Goal: Task Accomplishment & Management: Manage account settings

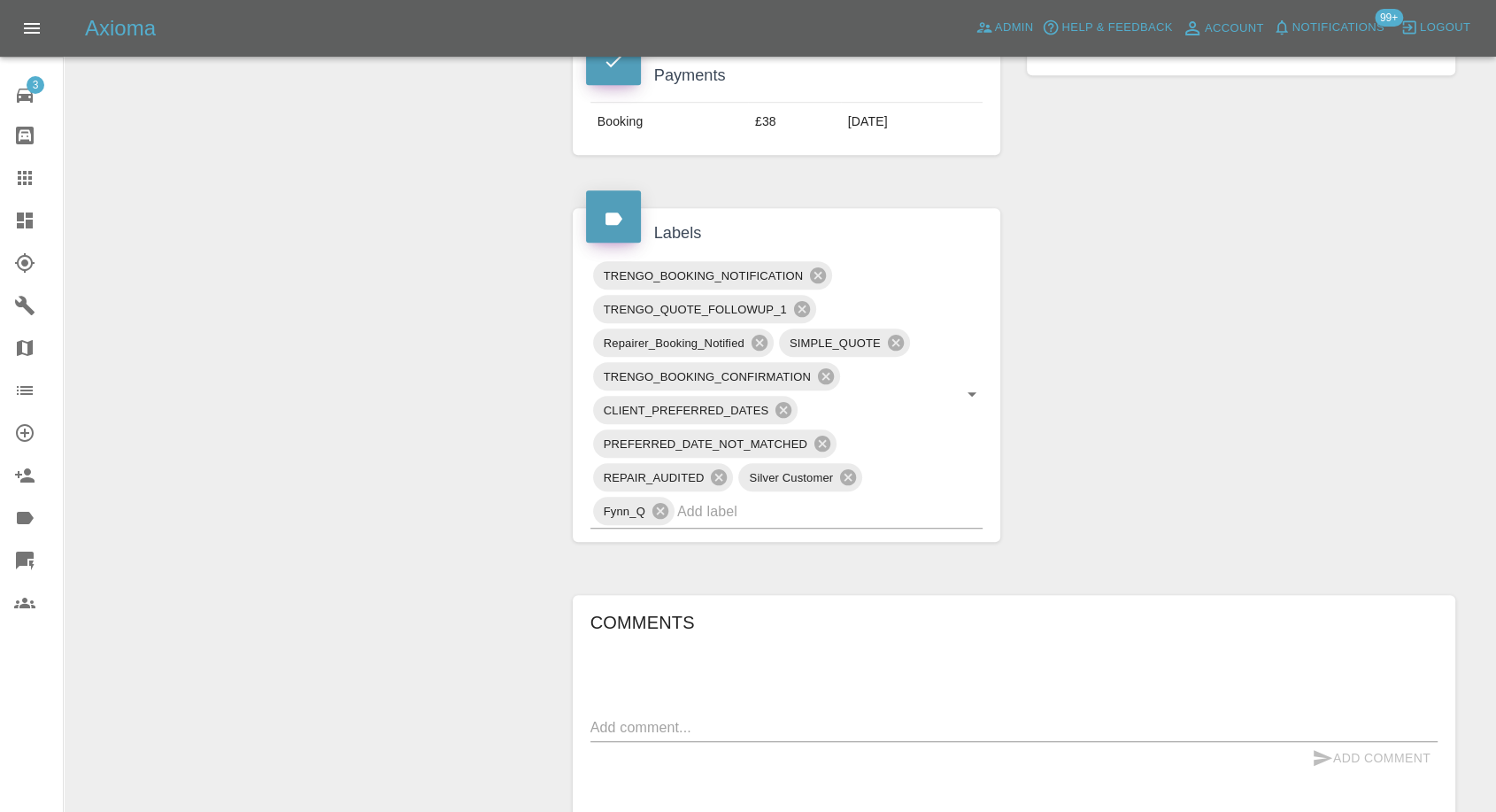
scroll to position [1180, 0]
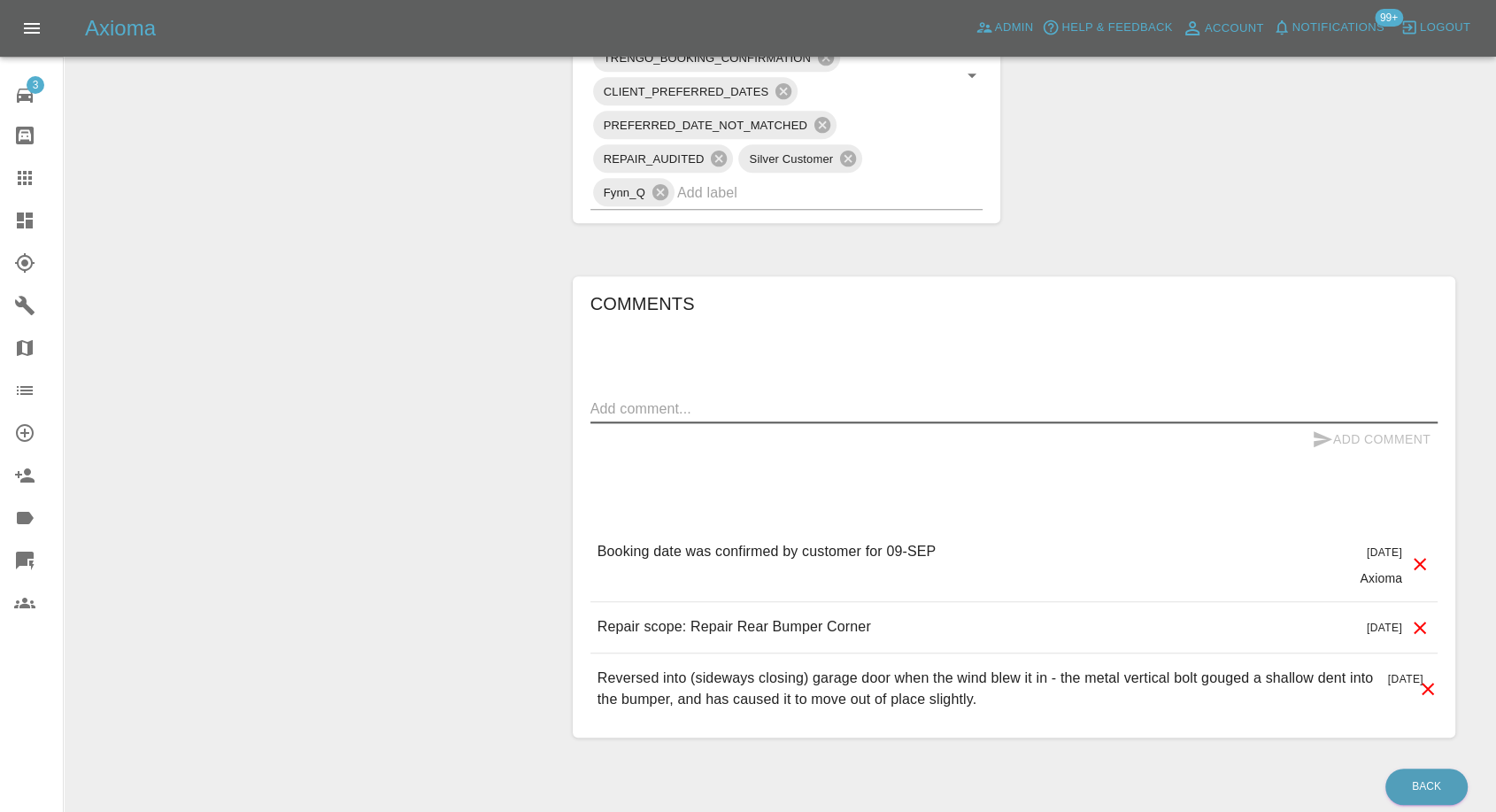
click at [777, 411] on textarea at bounding box center [1014, 408] width 848 height 21
paste textarea "Note that I did not hear from the repairer yesterday to confirm a time for toda…"
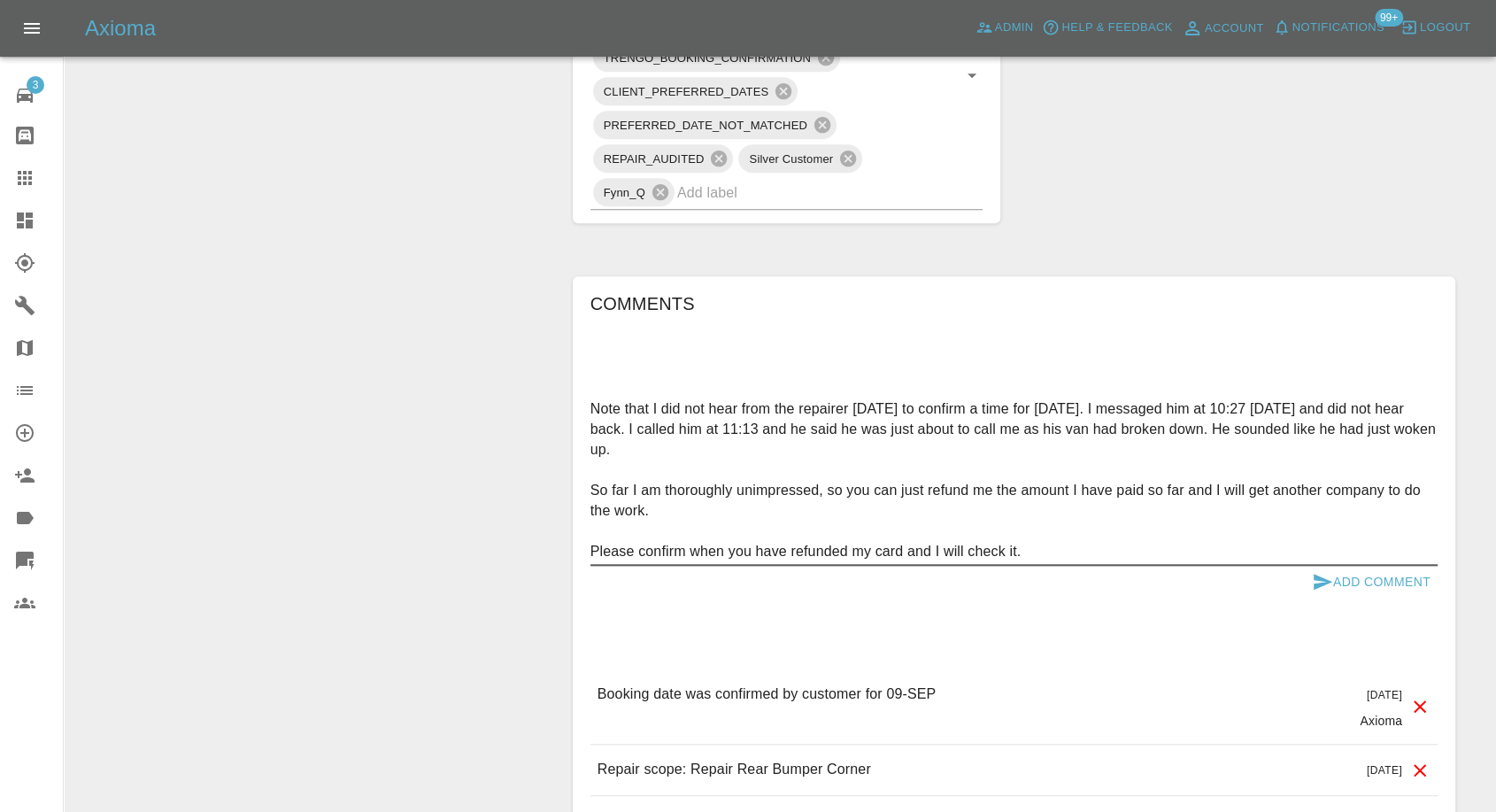
click at [637, 458] on textarea "Note that I did not hear from the repairer yesterday to confirm a time for toda…" at bounding box center [1014, 479] width 848 height 163
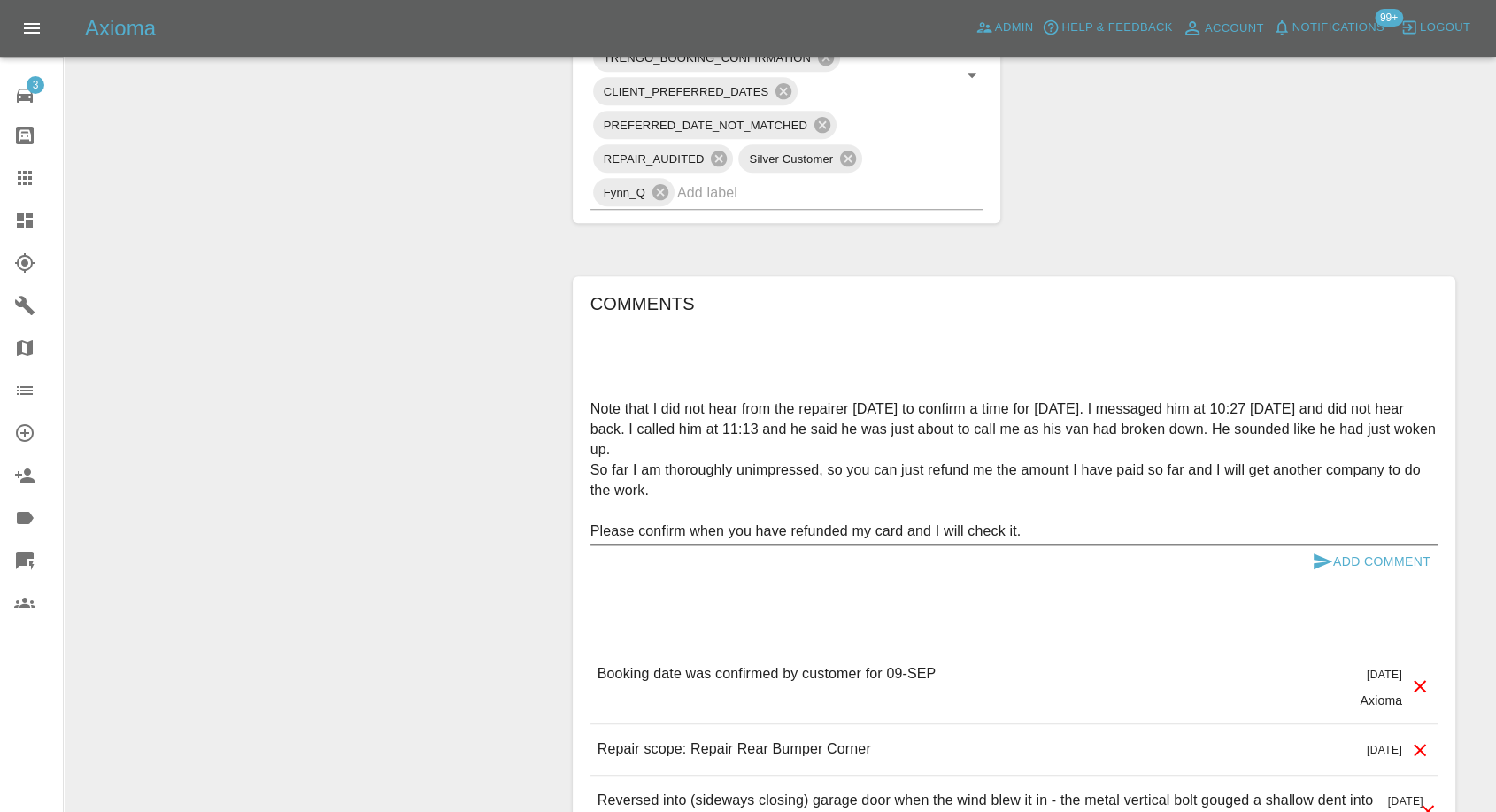
click at [609, 500] on textarea "Note that I did not hear from the repairer yesterday to confirm a time for toda…" at bounding box center [1014, 470] width 848 height 143
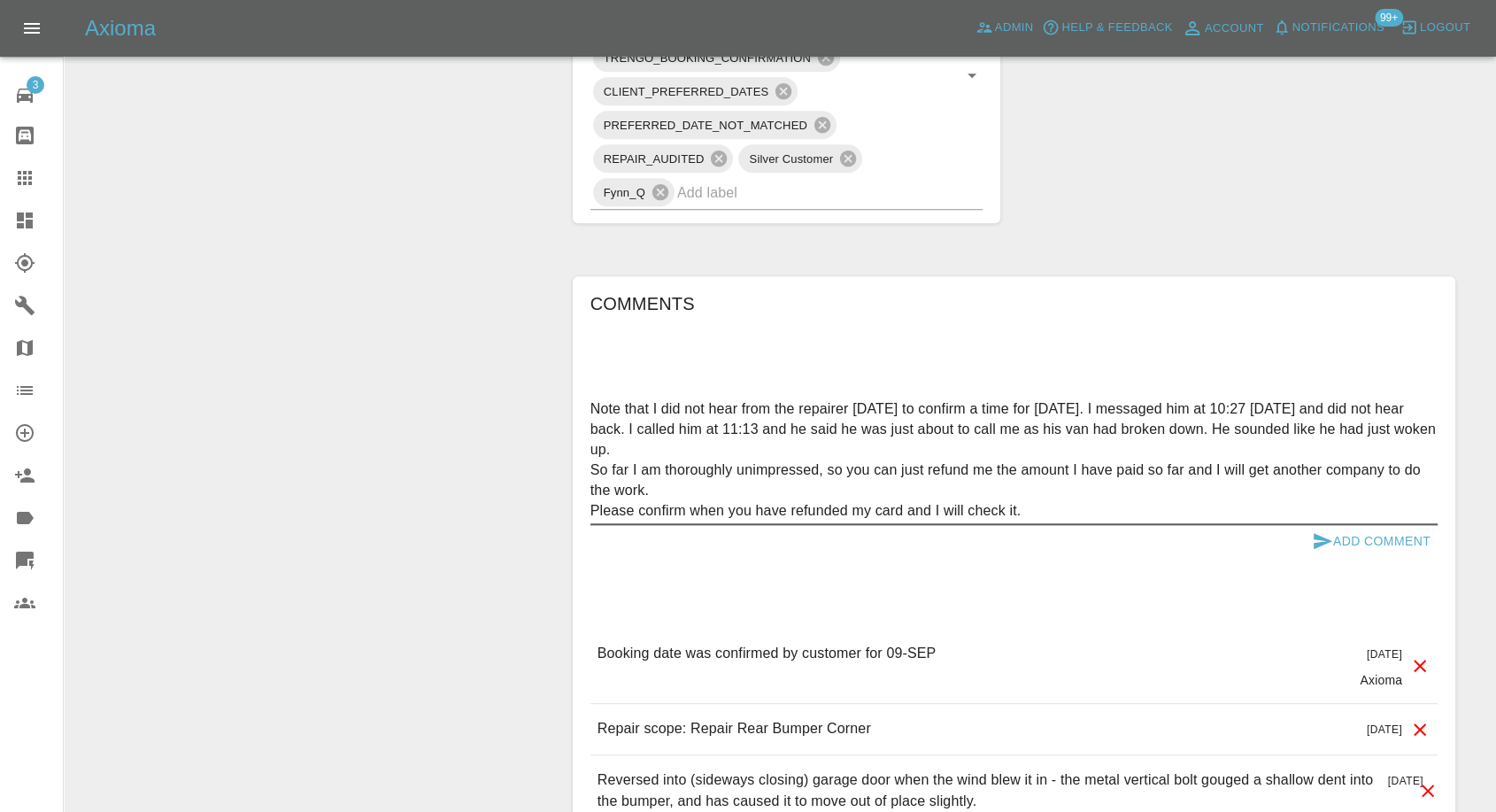
type textarea "Note that I did not hear from the repairer yesterday to confirm a time for toda…"
click at [1315, 534] on icon "submit" at bounding box center [1323, 540] width 19 height 16
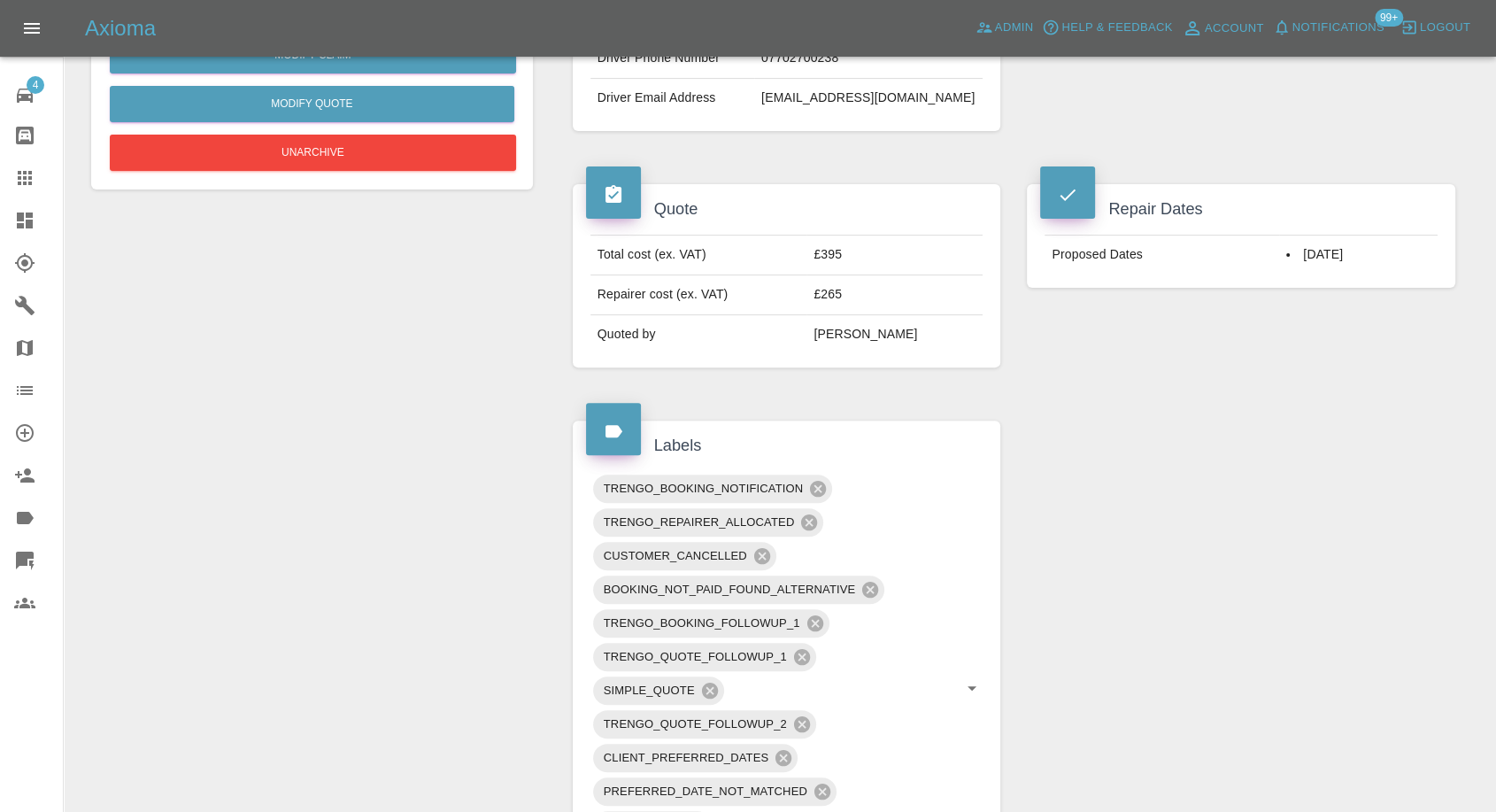
scroll to position [295, 0]
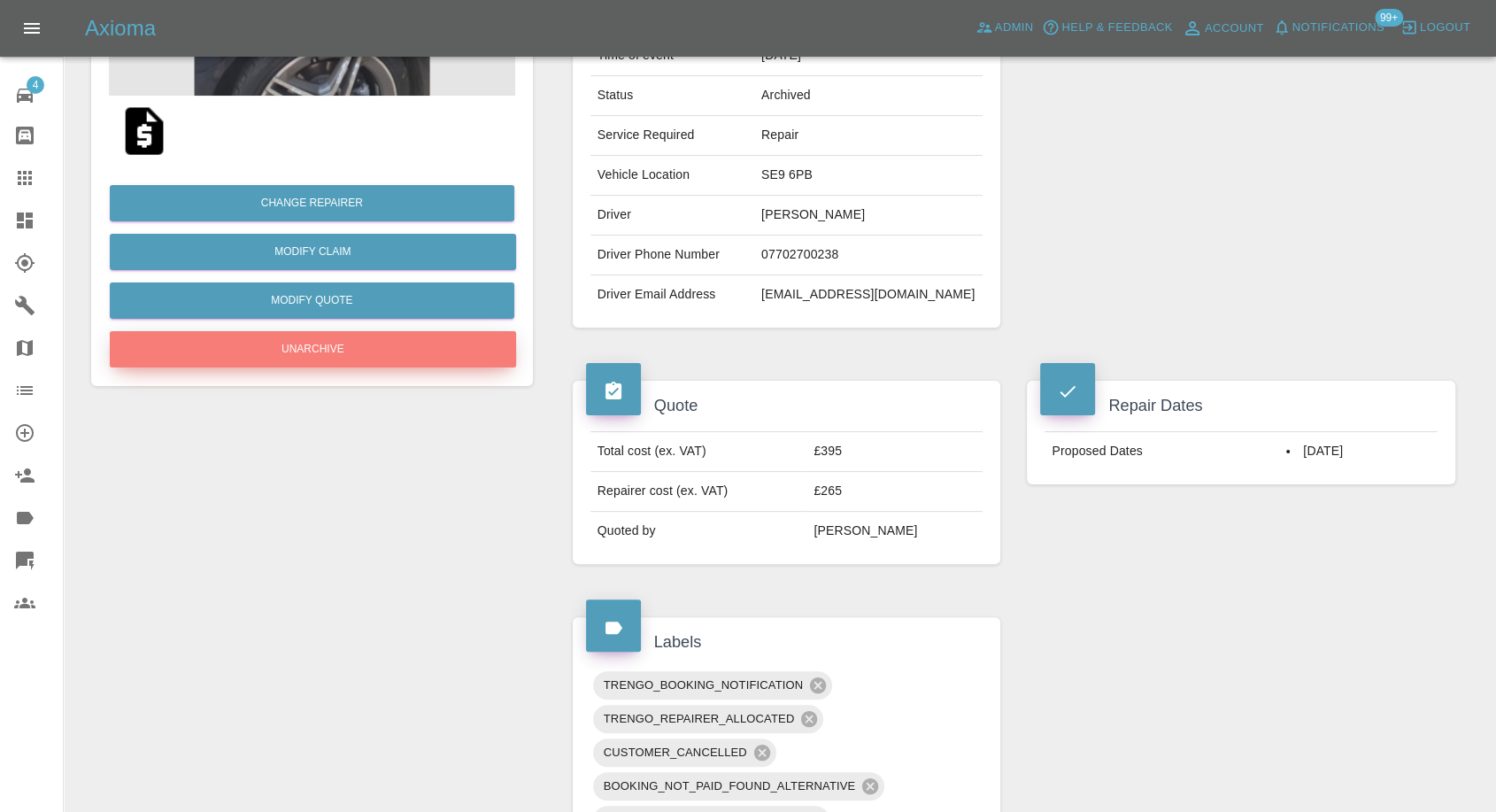
click at [364, 339] on button "Unarchive" at bounding box center [313, 349] width 406 height 37
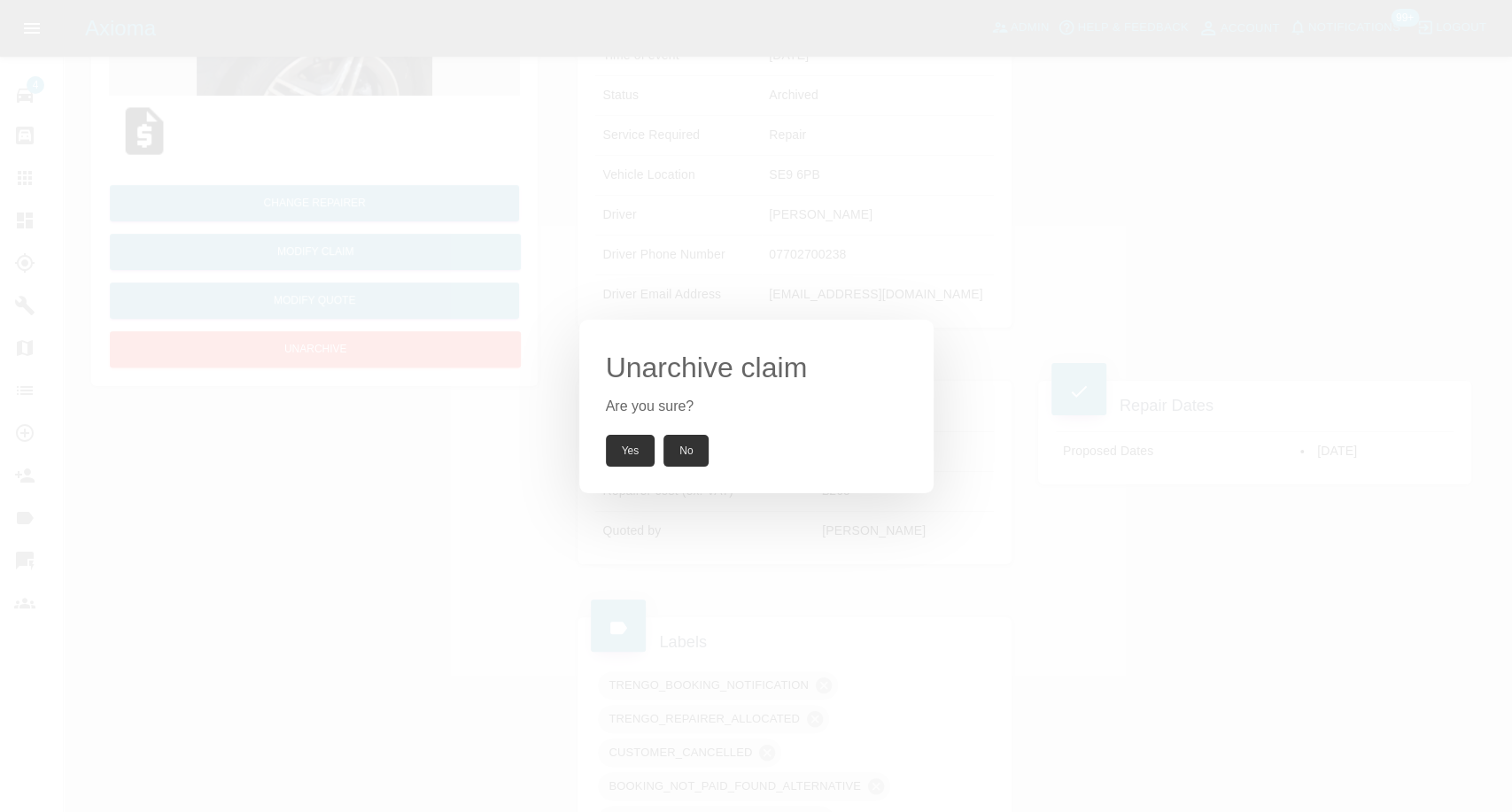
click at [627, 443] on button "Yes" at bounding box center [631, 451] width 50 height 32
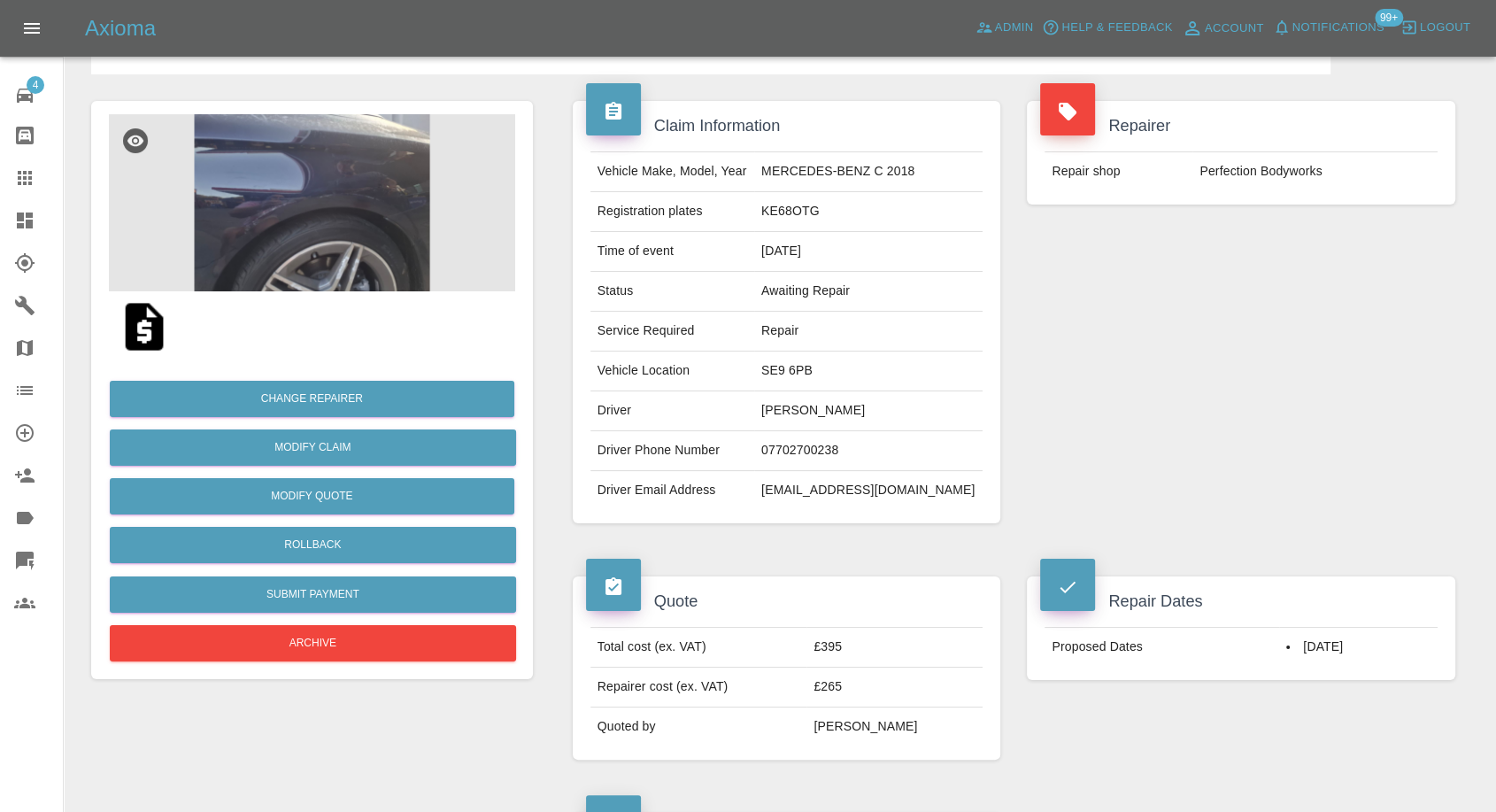
scroll to position [98, 0]
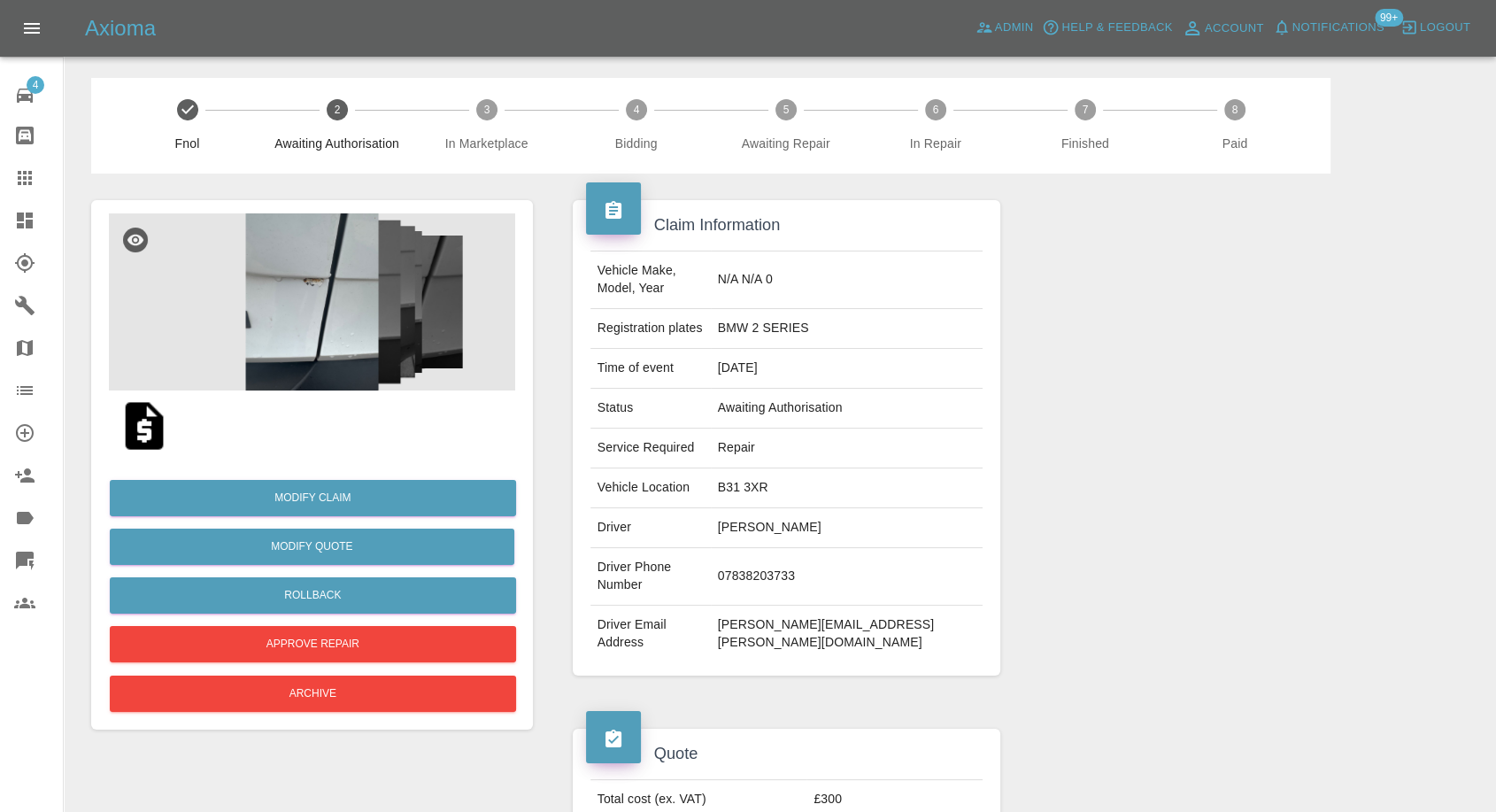
click at [329, 289] on img at bounding box center [312, 302] width 406 height 177
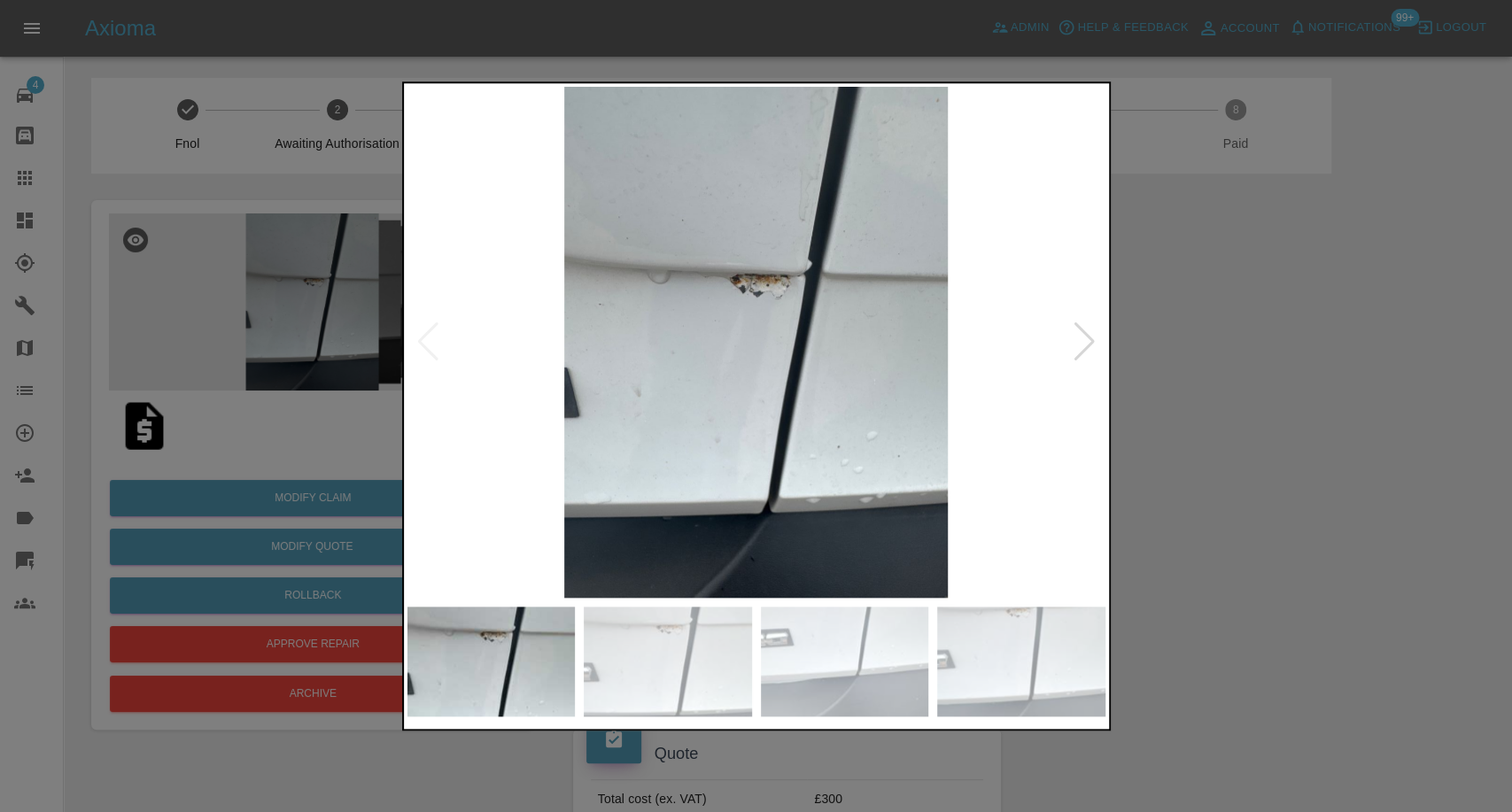
click at [686, 611] on img at bounding box center [668, 661] width 169 height 110
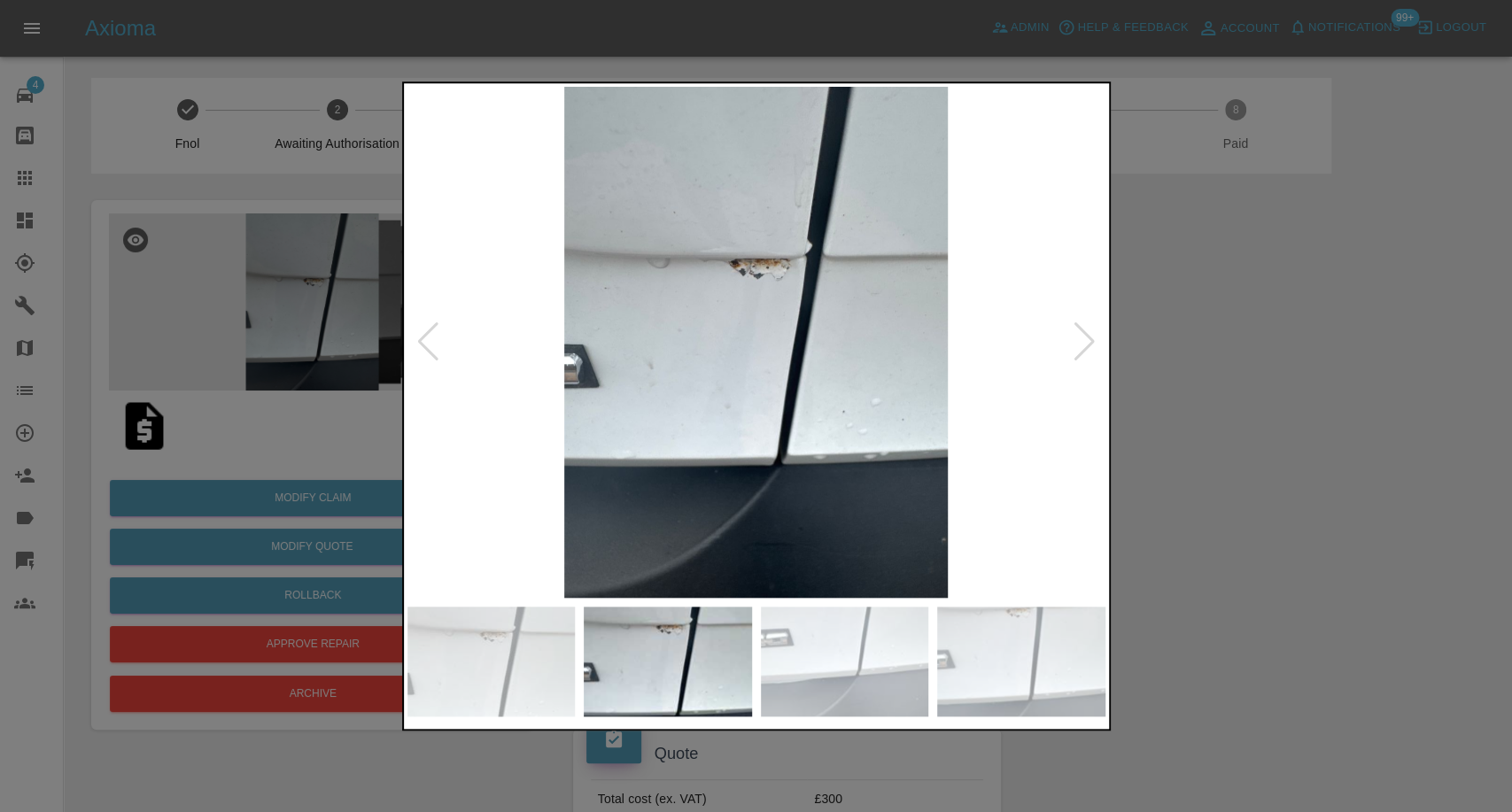
click at [870, 686] on img at bounding box center [844, 661] width 169 height 110
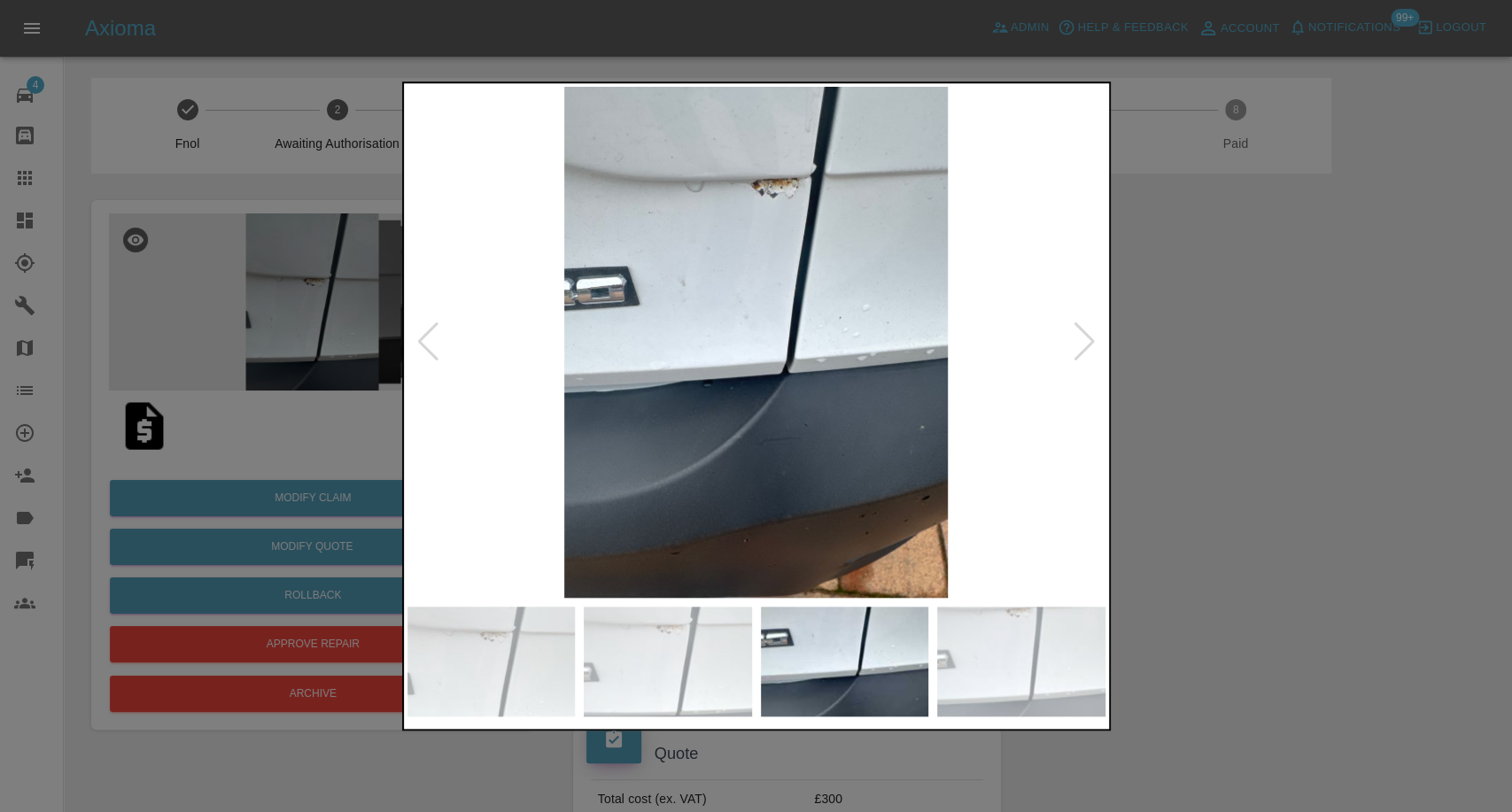
click at [1066, 686] on img at bounding box center [1021, 661] width 169 height 110
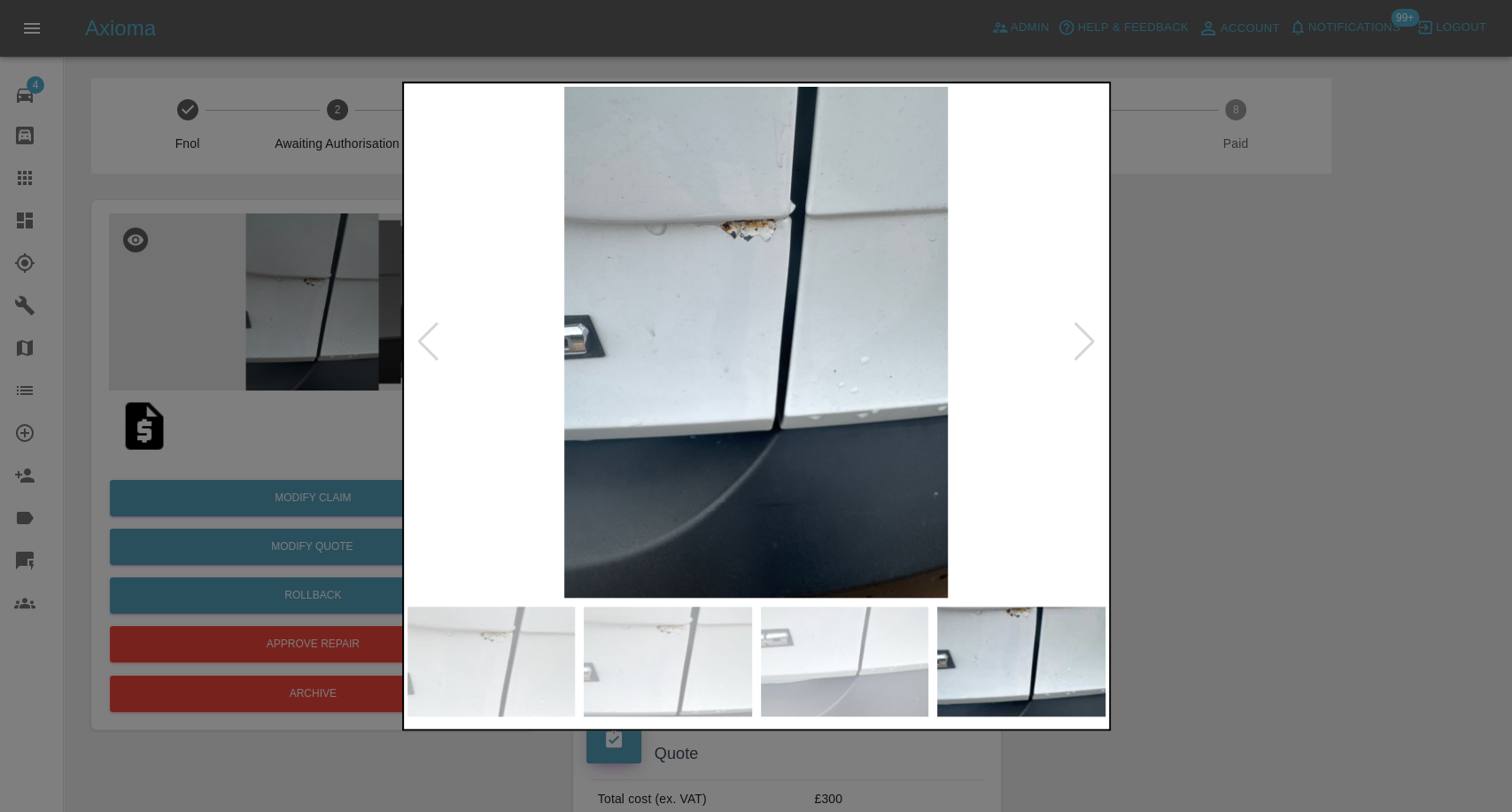
click at [1220, 570] on div at bounding box center [756, 406] width 1512 height 812
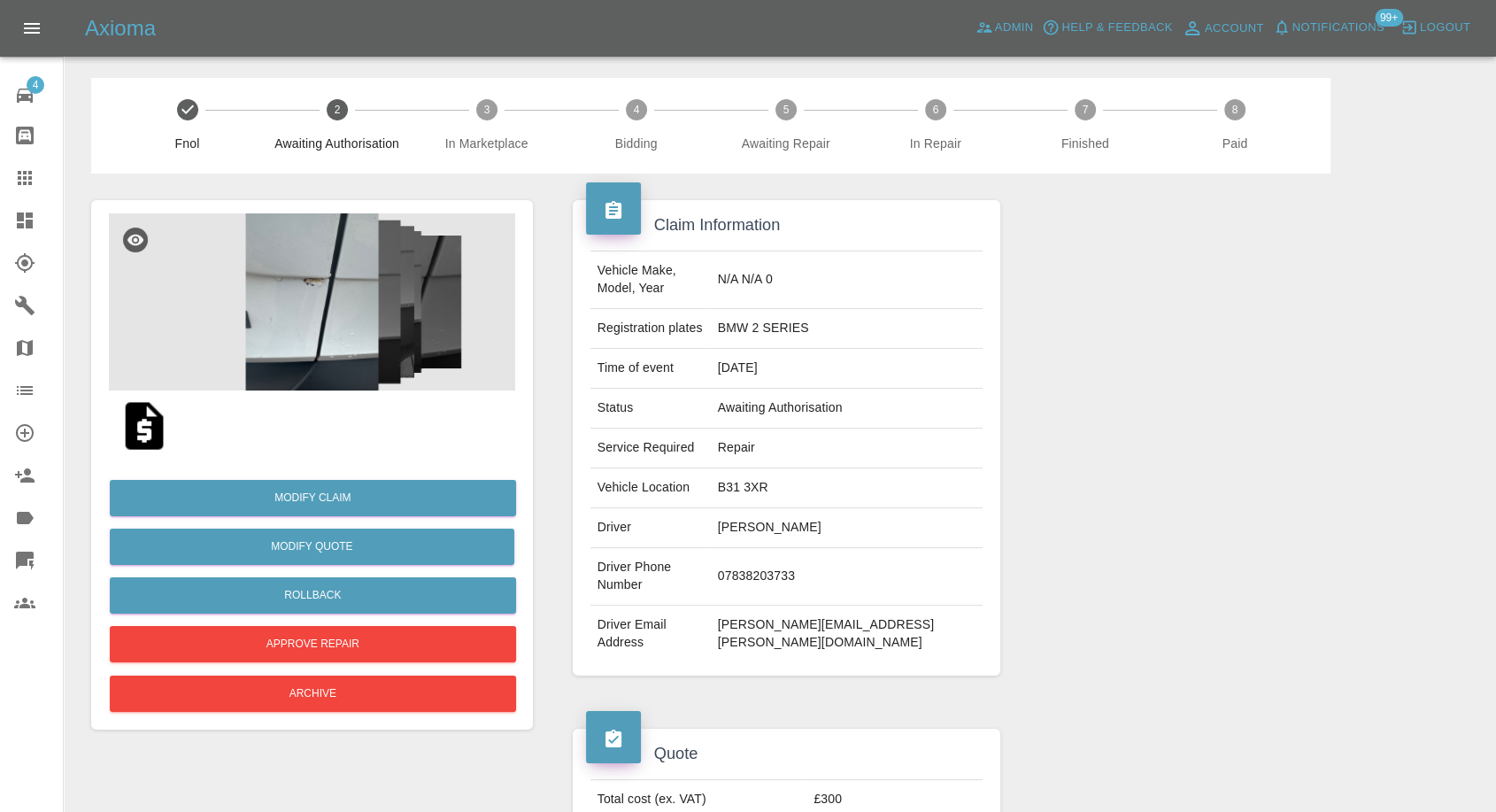
click at [143, 421] on img at bounding box center [144, 426] width 56 height 56
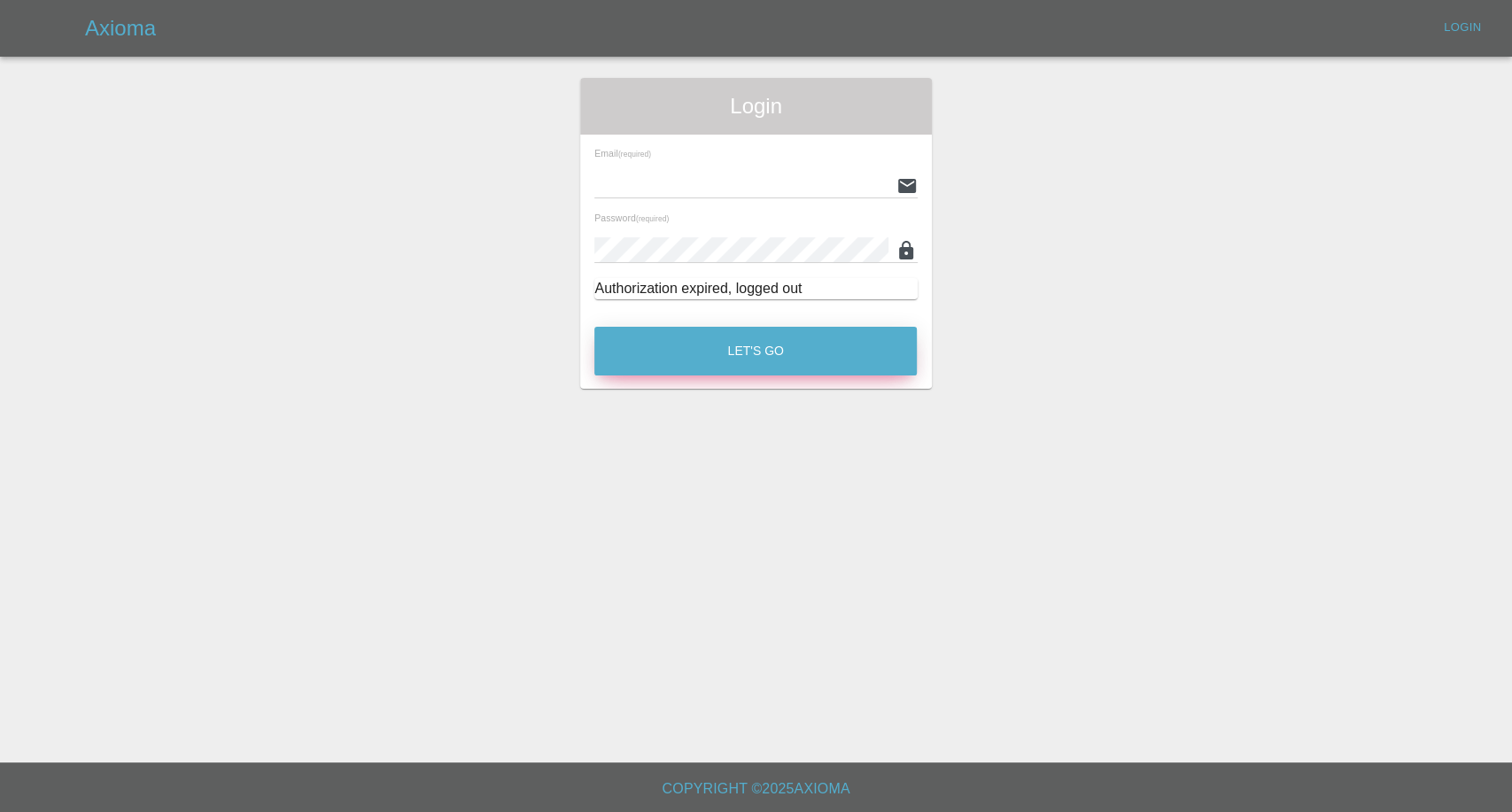
type input "[EMAIL_ADDRESS][DOMAIN_NAME]"
click at [787, 356] on button "Let's Go" at bounding box center [755, 351] width 323 height 49
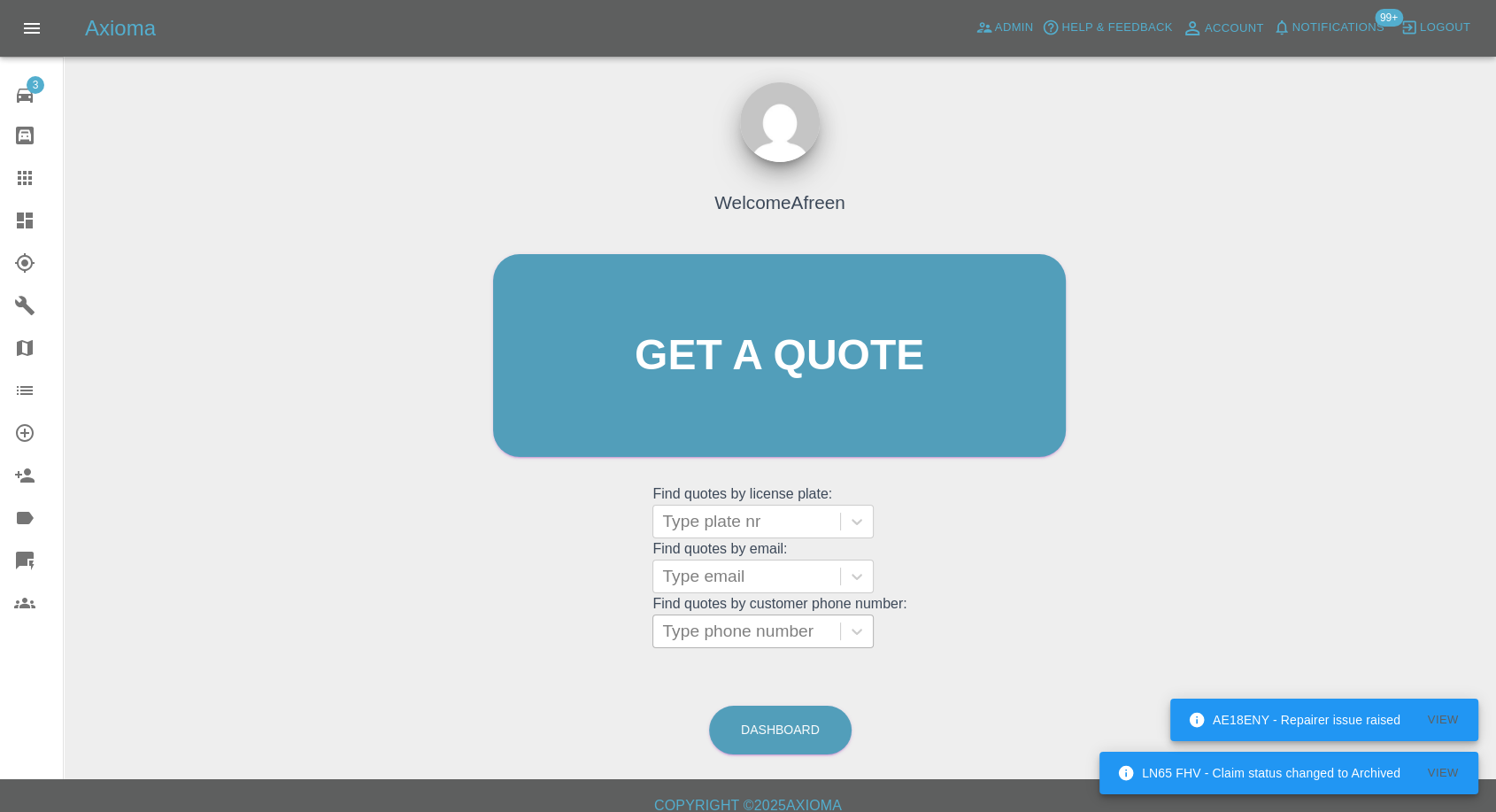
click at [709, 632] on div at bounding box center [747, 631] width 169 height 24
paste input "+447542383060"
drag, startPoint x: 697, startPoint y: 632, endPoint x: 454, endPoint y: 624, distance: 243.1
click at [454, 624] on div "Welcome Afreen Get a quote Get a quote Find quotes by license plate: Type plate…" at bounding box center [780, 440] width 1404 height 636
type input "07542383060"
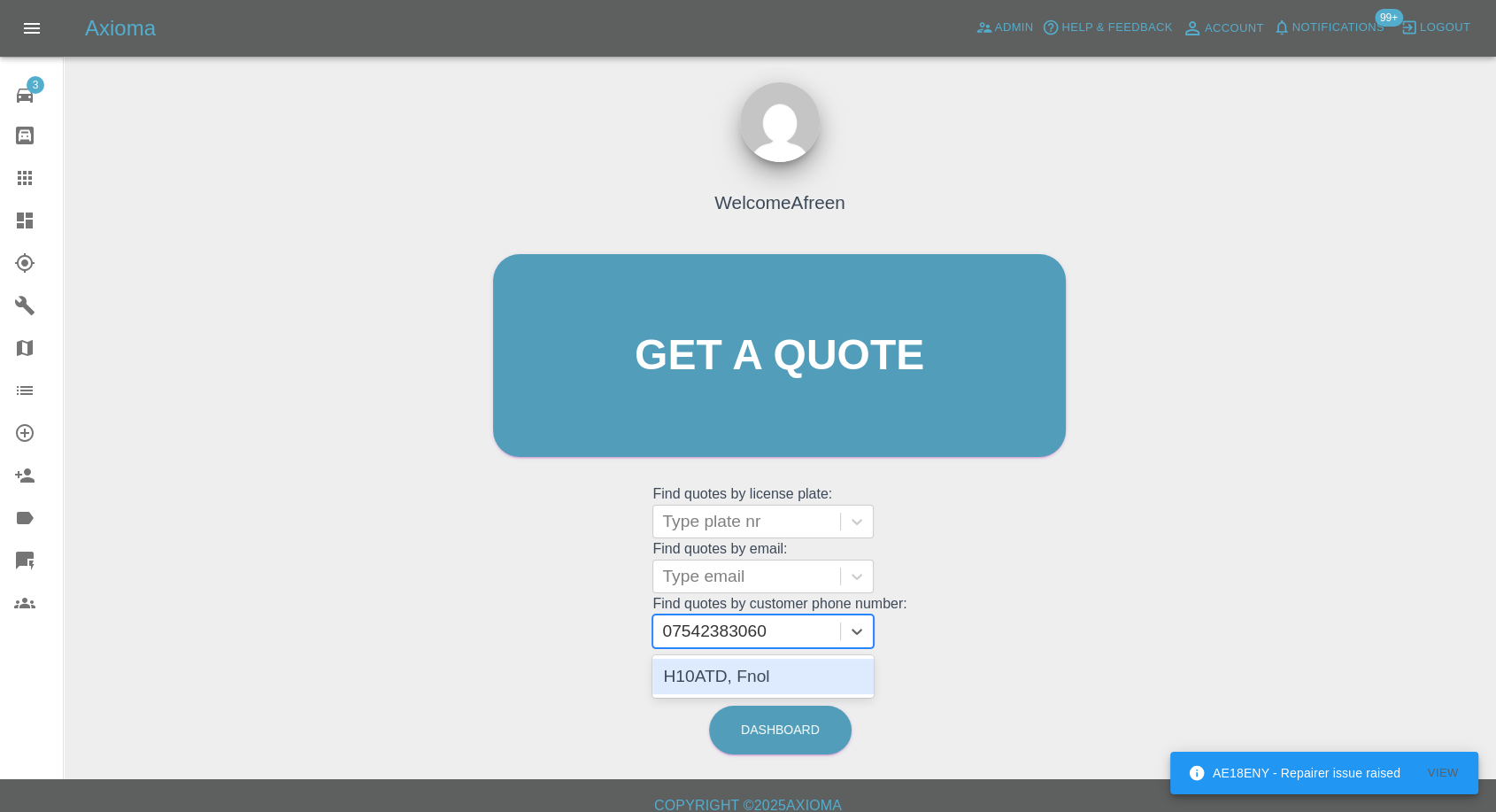
click at [748, 663] on div "H10ATD, Fnol" at bounding box center [763, 677] width 221 height 36
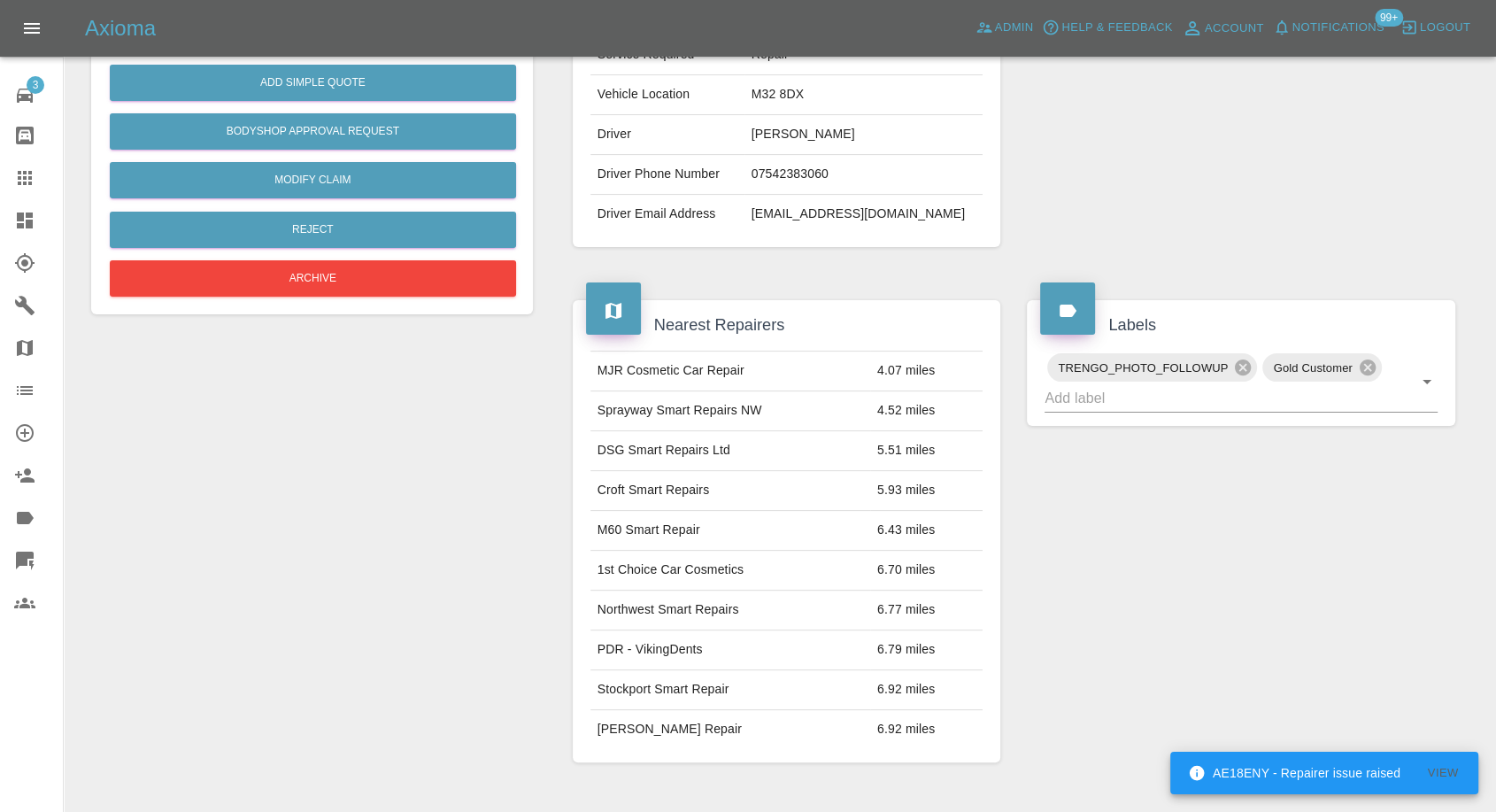
scroll to position [688, 0]
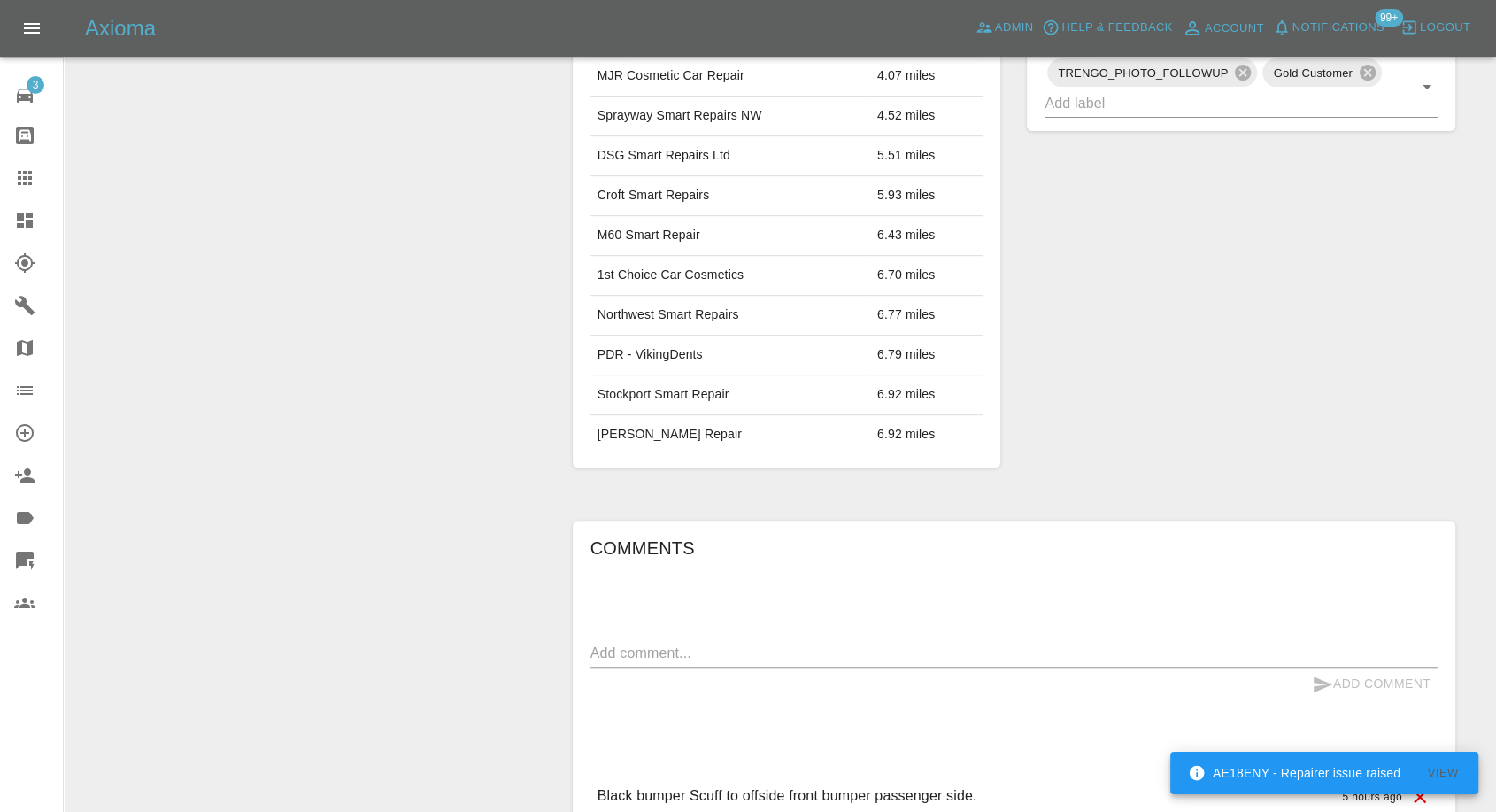
click at [724, 649] on textarea at bounding box center [1014, 653] width 848 height 21
paste textarea "Hi Picture of the scuff in 2 areas on the bend and a smaller mark between the b…"
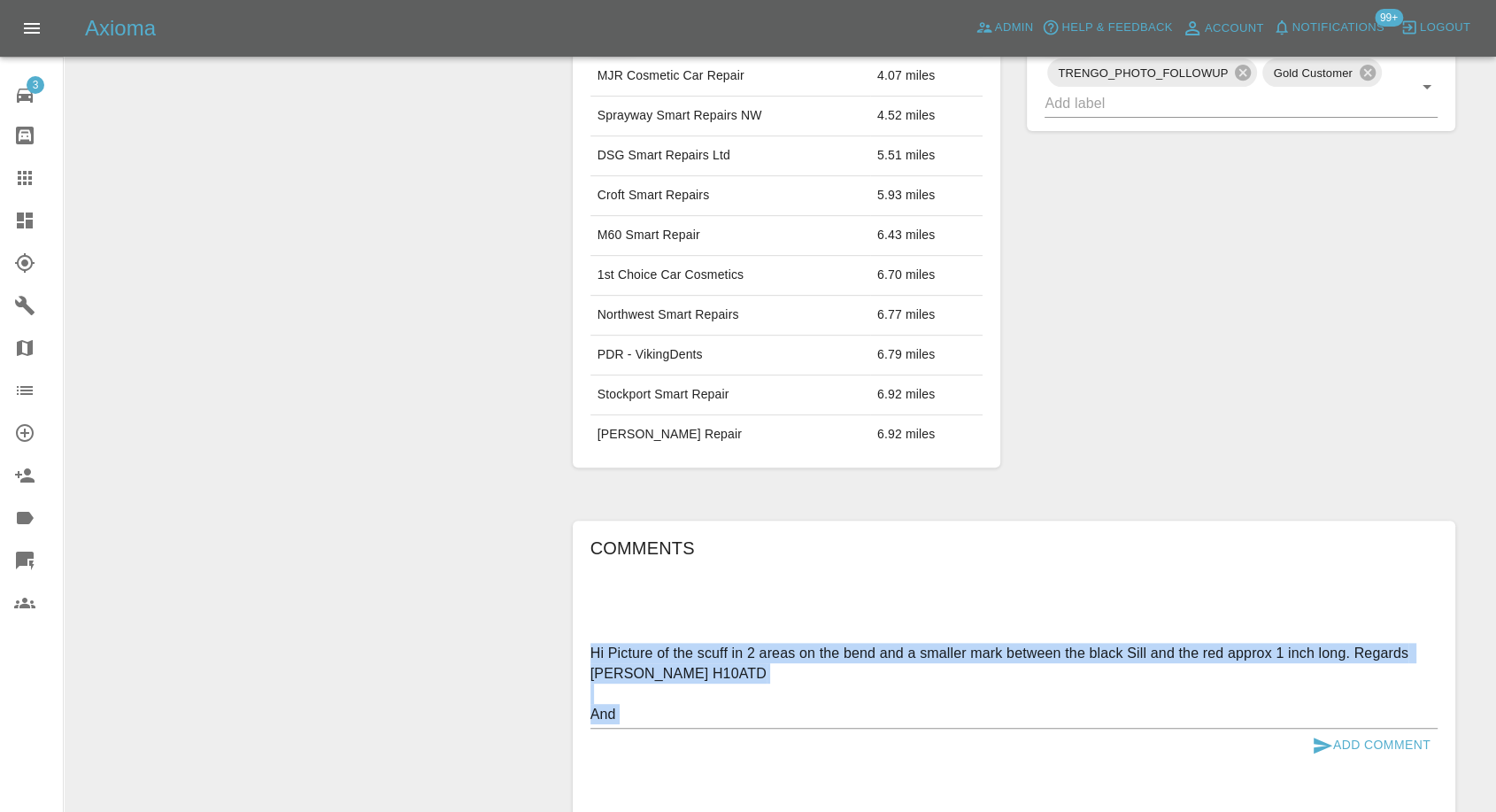
drag, startPoint x: 583, startPoint y: 691, endPoint x: 649, endPoint y: 741, distance: 82.8
click at [649, 741] on div "Comments Hi Picture of the scuff in 2 areas on the bend and a smaller mark betw…" at bounding box center [1014, 708] width 883 height 375
click at [648, 728] on div "Add Comment" at bounding box center [1014, 744] width 848 height 33
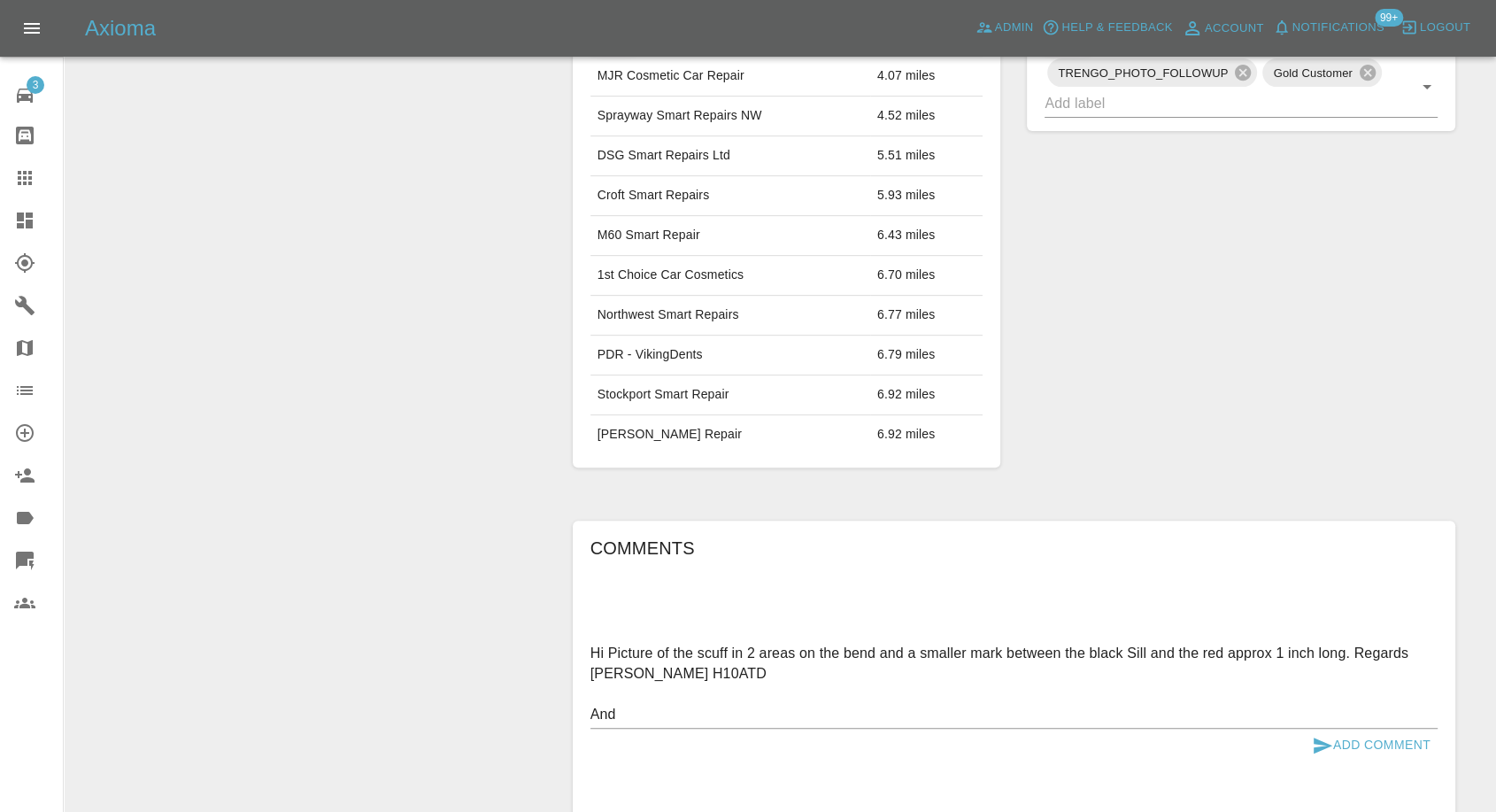
drag, startPoint x: 643, startPoint y: 723, endPoint x: 596, endPoint y: 689, distance: 58.0
click at [596, 689] on div "Hi Picture of the scuff in 2 areas on the bend and a smaller mark between the b…" at bounding box center [1014, 683] width 848 height 89
click at [593, 691] on textarea "Hi Picture of the scuff in 2 areas on the bend and a smaller mark between the b…" at bounding box center [1014, 683] width 848 height 82
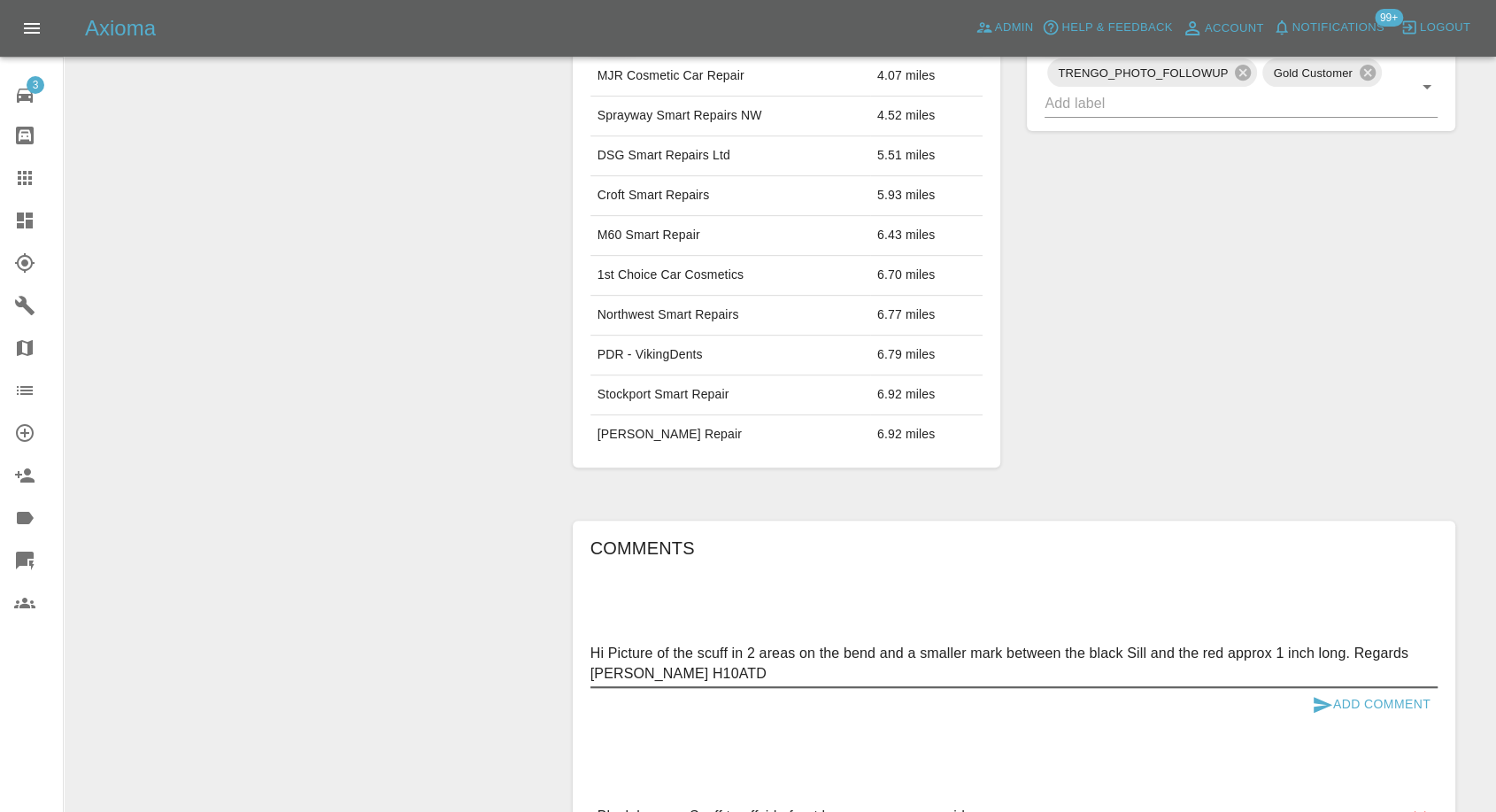
type textarea "Hi Picture of the scuff in 2 areas on the bend and a smaller mark between the b…"
click at [1317, 707] on icon "submit" at bounding box center [1323, 705] width 19 height 16
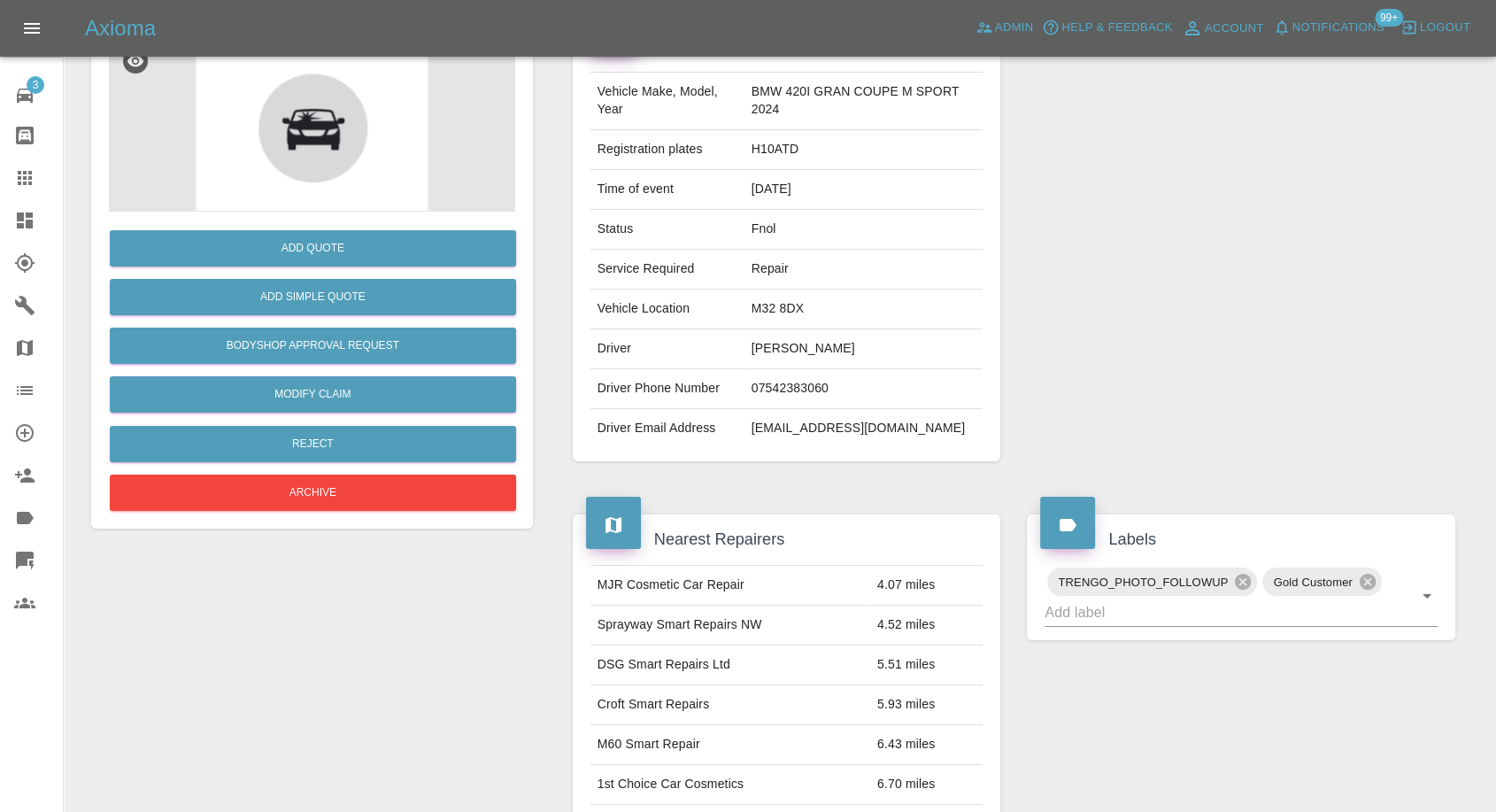
scroll to position [98, 0]
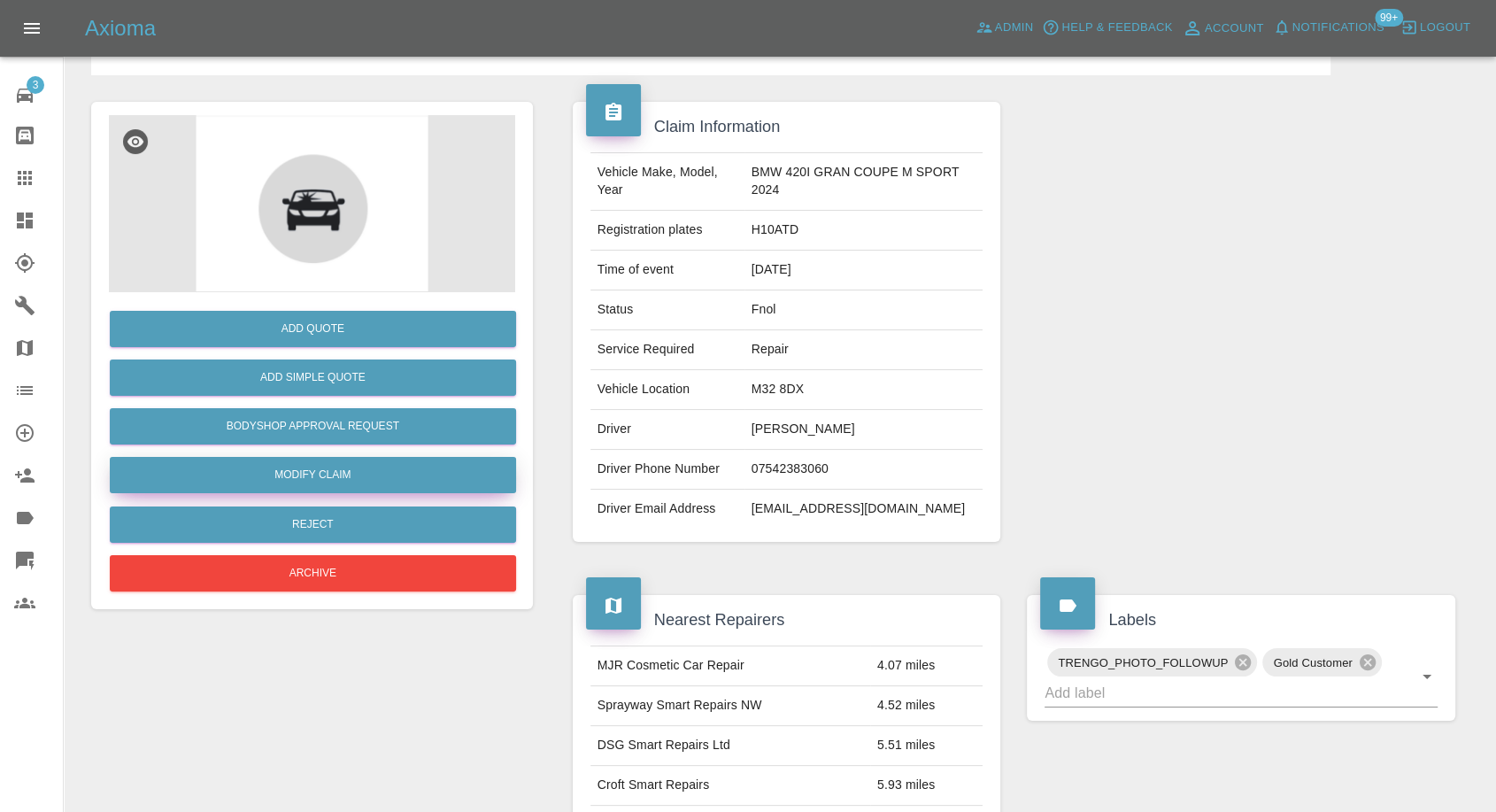
drag, startPoint x: 327, startPoint y: 471, endPoint x: 390, endPoint y: 466, distance: 63.2
click at [327, 471] on link "Modify Claim" at bounding box center [313, 475] width 406 height 37
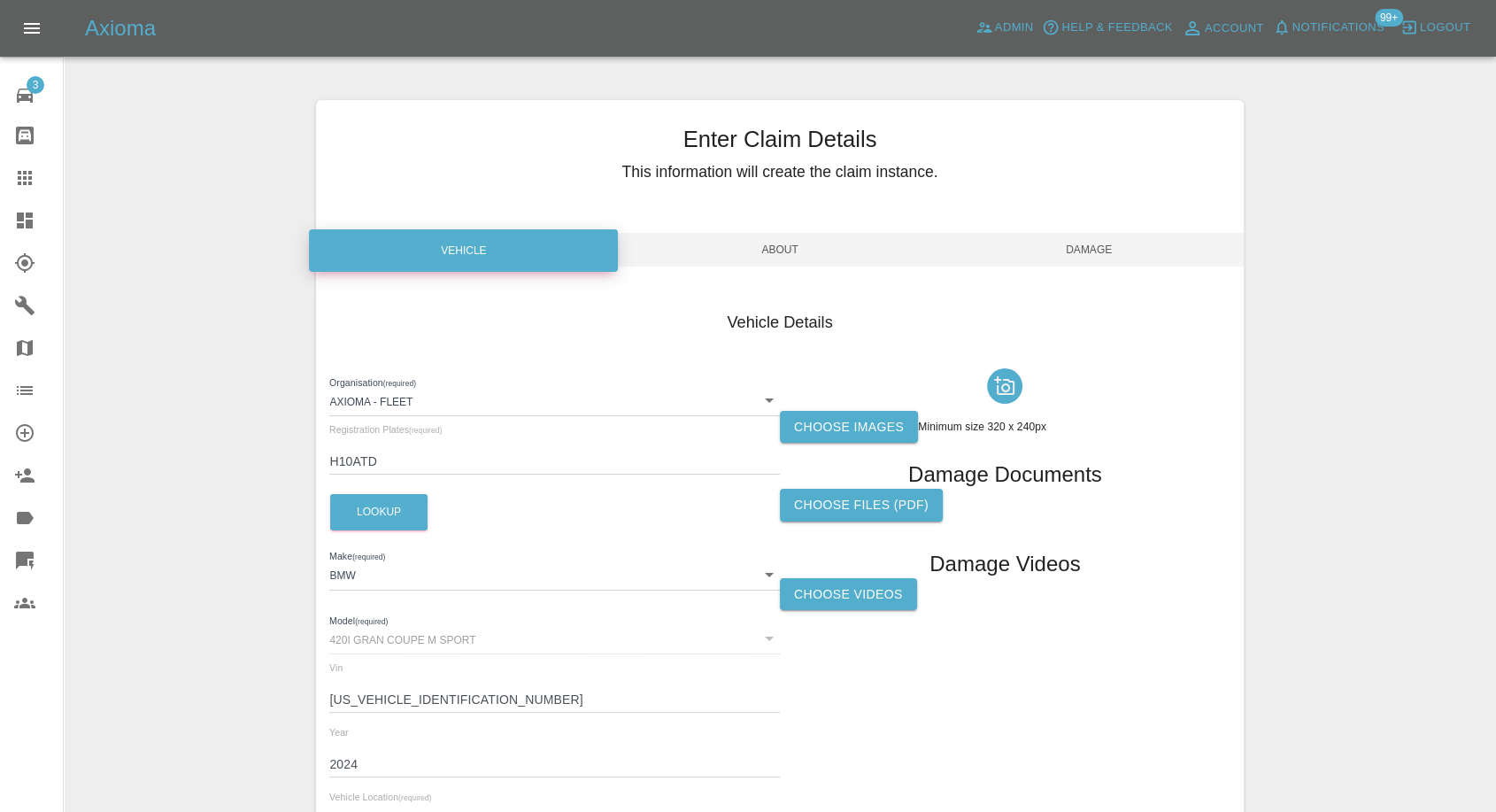
click at [850, 412] on label "Choose images" at bounding box center [849, 427] width 138 height 33
click at [0, 0] on input "Choose images" at bounding box center [0, 0] width 0 height 0
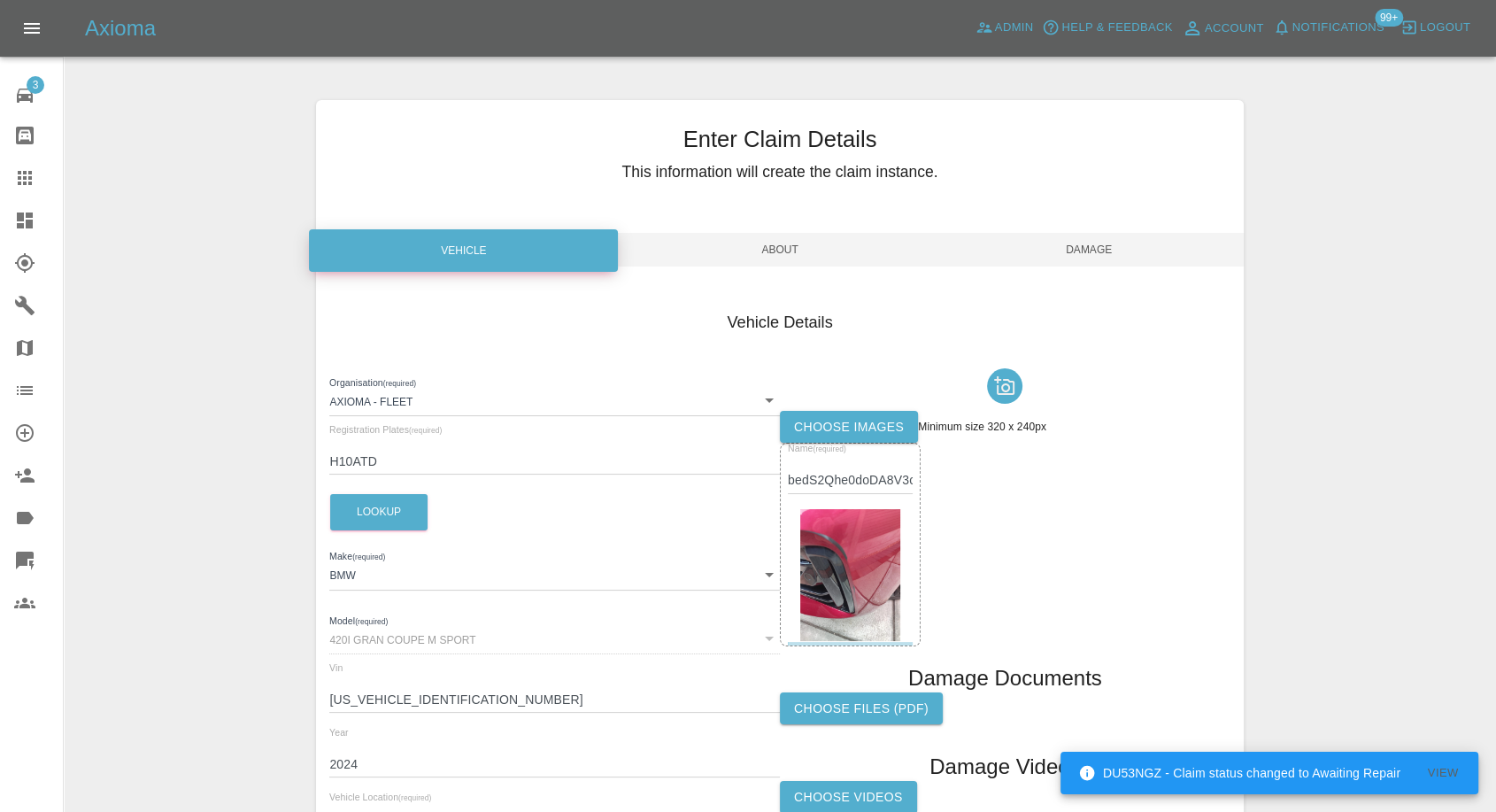
click at [1116, 246] on span "Damage" at bounding box center [1090, 249] width 309 height 34
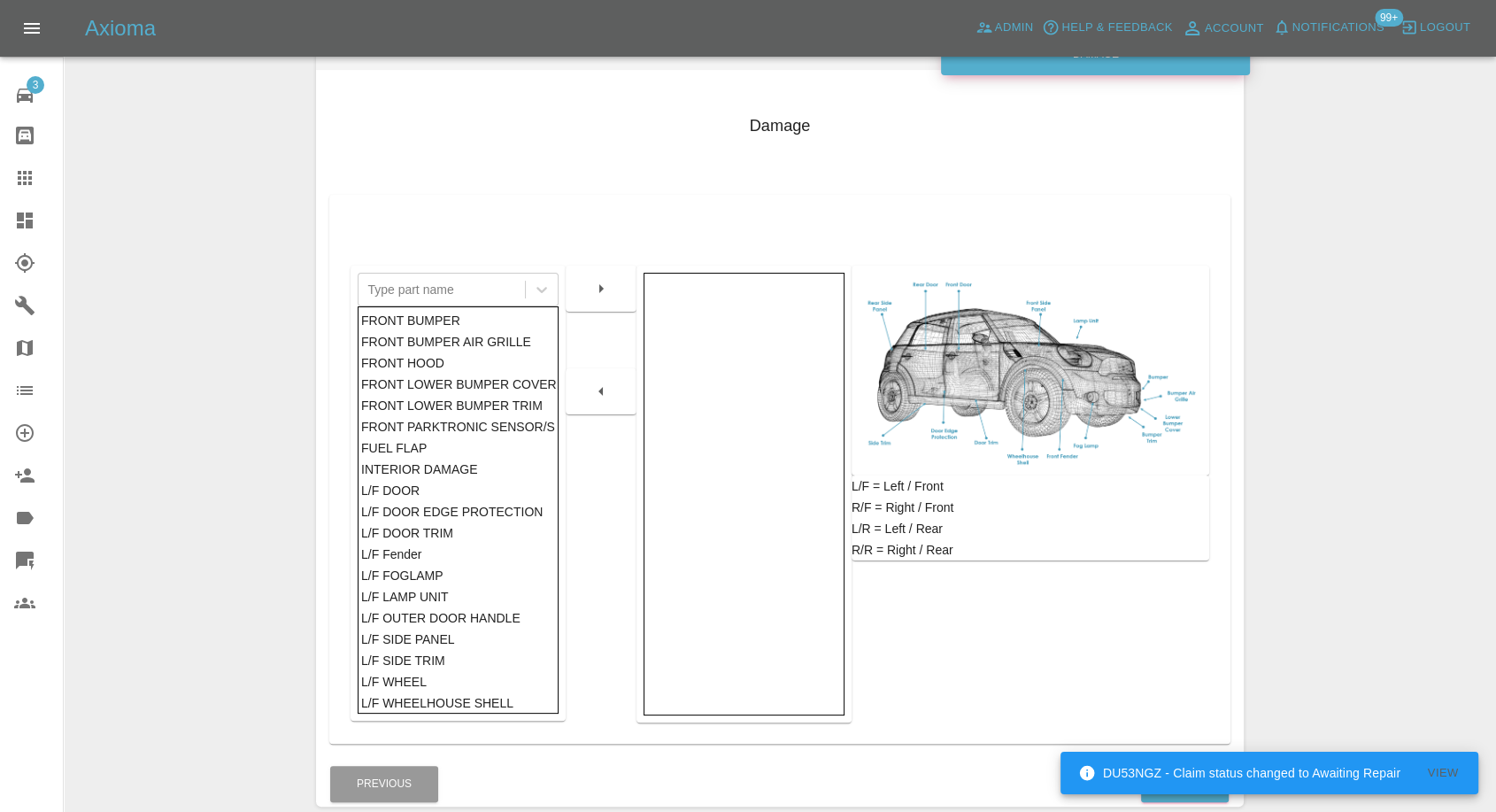
scroll to position [283, 0]
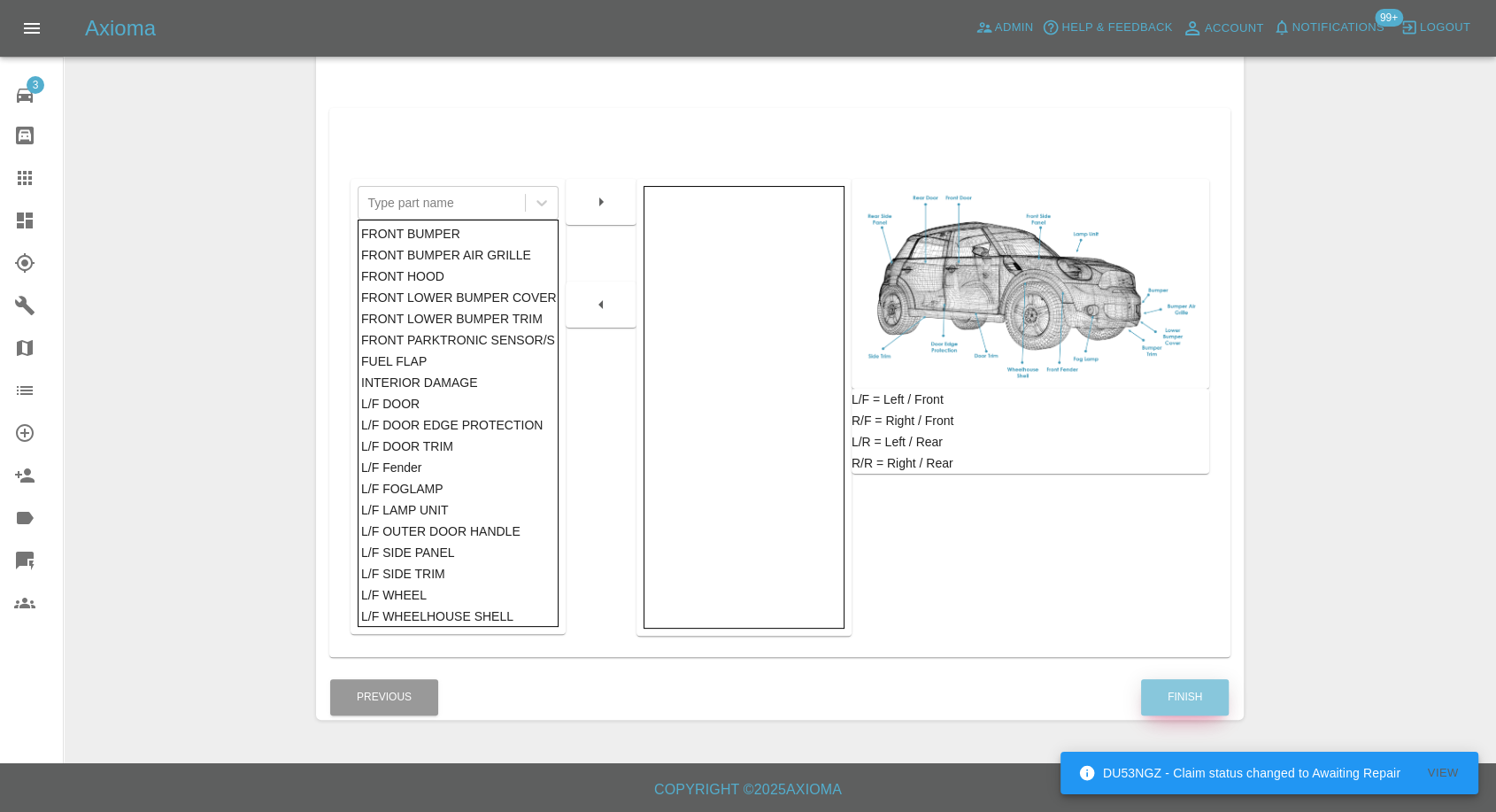
click at [1195, 696] on button "Finish" at bounding box center [1185, 697] width 88 height 37
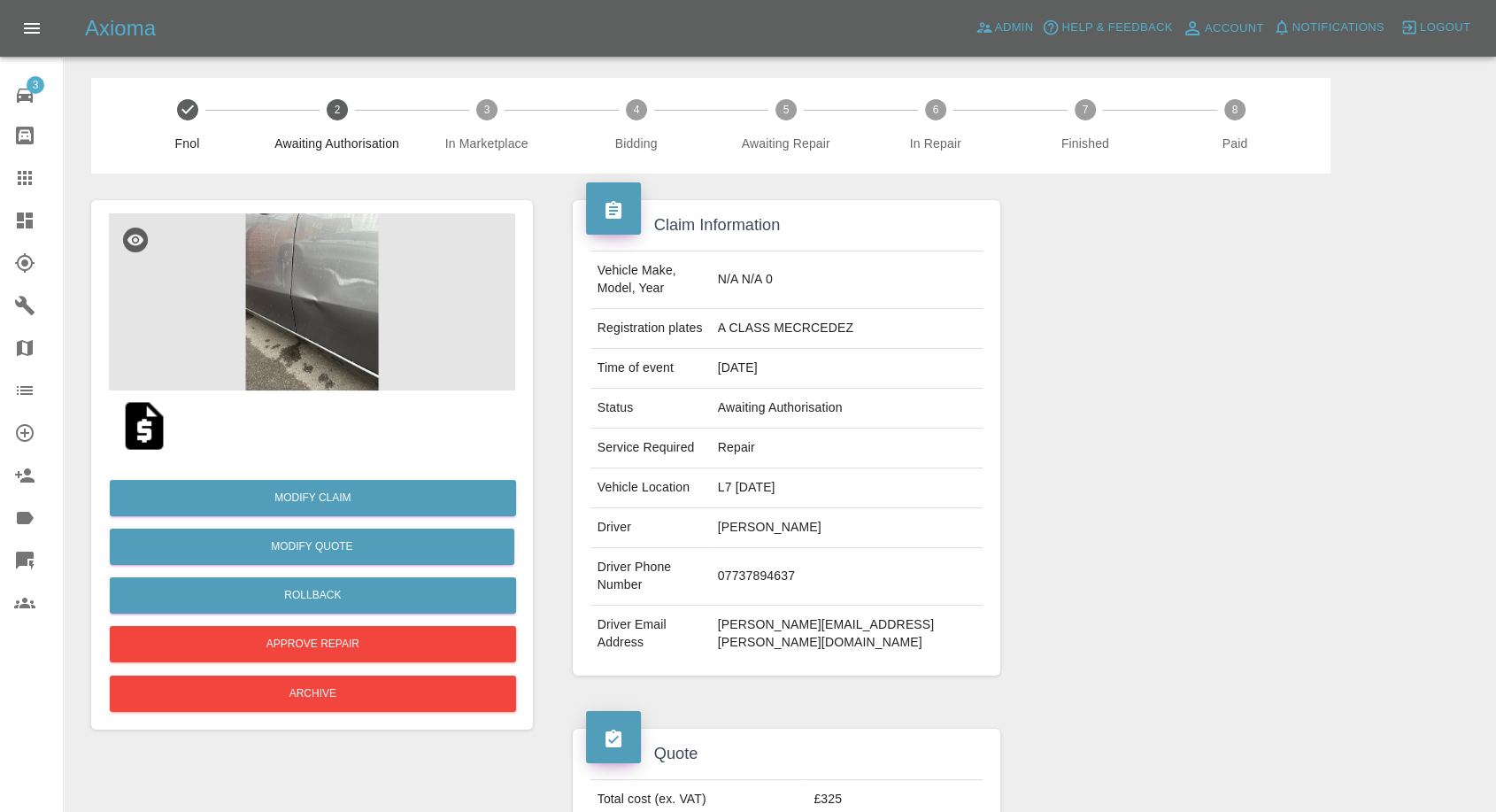
click at [351, 340] on img at bounding box center [312, 302] width 406 height 177
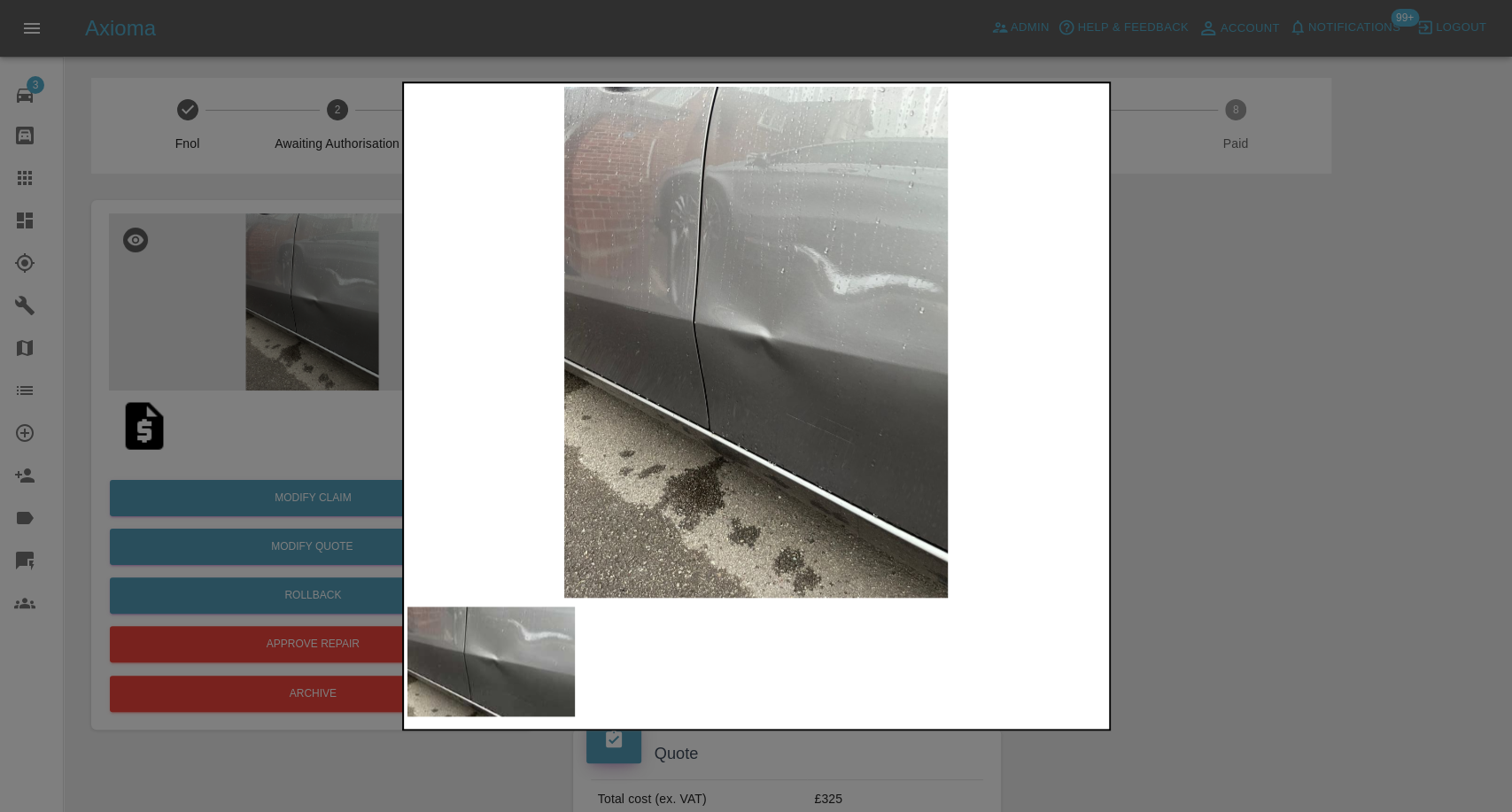
click at [1163, 485] on div at bounding box center [756, 406] width 1512 height 812
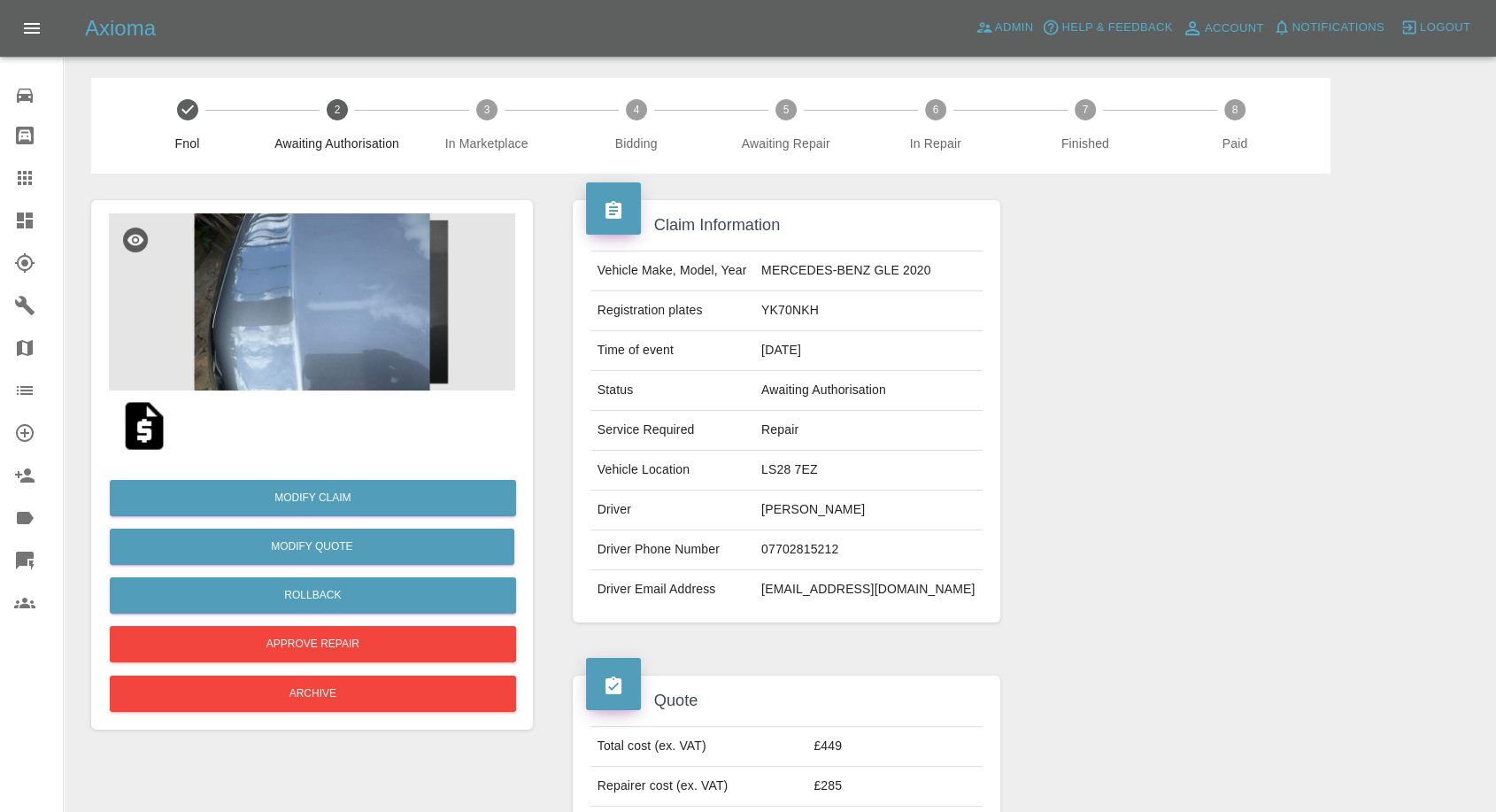
click at [269, 293] on img at bounding box center [312, 302] width 406 height 177
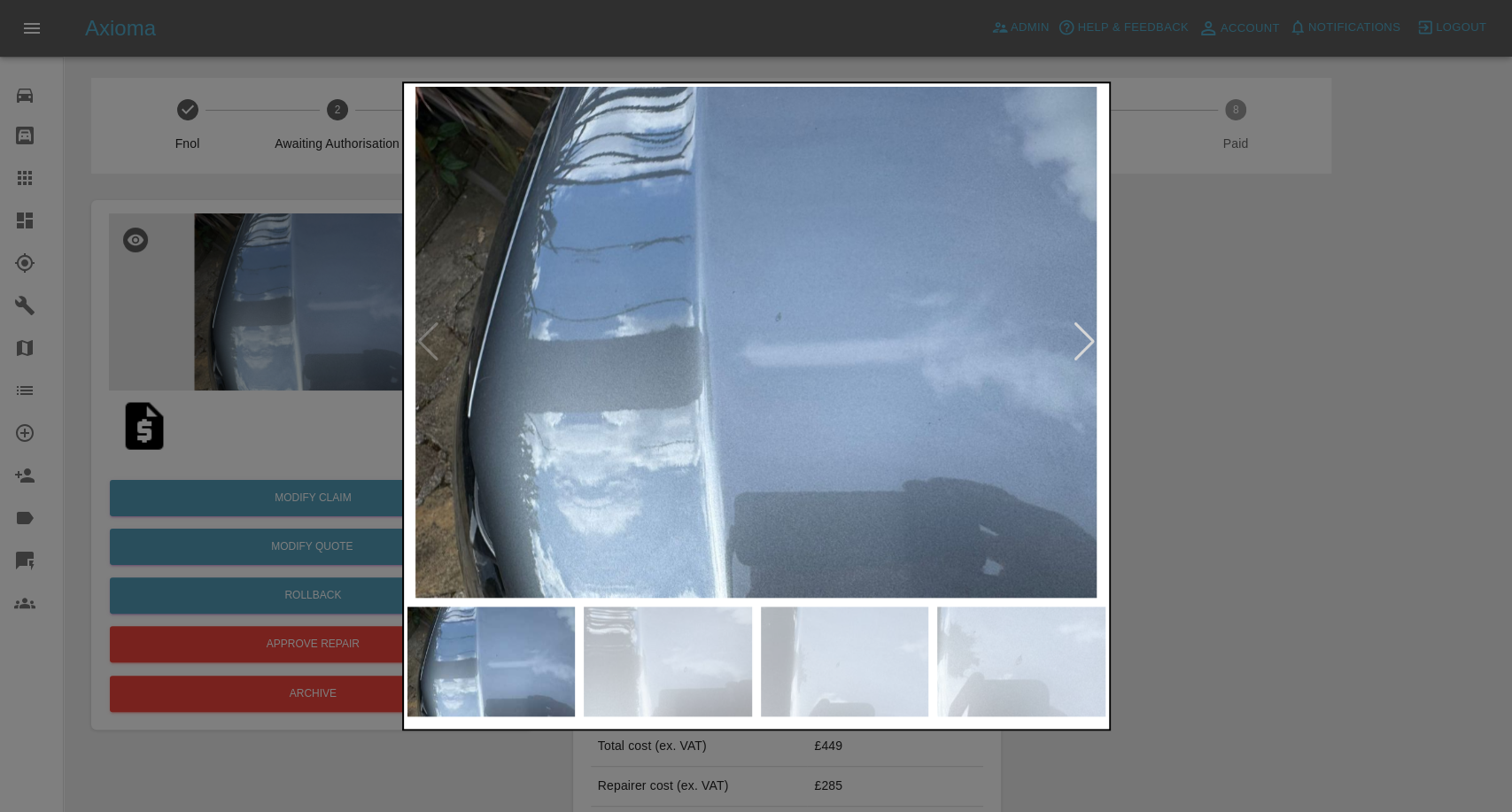
click at [1375, 508] on div at bounding box center [756, 406] width 1512 height 812
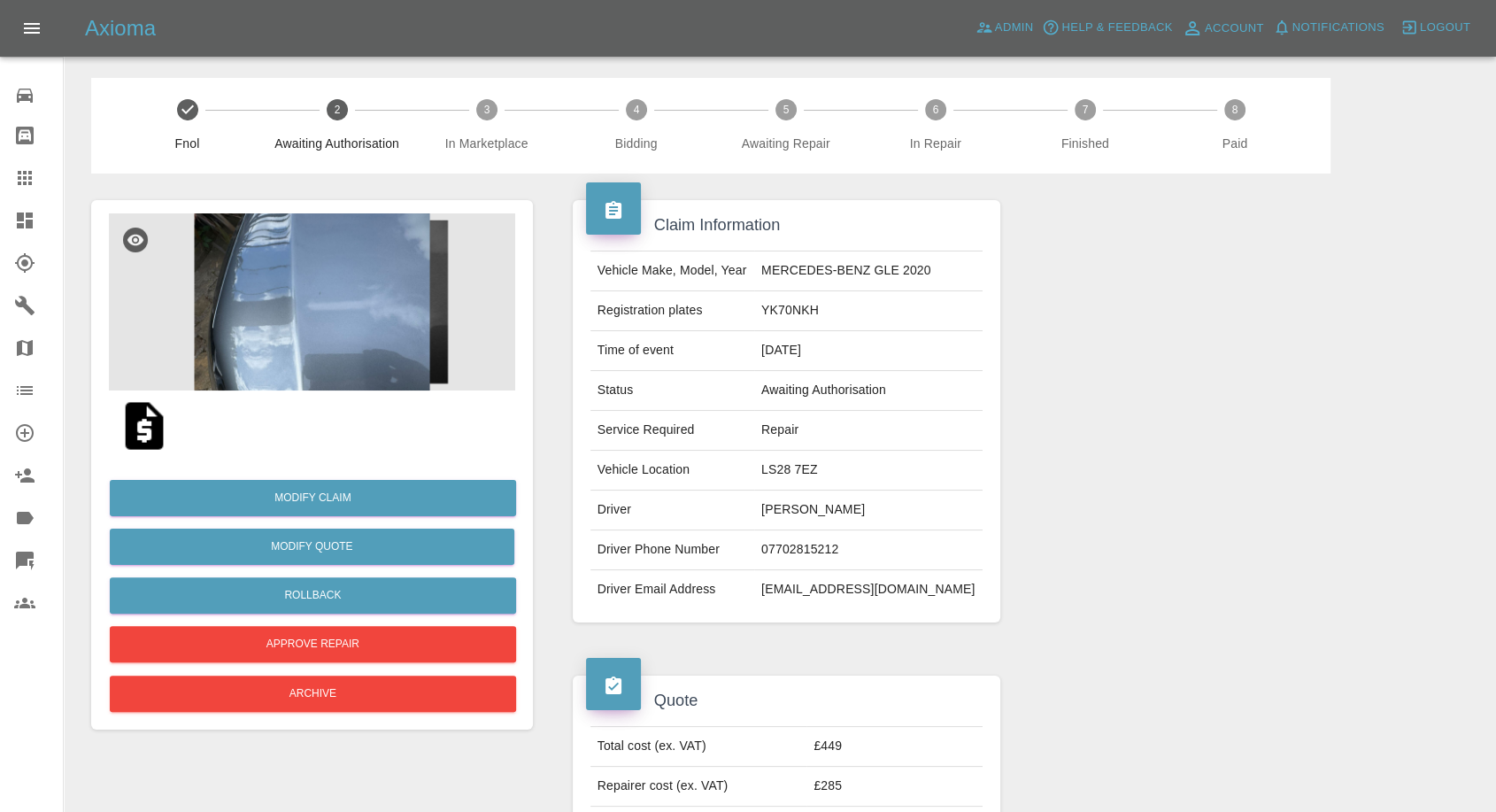
click at [142, 437] on img at bounding box center [144, 426] width 56 height 56
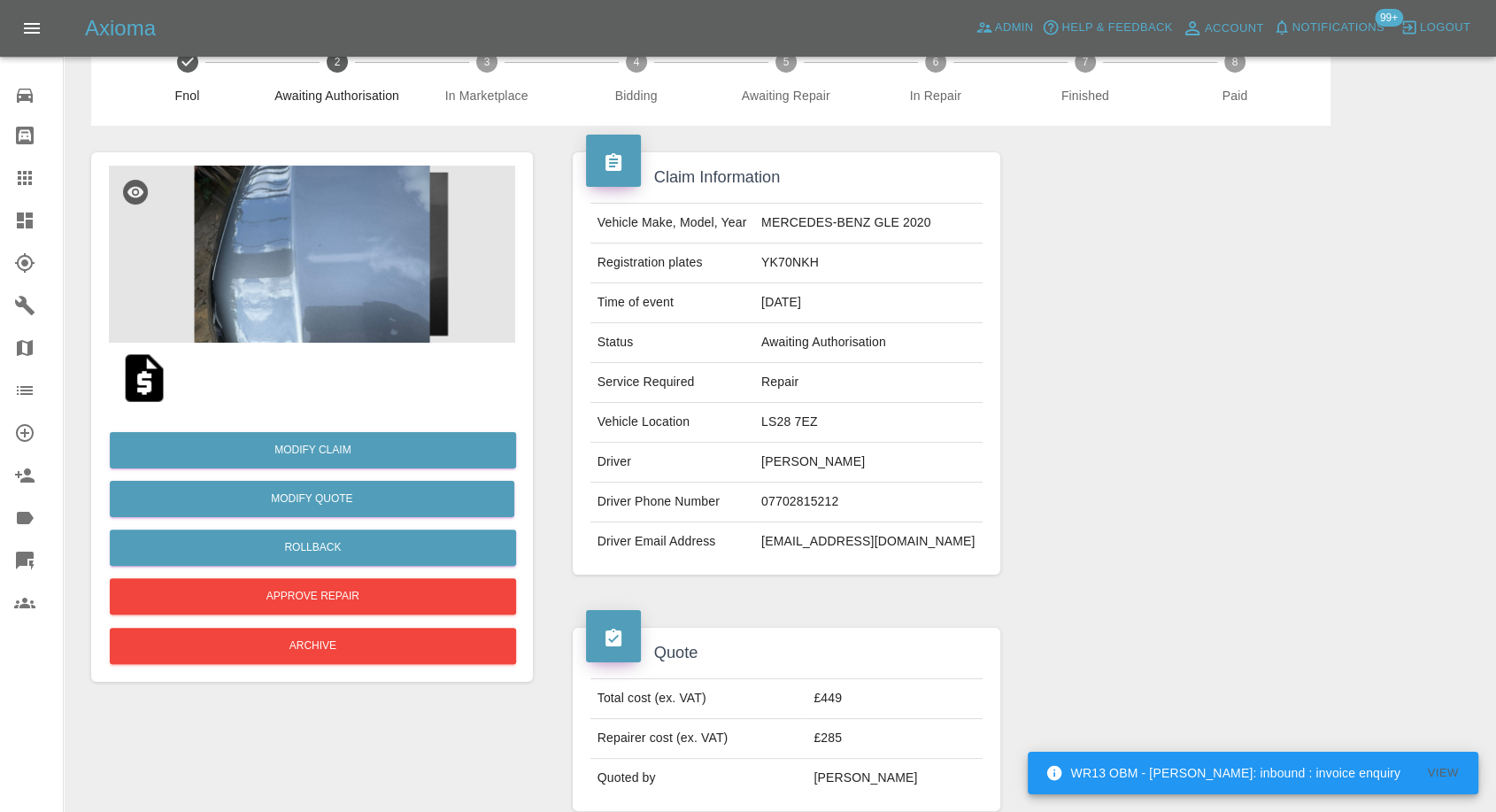
scroll to position [197, 0]
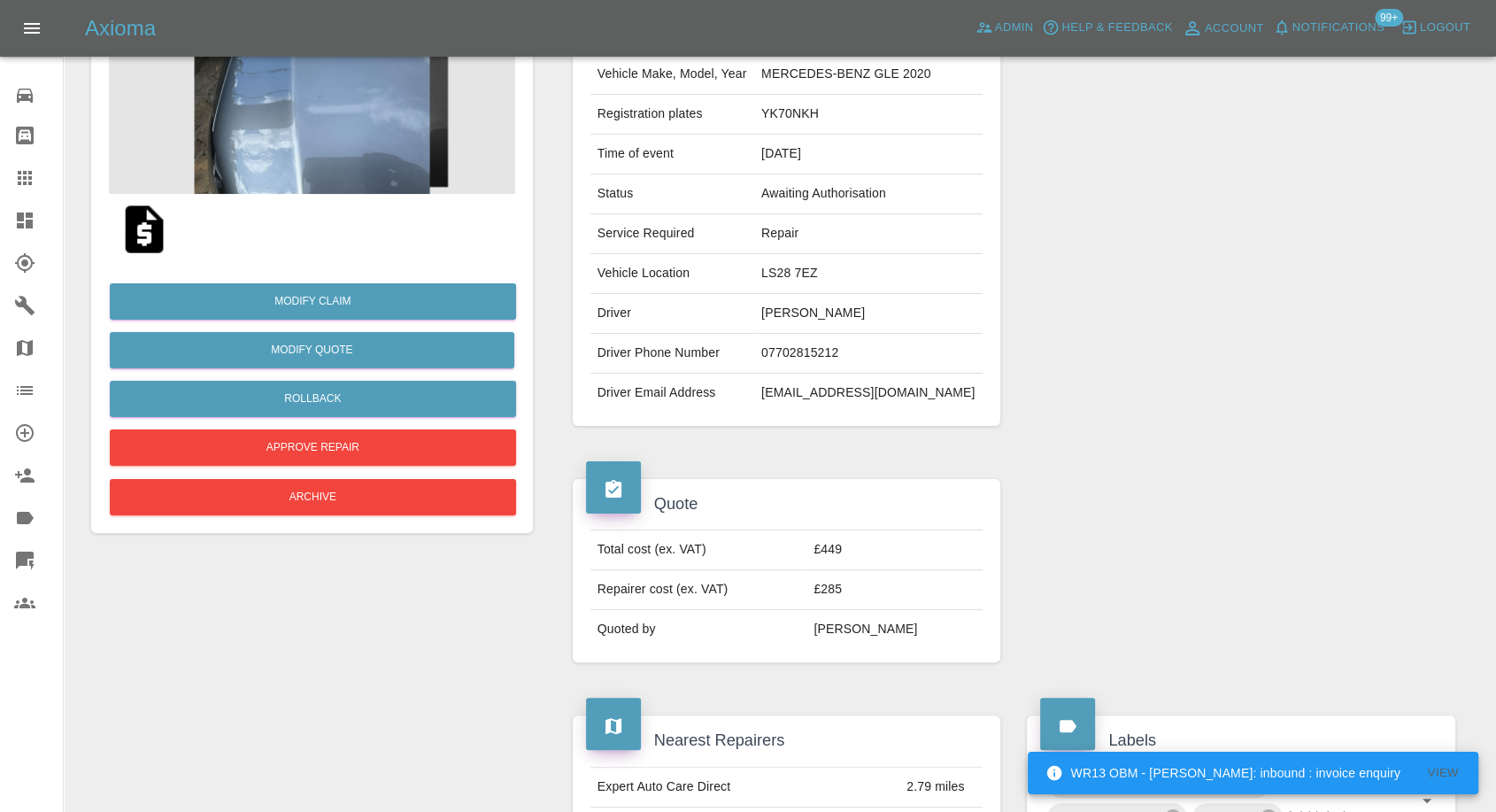
click at [358, 169] on img at bounding box center [312, 105] width 406 height 177
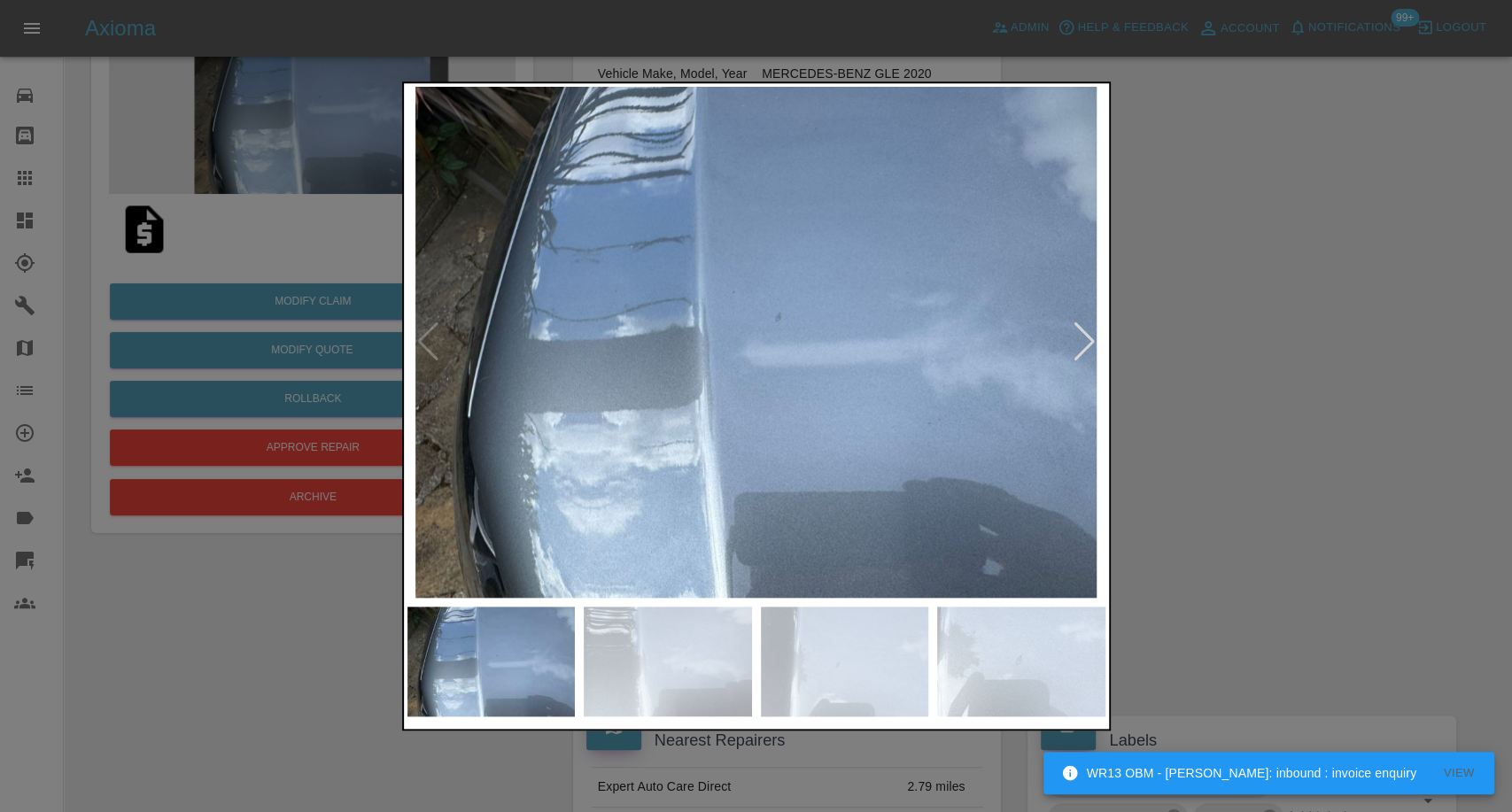
click at [666, 626] on img at bounding box center [668, 661] width 169 height 110
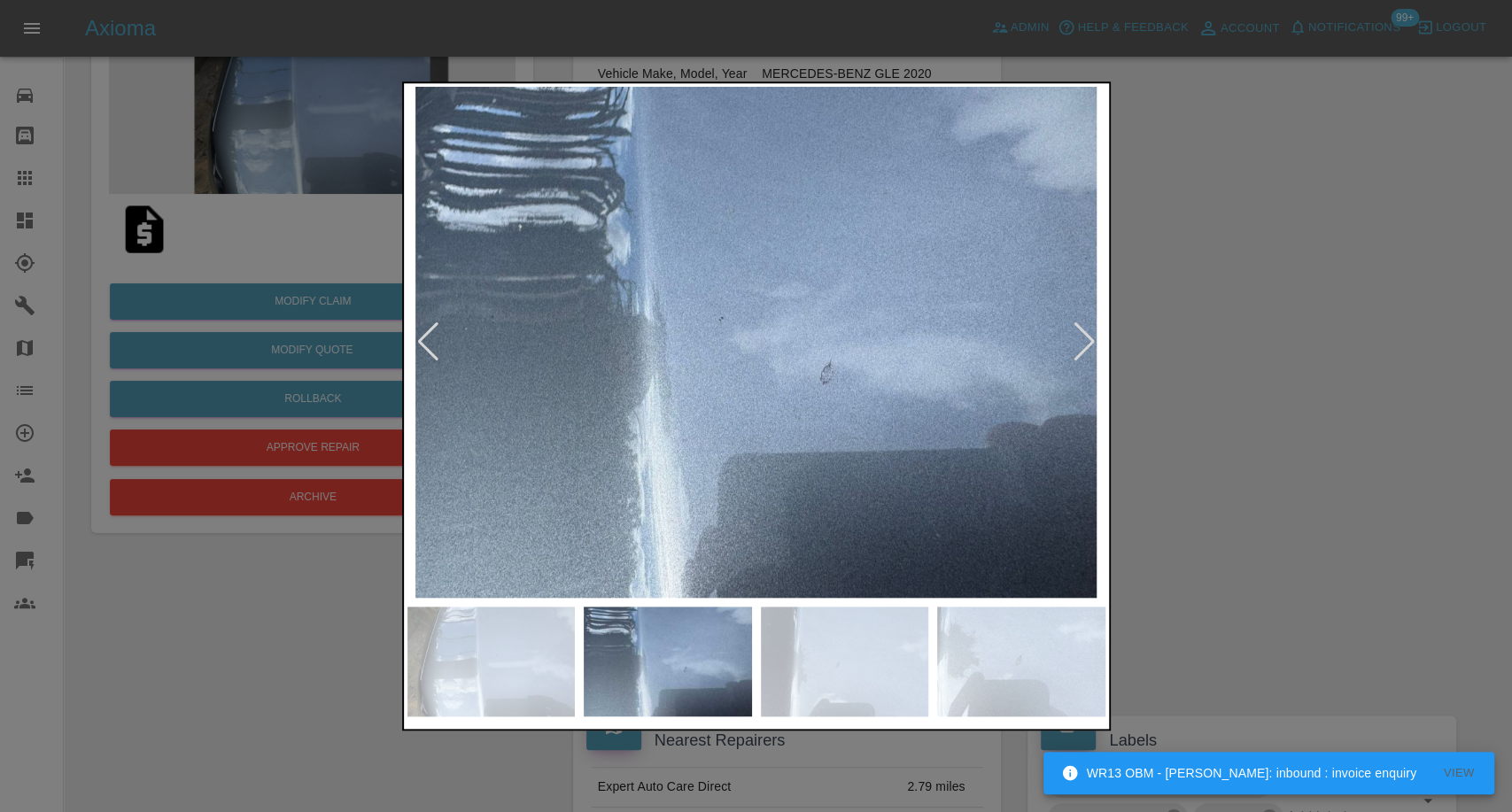
click at [833, 675] on img at bounding box center [844, 661] width 169 height 110
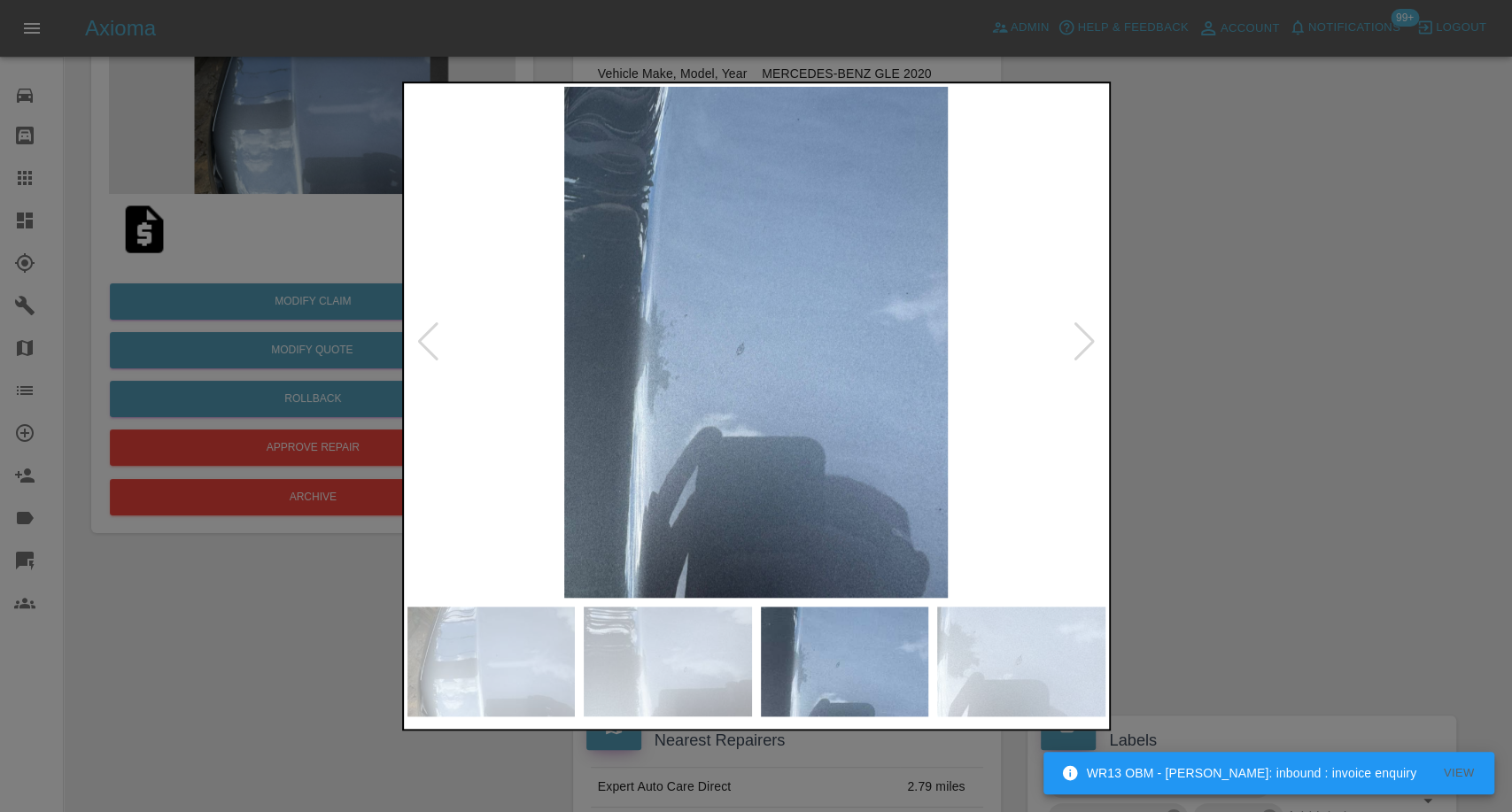
click at [1002, 682] on img at bounding box center [1021, 661] width 169 height 110
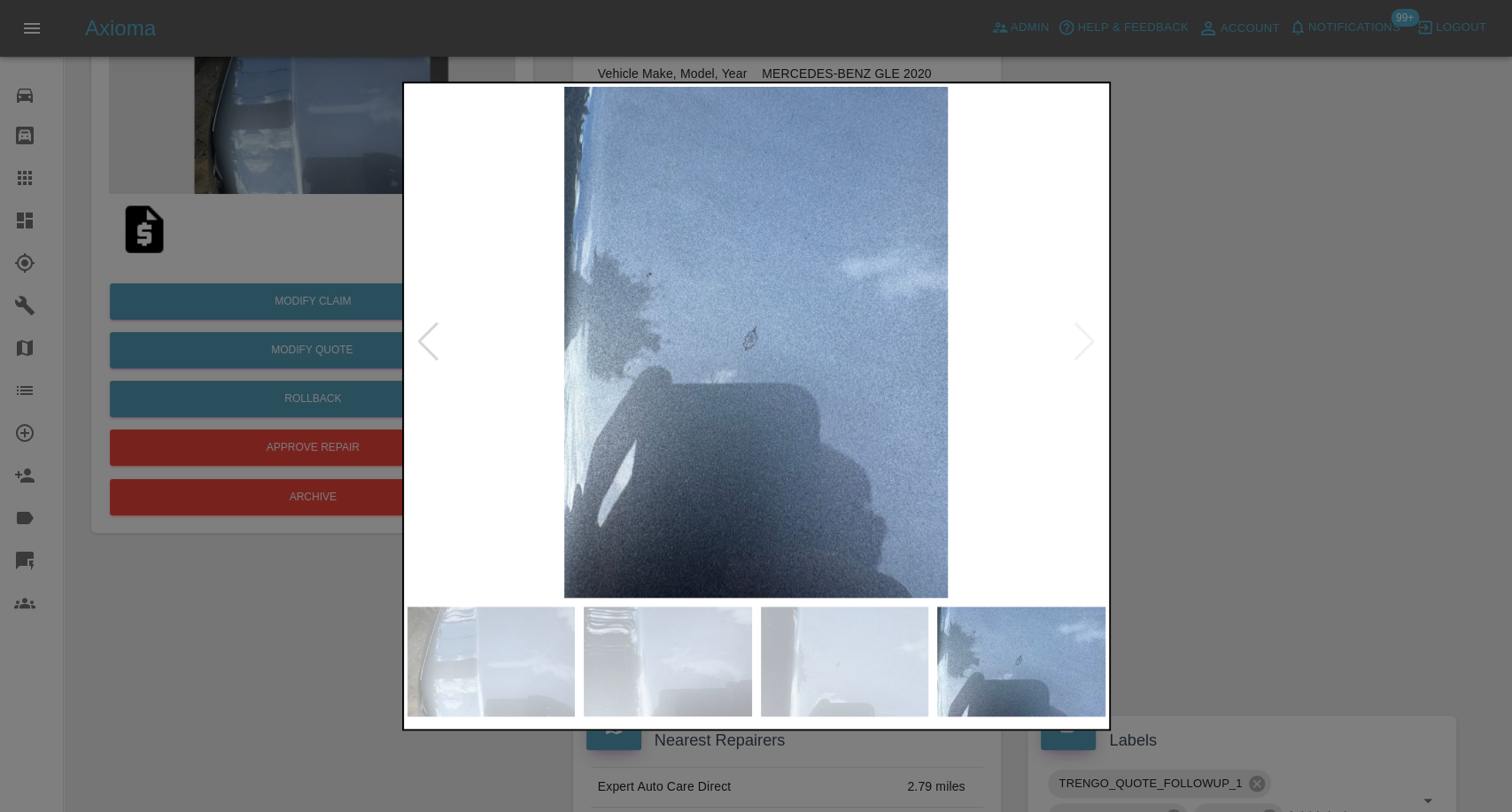
click at [1293, 502] on div at bounding box center [756, 406] width 1512 height 812
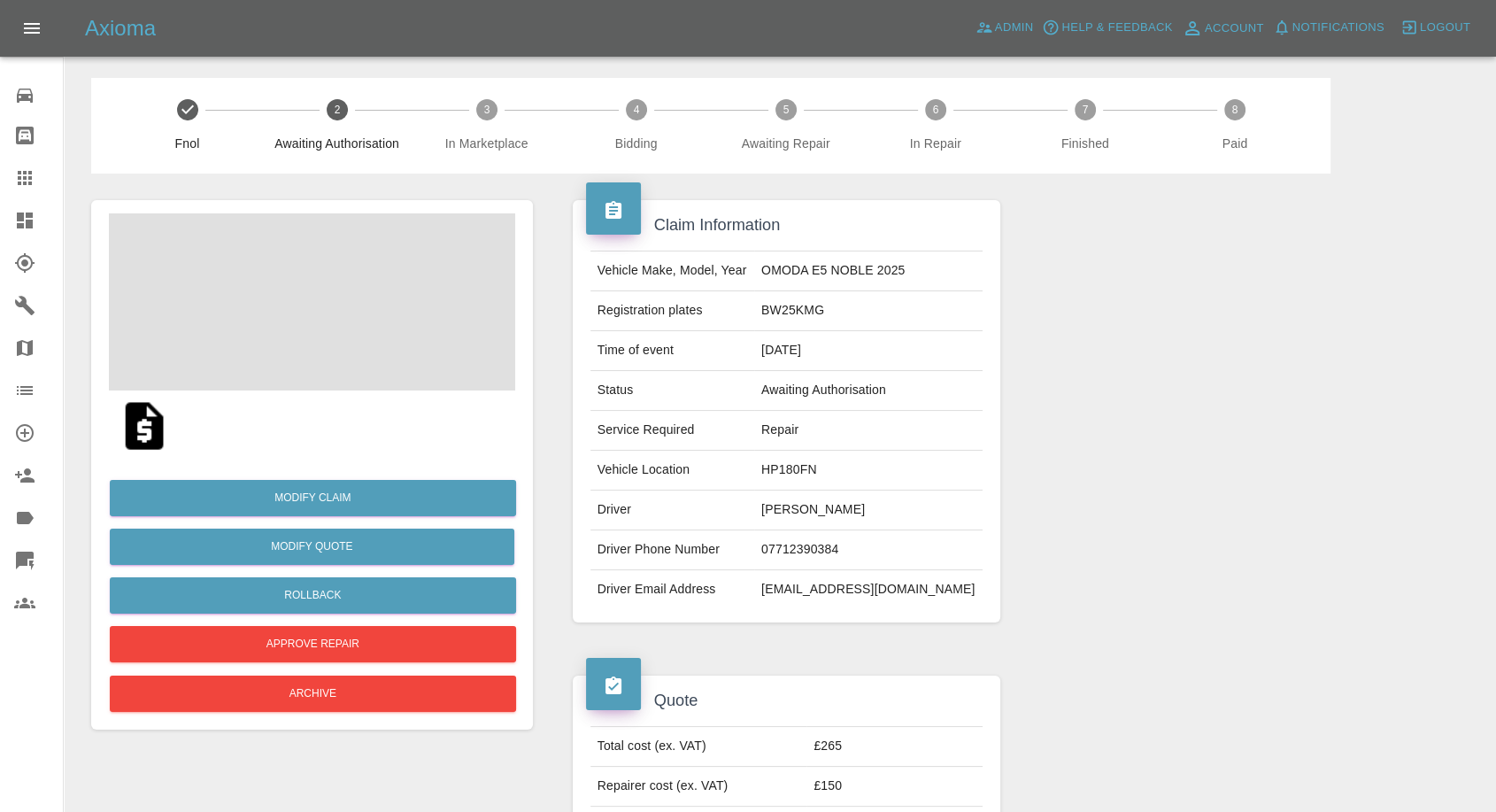
click at [149, 438] on img at bounding box center [144, 426] width 56 height 56
click at [300, 301] on span at bounding box center [312, 302] width 406 height 177
click at [314, 293] on img at bounding box center [312, 302] width 406 height 177
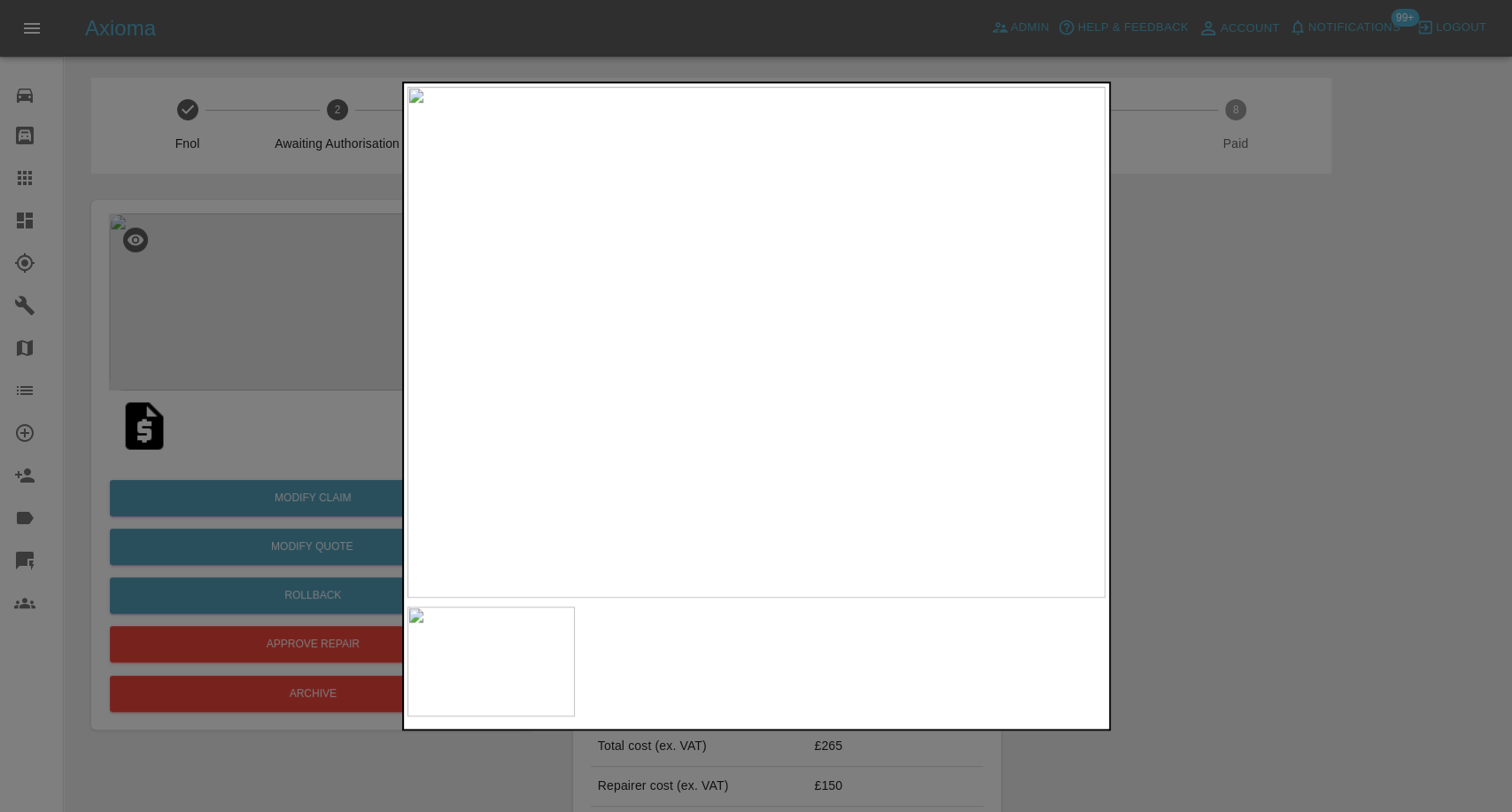
click at [1298, 600] on div at bounding box center [756, 406] width 1512 height 812
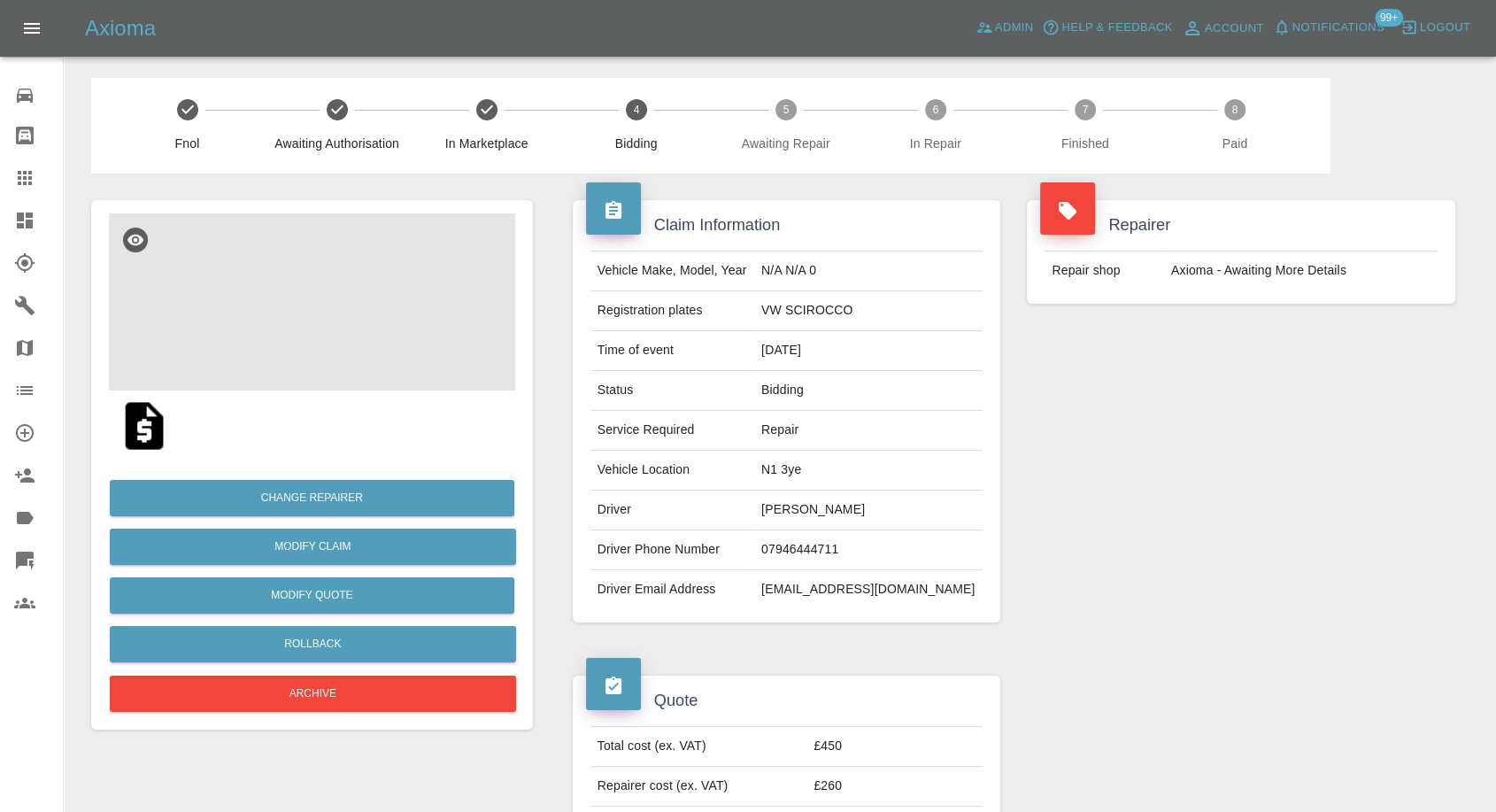
click at [355, 358] on img at bounding box center [312, 302] width 406 height 177
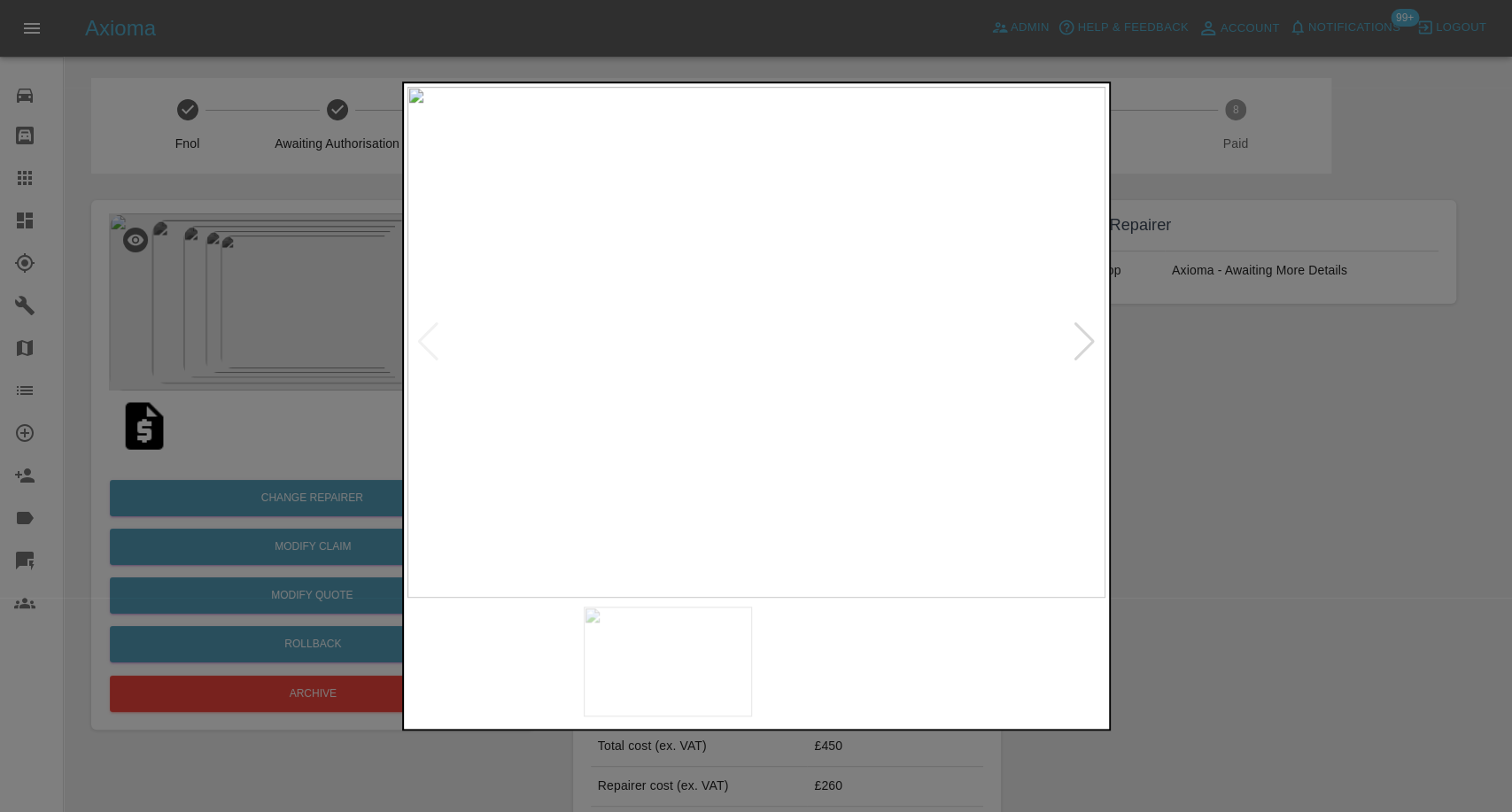
click at [748, 655] on img at bounding box center [668, 661] width 169 height 110
click at [844, 670] on img at bounding box center [844, 661] width 169 height 110
click at [973, 663] on img at bounding box center [1021, 661] width 169 height 110
click at [1070, 338] on img at bounding box center [757, 342] width 699 height 511
click at [1073, 335] on div at bounding box center [1085, 342] width 24 height 39
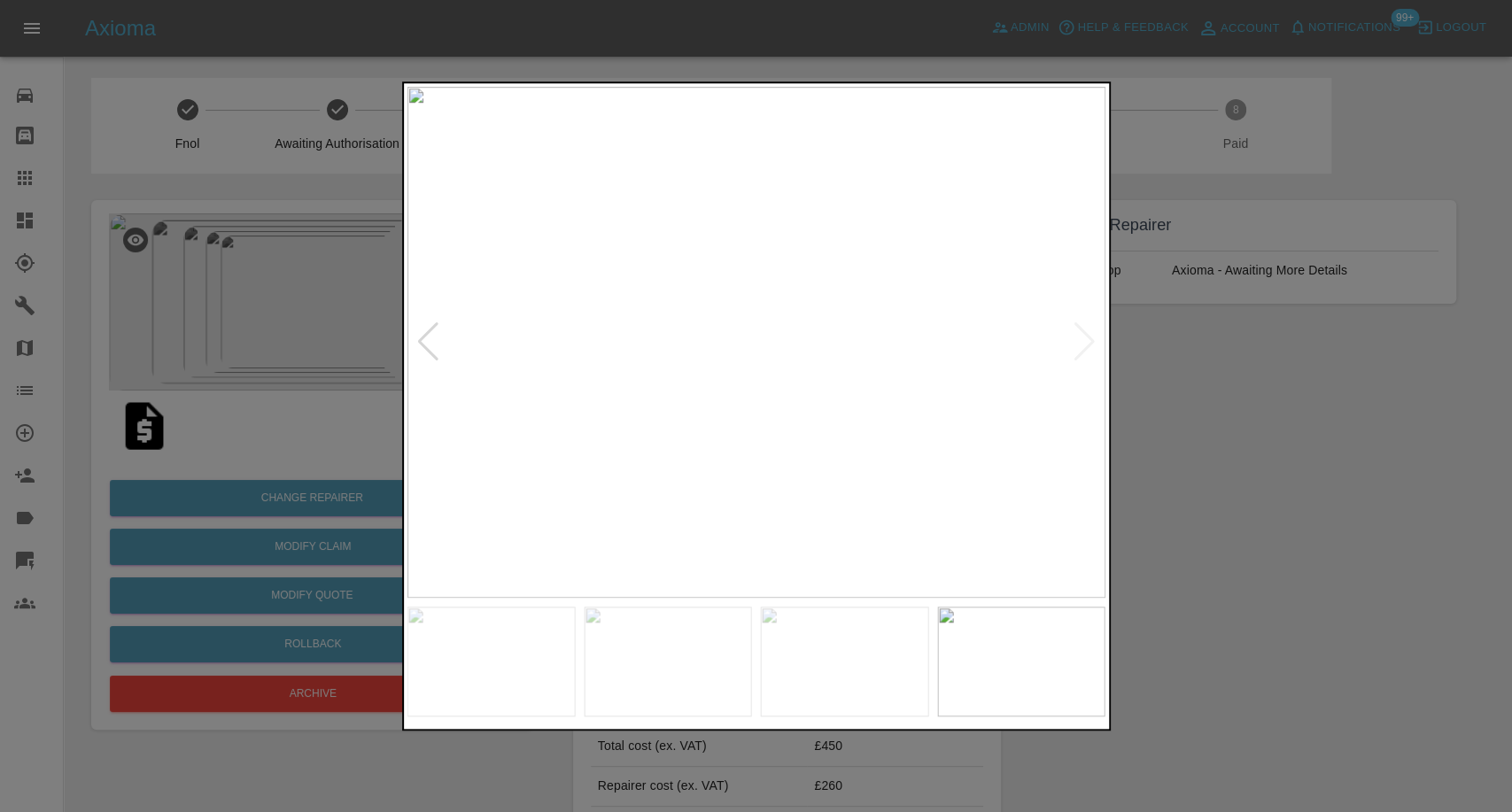
click at [1077, 340] on img at bounding box center [757, 342] width 699 height 511
click at [1081, 342] on img at bounding box center [757, 342] width 699 height 511
click at [1303, 445] on div at bounding box center [756, 406] width 1512 height 812
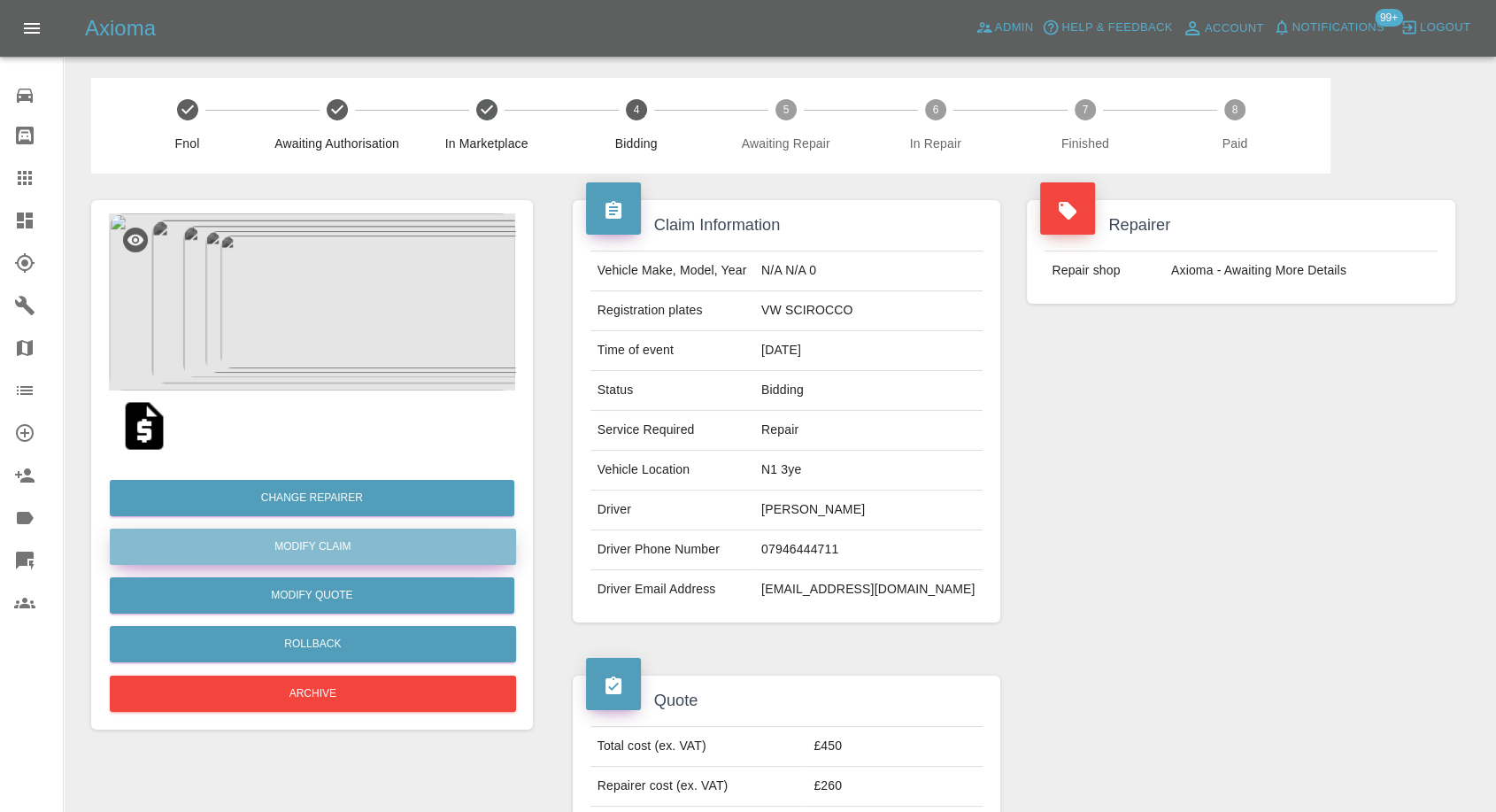
click at [342, 548] on link "Modify Claim" at bounding box center [313, 547] width 406 height 37
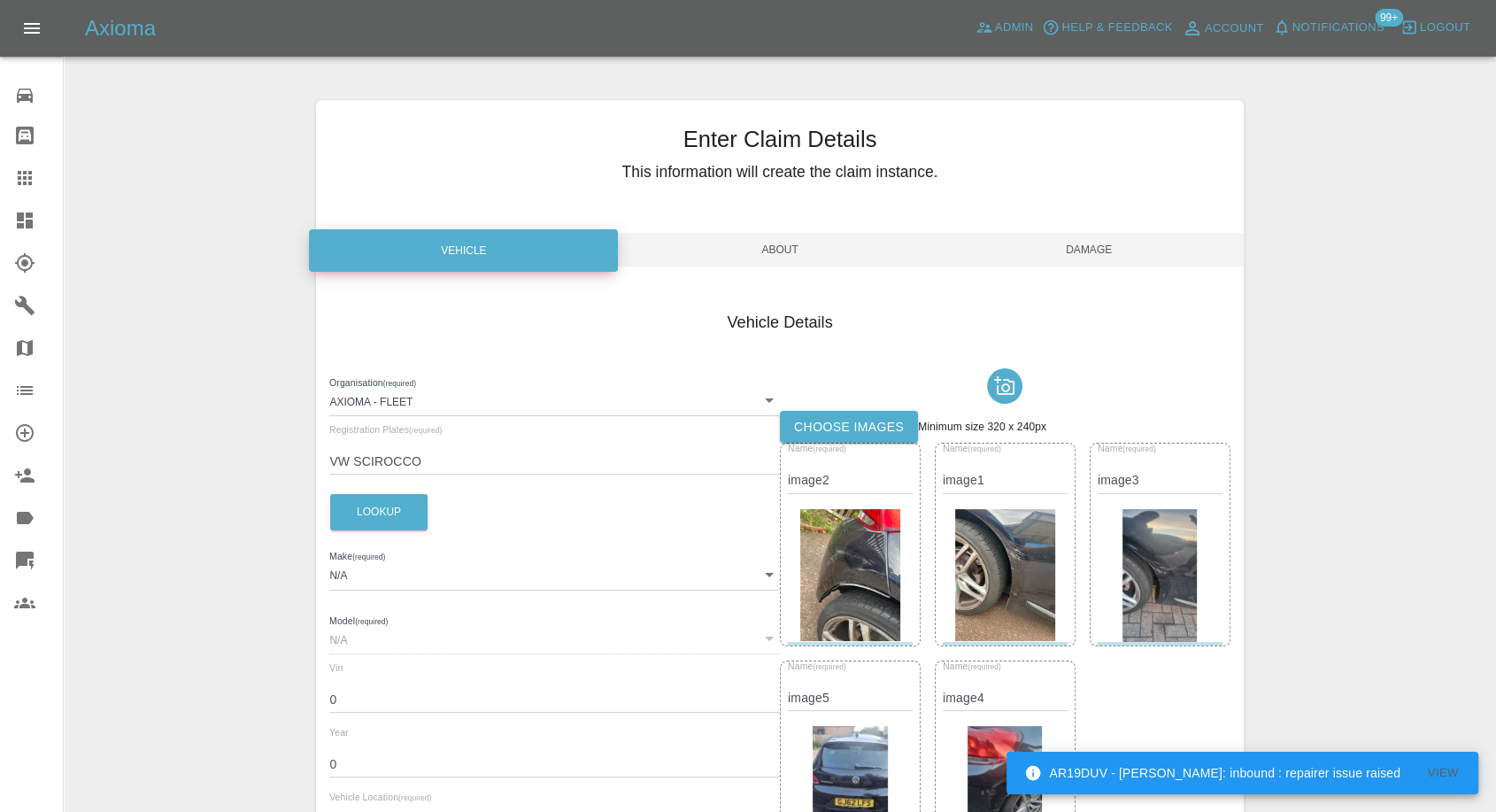
click at [887, 429] on label "Choose images" at bounding box center [849, 427] width 138 height 33
click at [0, 0] on input "Choose images" at bounding box center [0, 0] width 0 height 0
click at [834, 422] on label "Choose images" at bounding box center [849, 427] width 138 height 33
click at [0, 0] on input "Choose images" at bounding box center [0, 0] width 0 height 0
click at [1080, 263] on span "Damage" at bounding box center [1090, 249] width 309 height 34
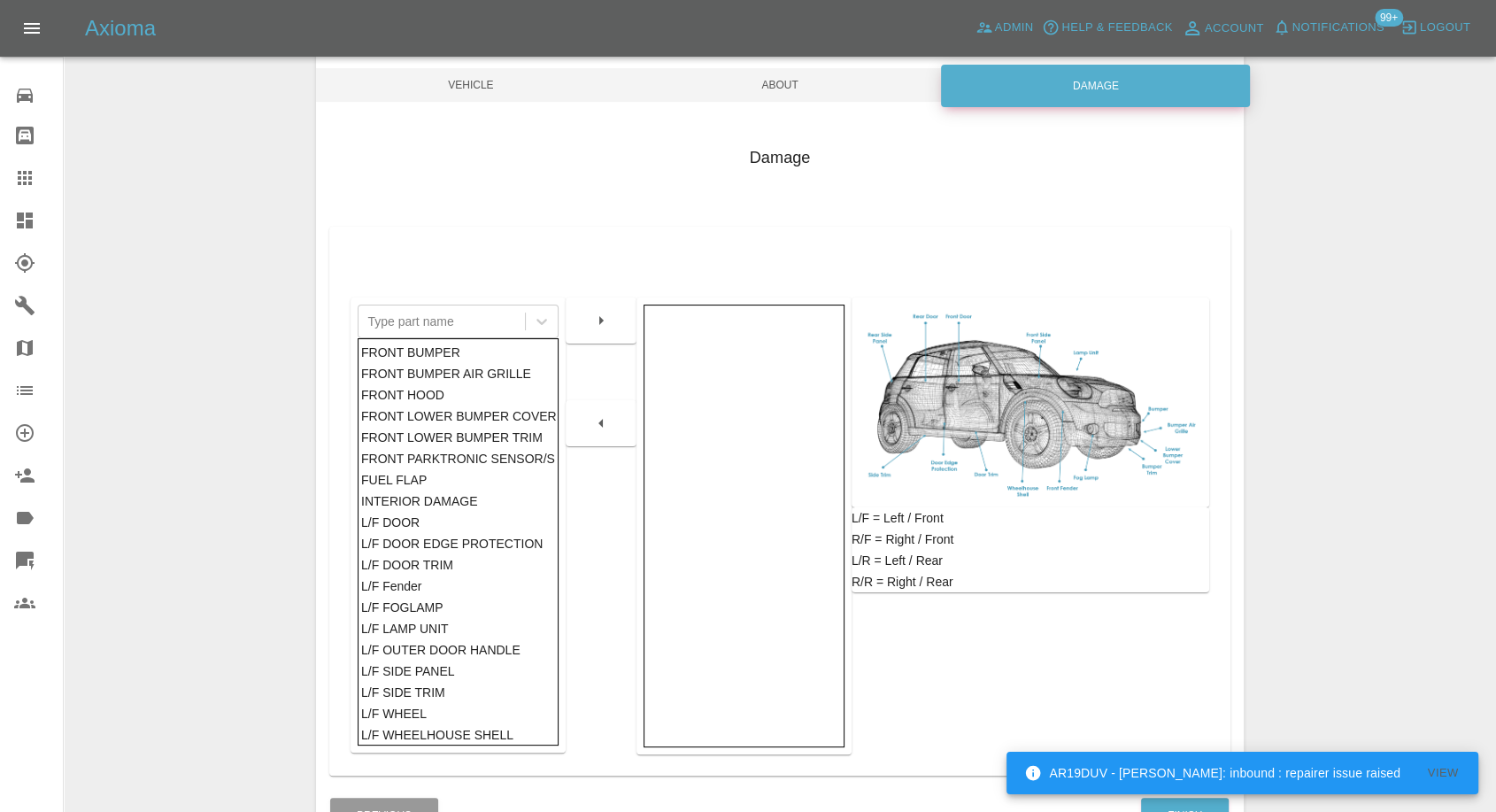
scroll to position [283, 0]
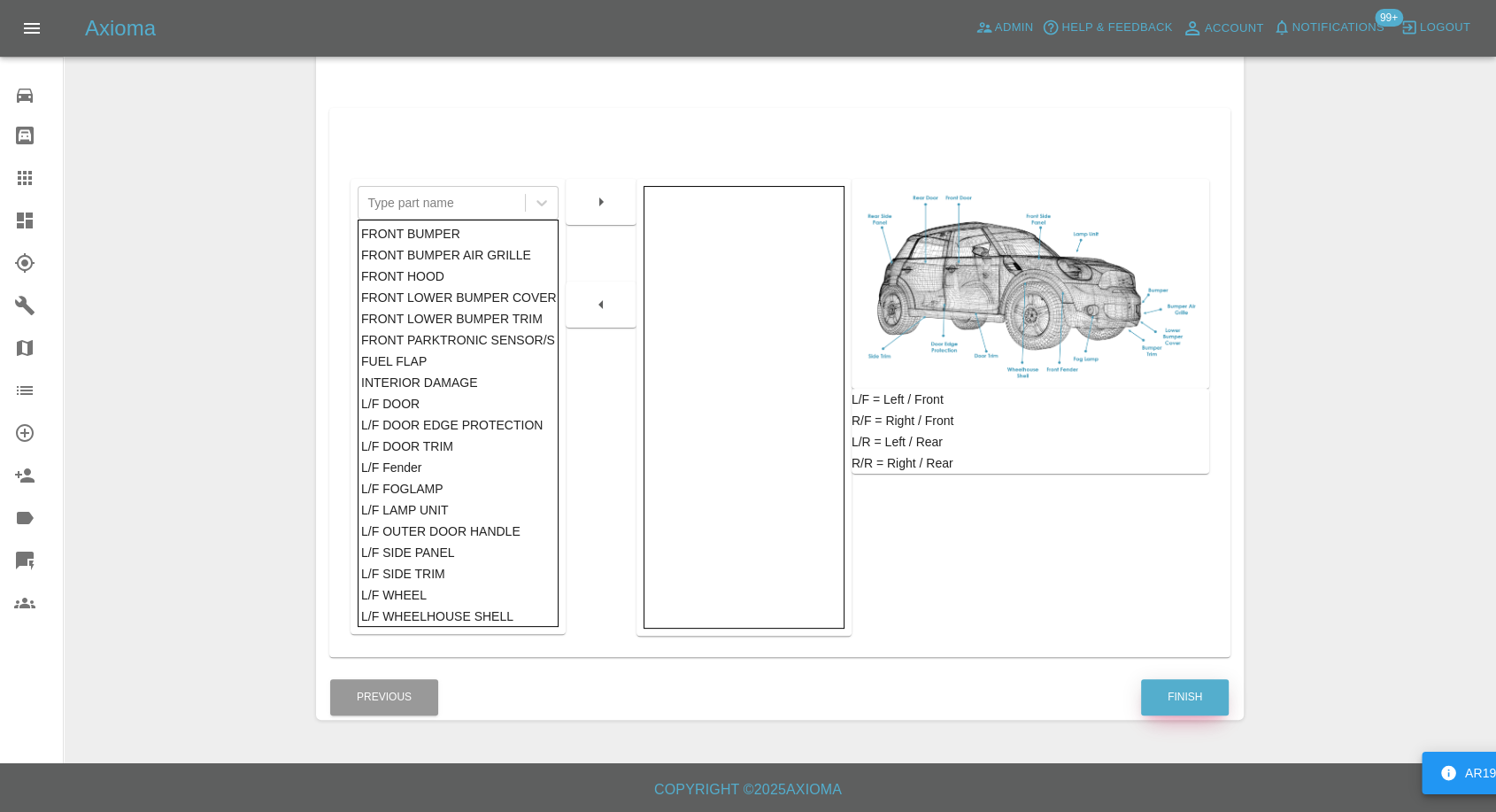
click at [1162, 698] on button "Finish" at bounding box center [1185, 697] width 88 height 37
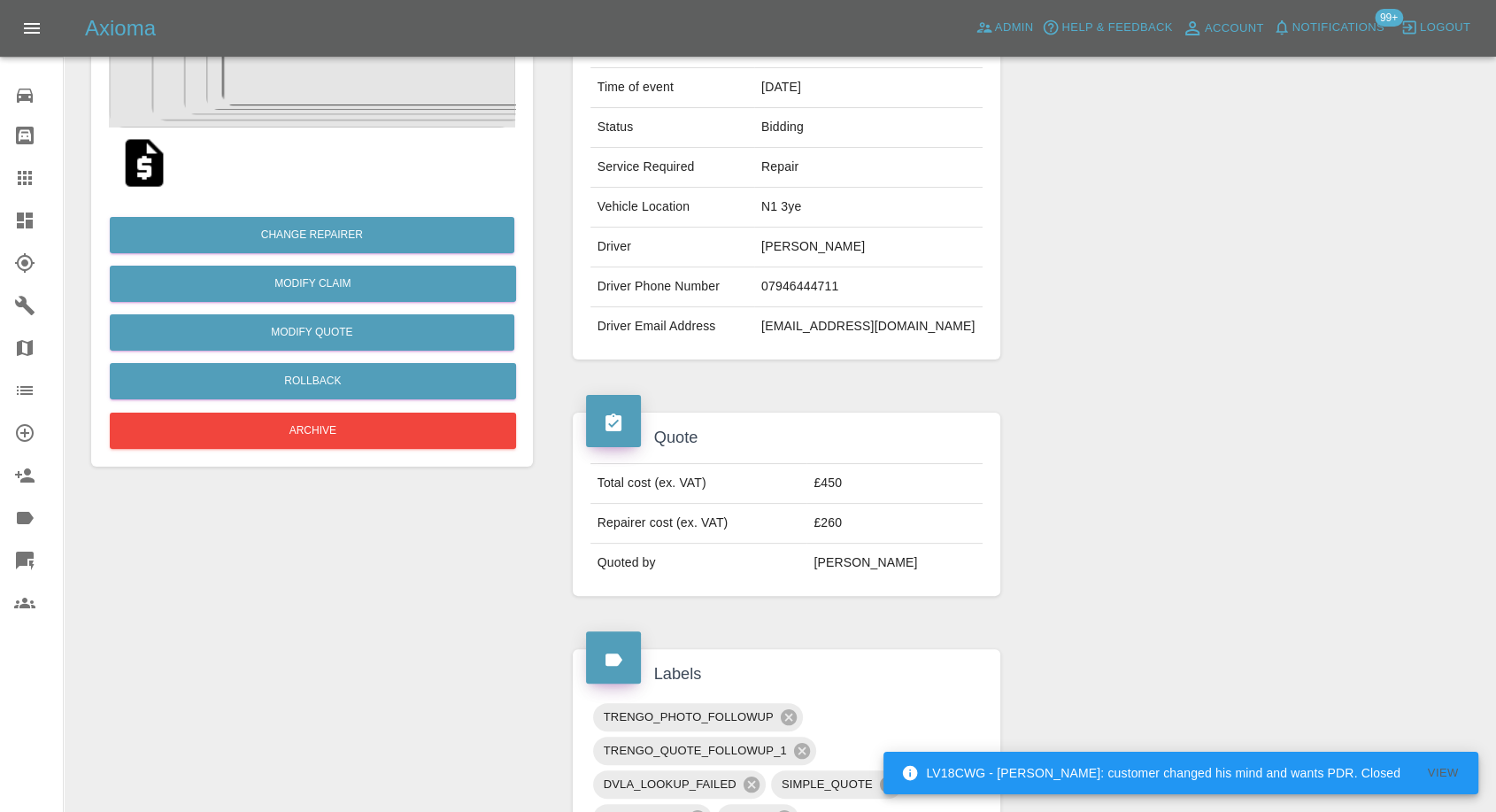
scroll to position [295, 0]
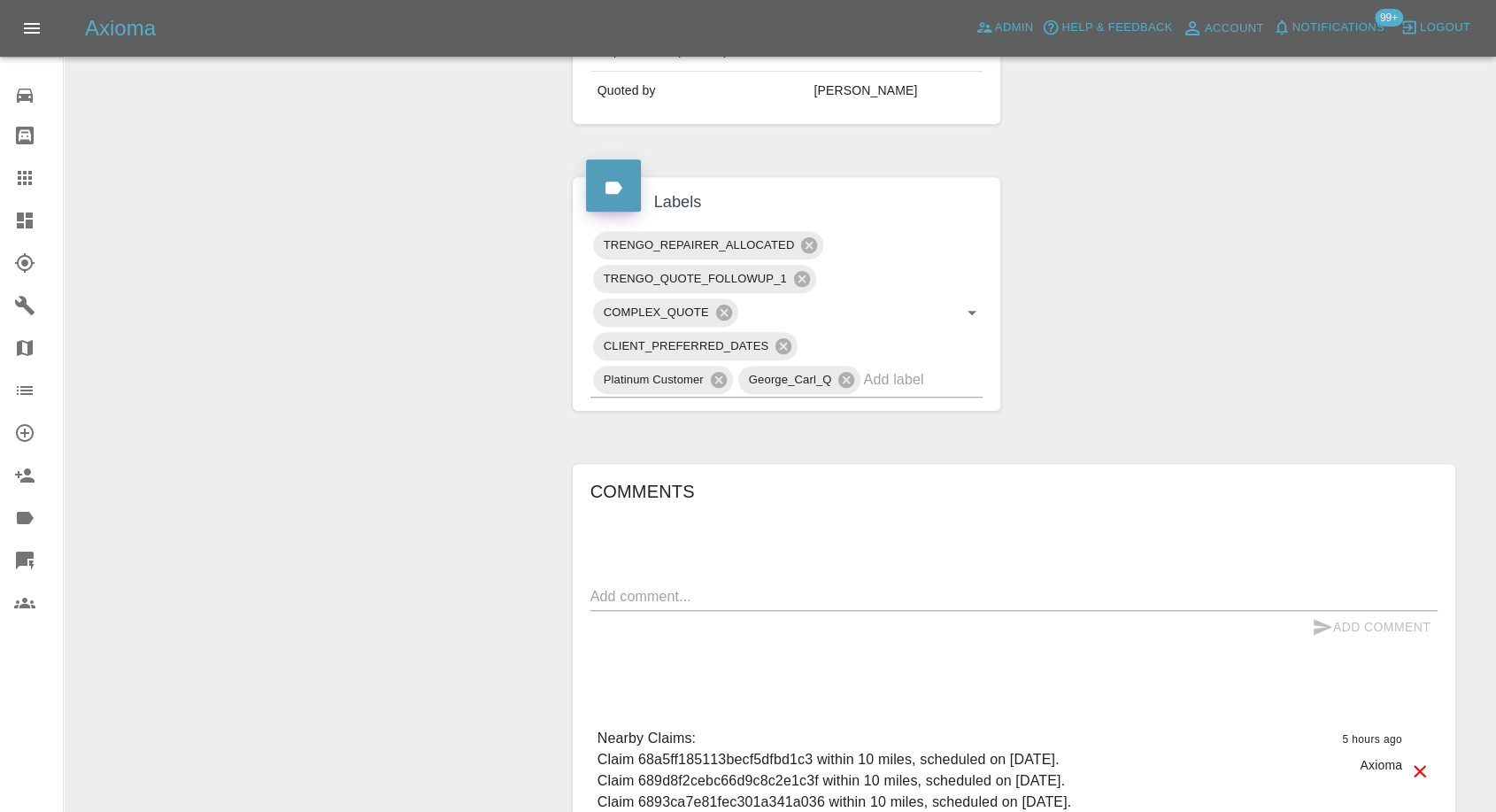
scroll to position [983, 0]
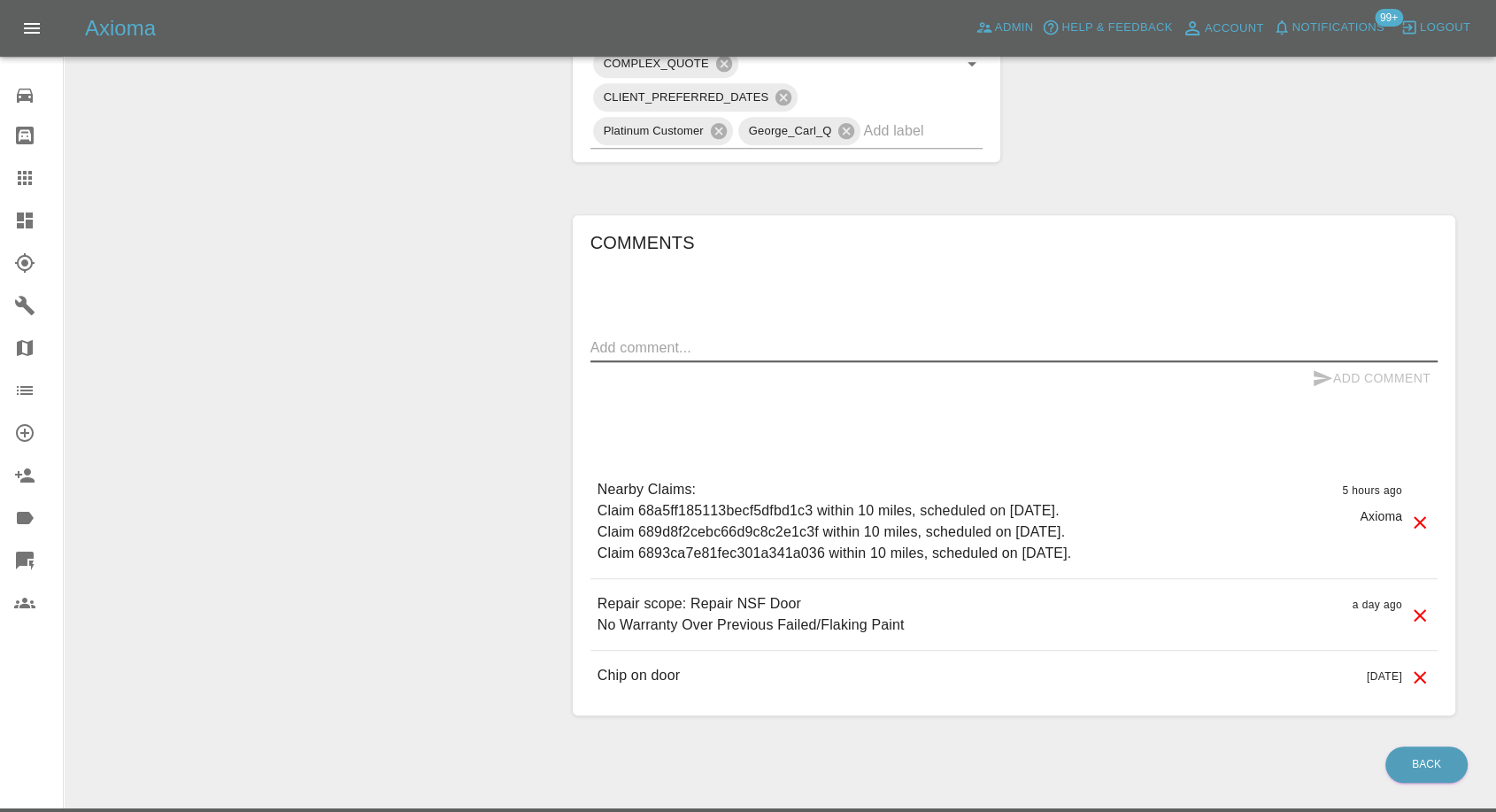
click at [687, 339] on textarea at bounding box center [1014, 348] width 848 height 21
paste textarea "On date I put [DATE] if possible can it be [DATE]"
type textarea "On date I put [DATE] if possible can it be [DATE]"
click at [1305, 368] on button "Add Comment" at bounding box center [1371, 378] width 133 height 33
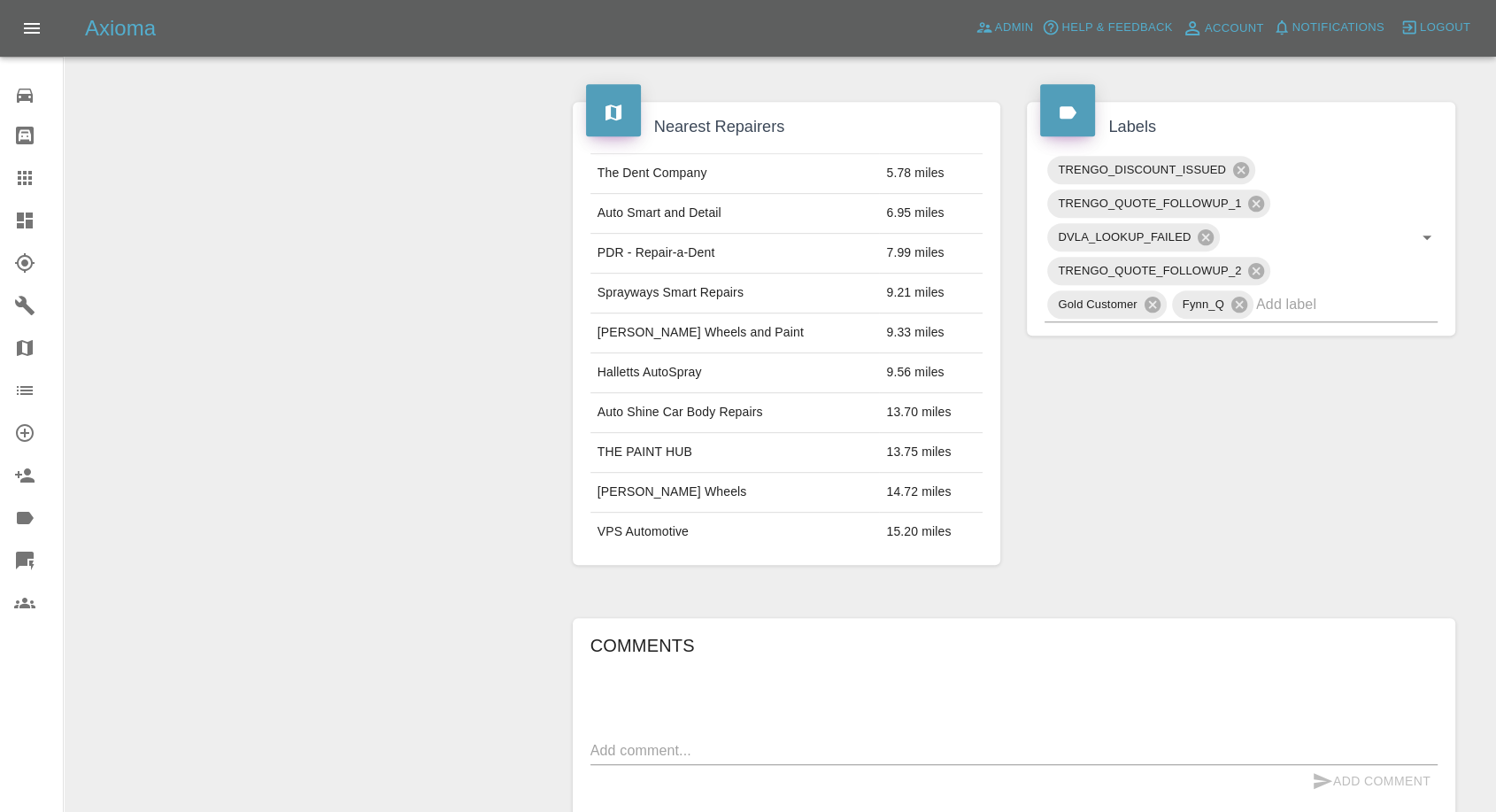
scroll to position [1142, 0]
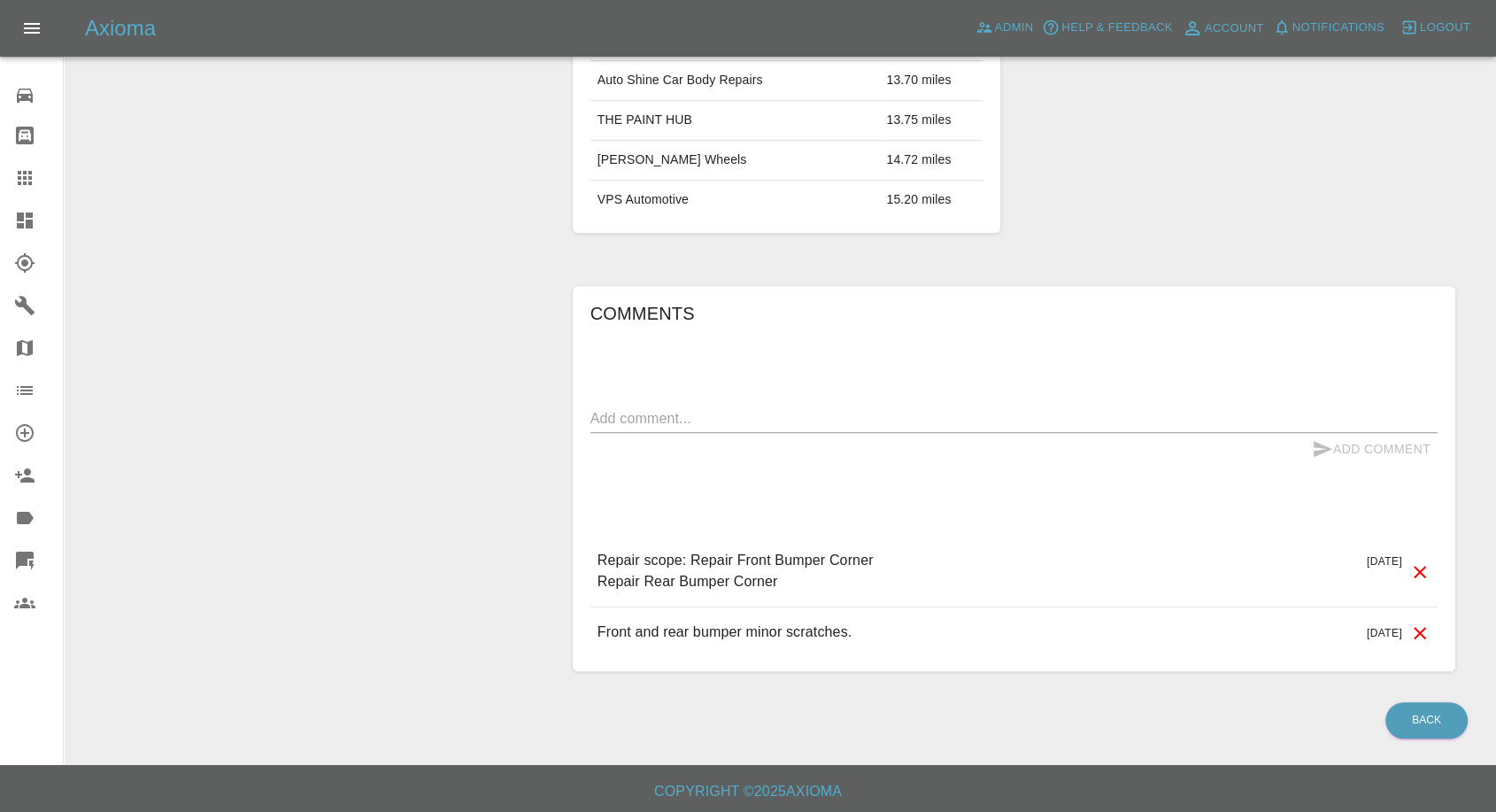
click at [728, 417] on textarea at bounding box center [1014, 419] width 848 height 21
paste textarea "the car in question has been sold so we won’t be needing your assistance any fu…"
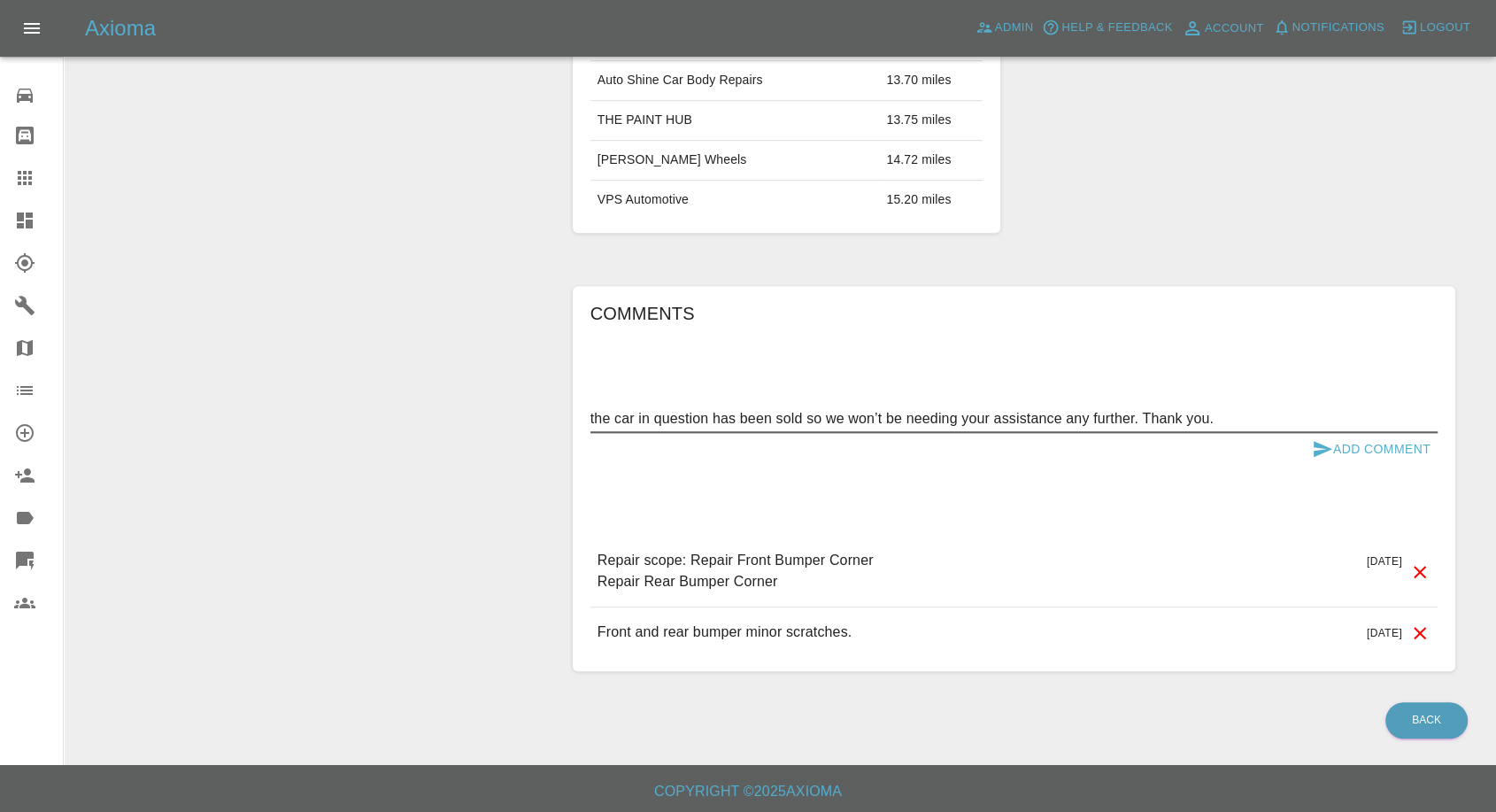
type textarea "the car in question has been sold so we won’t be needing your assistance any fu…"
click at [1314, 450] on icon "submit" at bounding box center [1323, 449] width 19 height 16
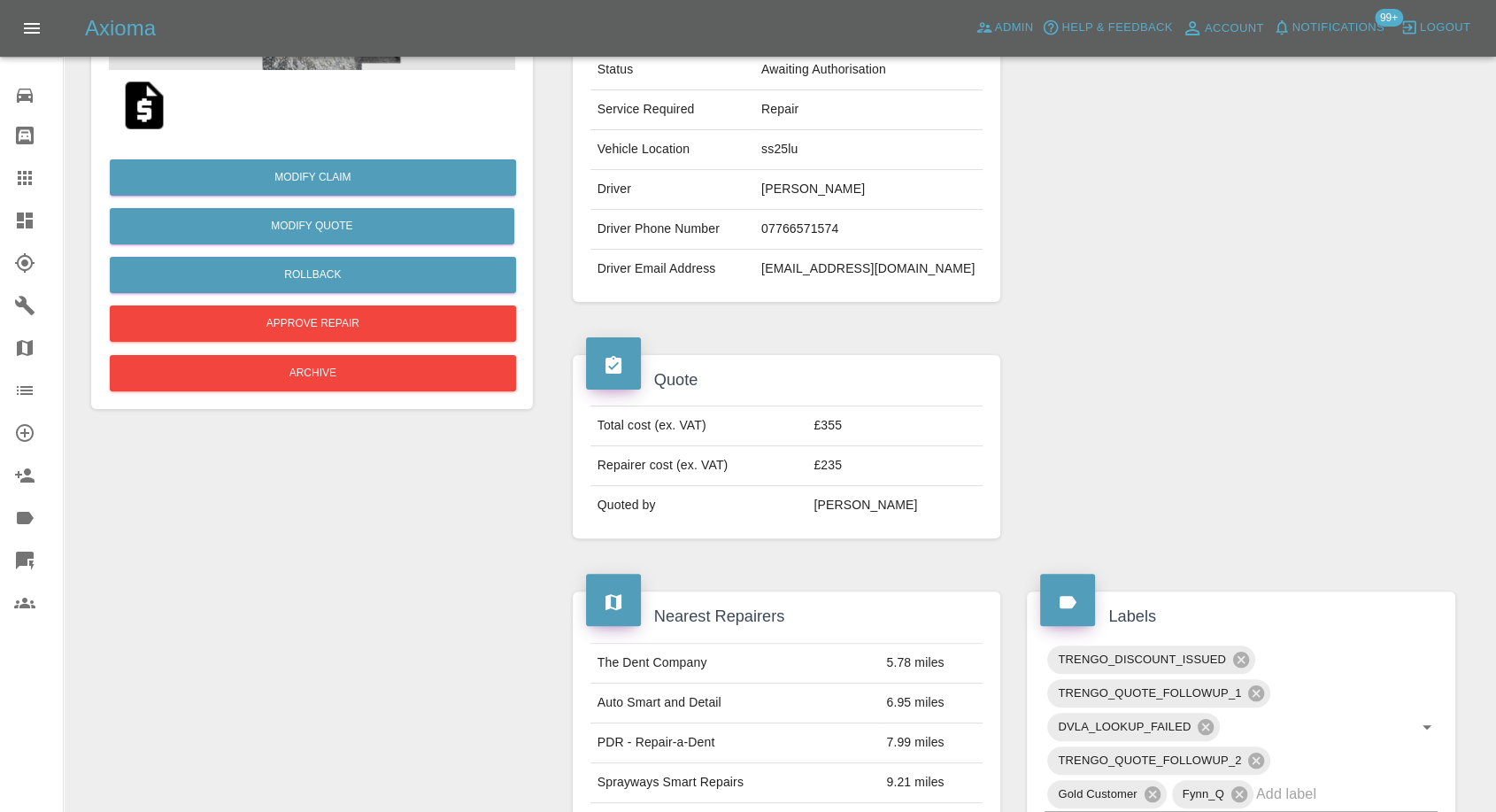
scroll to position [158, 0]
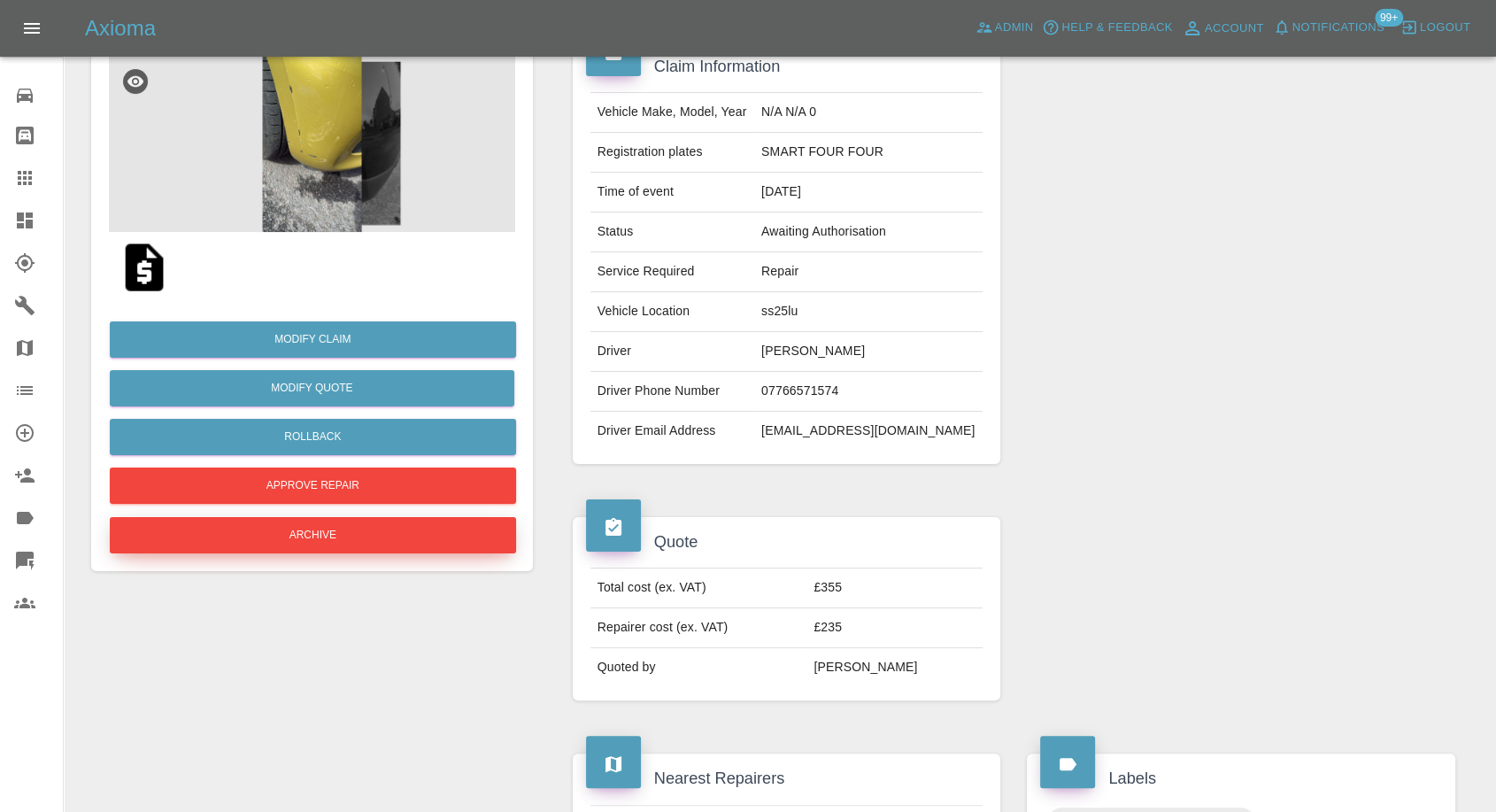
click at [308, 527] on button "Archive" at bounding box center [313, 535] width 406 height 37
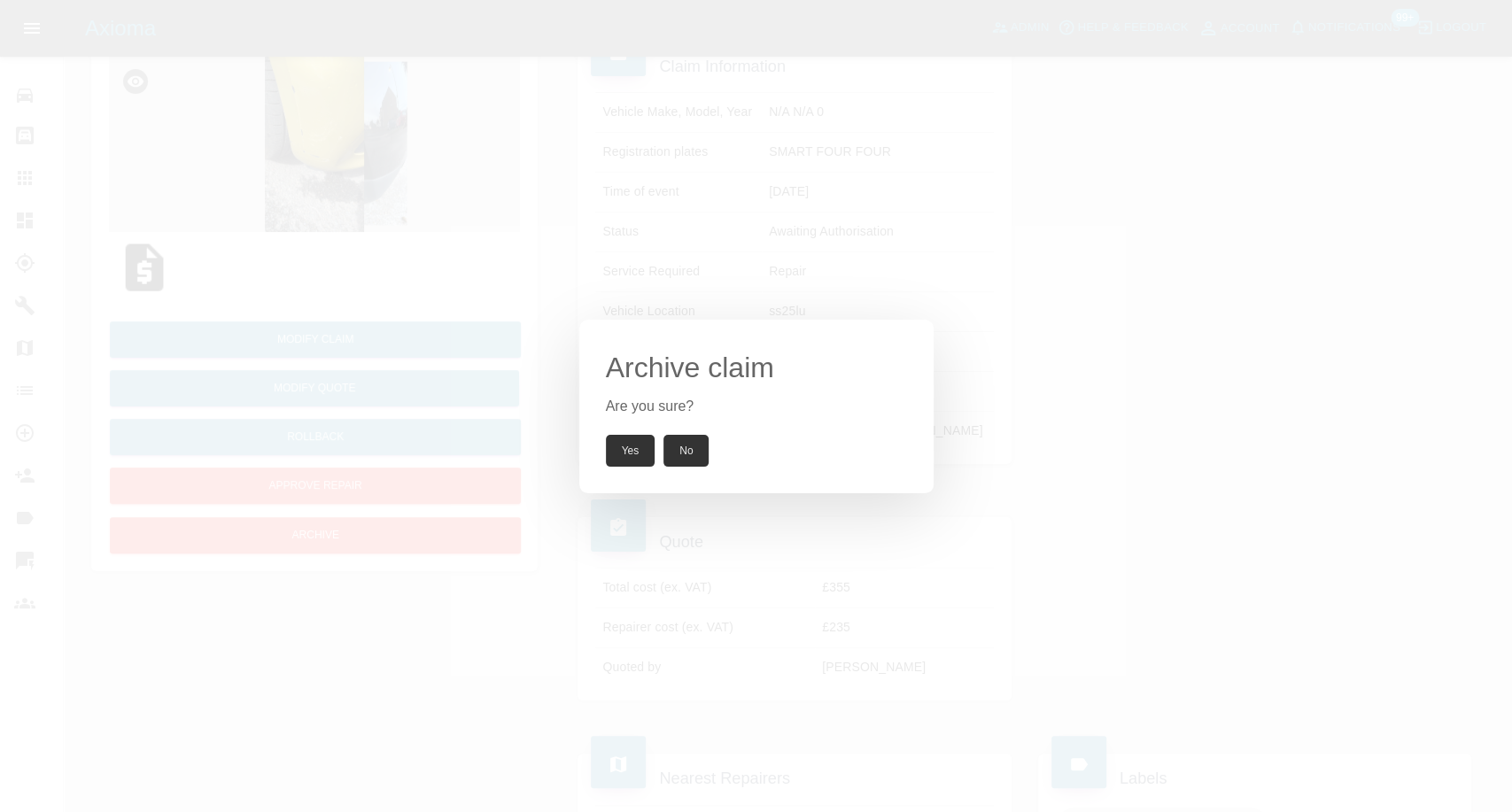
click at [640, 452] on button "Yes" at bounding box center [631, 451] width 50 height 32
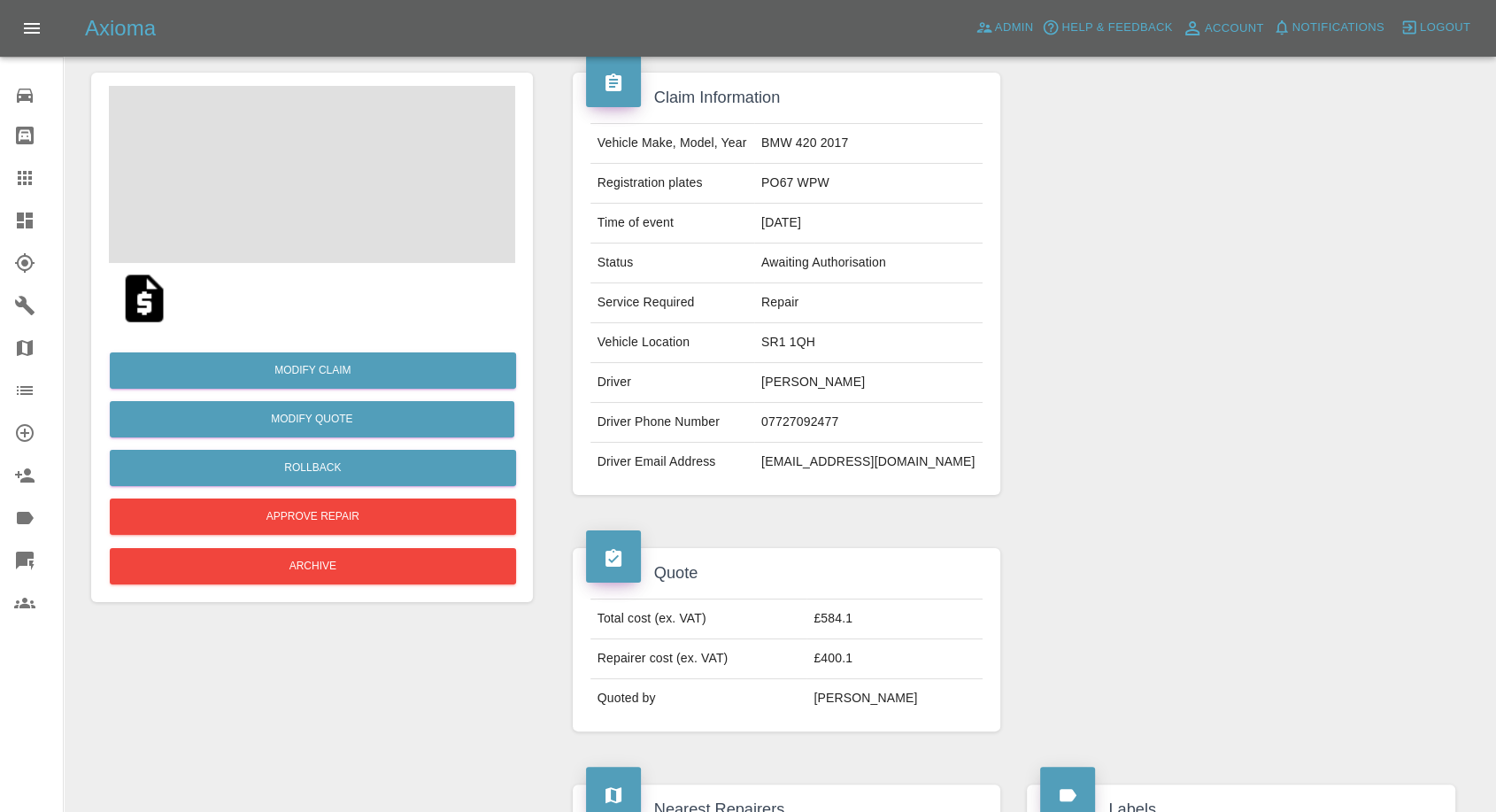
scroll to position [197, 0]
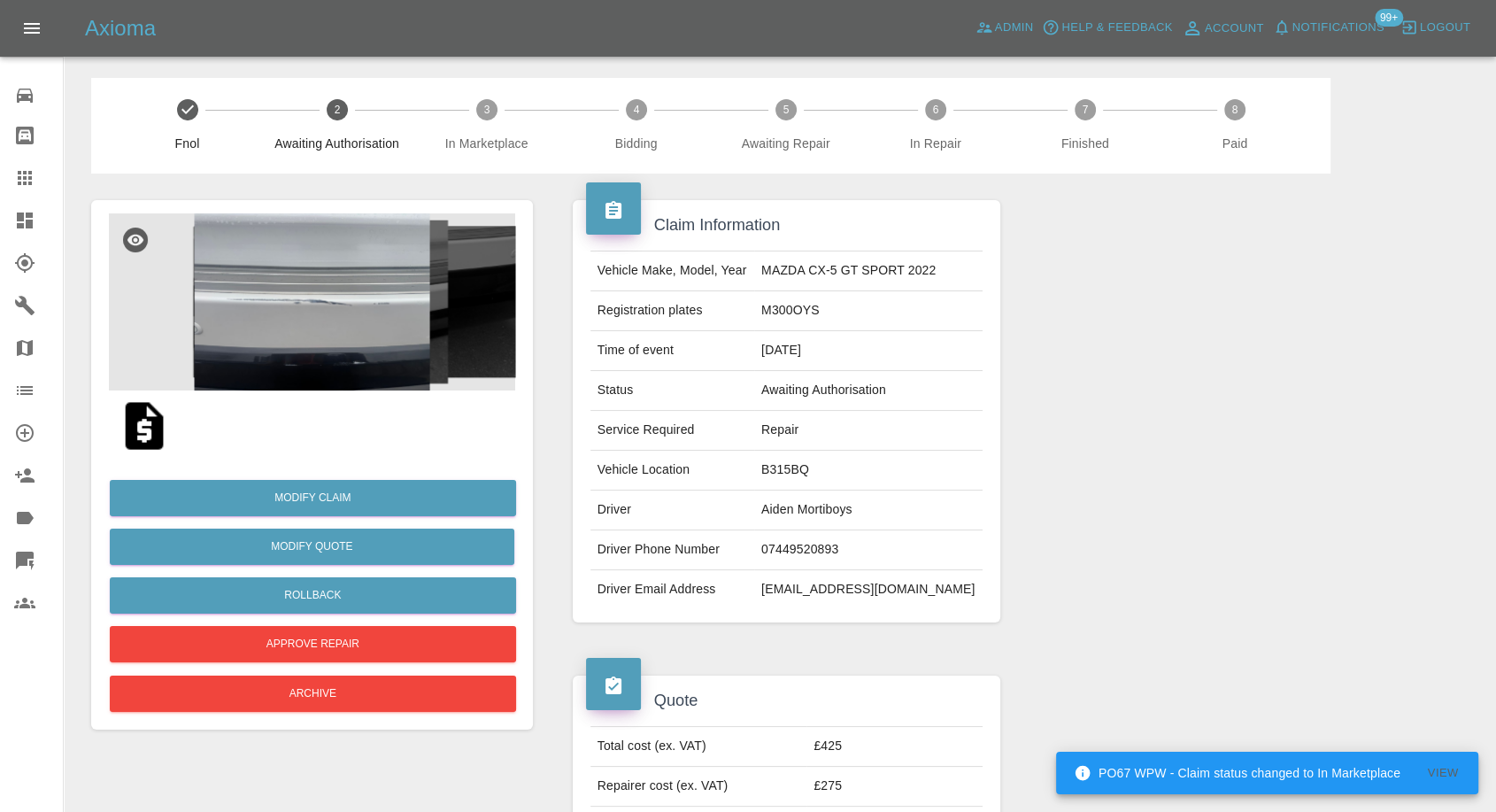
click at [307, 329] on img at bounding box center [312, 302] width 406 height 177
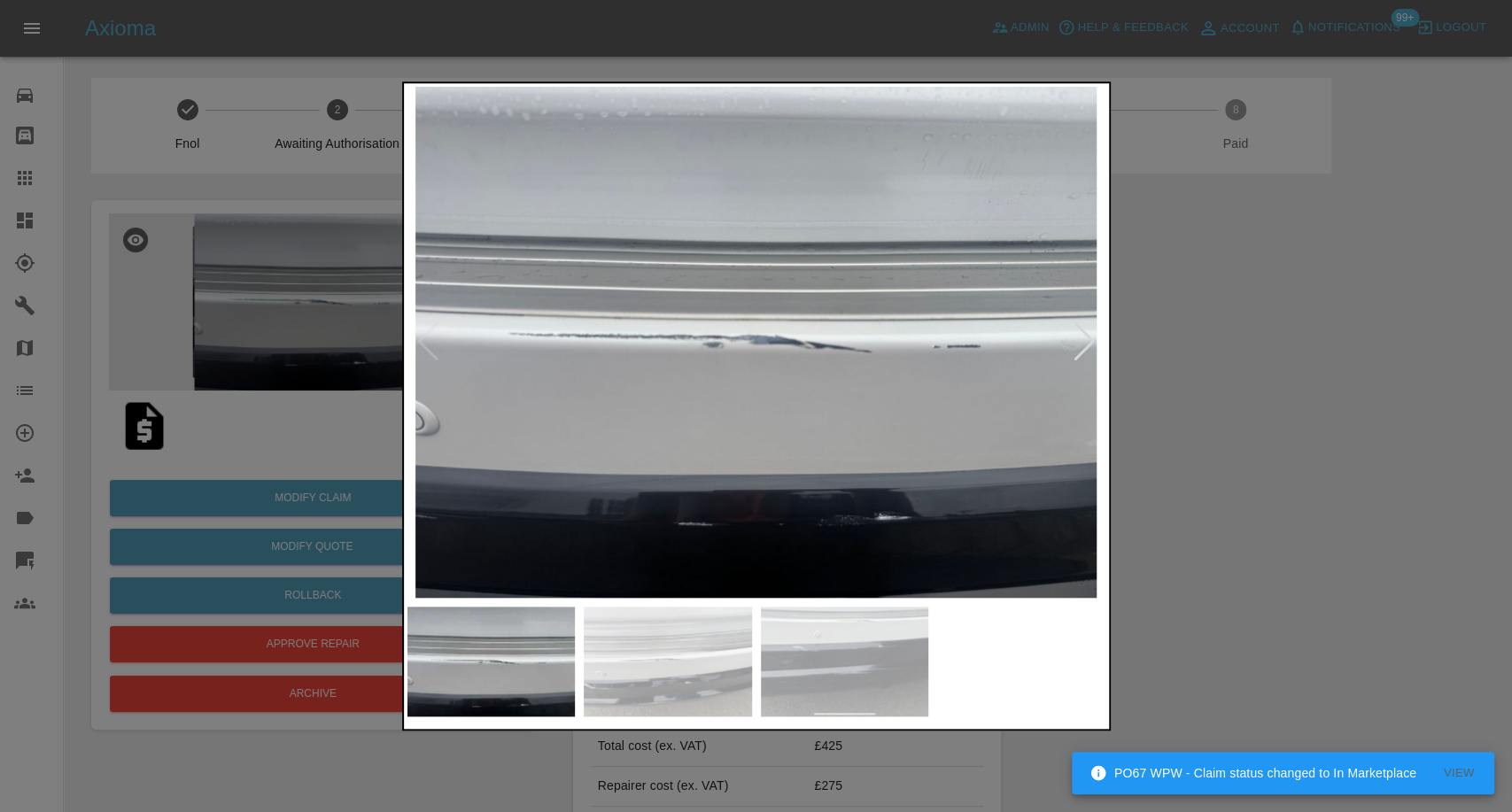
click at [655, 633] on img at bounding box center [668, 661] width 169 height 110
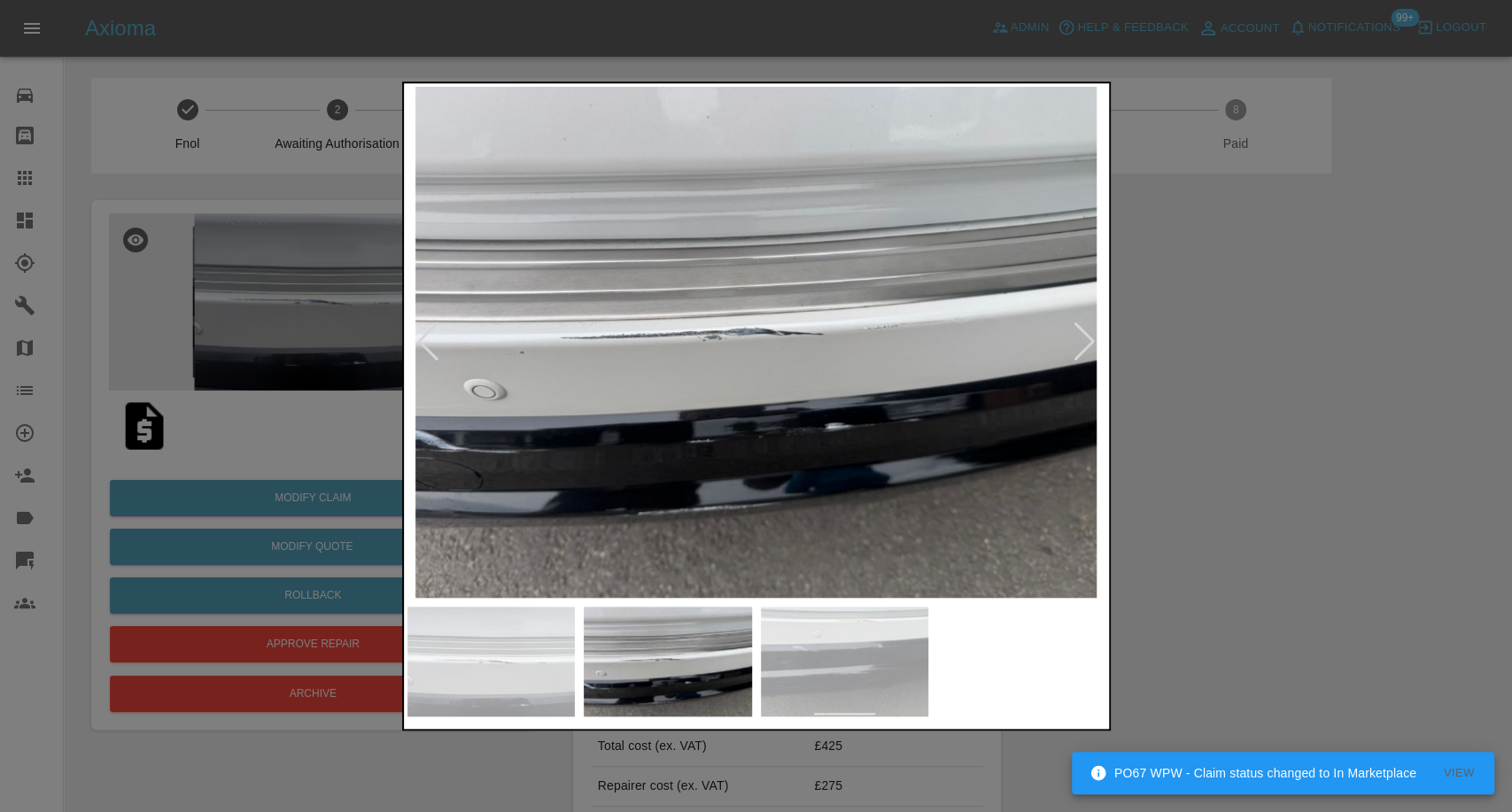
click at [832, 683] on img at bounding box center [844, 661] width 169 height 110
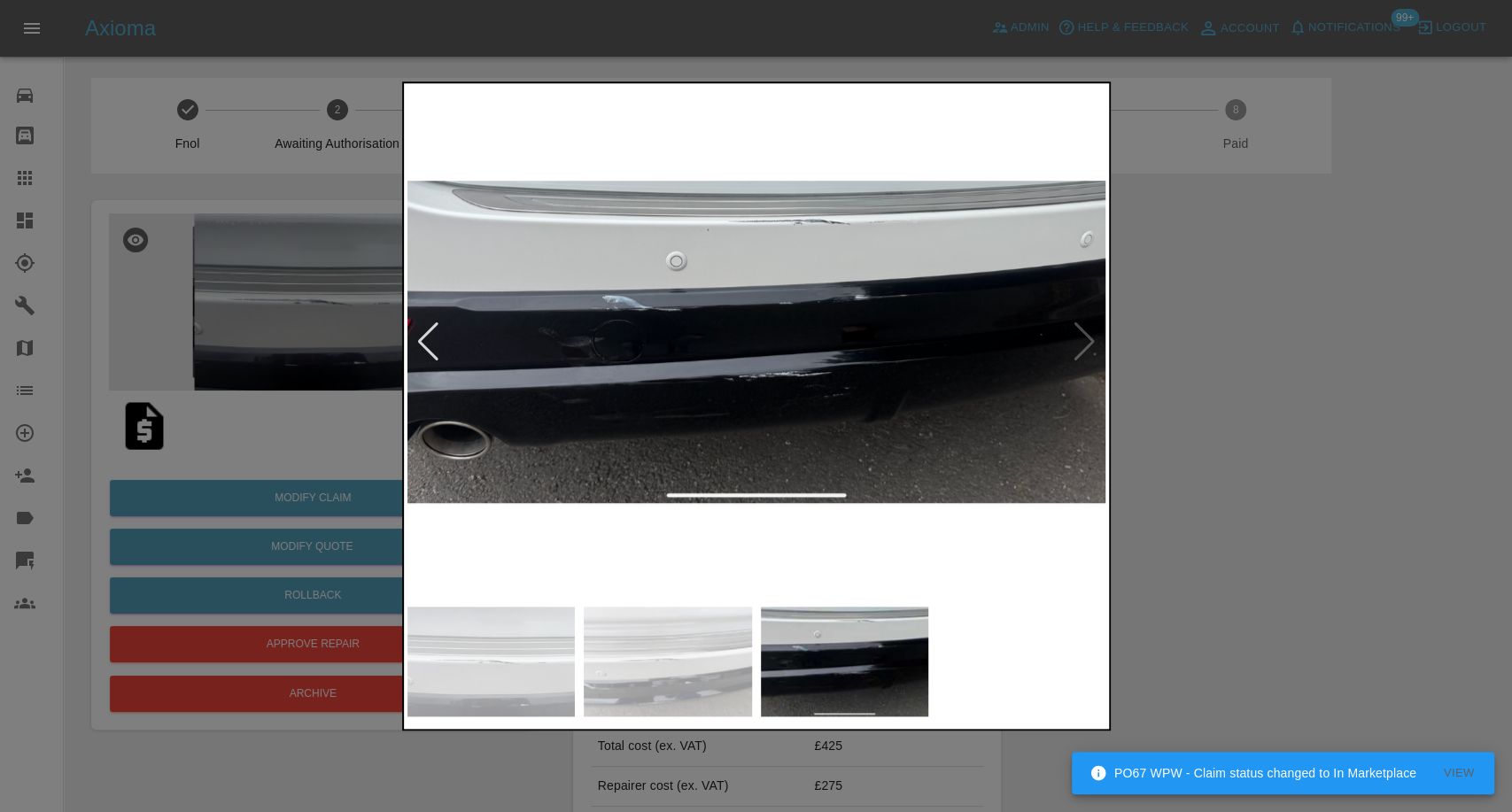
click at [1283, 547] on div at bounding box center [756, 406] width 1512 height 812
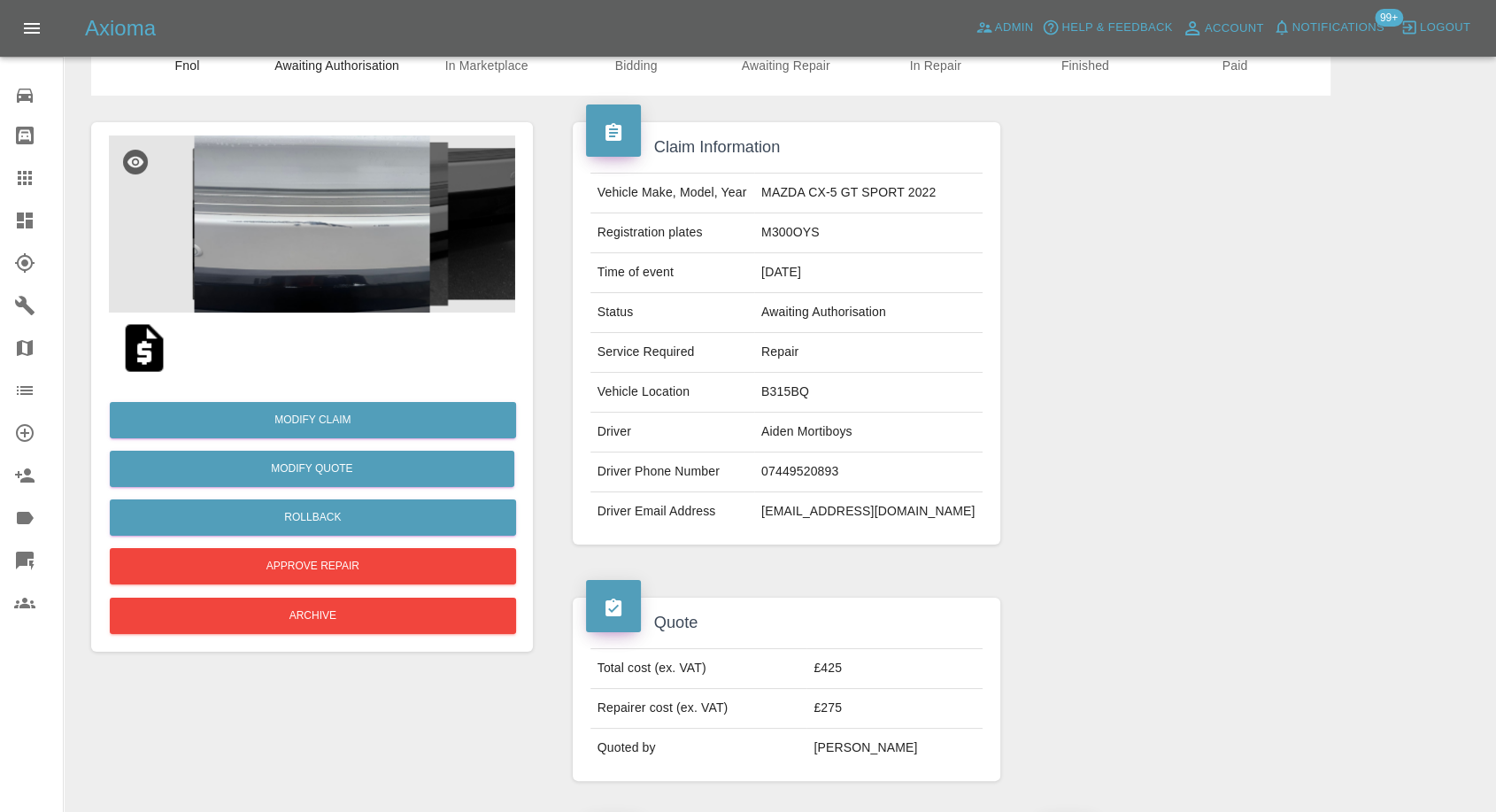
scroll to position [197, 0]
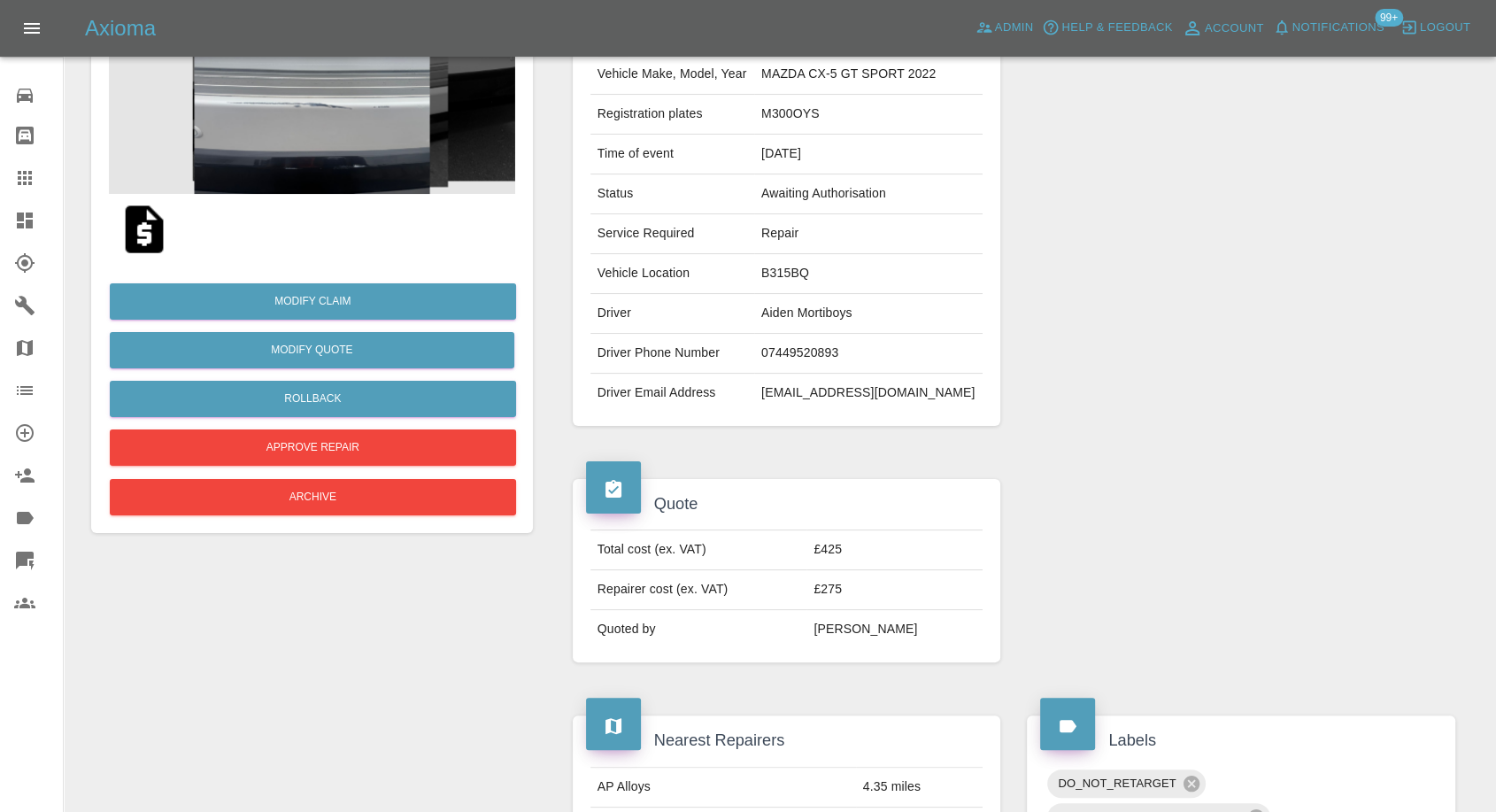
click at [148, 233] on img at bounding box center [144, 230] width 56 height 56
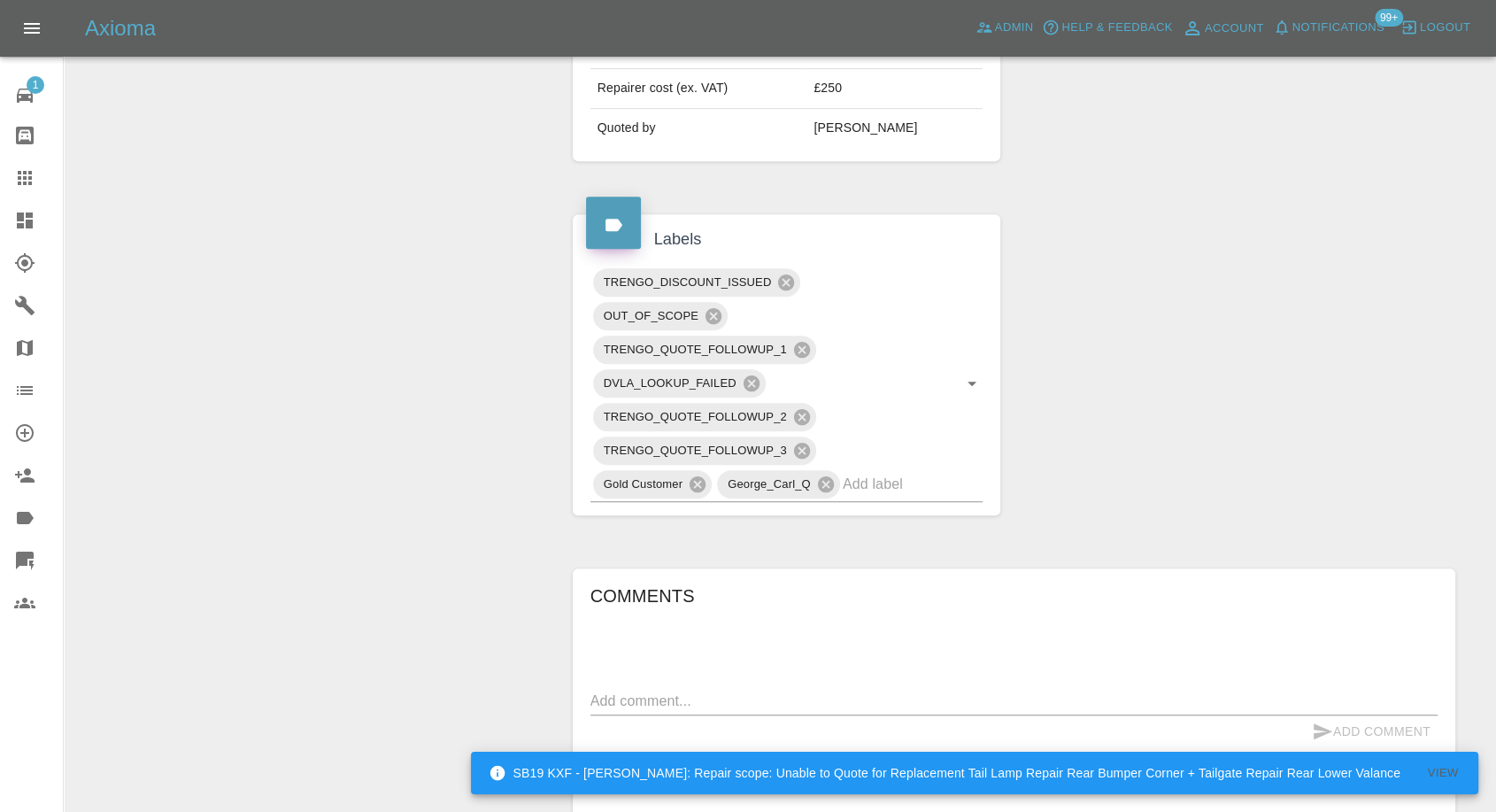
scroll to position [687, 0]
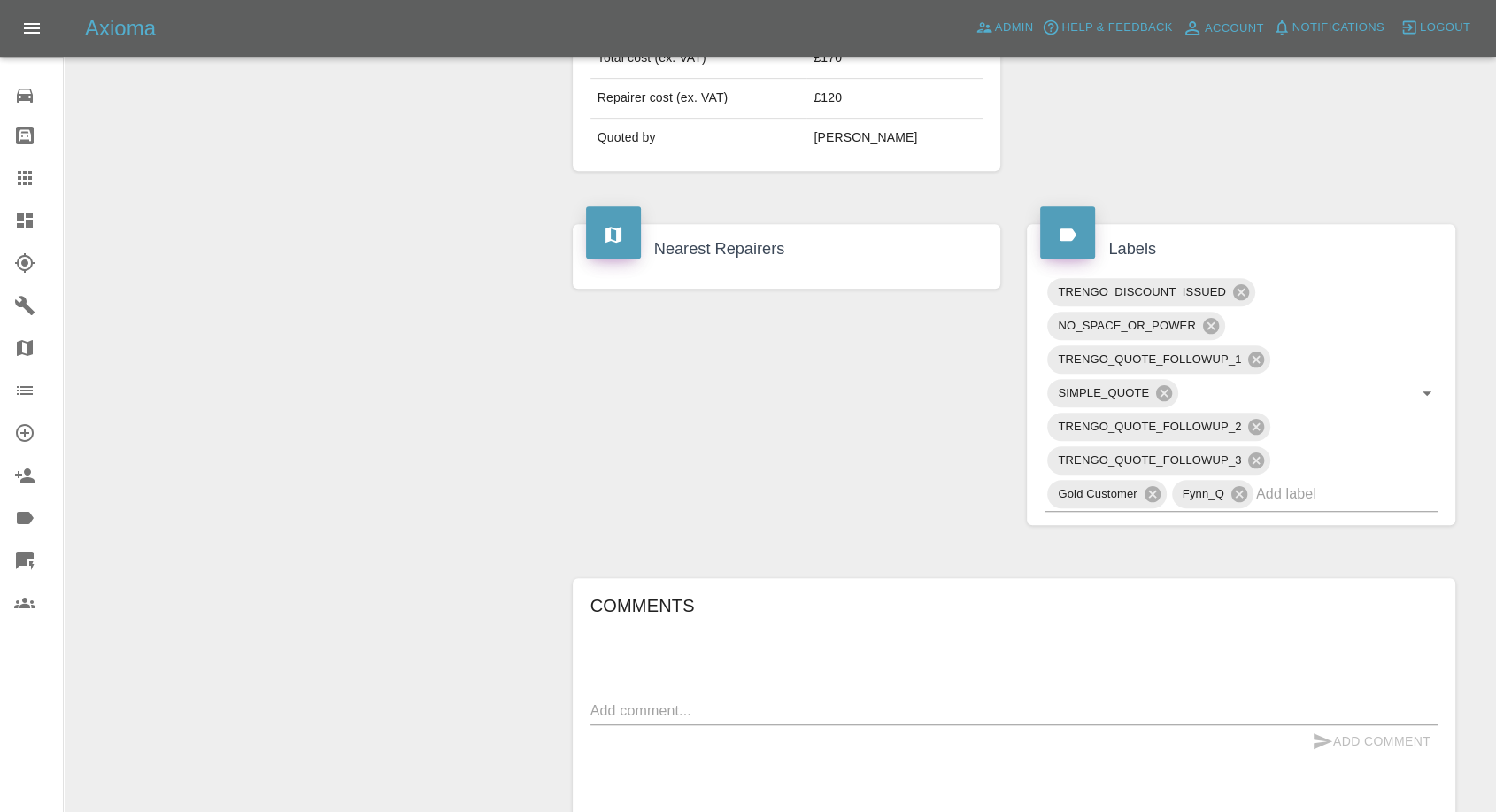
scroll to position [983, 0]
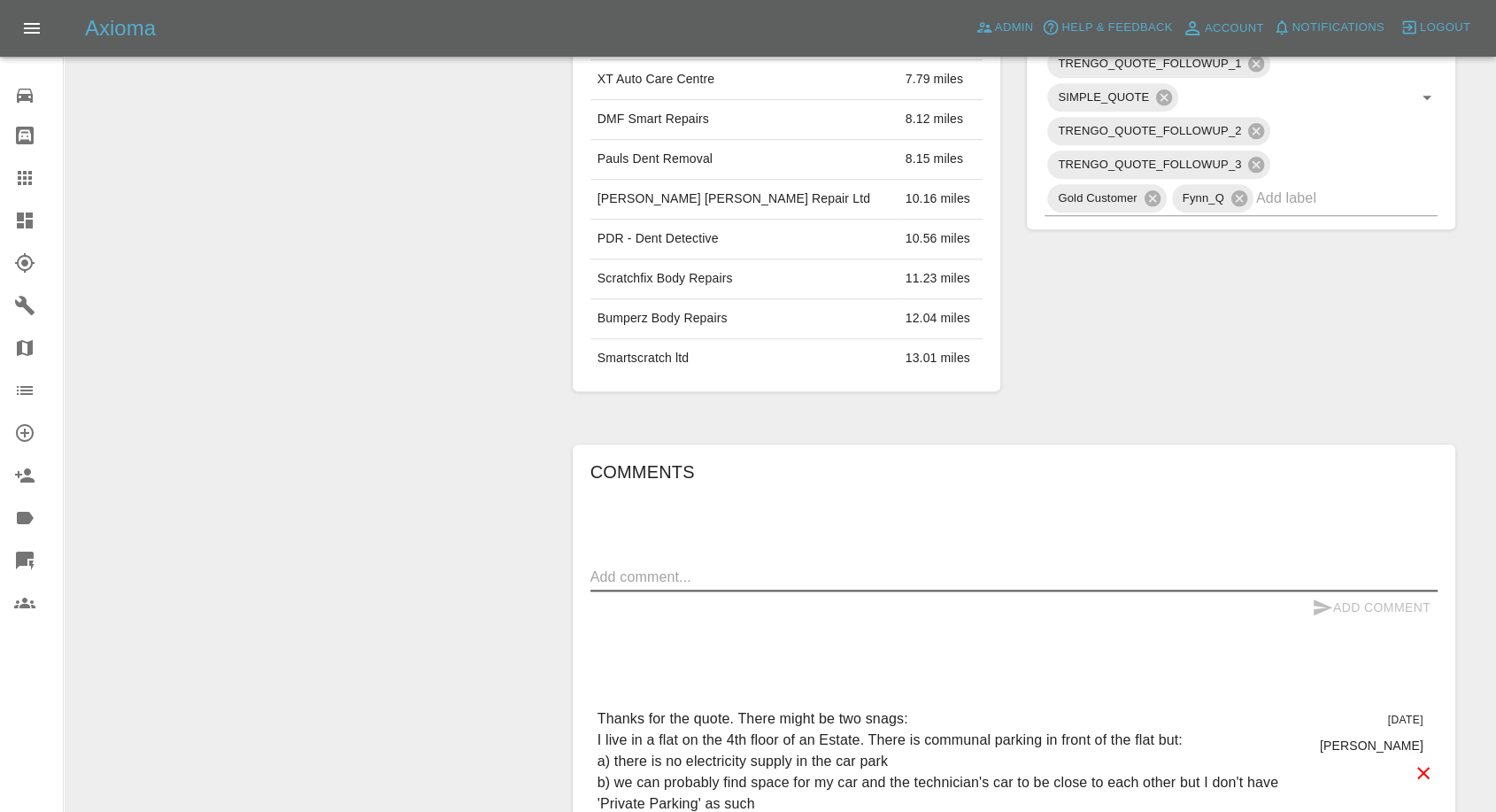
click at [701, 576] on textarea at bounding box center [1014, 577] width 848 height 21
paste textarea "I think I can organise access to a driveway that has space for two vehicles sid…"
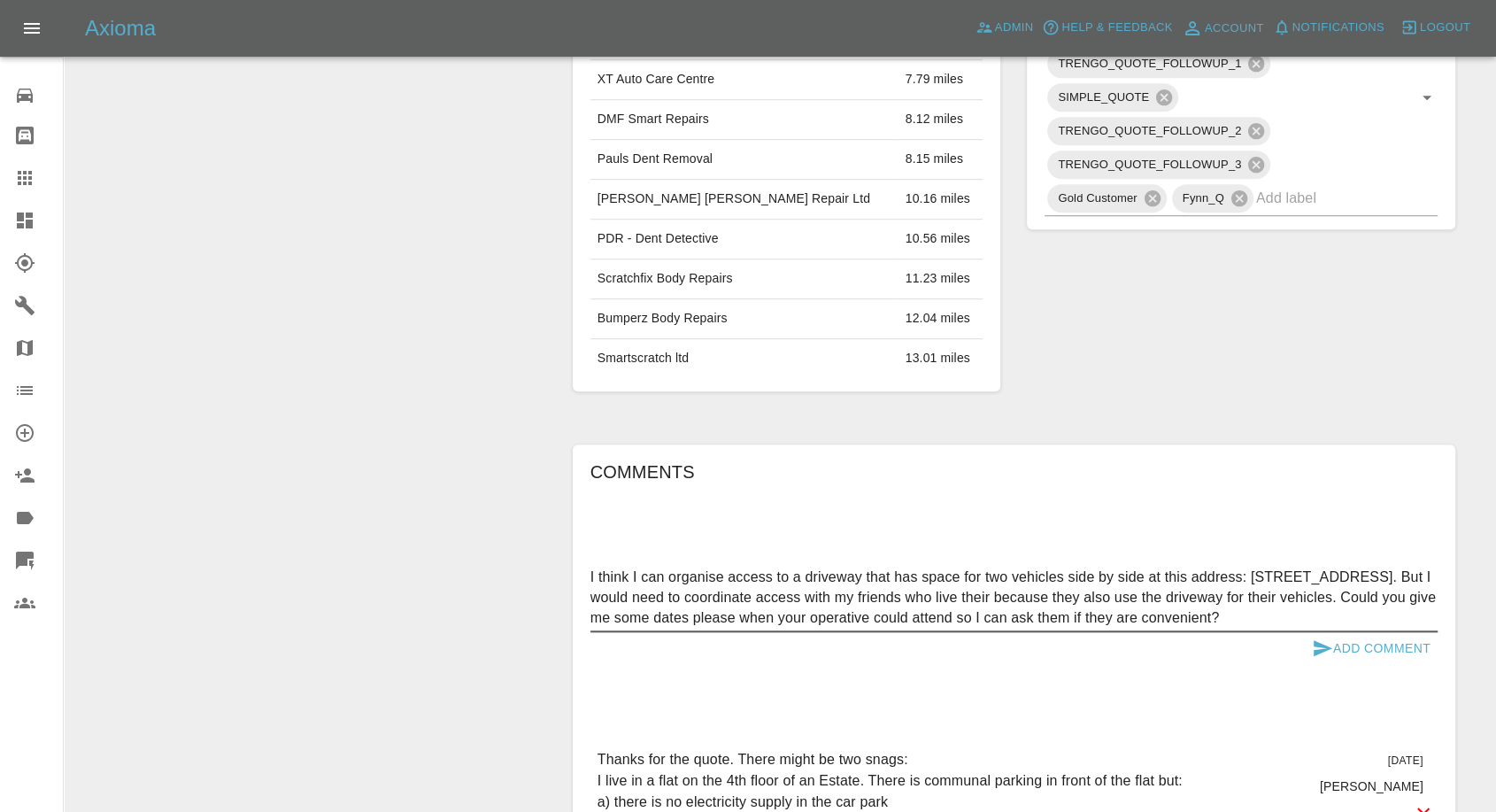
scroll to position [1279, 0]
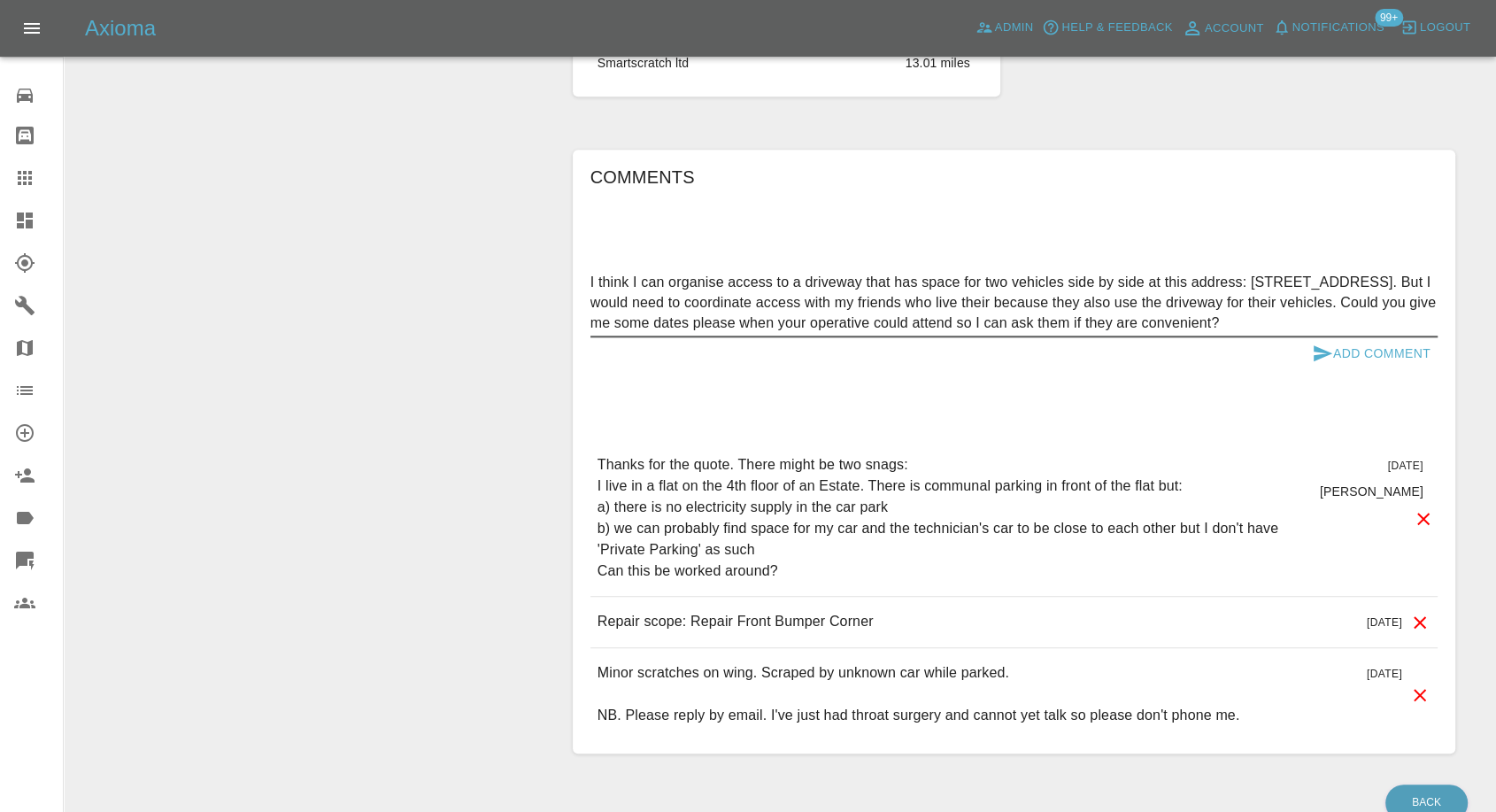
type textarea "I think I can organise access to a driveway that has space for two vehicles sid…"
click at [1315, 349] on icon "submit" at bounding box center [1323, 353] width 22 height 22
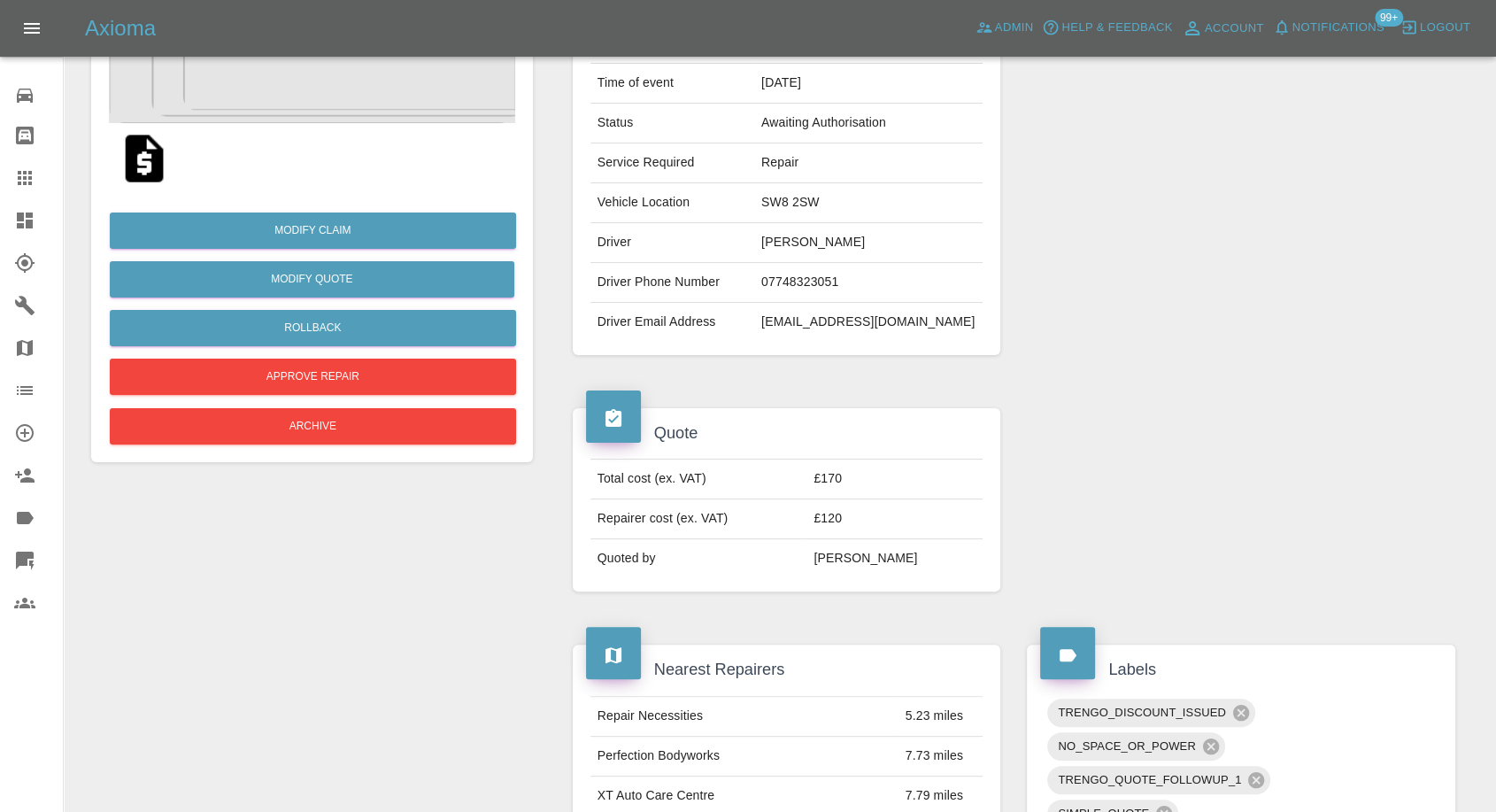
scroll to position [98, 0]
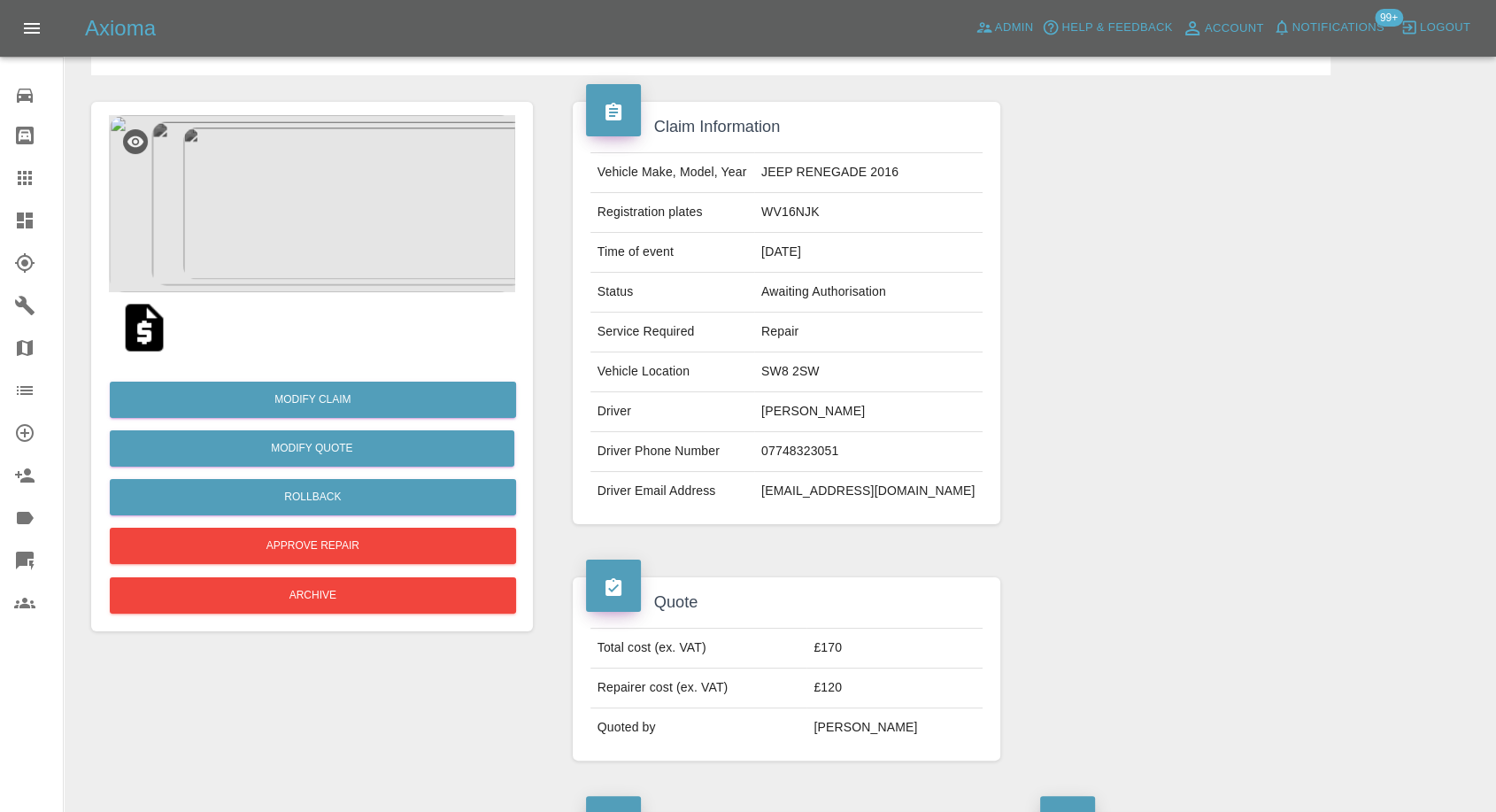
click at [817, 374] on td "SW8 2SW" at bounding box center [868, 373] width 229 height 40
copy td "SW8 2SW"
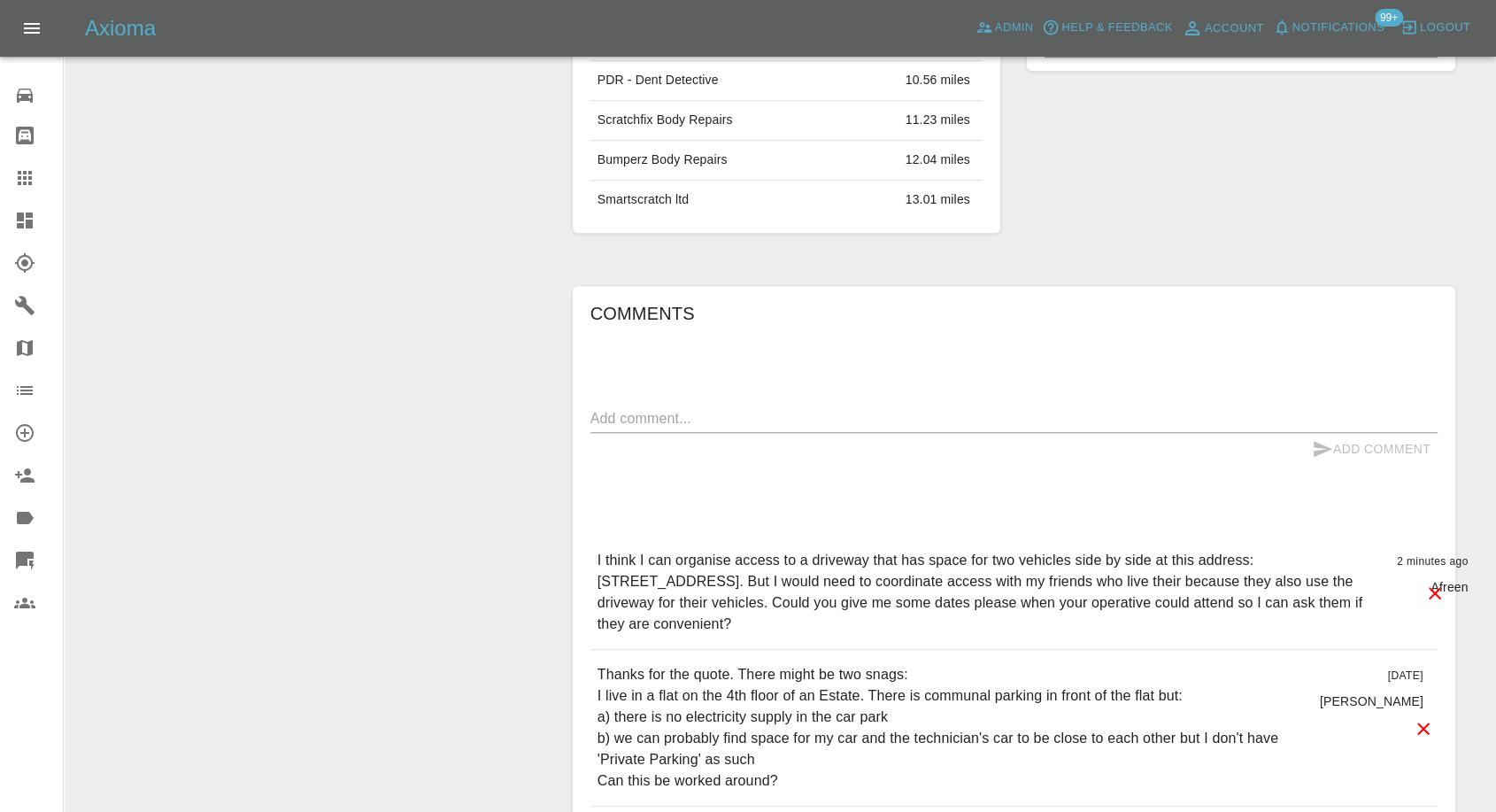
scroll to position [1180, 0]
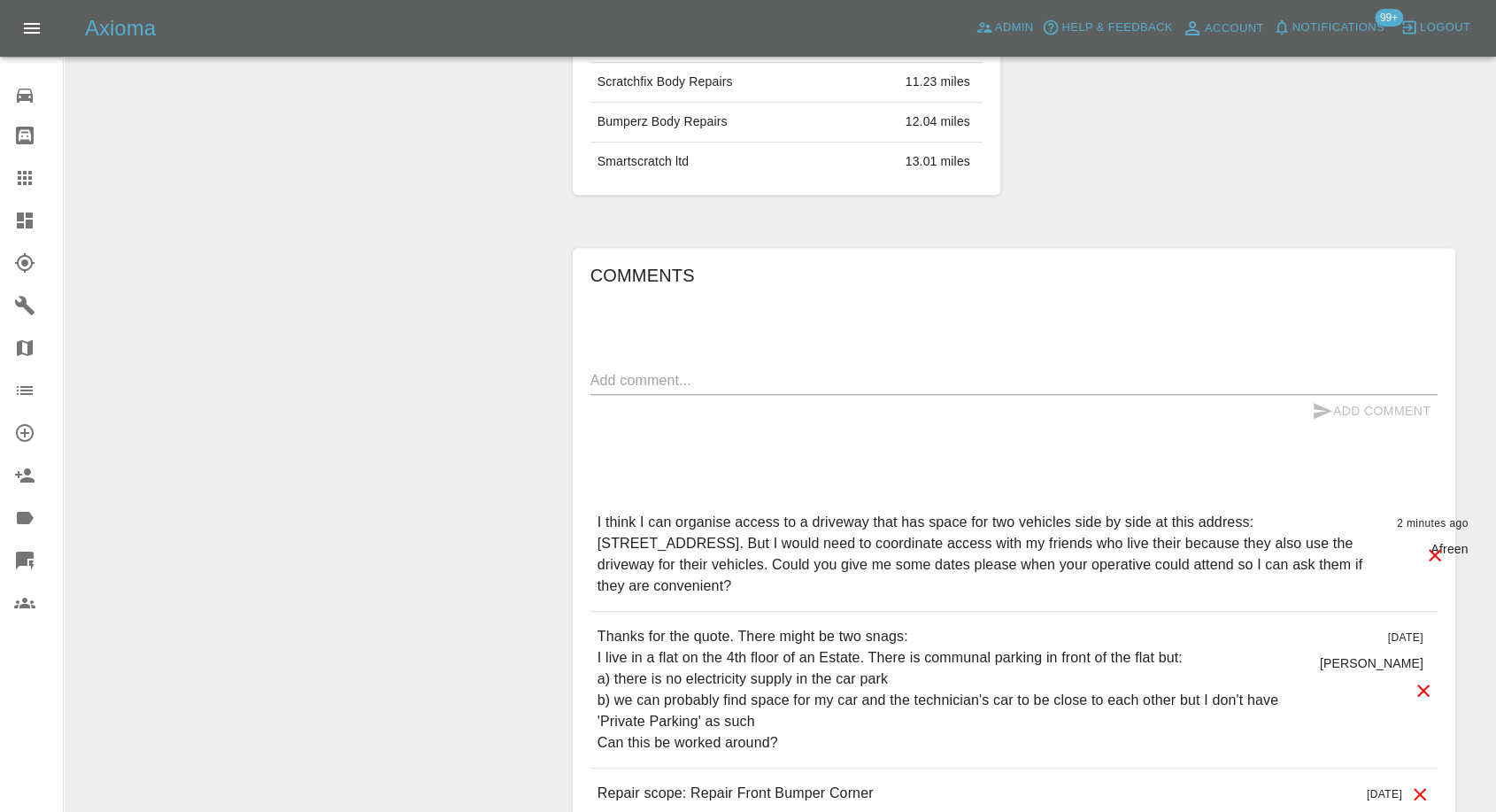
click at [726, 385] on textarea at bounding box center [1014, 380] width 848 height 21
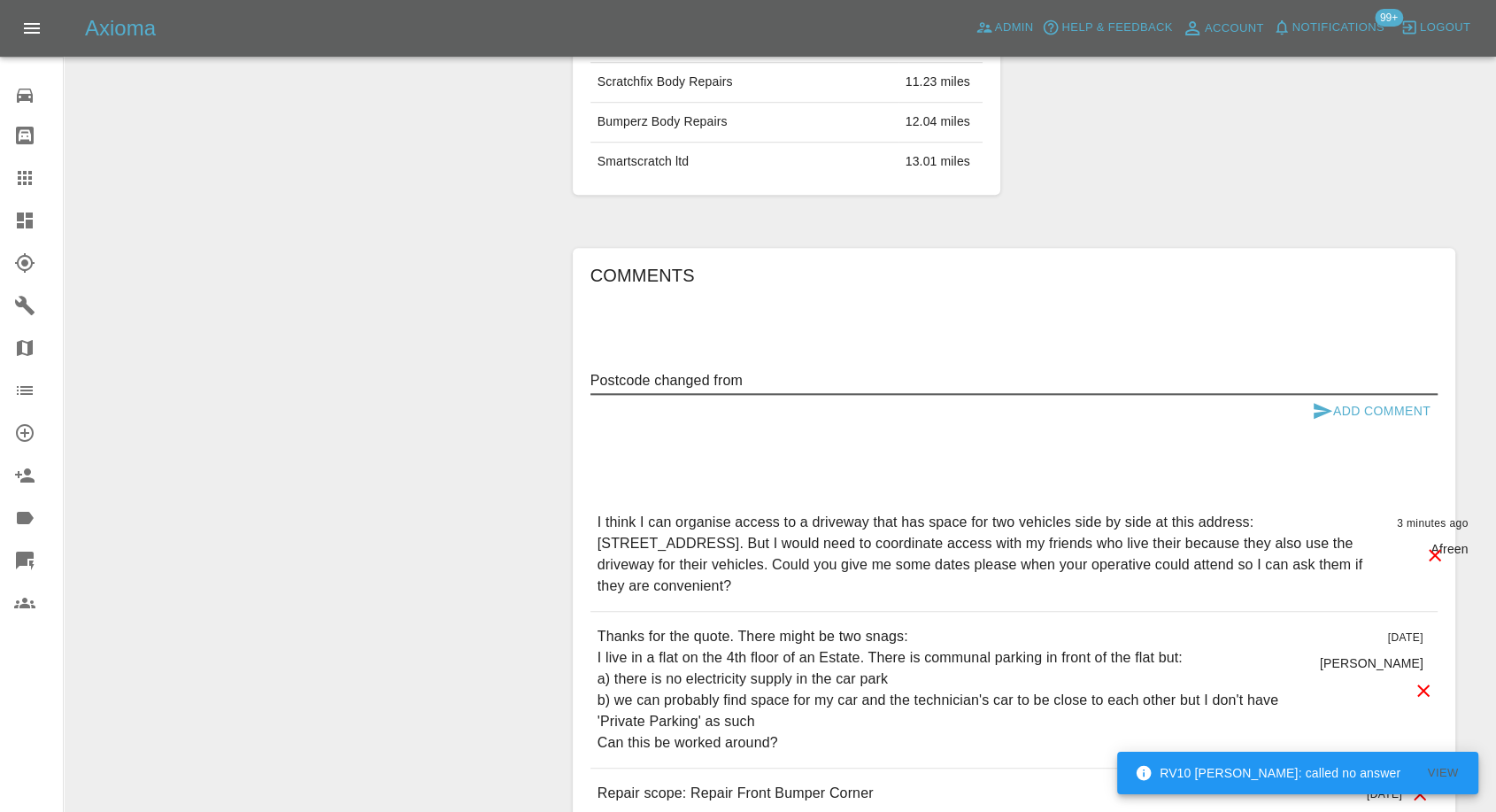
paste textarea "SW8 2SW"
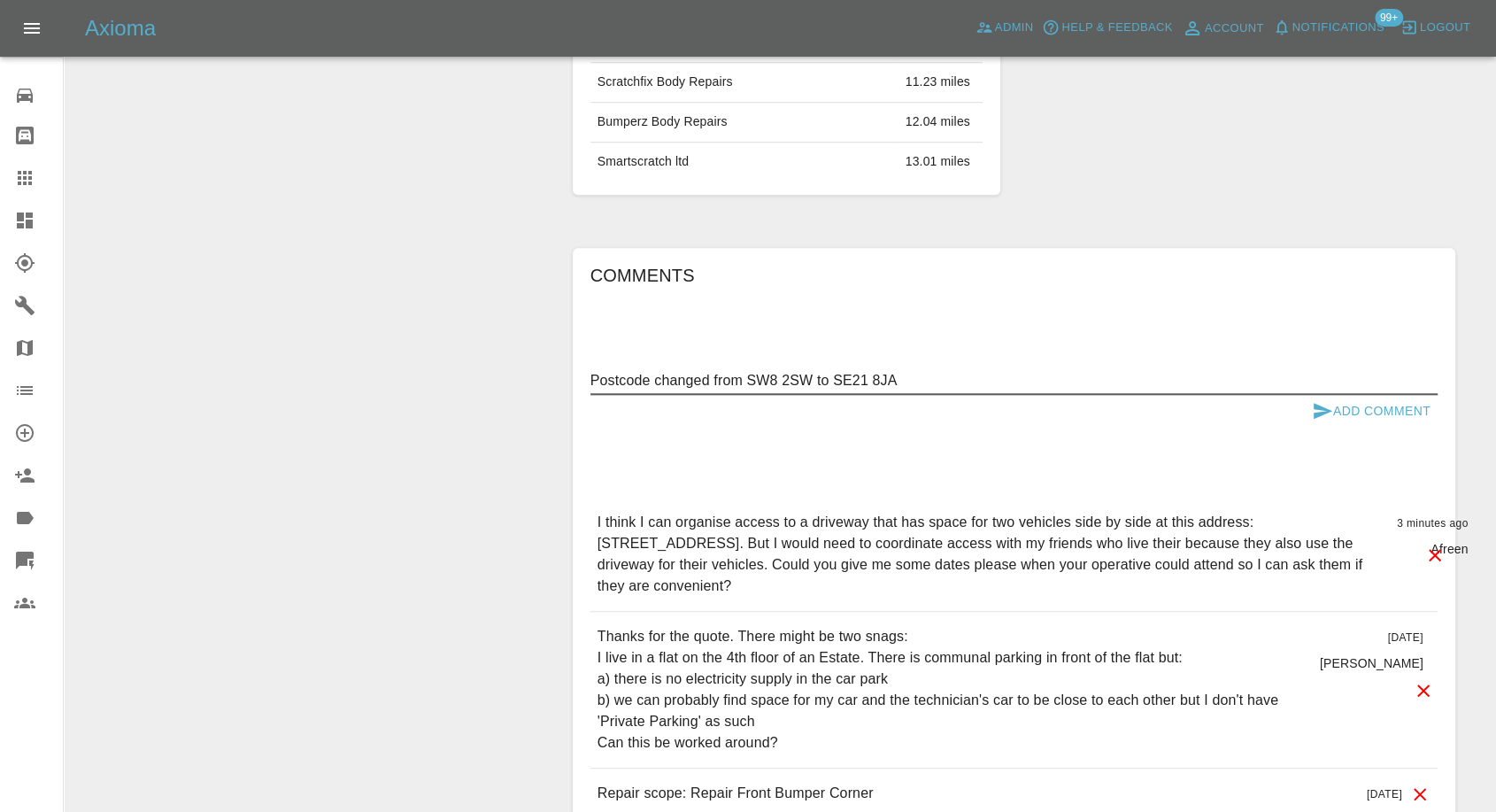
drag, startPoint x: 836, startPoint y: 380, endPoint x: 915, endPoint y: 370, distance: 79.6
click at [915, 370] on textarea "Postcode changed from SW8 2SW to SE21 8JA" at bounding box center [1014, 380] width 848 height 21
type textarea "Postcode changed from SW8 2SW to SE21 8JA"
click at [1321, 410] on icon "submit" at bounding box center [1323, 410] width 19 height 16
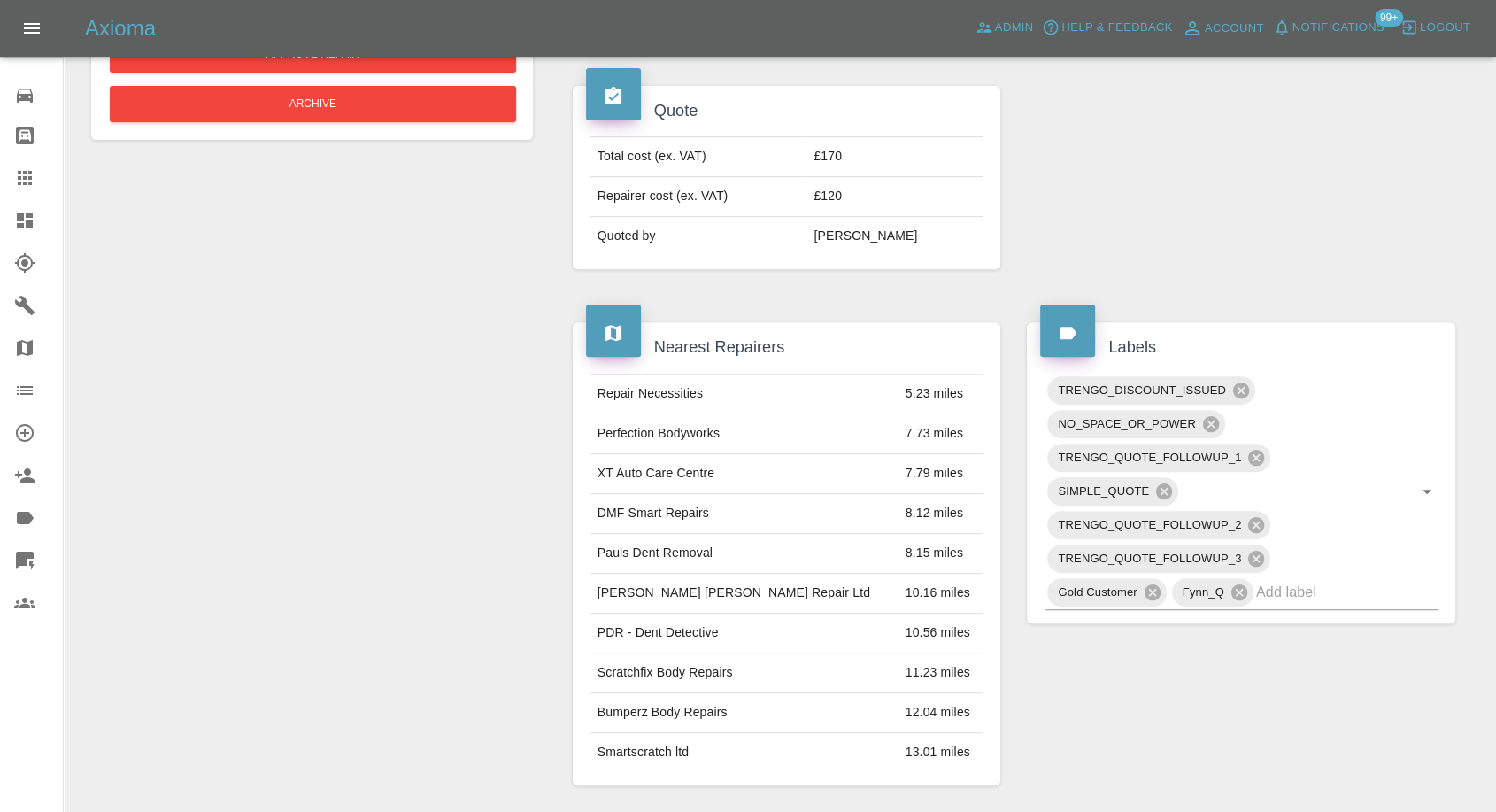
scroll to position [98, 0]
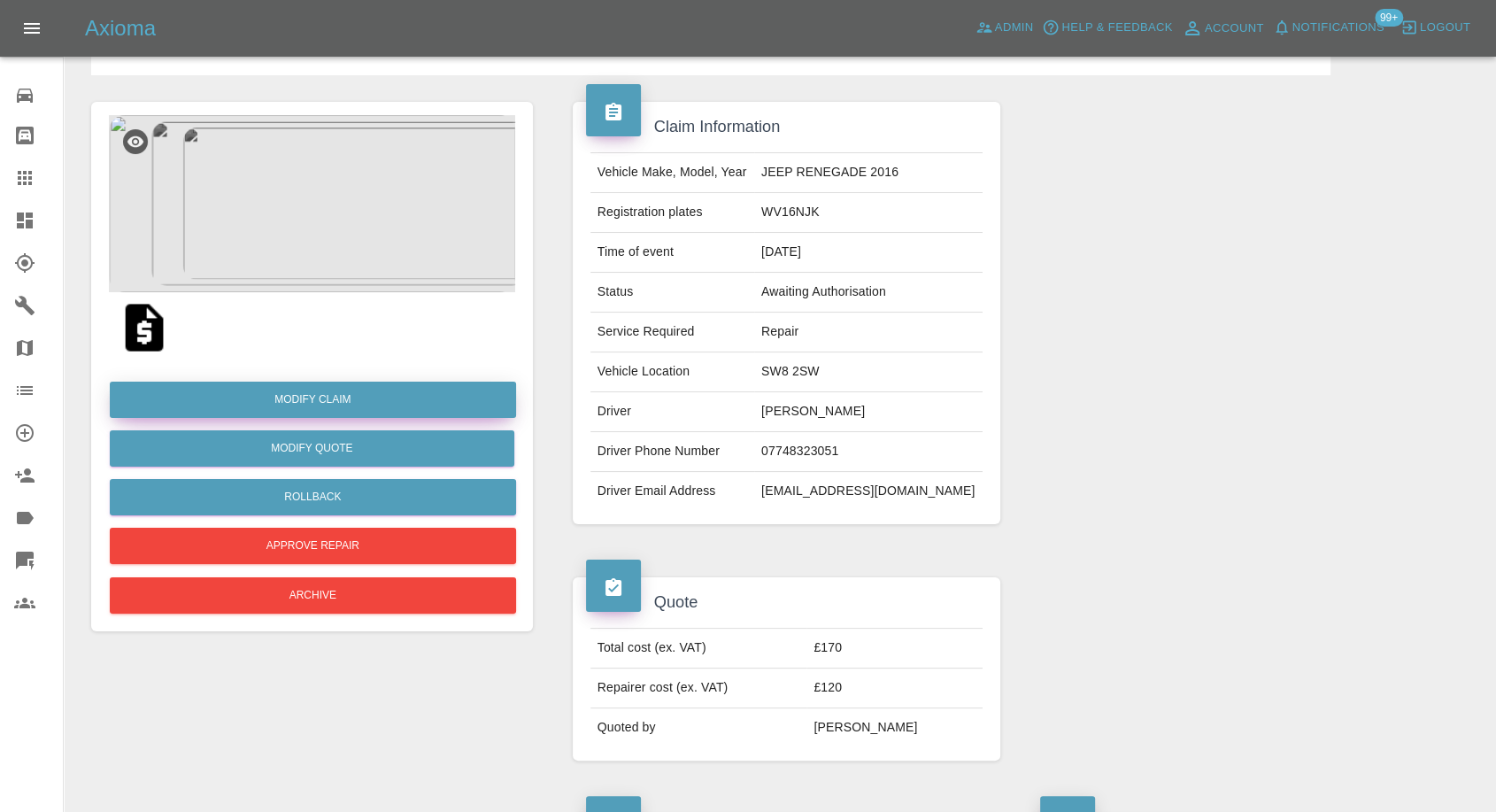
click at [353, 406] on link "Modify Claim" at bounding box center [313, 400] width 406 height 37
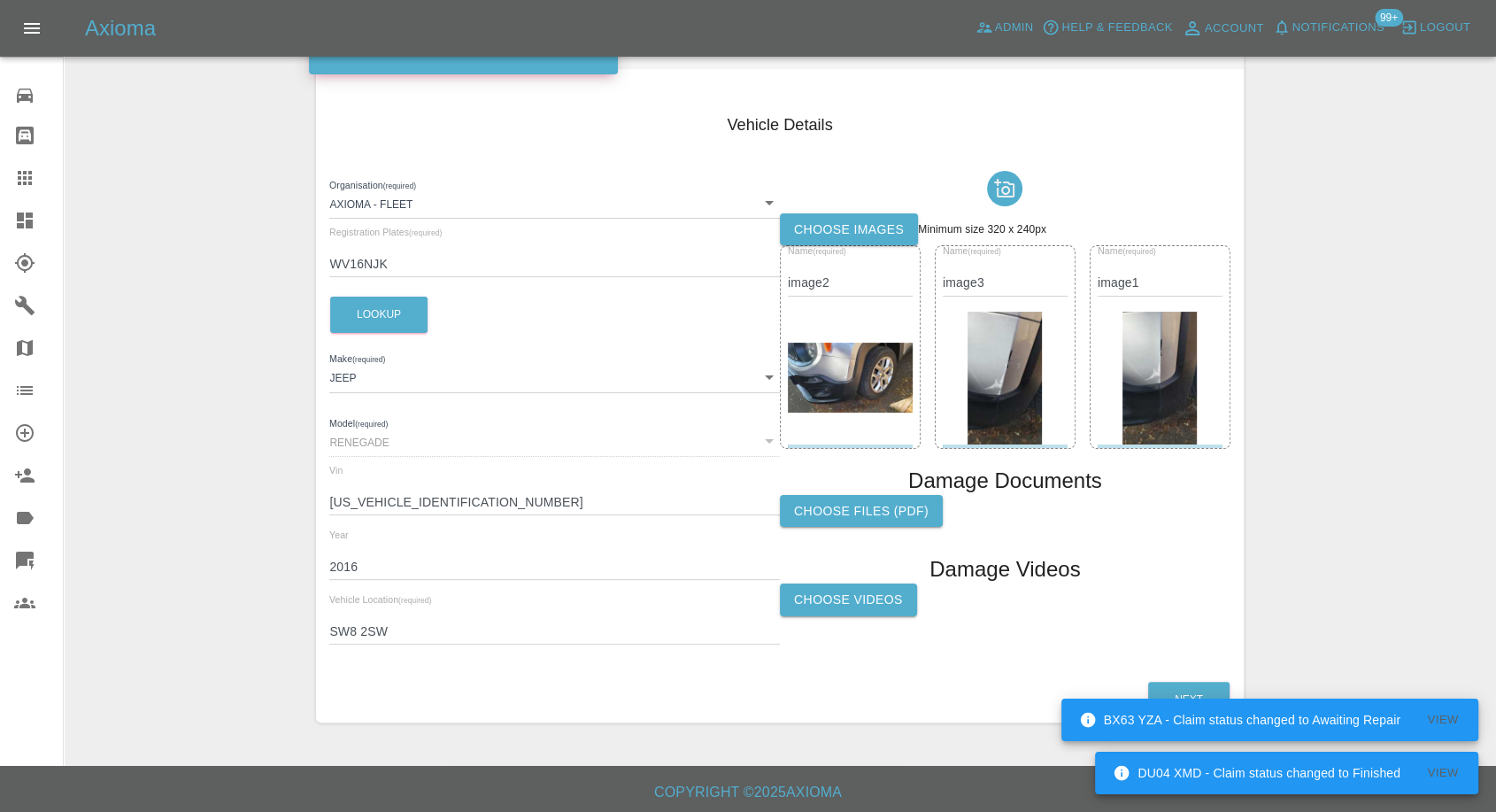
scroll to position [200, 0]
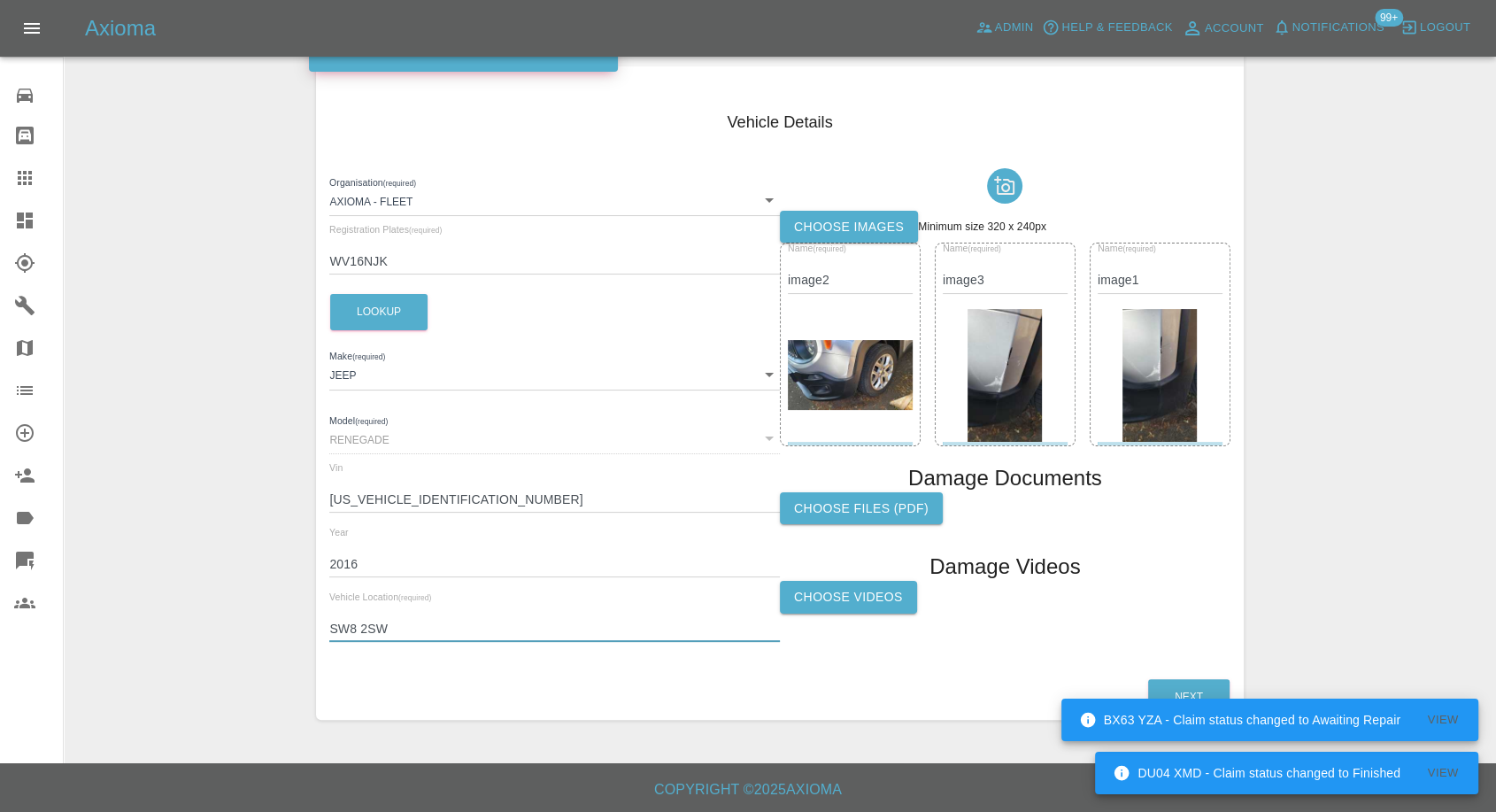
drag, startPoint x: 398, startPoint y: 625, endPoint x: 296, endPoint y: 625, distance: 102.0
click at [296, 625] on div "Enter Claim Details This information will create the claim instance. Vehicle Ab…" at bounding box center [780, 310] width 1431 height 864
paste input "E21 8JA"
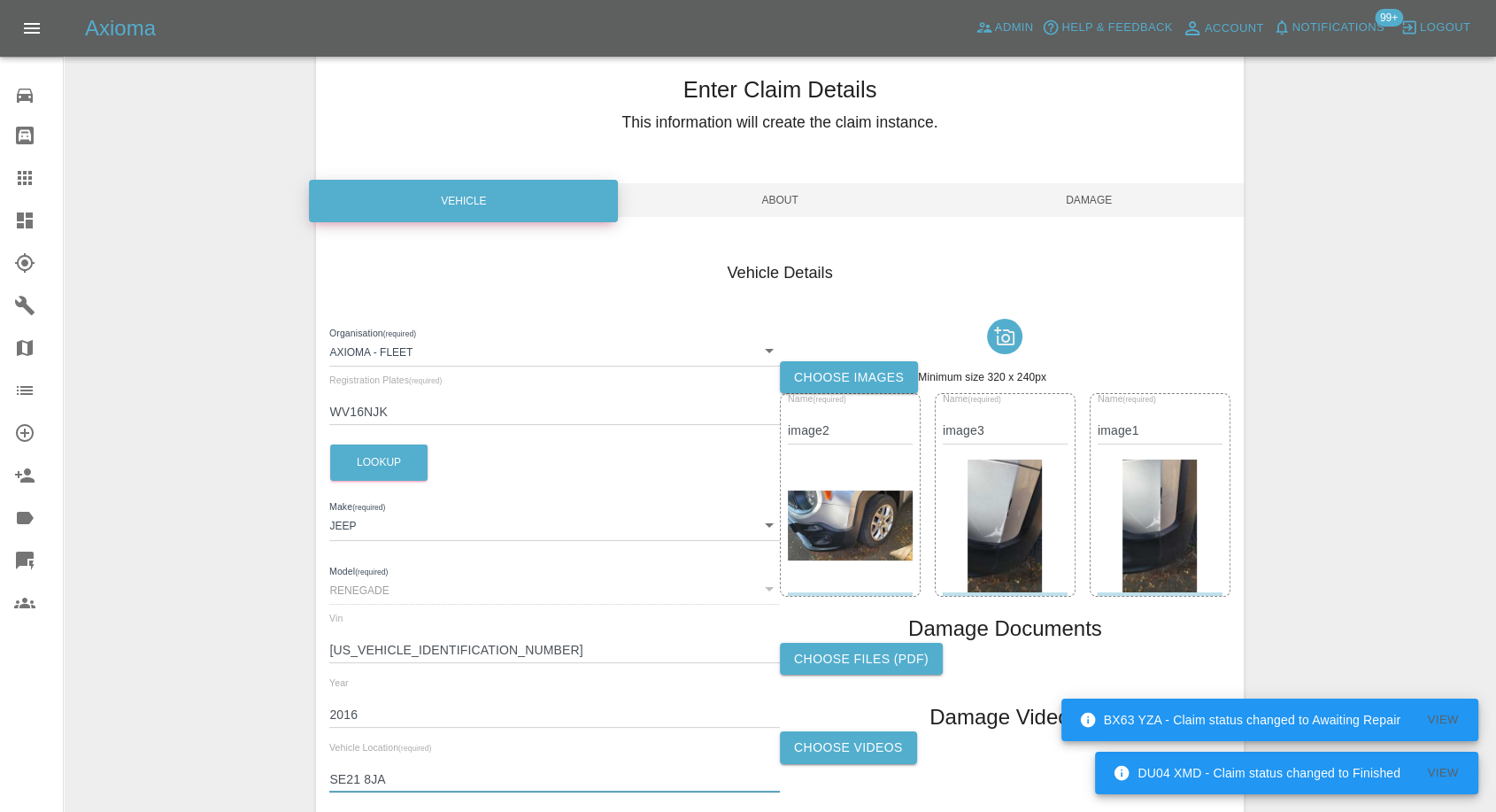
scroll to position [0, 0]
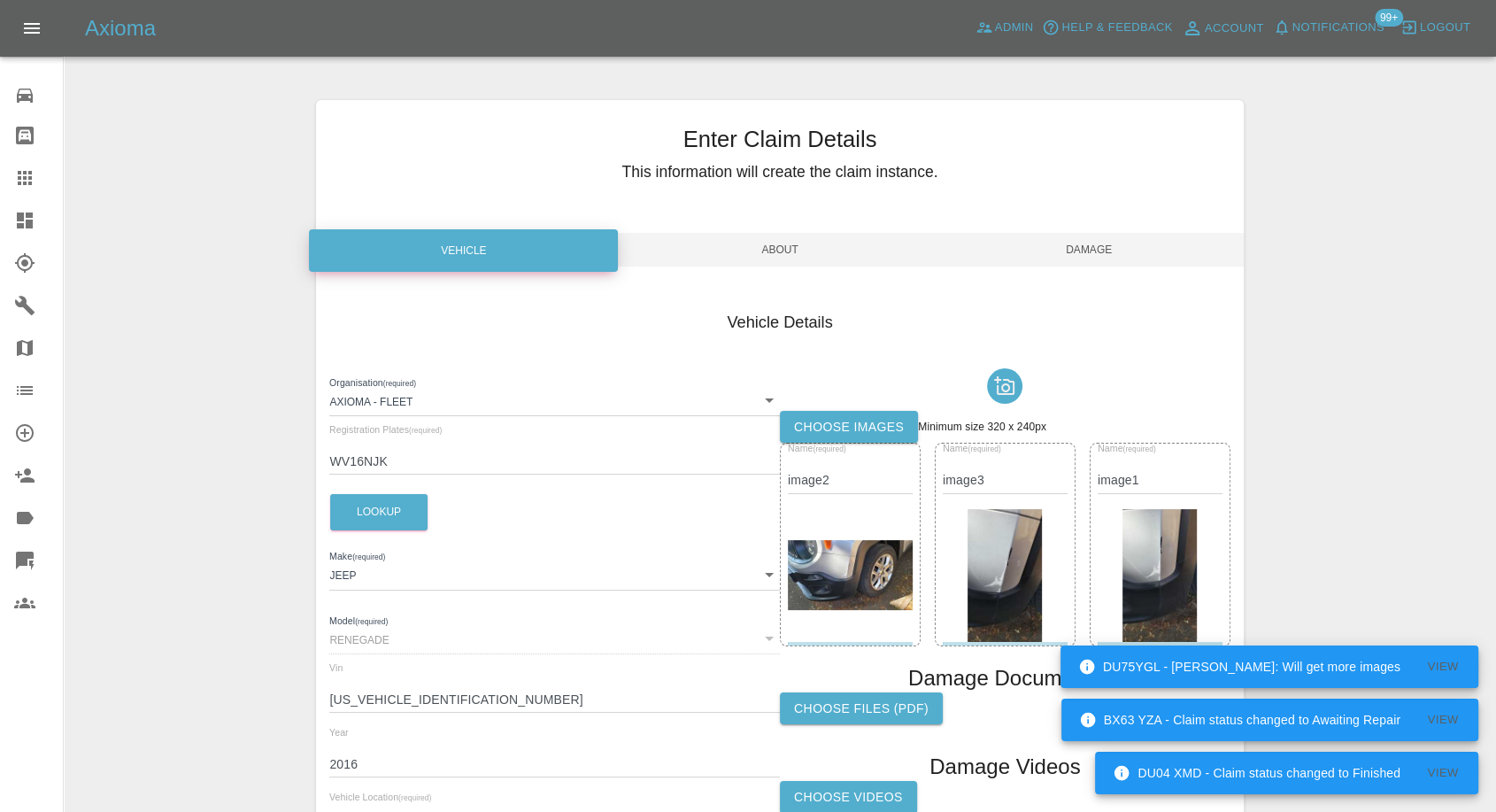
type input "SE21 8JA"
click at [1090, 239] on span "Damage" at bounding box center [1090, 249] width 309 height 34
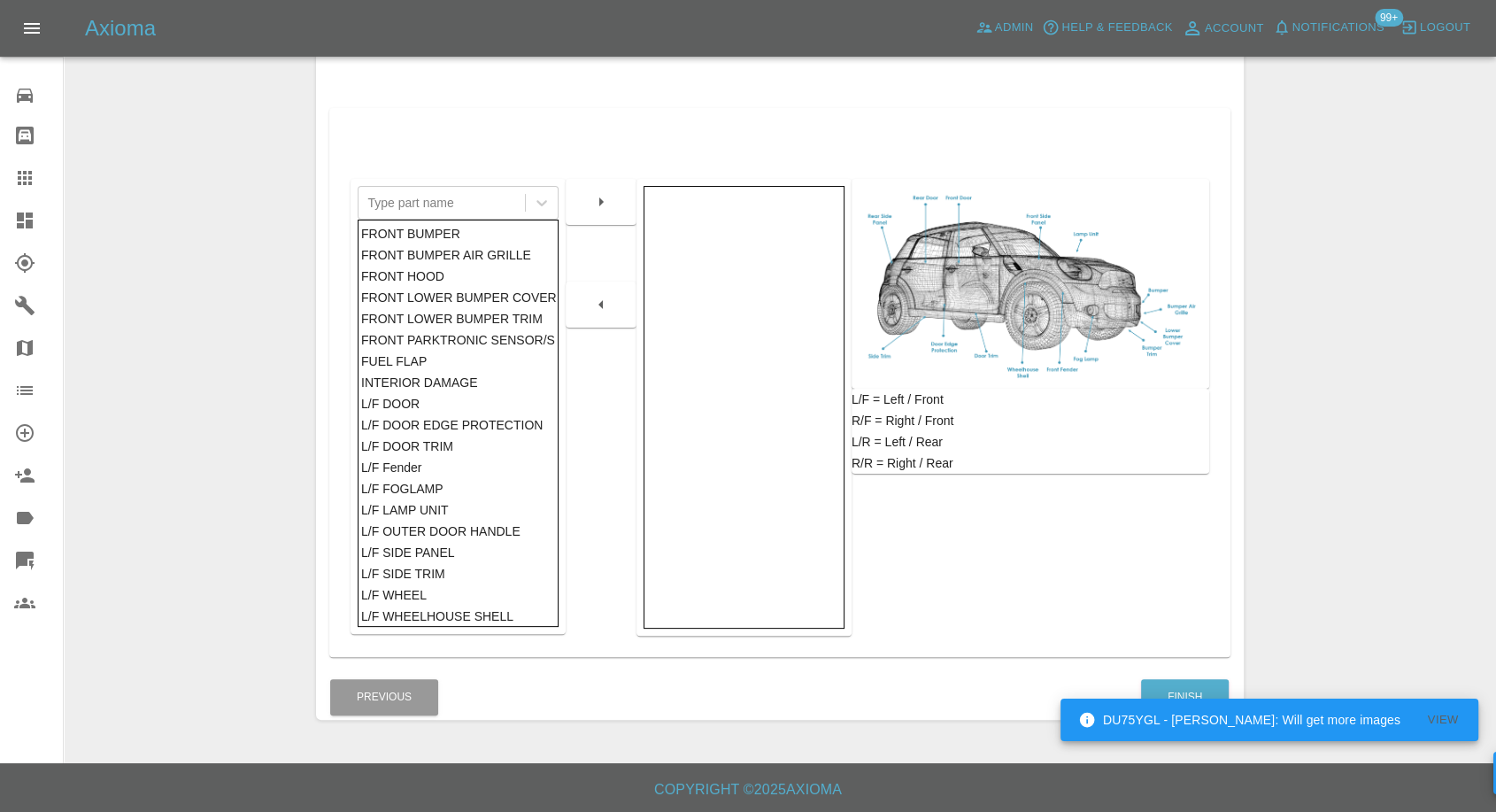
scroll to position [283, 0]
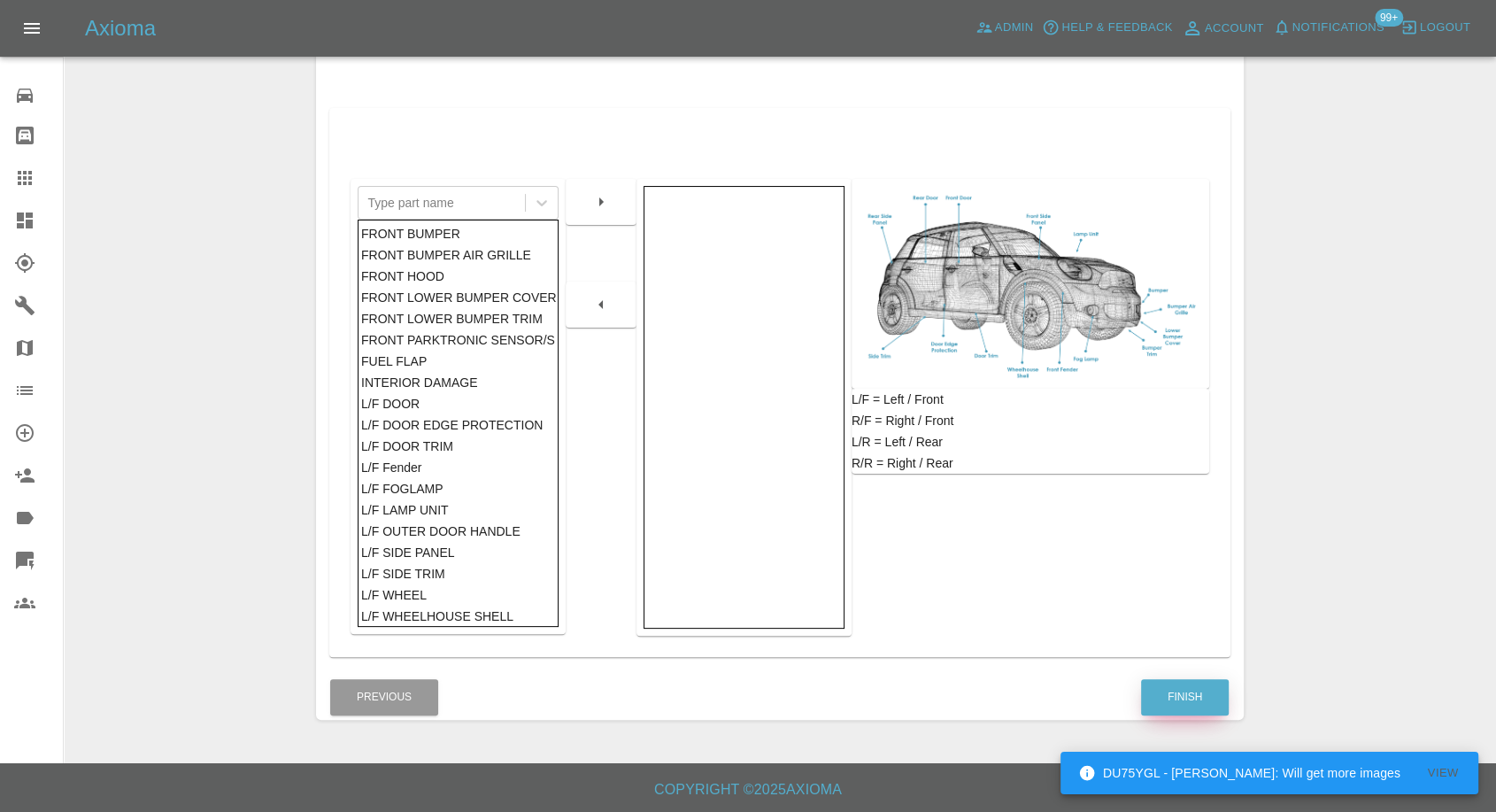
click at [1199, 696] on button "Finish" at bounding box center [1185, 697] width 88 height 37
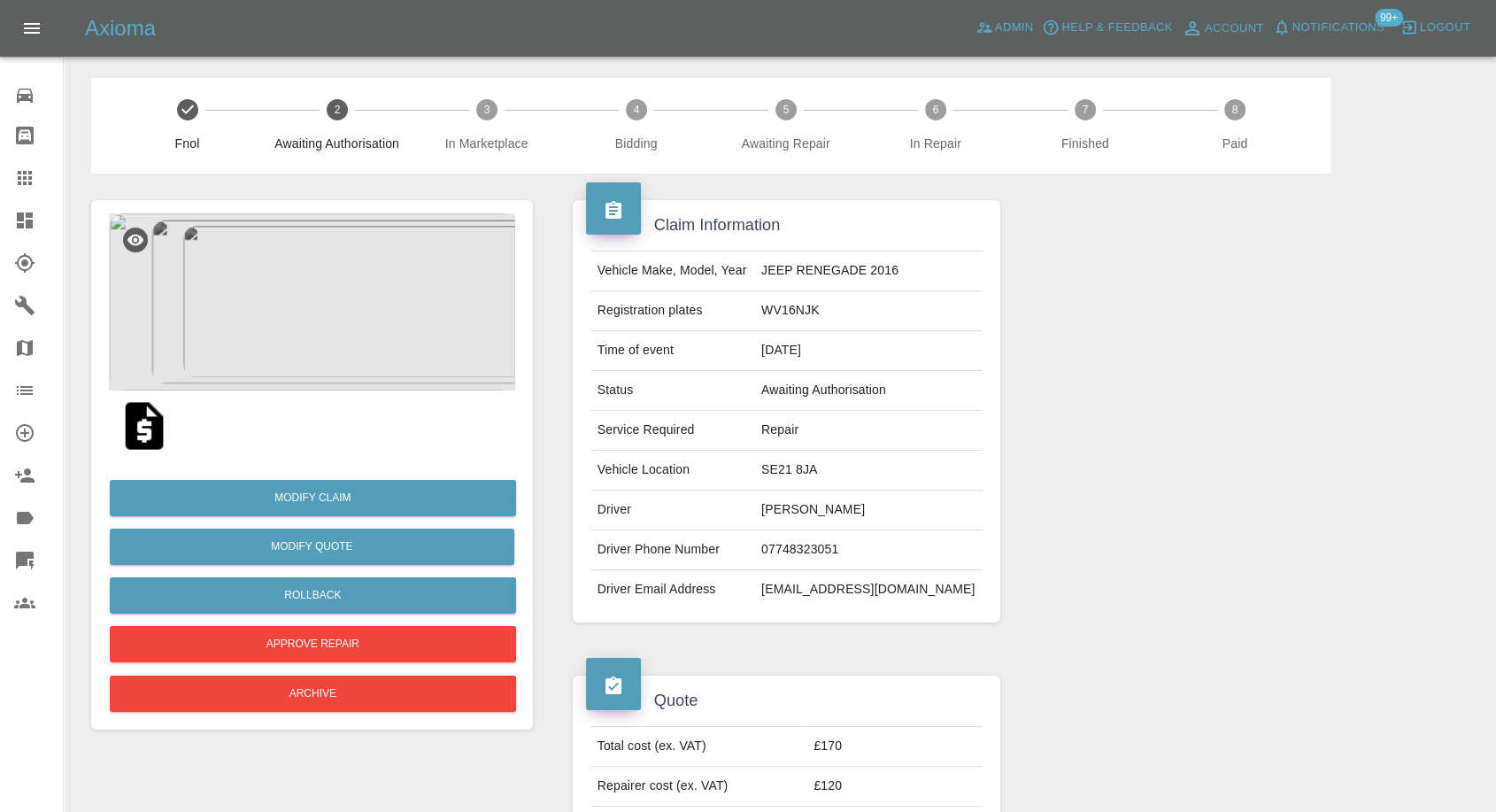
click at [156, 443] on img at bounding box center [144, 426] width 56 height 56
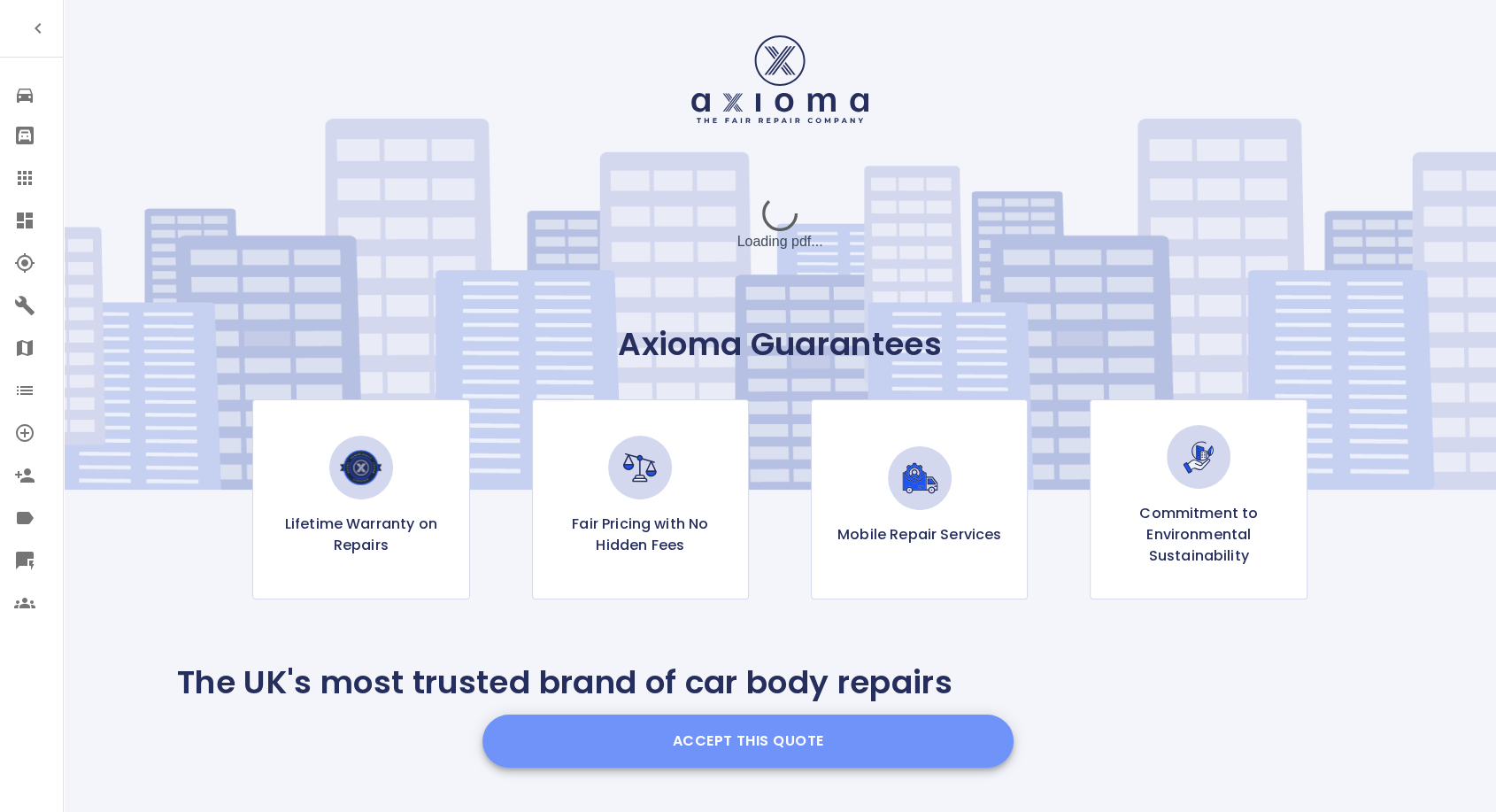
click at [751, 761] on button "Accept this Quote" at bounding box center [748, 740] width 532 height 53
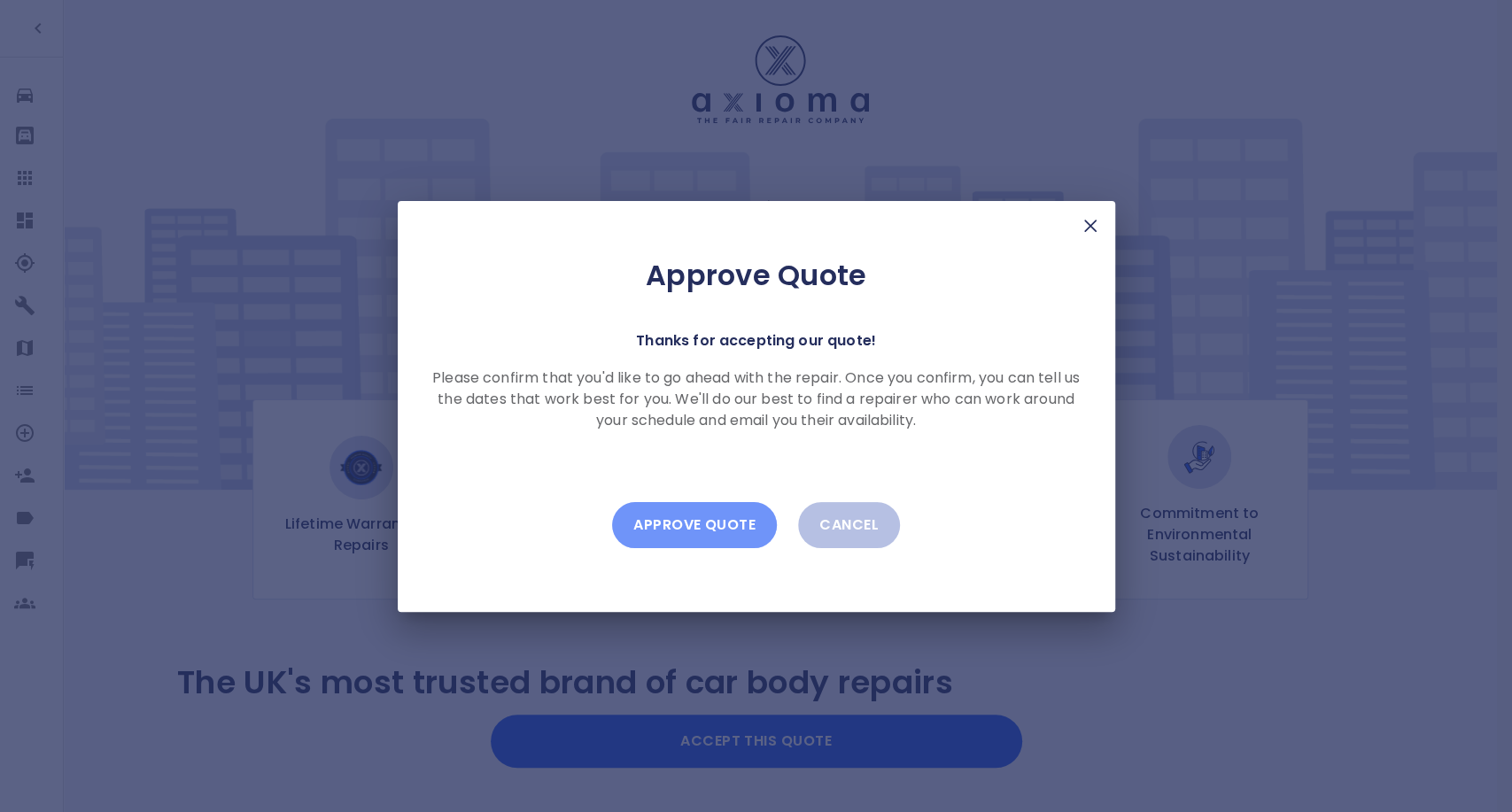
click at [719, 518] on button "Approve Quote" at bounding box center [694, 525] width 165 height 46
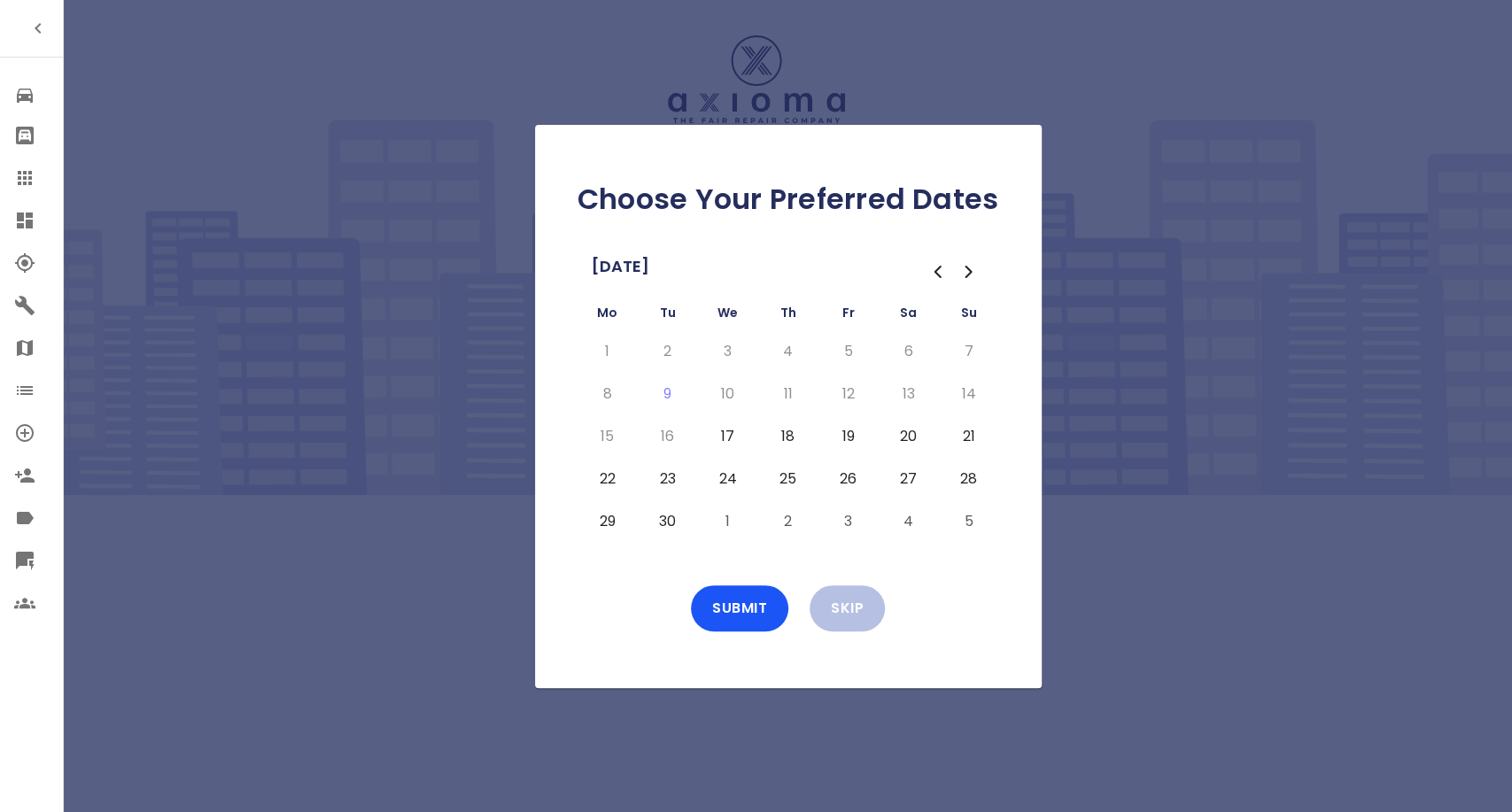
click at [719, 434] on button "17" at bounding box center [729, 437] width 32 height 28
click at [789, 434] on button "18" at bounding box center [789, 437] width 32 height 28
click at [845, 431] on button "19" at bounding box center [849, 437] width 32 height 28
click at [730, 603] on button "Submit" at bounding box center [740, 608] width 98 height 46
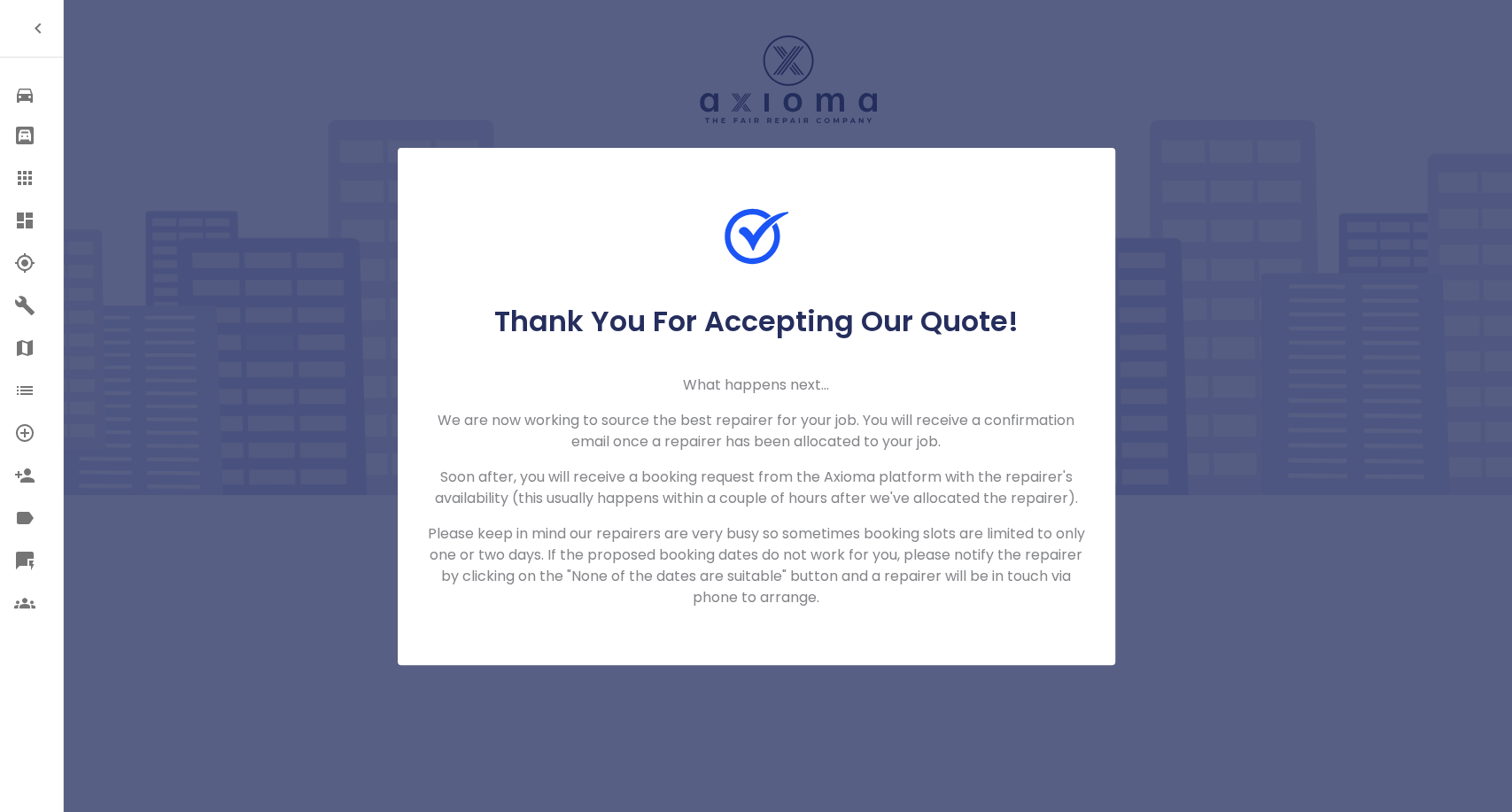
click at [20, 178] on icon at bounding box center [24, 178] width 14 height 14
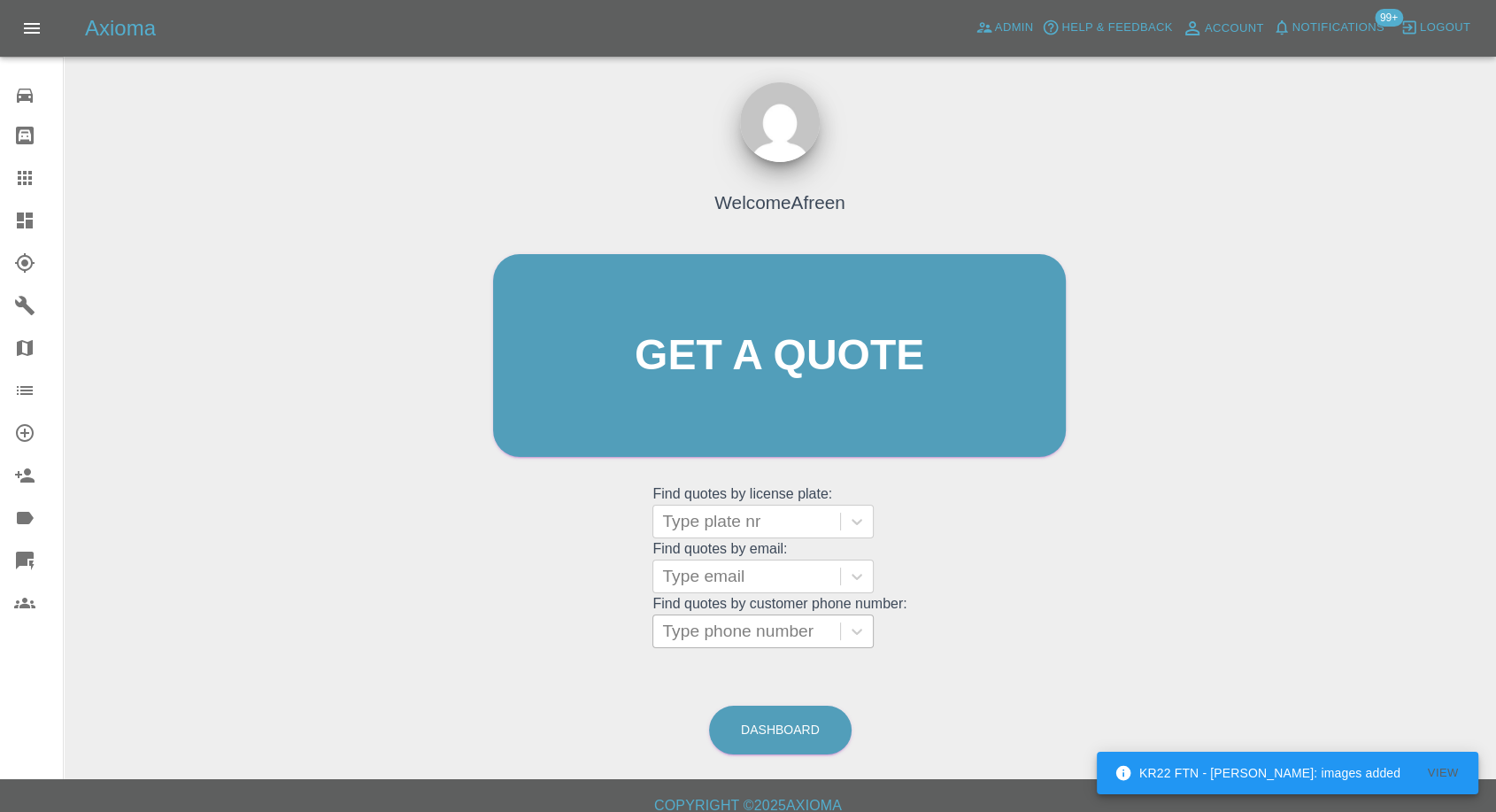
click at [756, 637] on div at bounding box center [747, 631] width 169 height 24
paste input "+447366605385"
drag, startPoint x: 699, startPoint y: 632, endPoint x: 284, endPoint y: 627, distance: 415.0
click at [284, 627] on div "Welcome Afreen Get a quote Get a quote Find quotes by license plate: Type plate…" at bounding box center [780, 440] width 1404 height 636
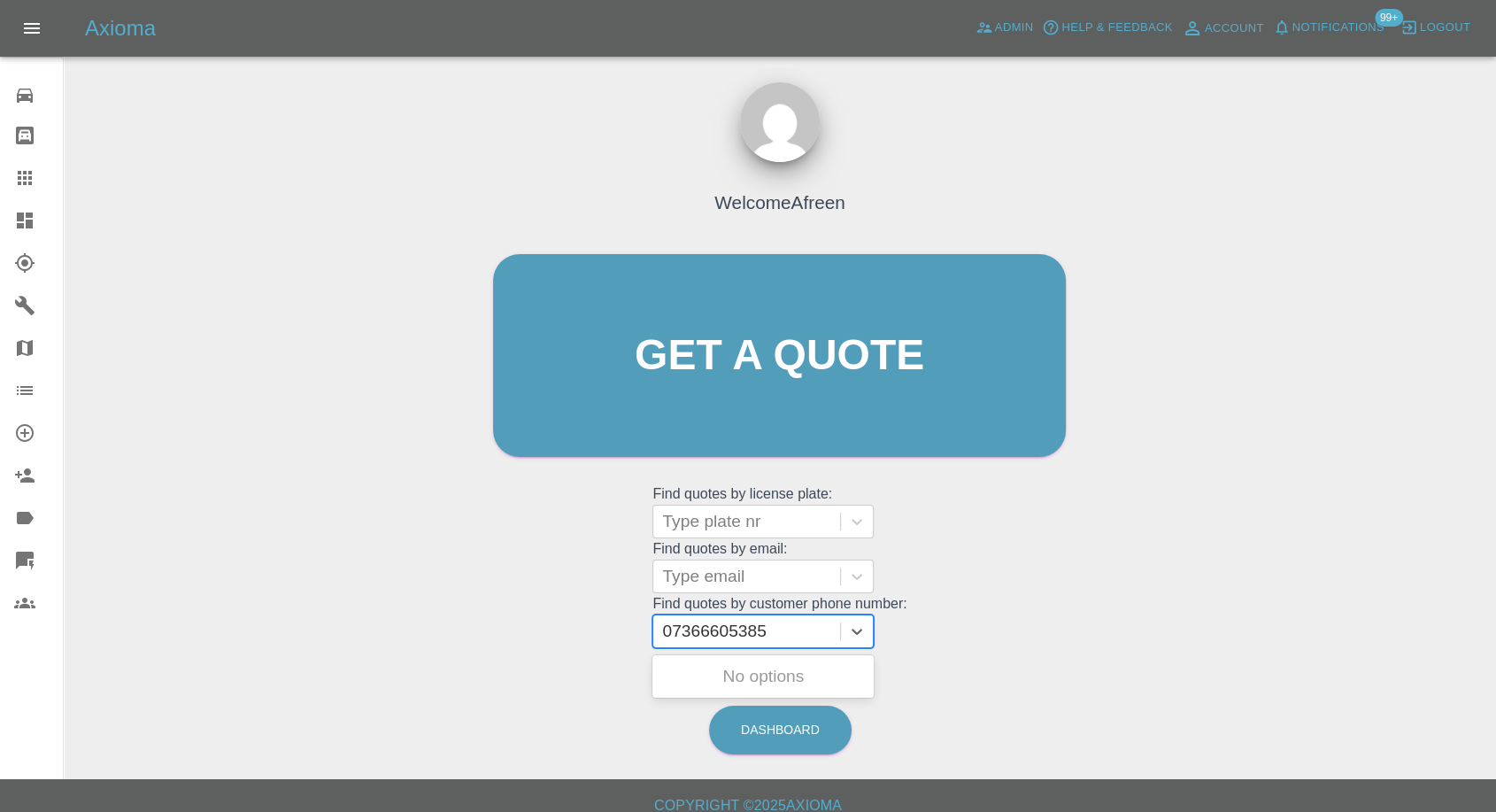
type input "7366605385"
click at [718, 680] on div "GY67XTM, Fnol" at bounding box center [763, 677] width 221 height 36
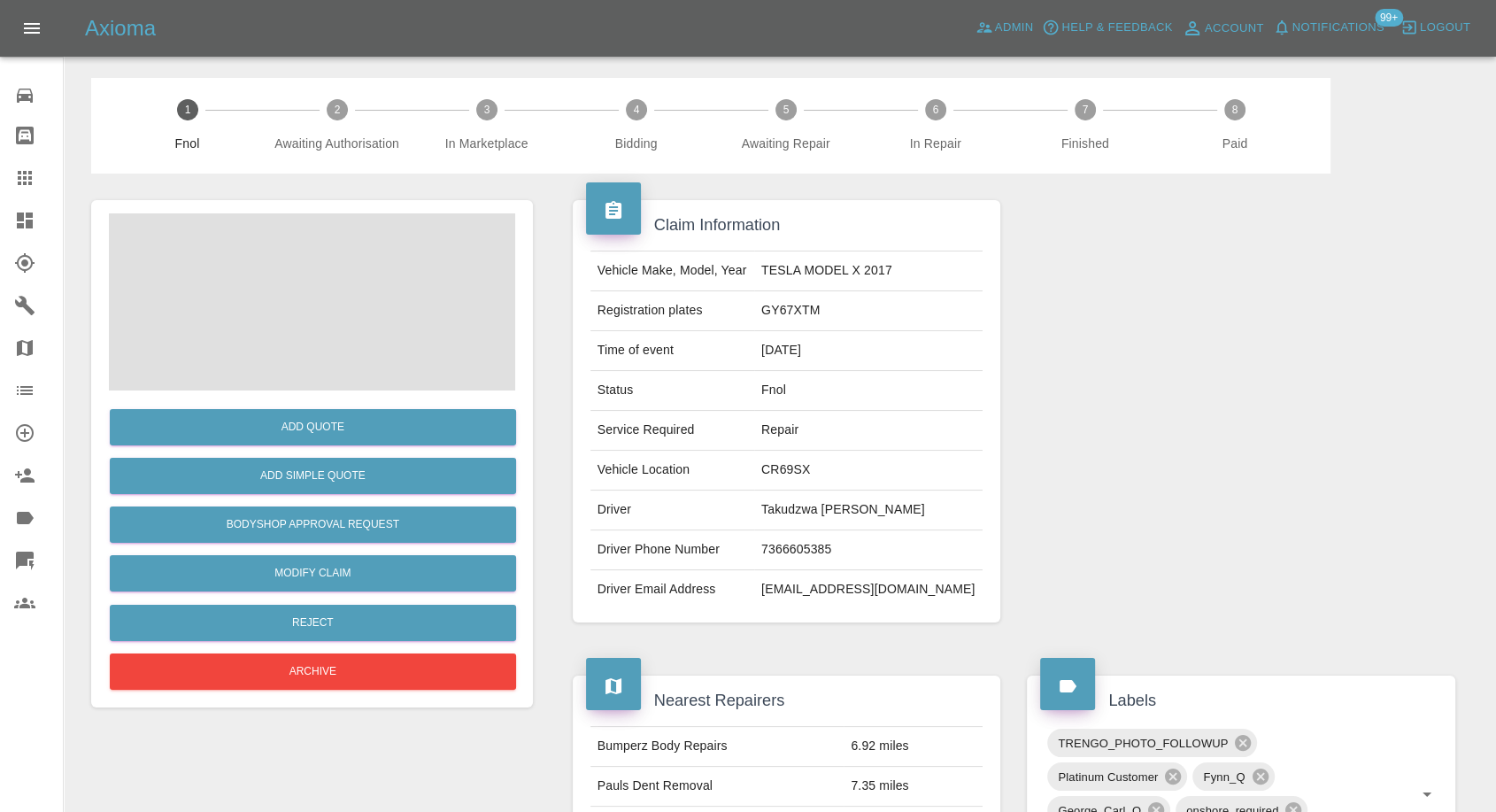
click at [340, 260] on span at bounding box center [312, 302] width 406 height 177
drag, startPoint x: 306, startPoint y: 567, endPoint x: 361, endPoint y: 569, distance: 55.0
click at [306, 567] on link "Modify Claim" at bounding box center [313, 573] width 406 height 37
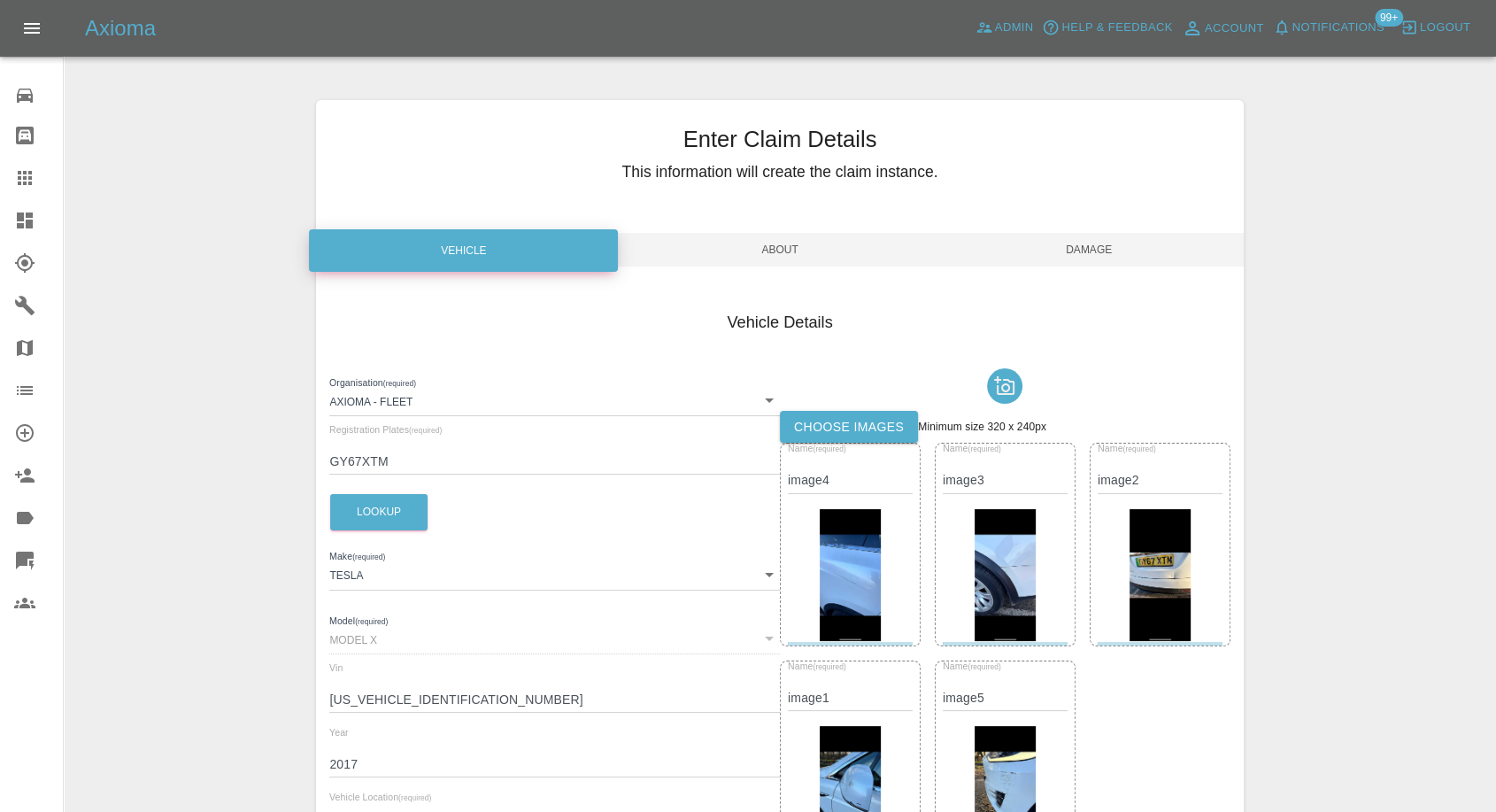
click at [880, 439] on label "Choose images" at bounding box center [849, 427] width 138 height 33
click at [0, 0] on input "Choose images" at bounding box center [0, 0] width 0 height 0
click at [1107, 255] on span "Damage" at bounding box center [1090, 249] width 309 height 34
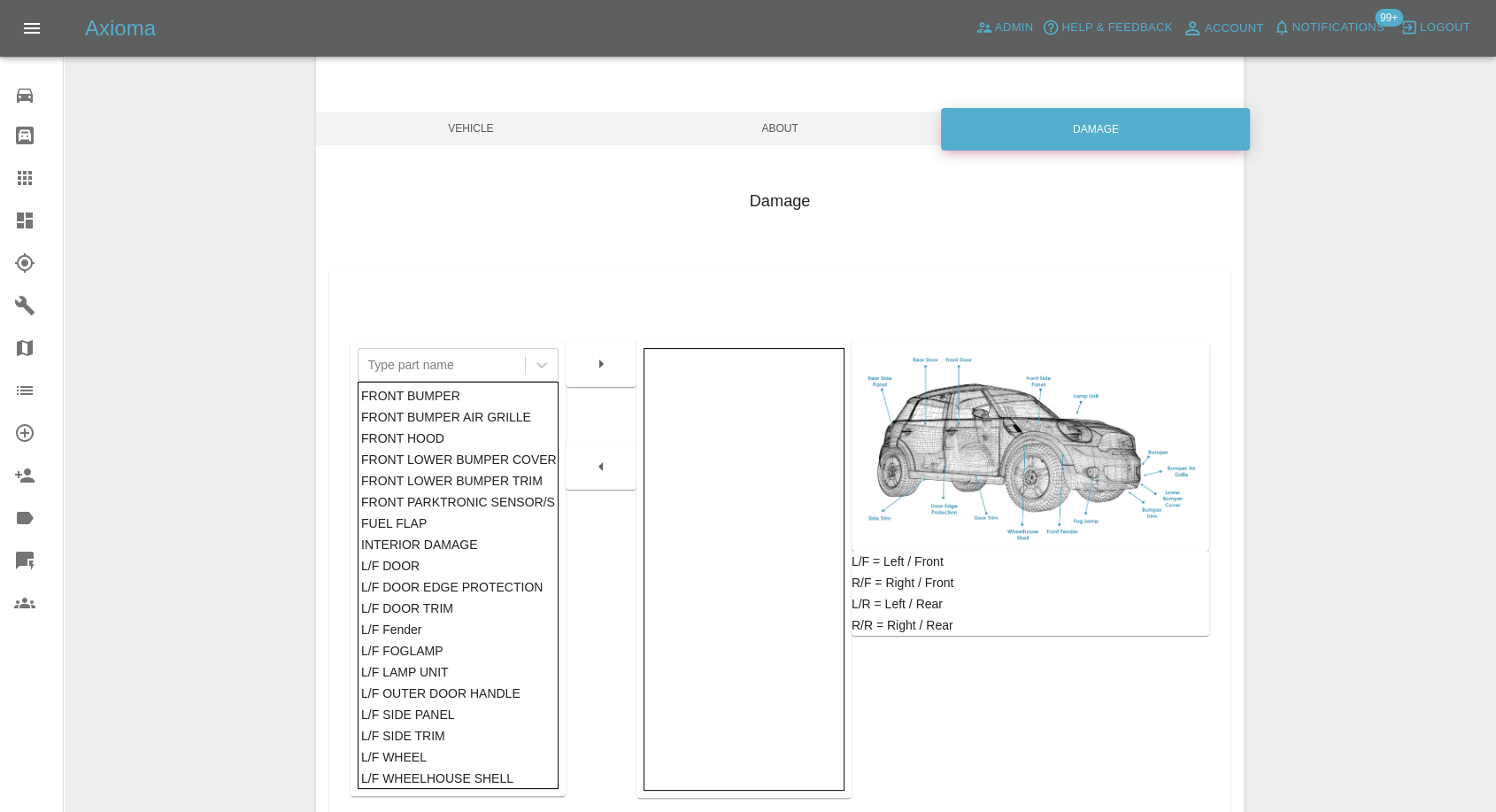
scroll to position [283, 0]
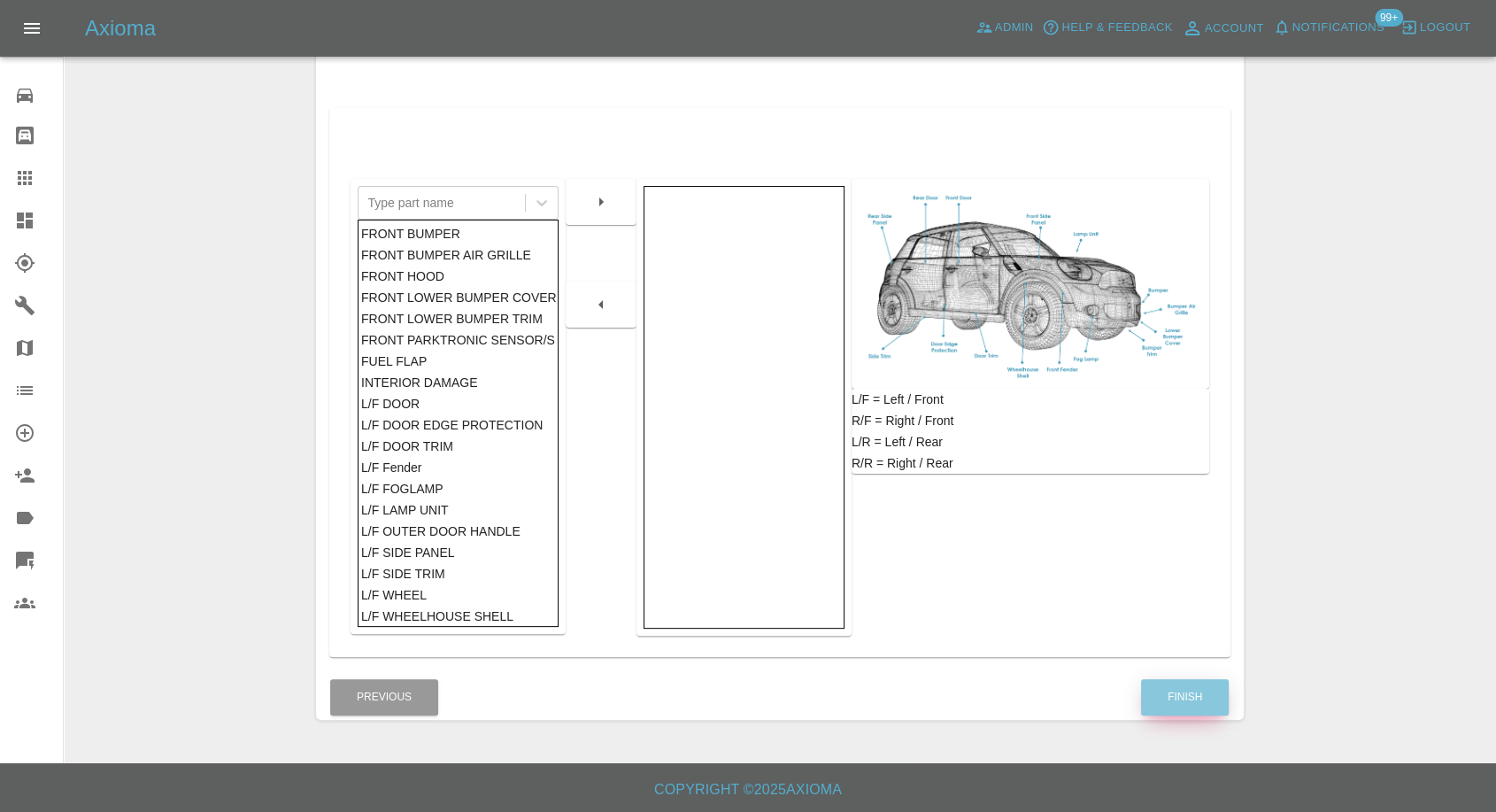
click at [1192, 689] on button "Finish" at bounding box center [1185, 697] width 88 height 37
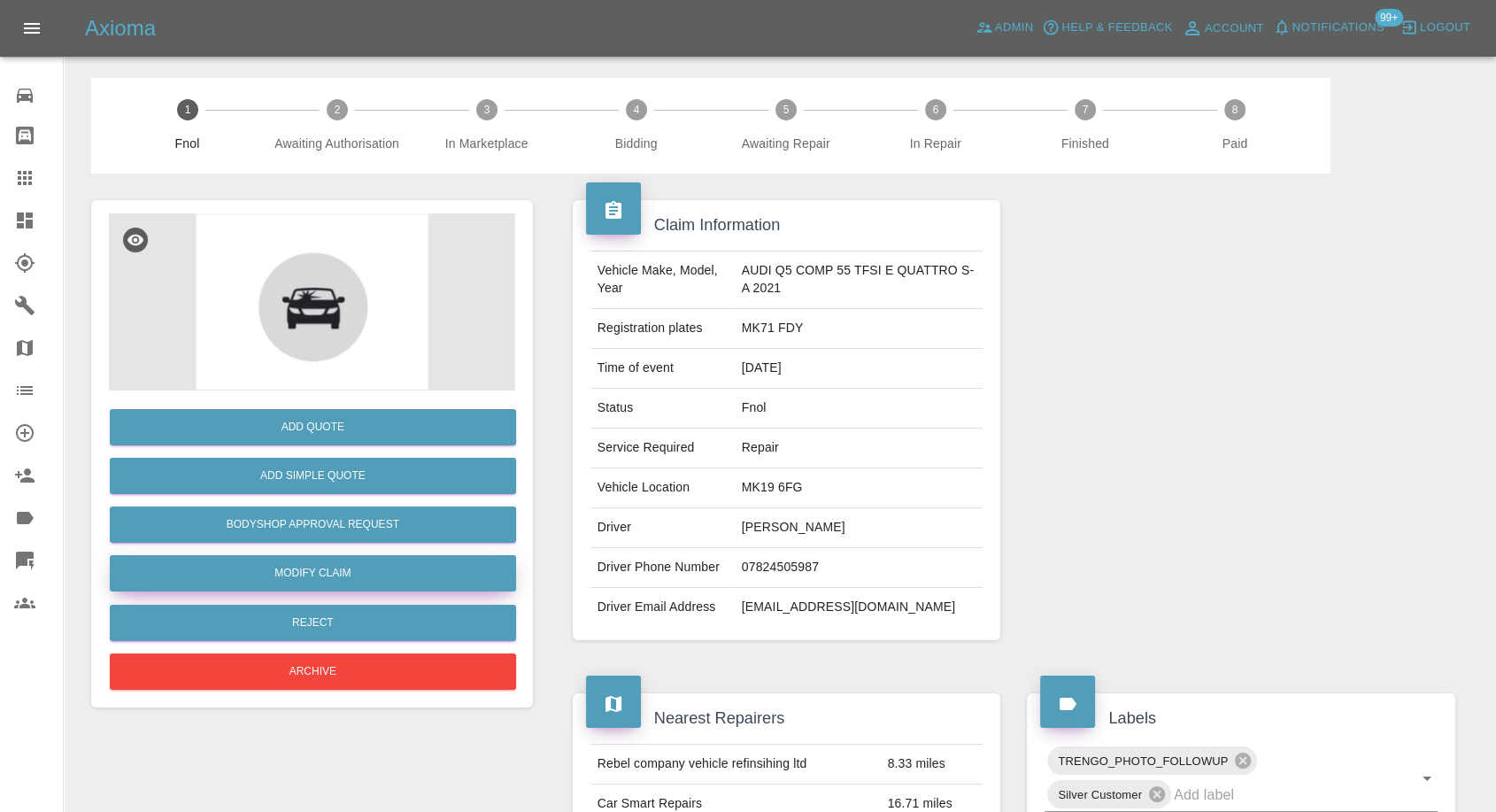
drag, startPoint x: 333, startPoint y: 578, endPoint x: 535, endPoint y: 568, distance: 202.2
click at [333, 578] on link "Modify Claim" at bounding box center [313, 573] width 406 height 37
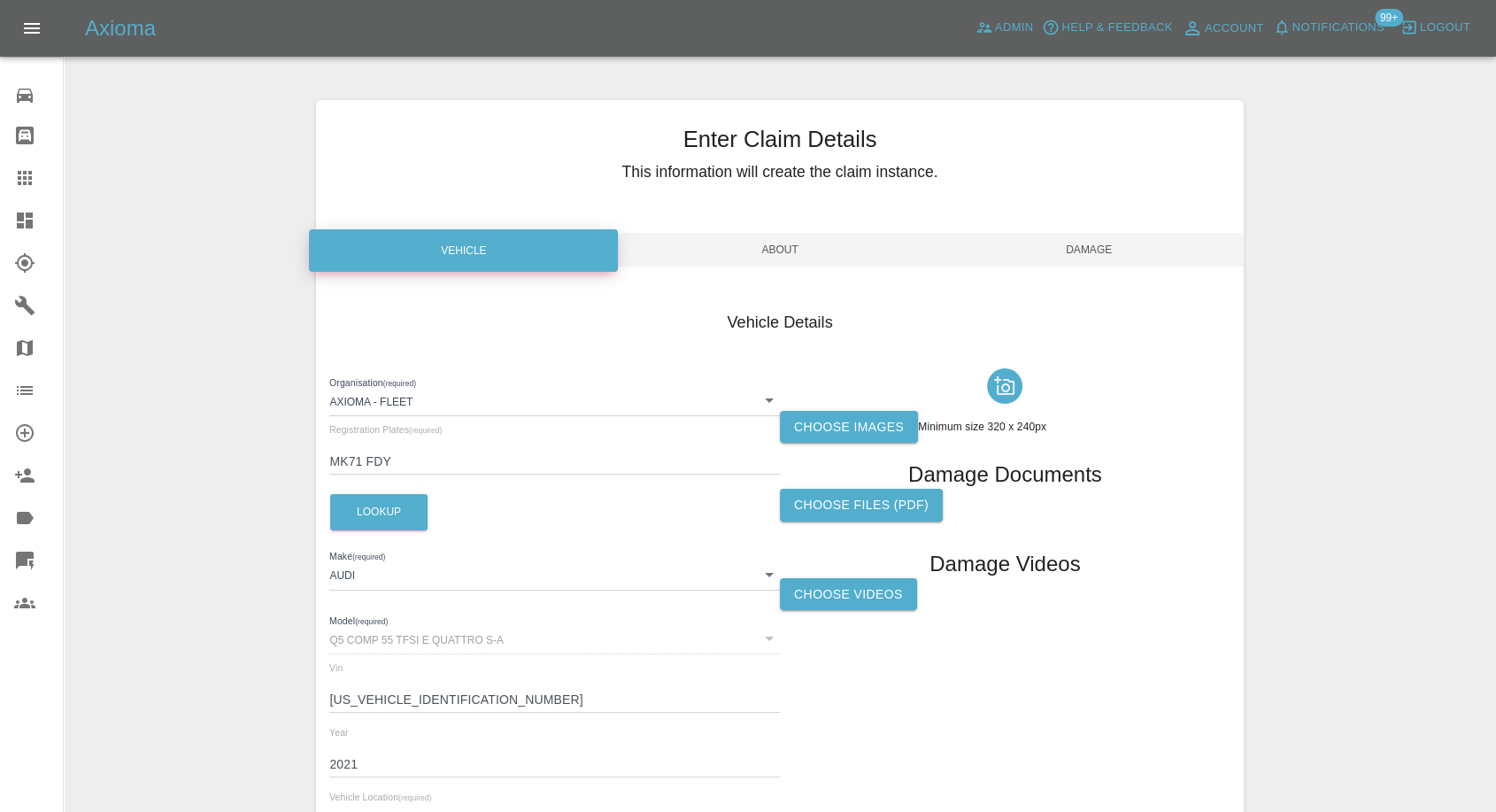
click at [831, 599] on label "Choose Videos" at bounding box center [849, 594] width 137 height 33
click at [0, 0] on input "Choose Videos" at bounding box center [0, 0] width 0 height 0
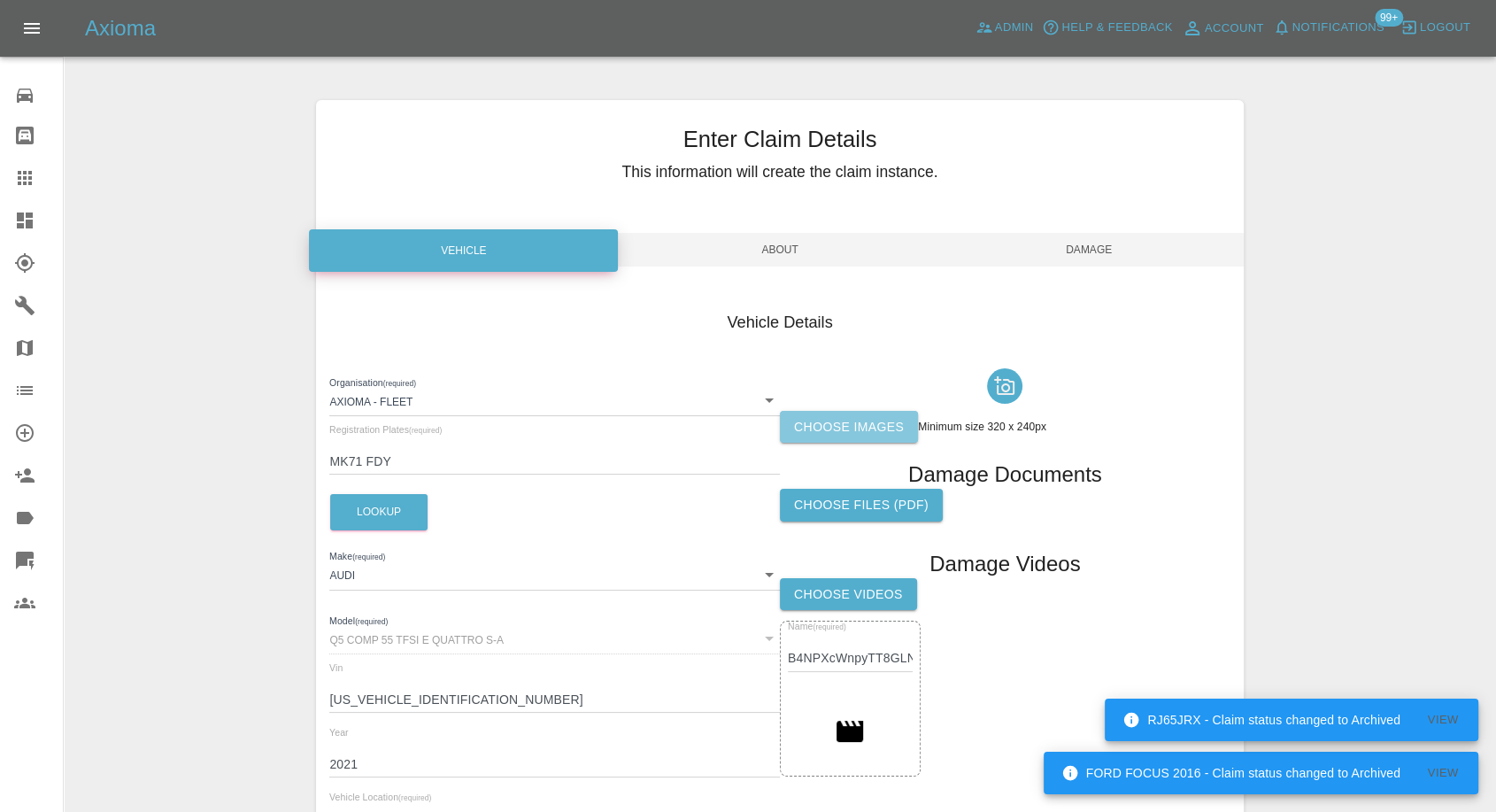
click at [821, 418] on label "Choose images" at bounding box center [849, 427] width 138 height 33
click at [0, 0] on input "Choose images" at bounding box center [0, 0] width 0 height 0
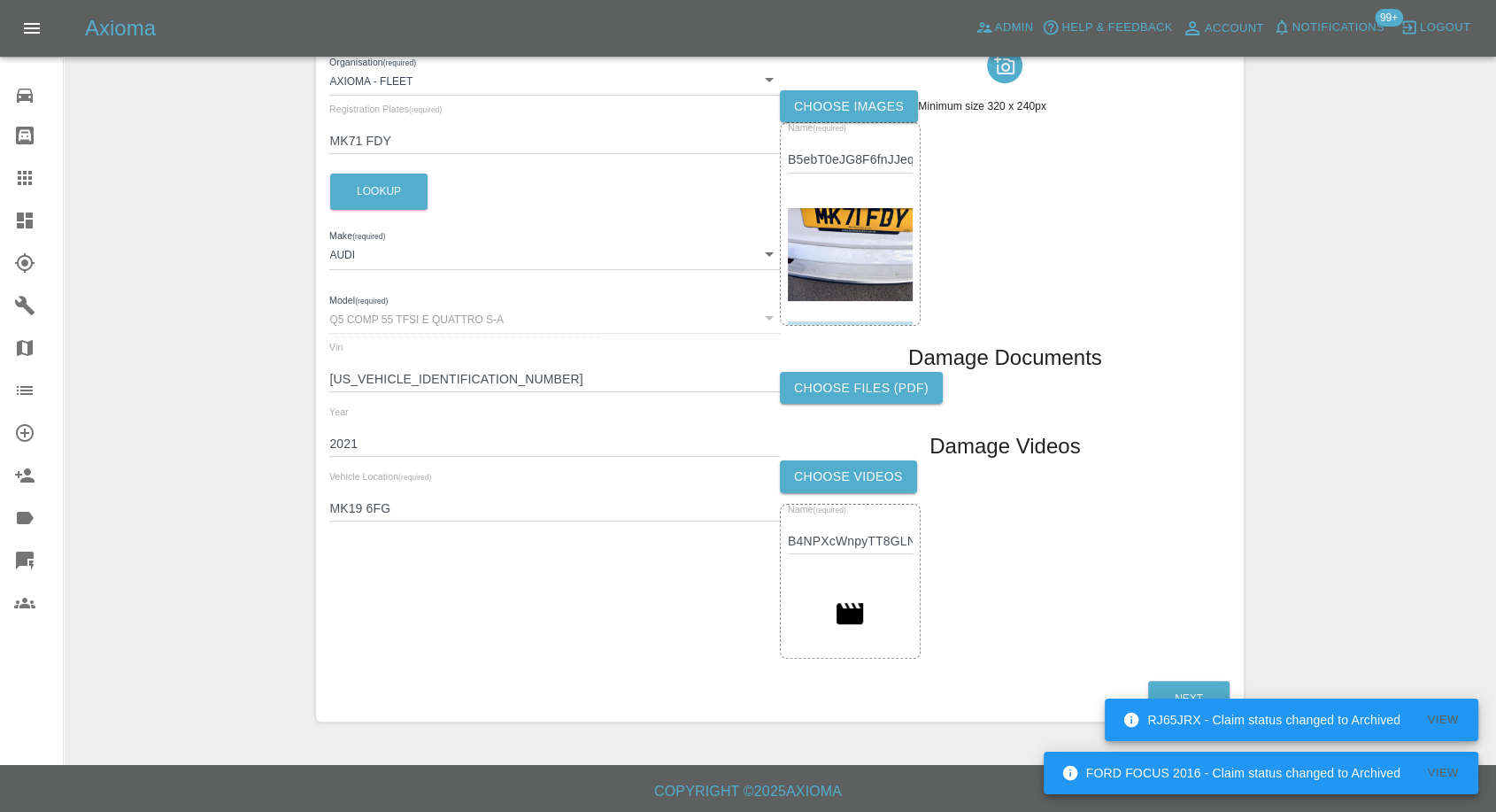
scroll to position [323, 0]
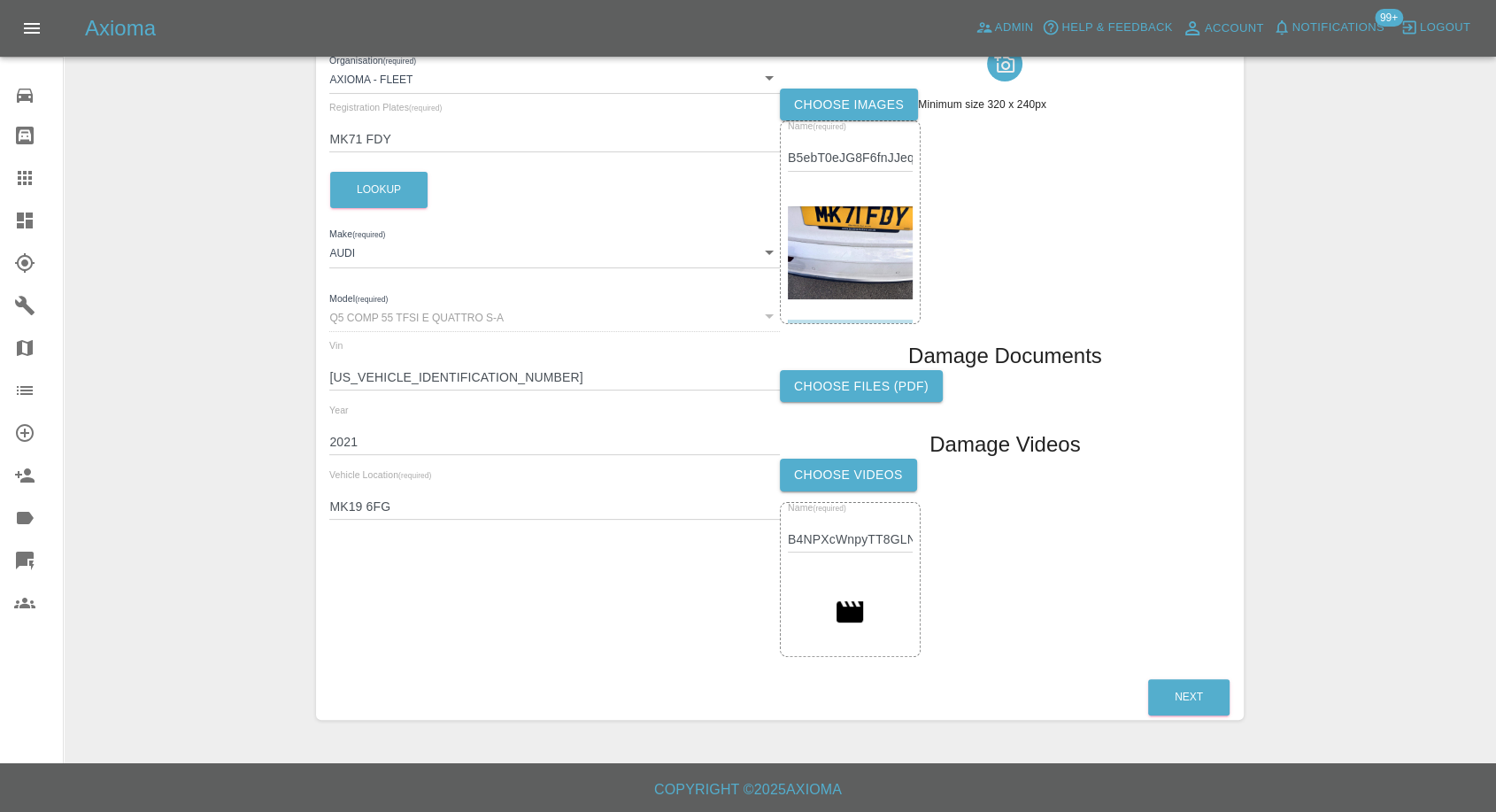
click at [888, 476] on label "Choose Videos" at bounding box center [849, 474] width 137 height 33
click at [0, 0] on input "Choose Videos" at bounding box center [0, 0] width 0 height 0
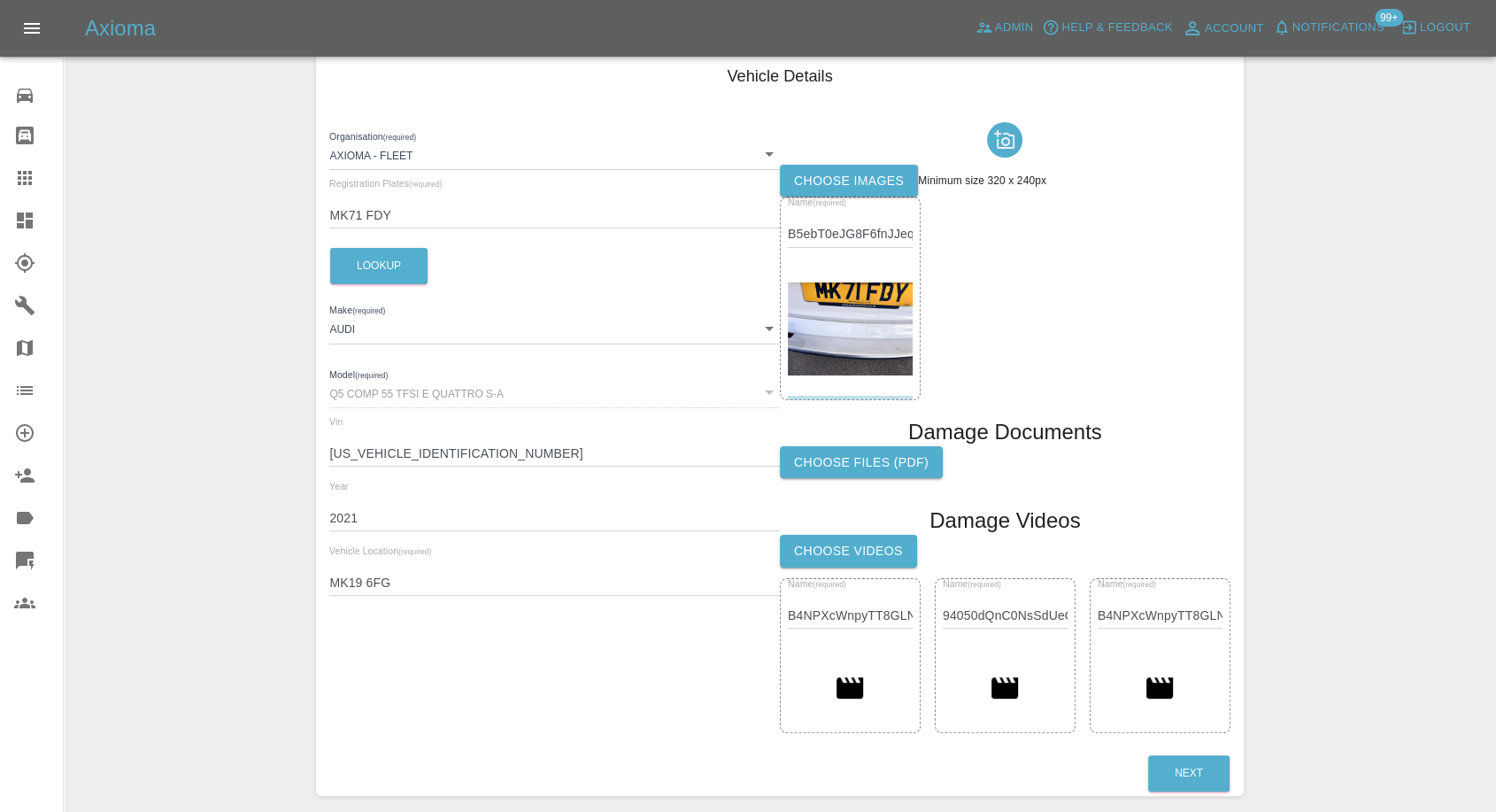
scroll to position [27, 0]
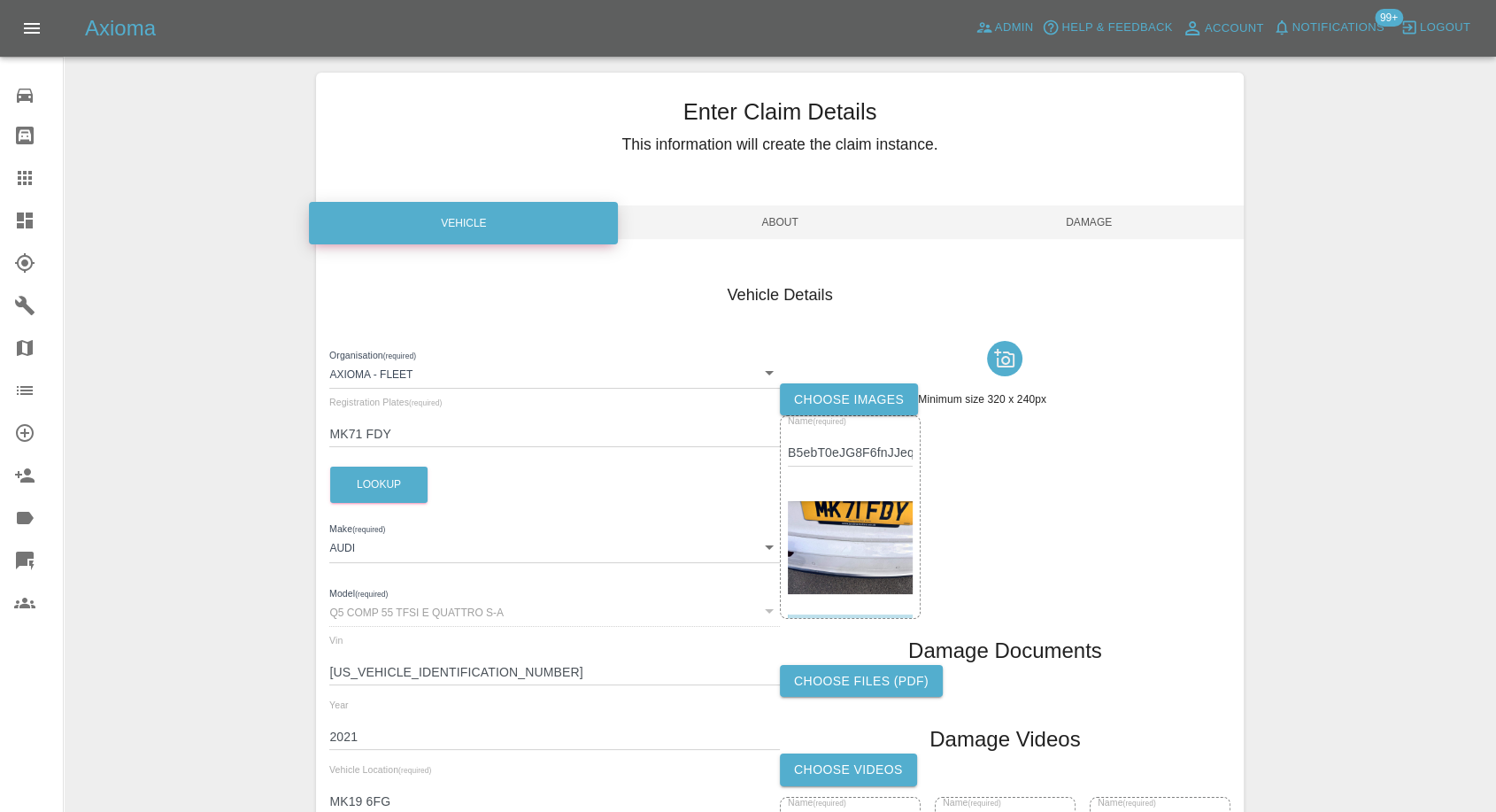
click at [1089, 232] on span "Damage" at bounding box center [1090, 222] width 309 height 34
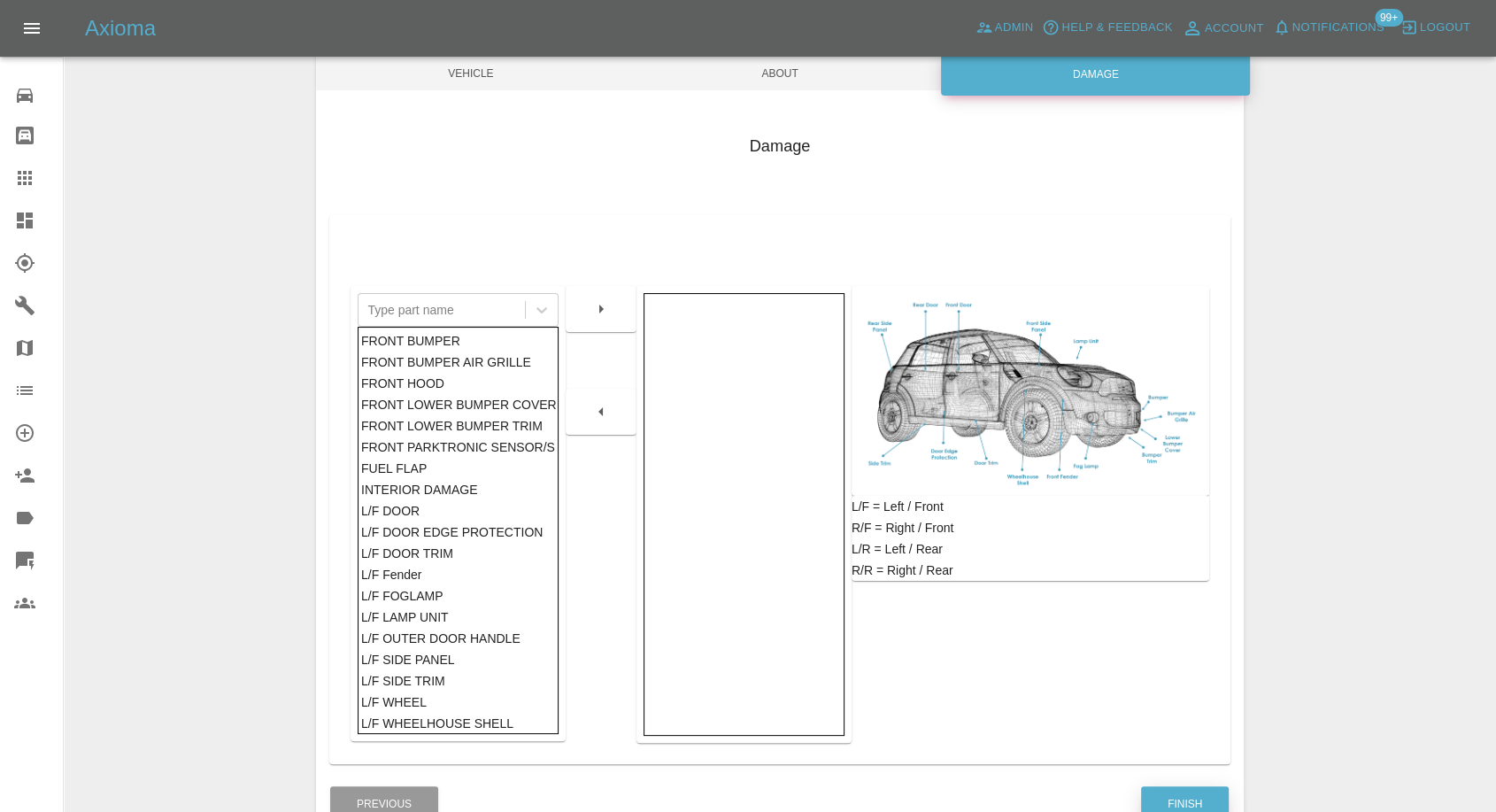
scroll to position [283, 0]
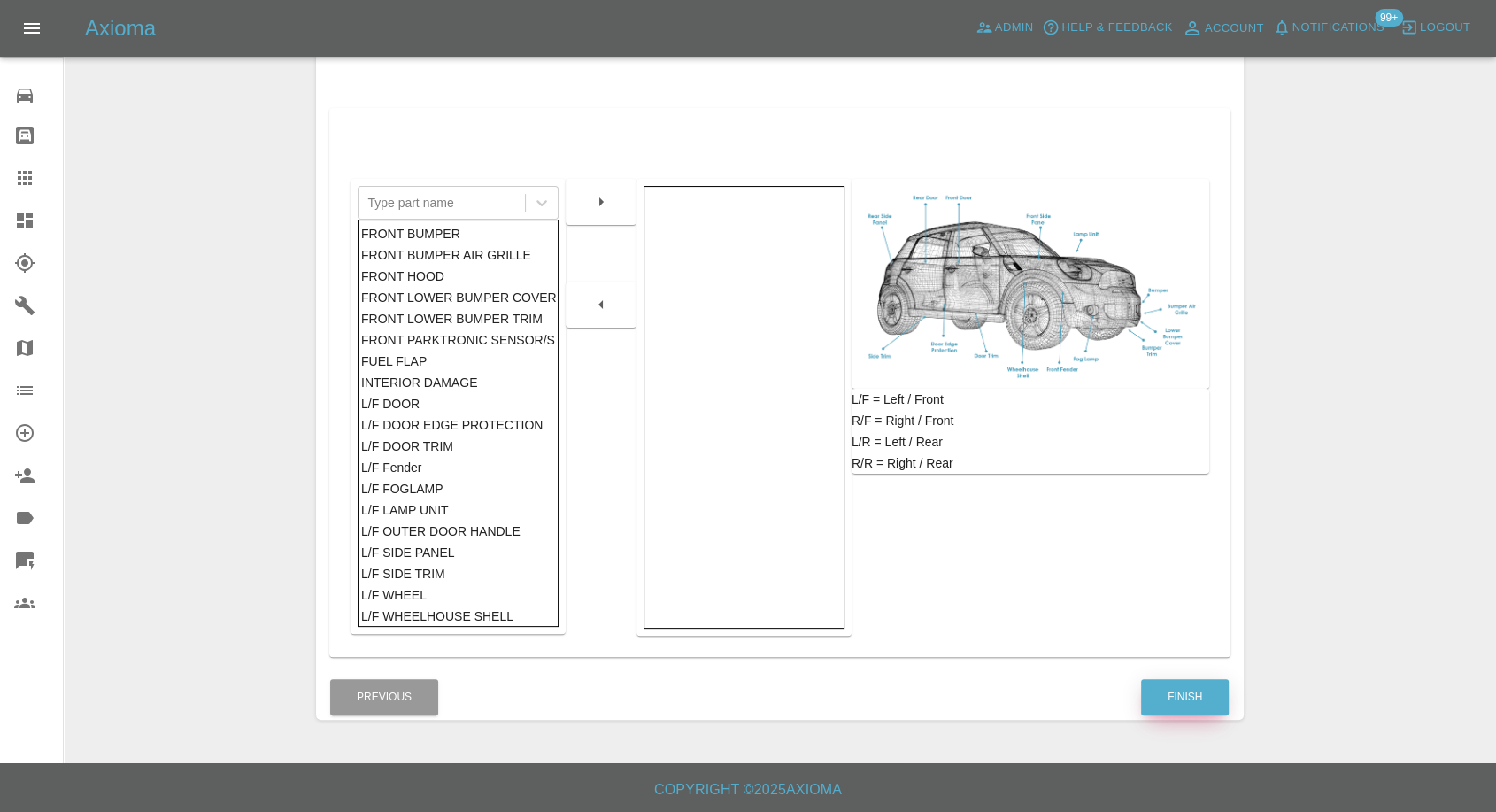
click at [1145, 690] on button "Finish" at bounding box center [1185, 697] width 88 height 37
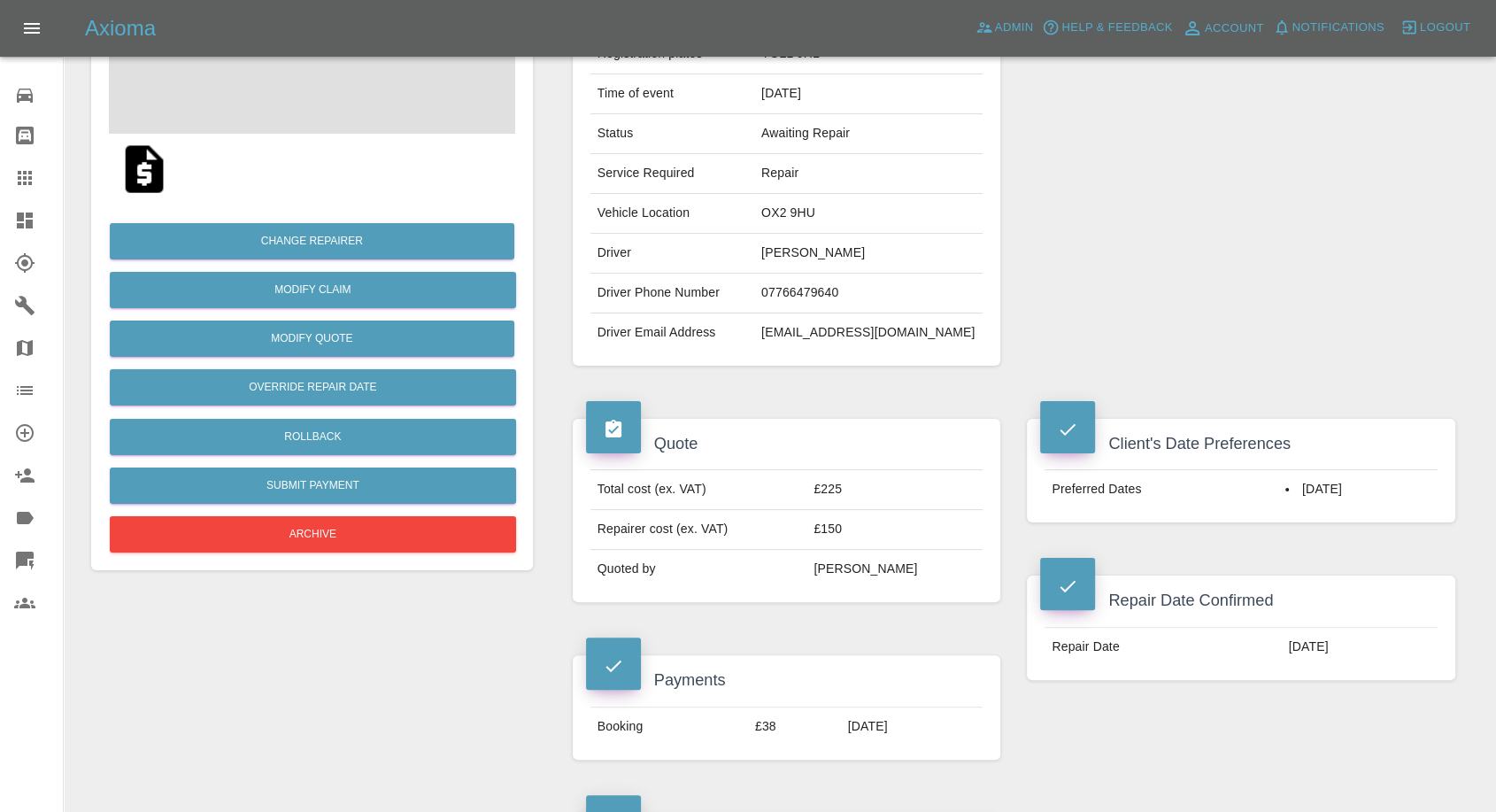
scroll to position [491, 0]
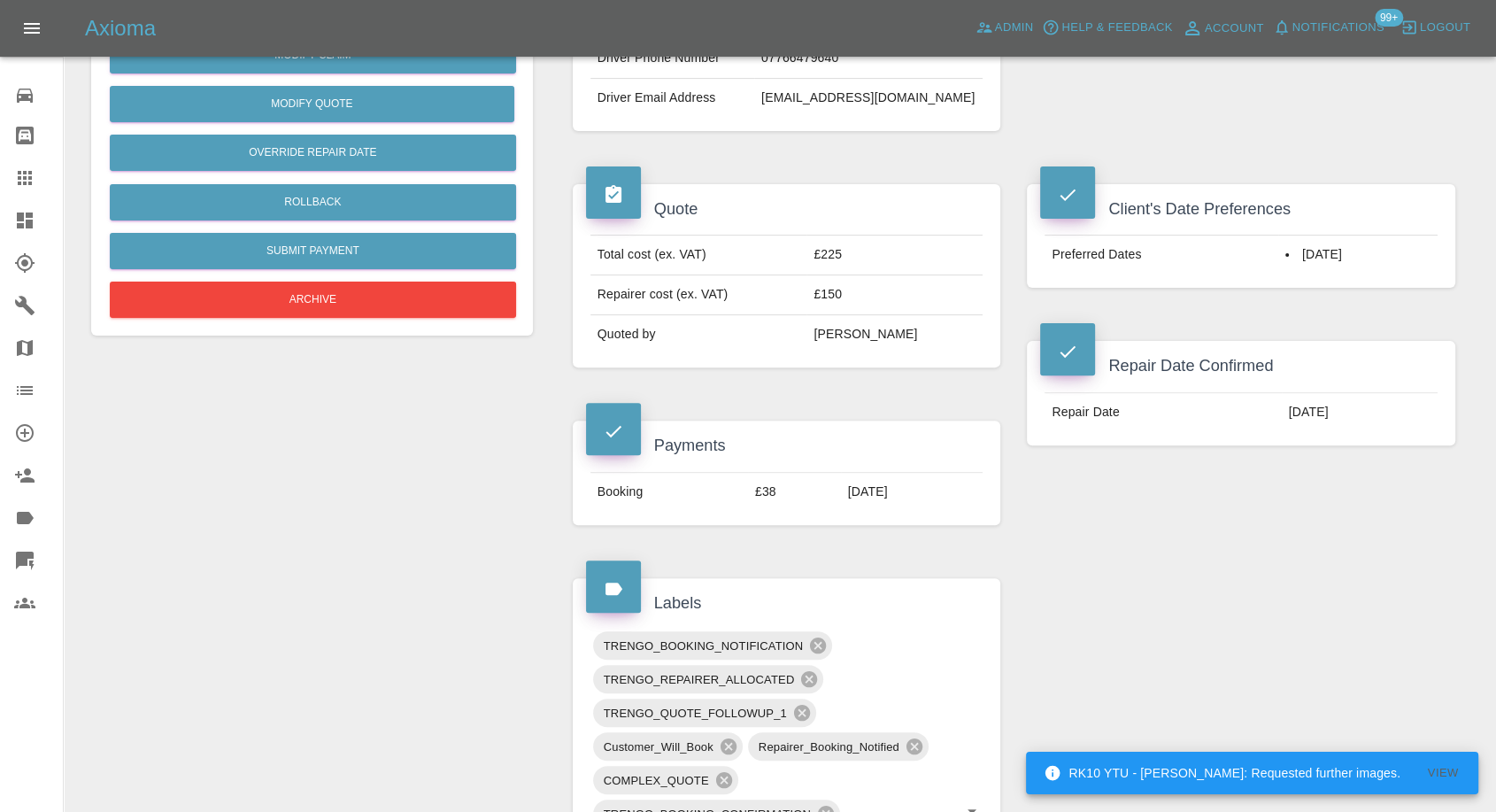
drag, startPoint x: 40, startPoint y: 181, endPoint x: 93, endPoint y: 224, distance: 68.2
click at [40, 181] on div at bounding box center [39, 178] width 50 height 22
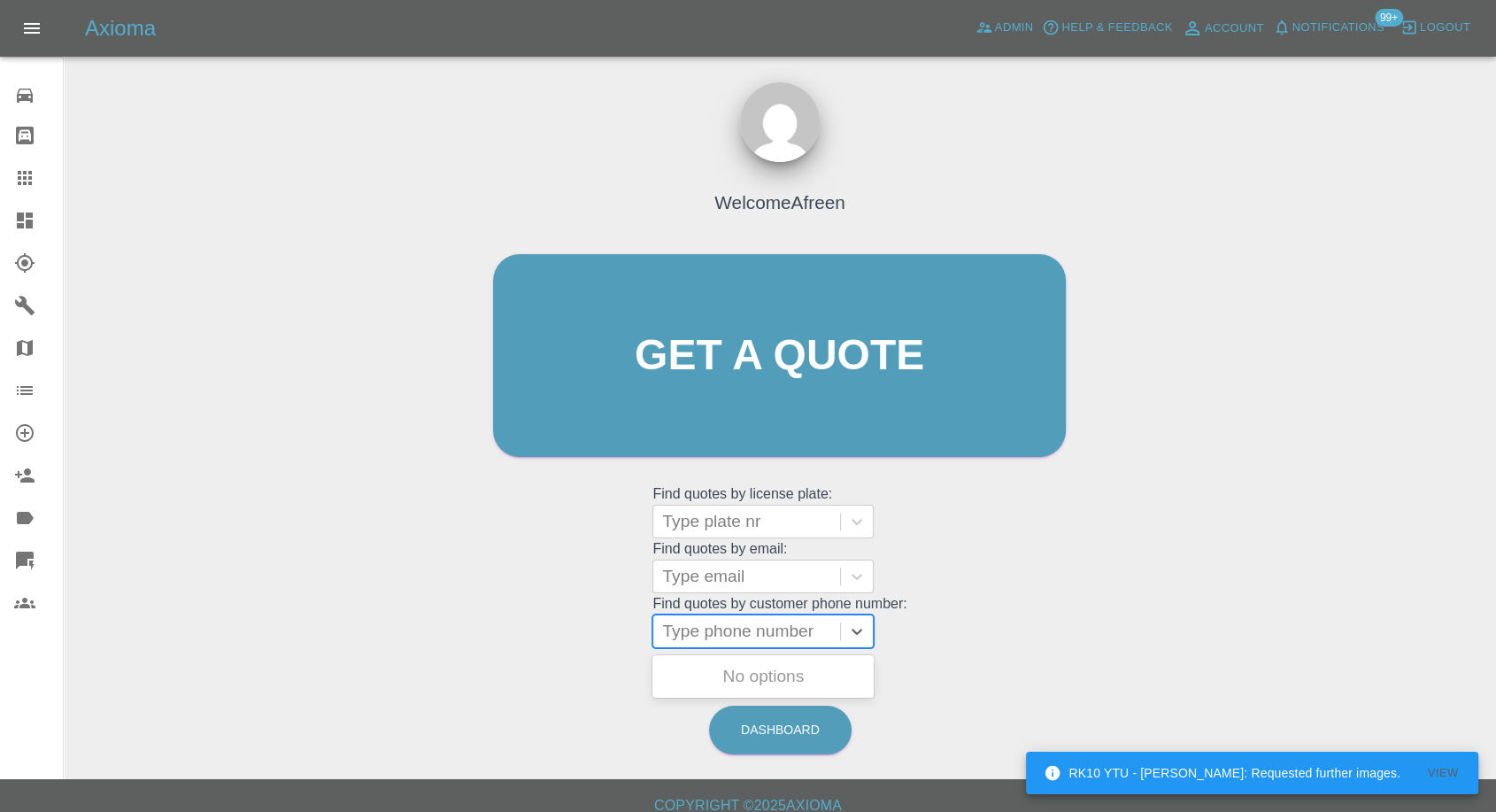
click at [728, 619] on div at bounding box center [747, 631] width 169 height 24
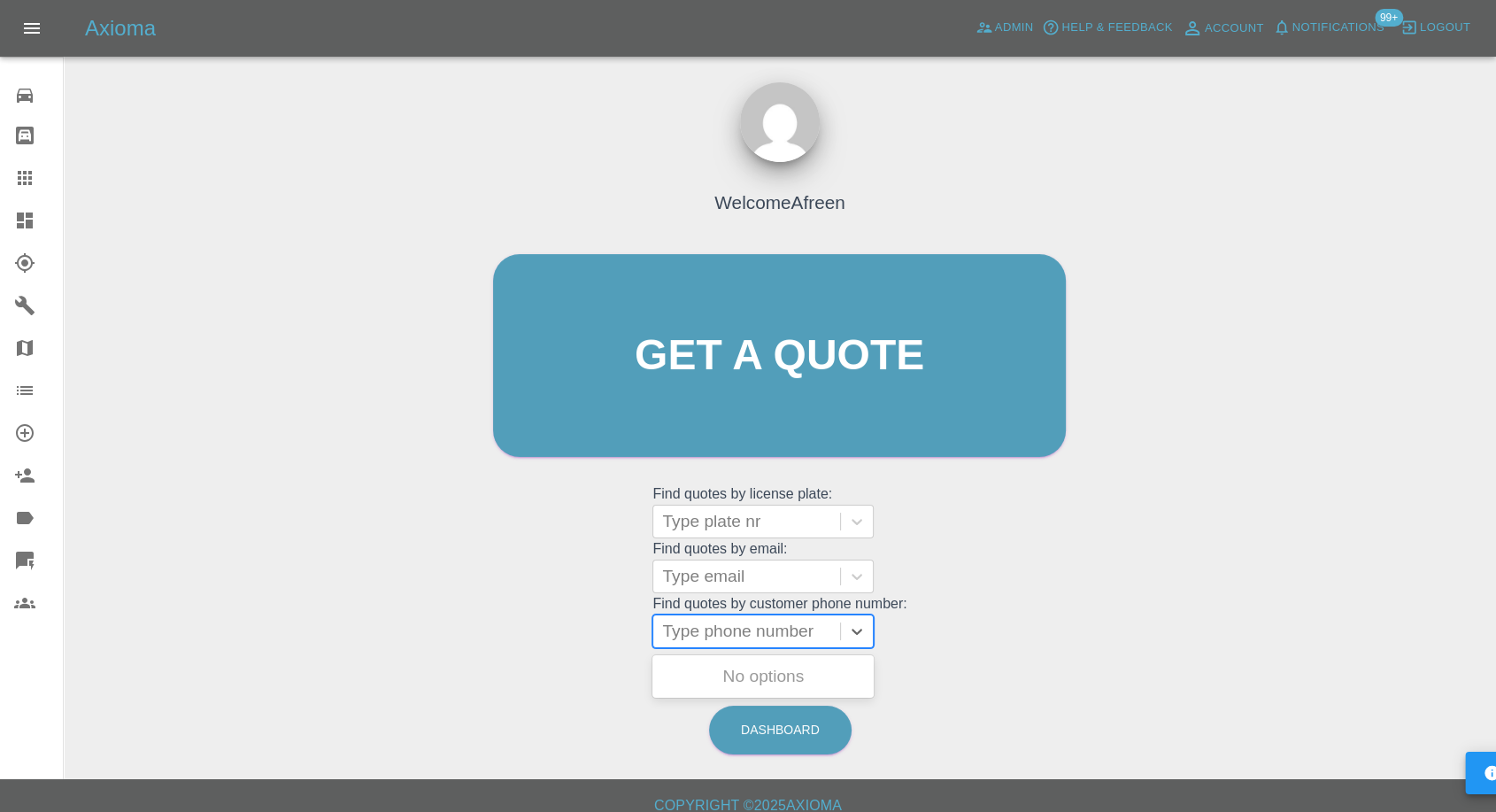
paste input "+447756040705"
drag, startPoint x: 695, startPoint y: 633, endPoint x: 520, endPoint y: 639, distance: 175.1
click at [520, 639] on div "Welcome Afreen Get a quote Get a quote Find quotes by license plate: Type plate…" at bounding box center [779, 390] width 610 height 534
type input "07756040705"
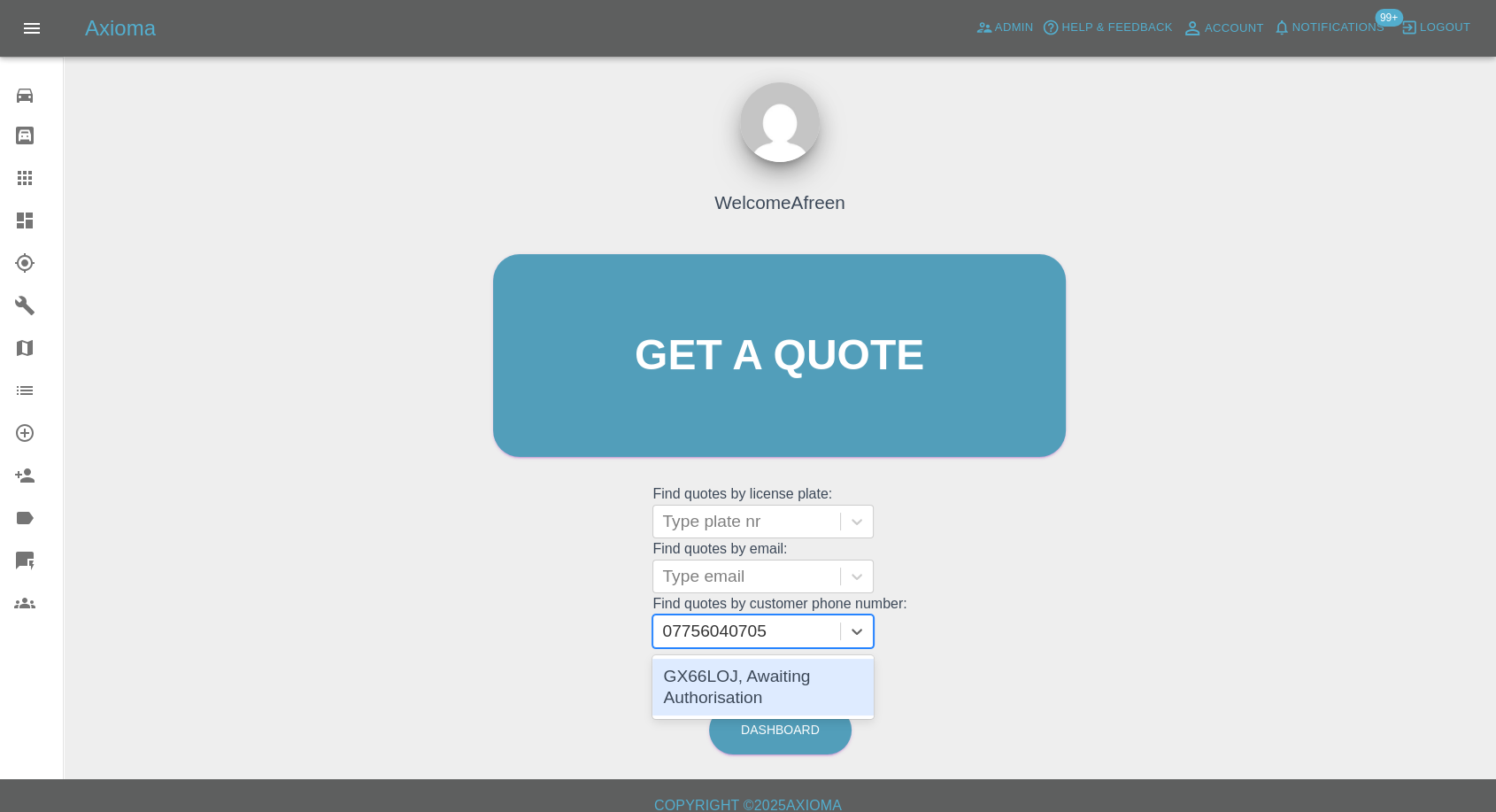
click at [772, 692] on div "GX66LOJ, Awaiting Authorisation" at bounding box center [763, 687] width 221 height 56
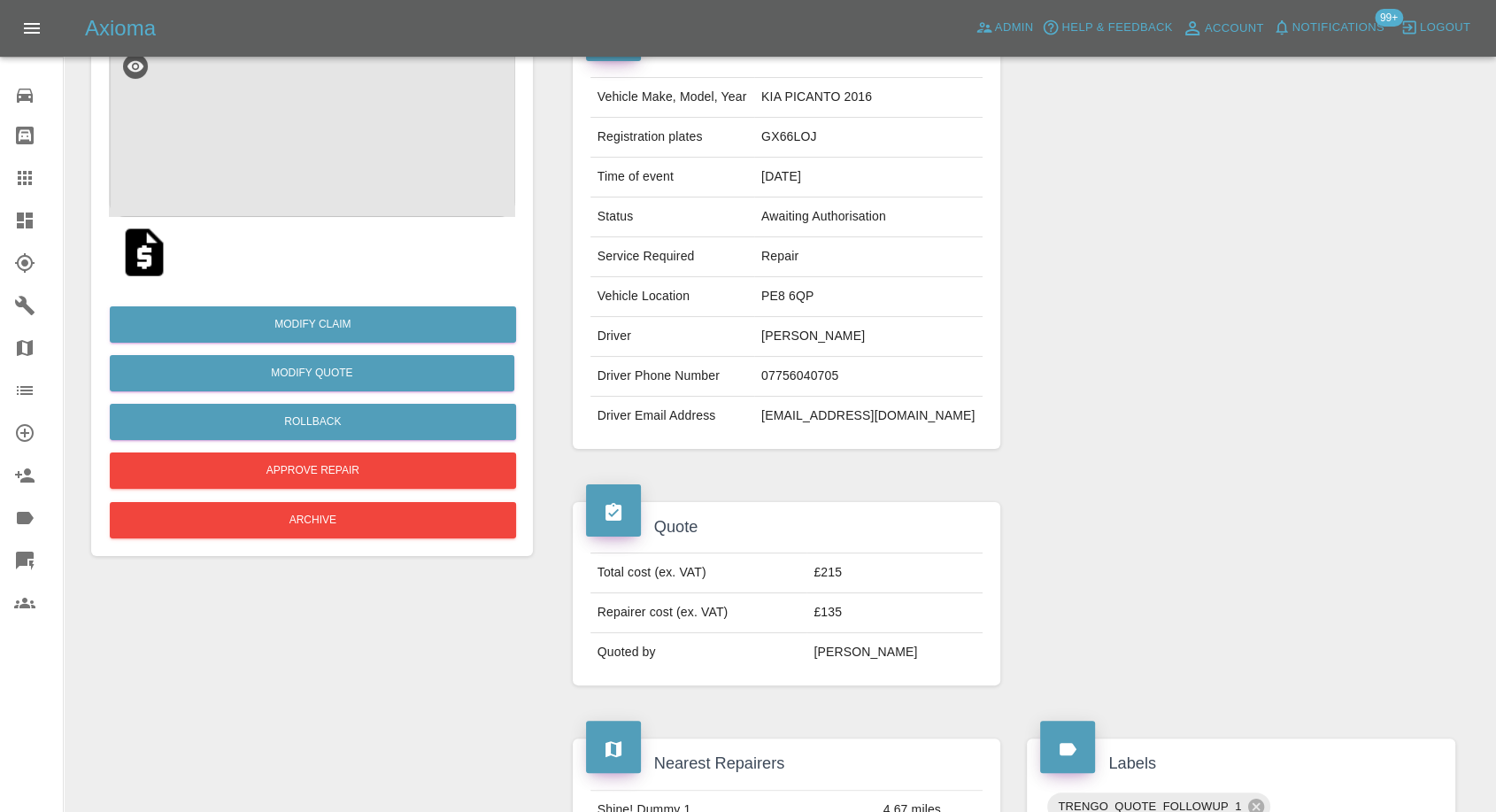
scroll to position [197, 0]
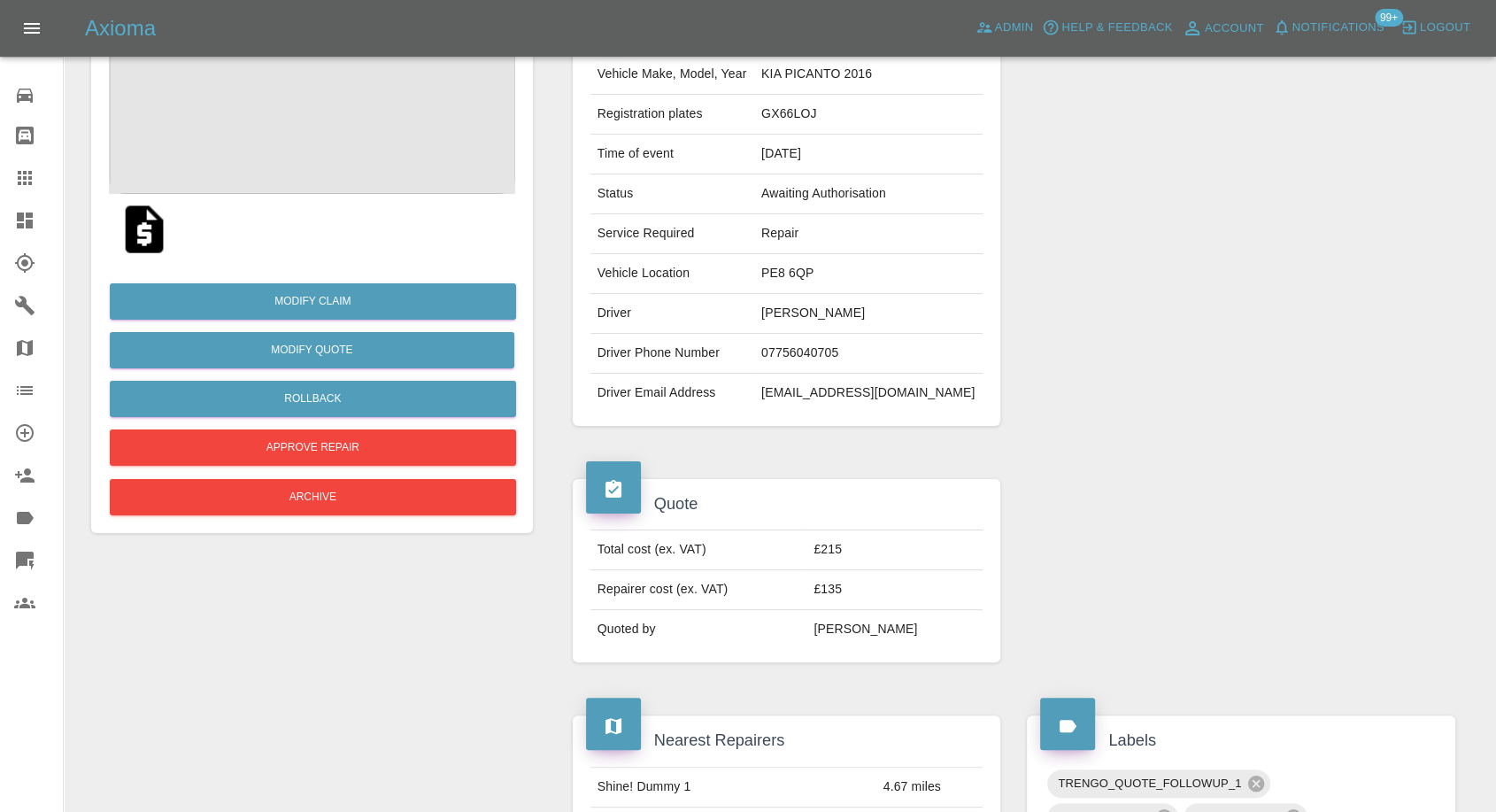
click at [304, 131] on img at bounding box center [312, 105] width 406 height 177
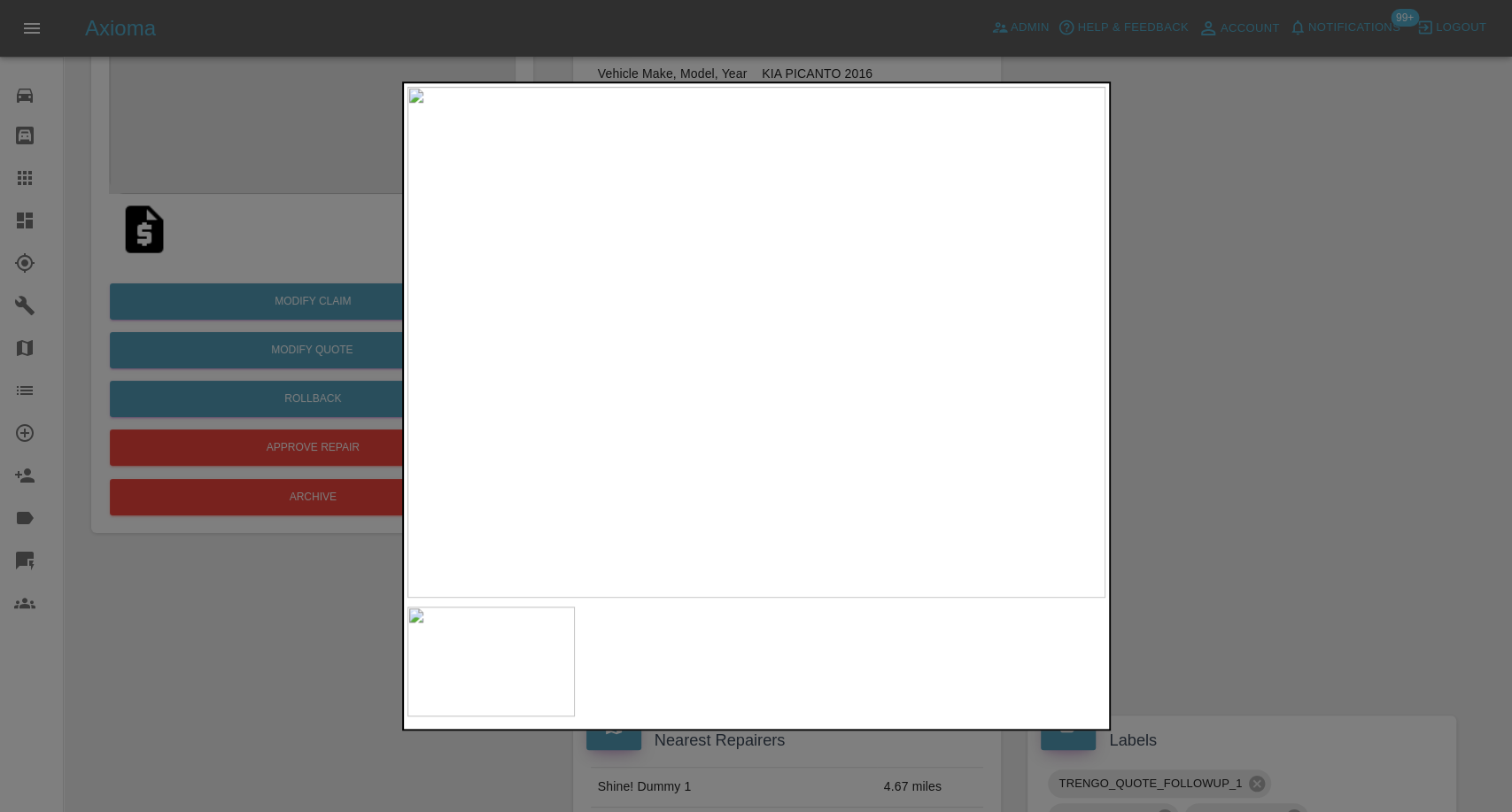
click at [1354, 526] on div at bounding box center [756, 406] width 1512 height 812
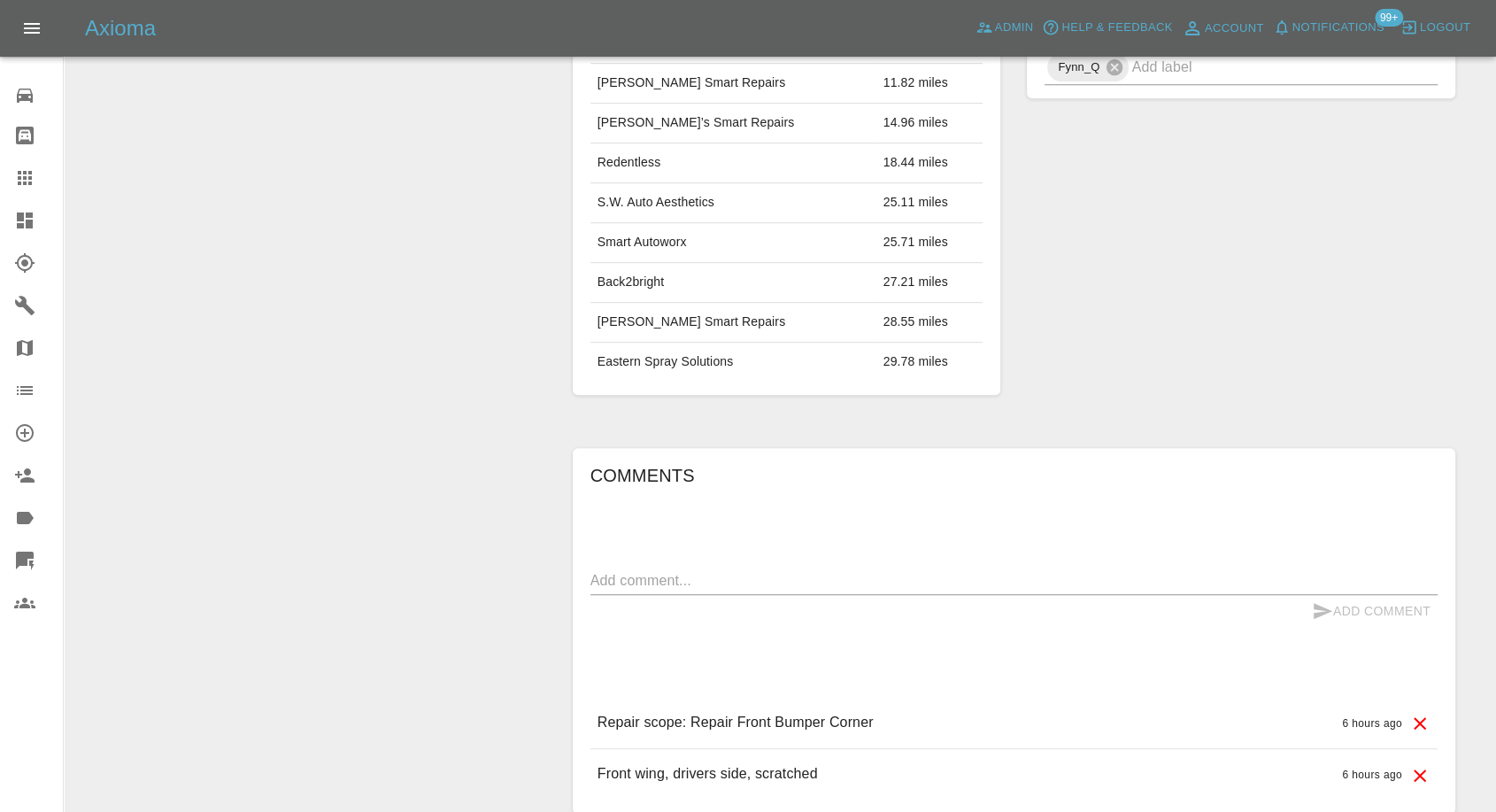
scroll to position [1082, 0]
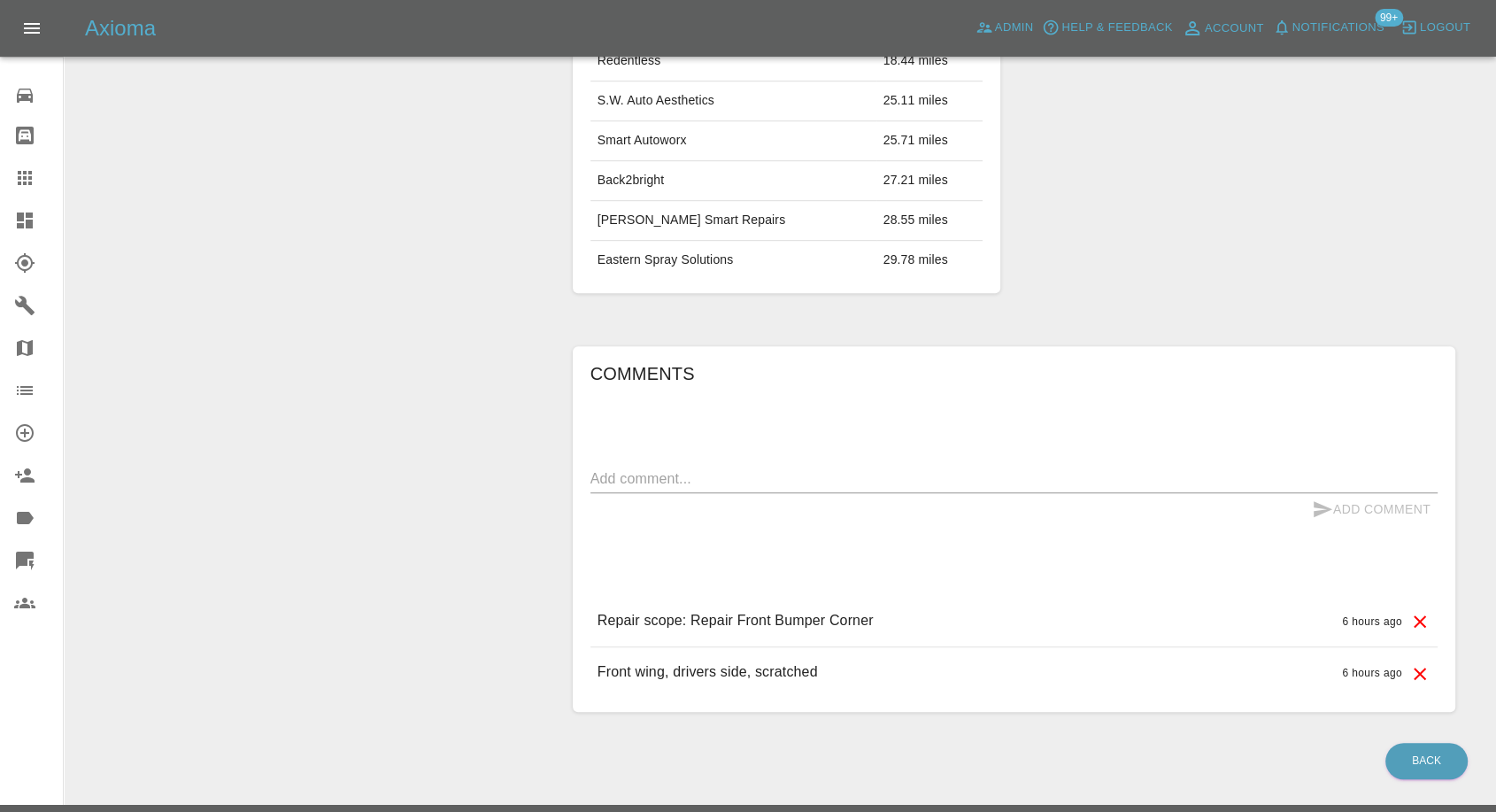
click at [686, 487] on div "x" at bounding box center [1014, 479] width 848 height 28
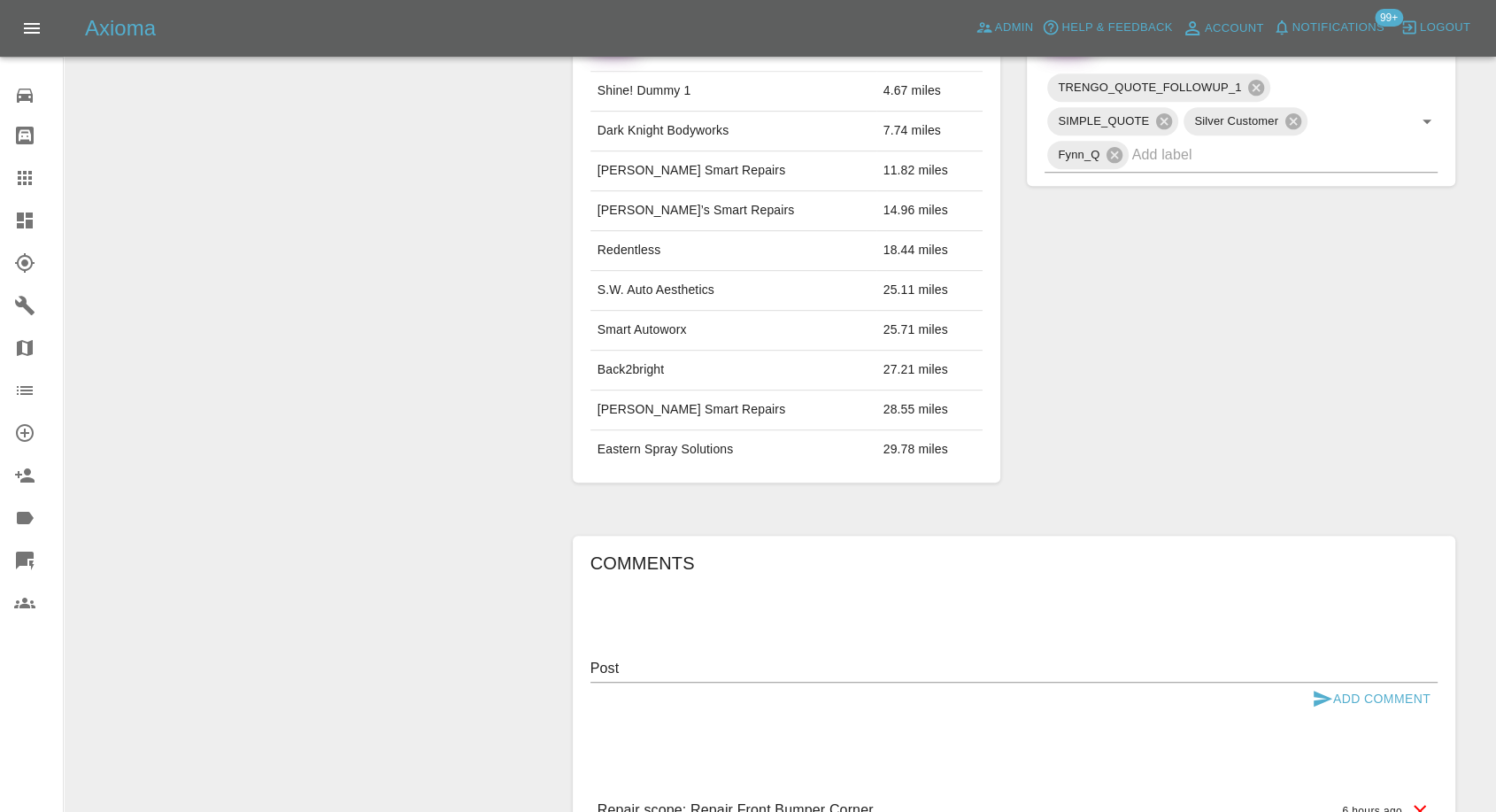
scroll to position [1123, 0]
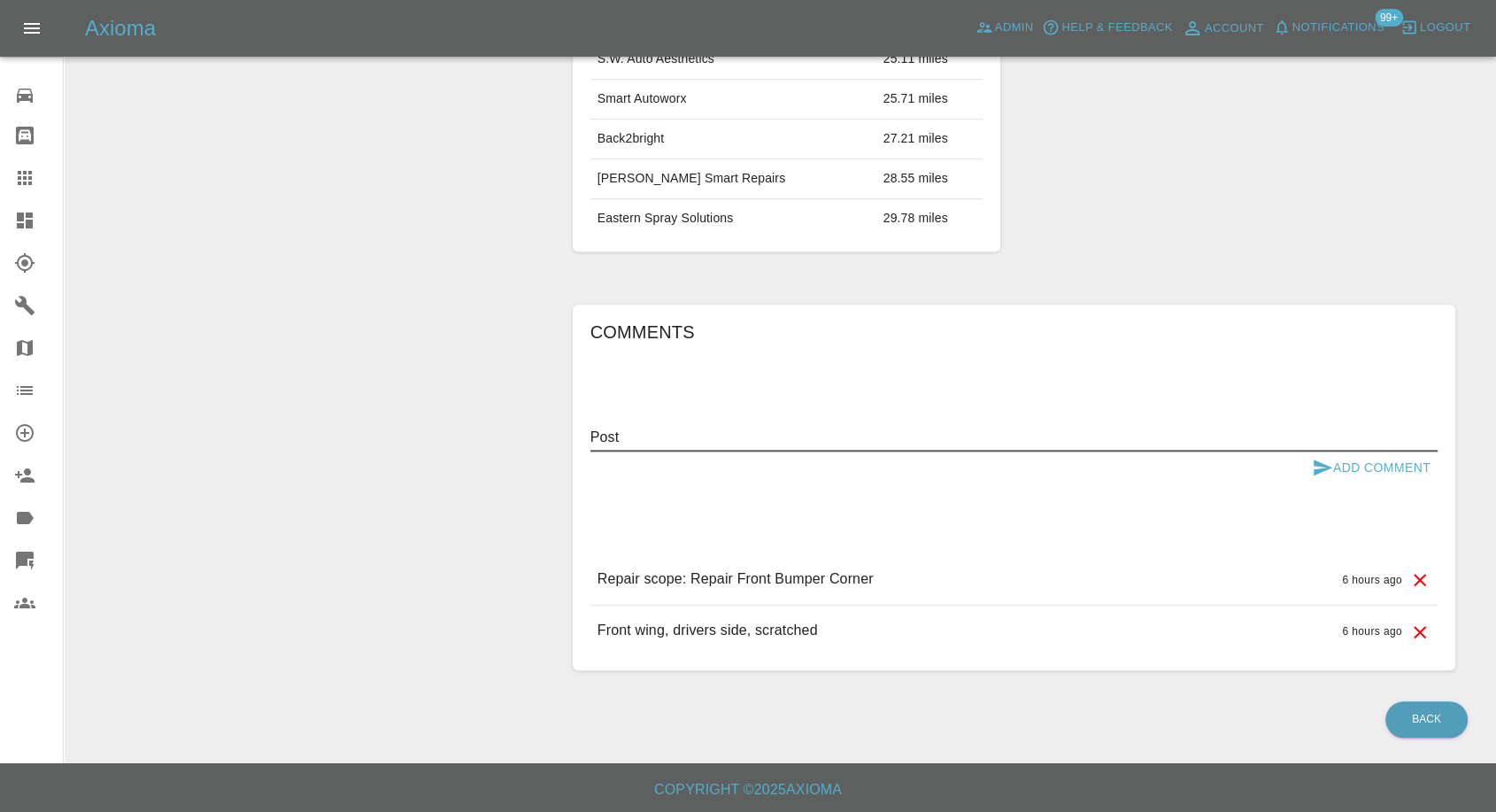
click at [602, 427] on textarea "Post" at bounding box center [1014, 438] width 848 height 21
paste textarea "24 College Road, Cranwell, Sleaford. NG34 8DJ. Thank you."
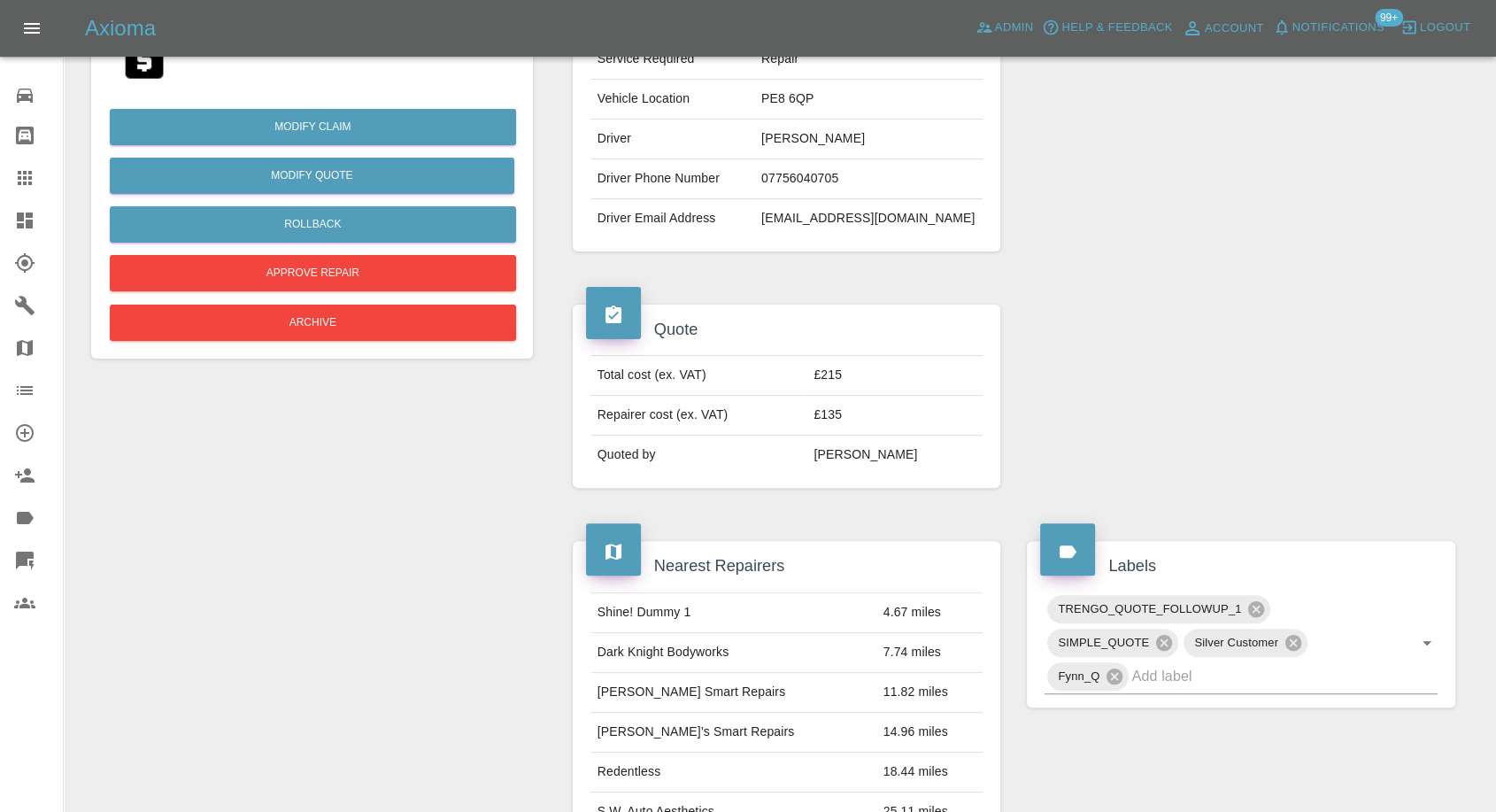
scroll to position [238, 0]
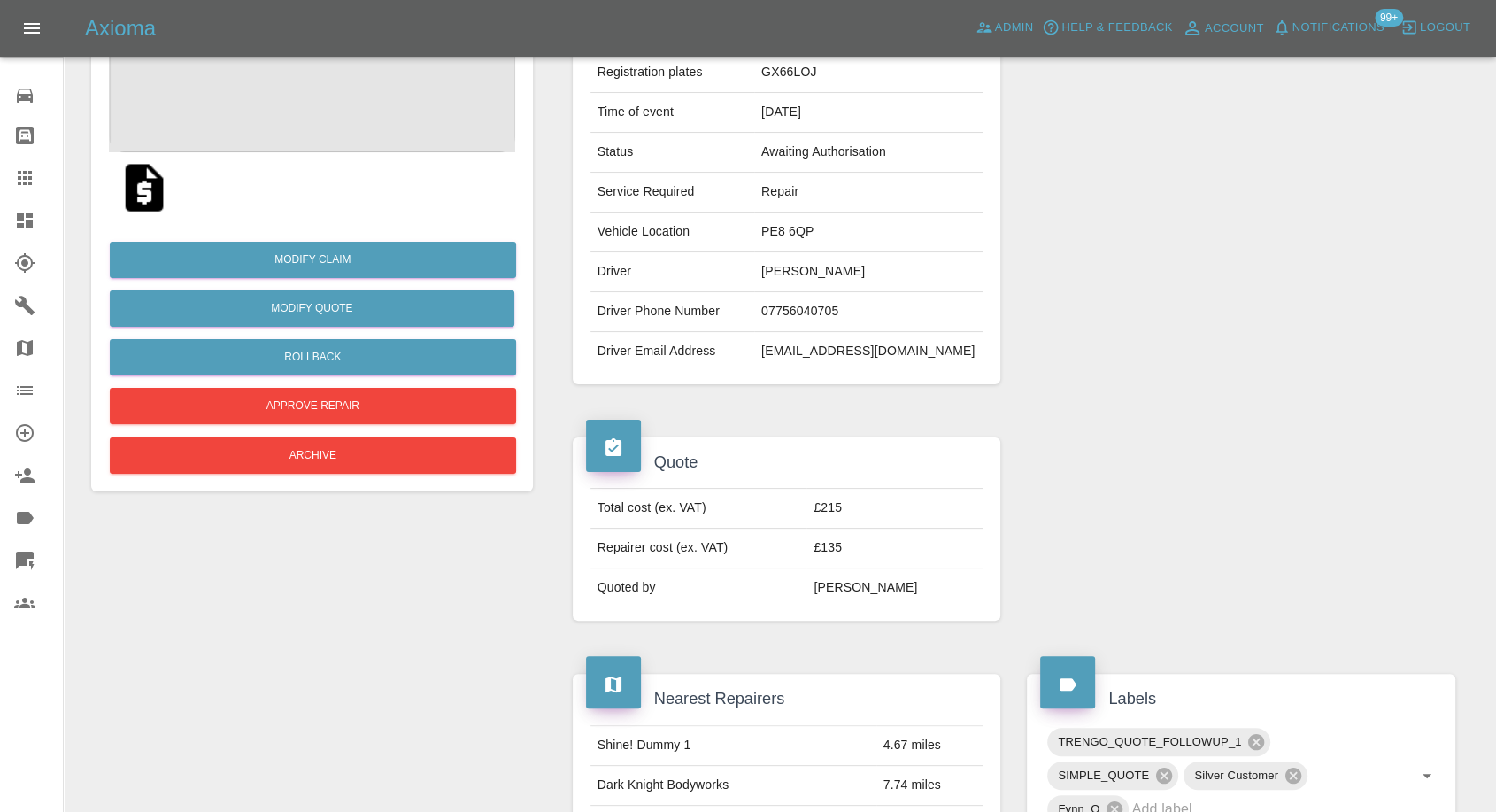
click at [834, 226] on td "PE8 6QP" at bounding box center [868, 232] width 229 height 40
copy td "PE8 6QP"
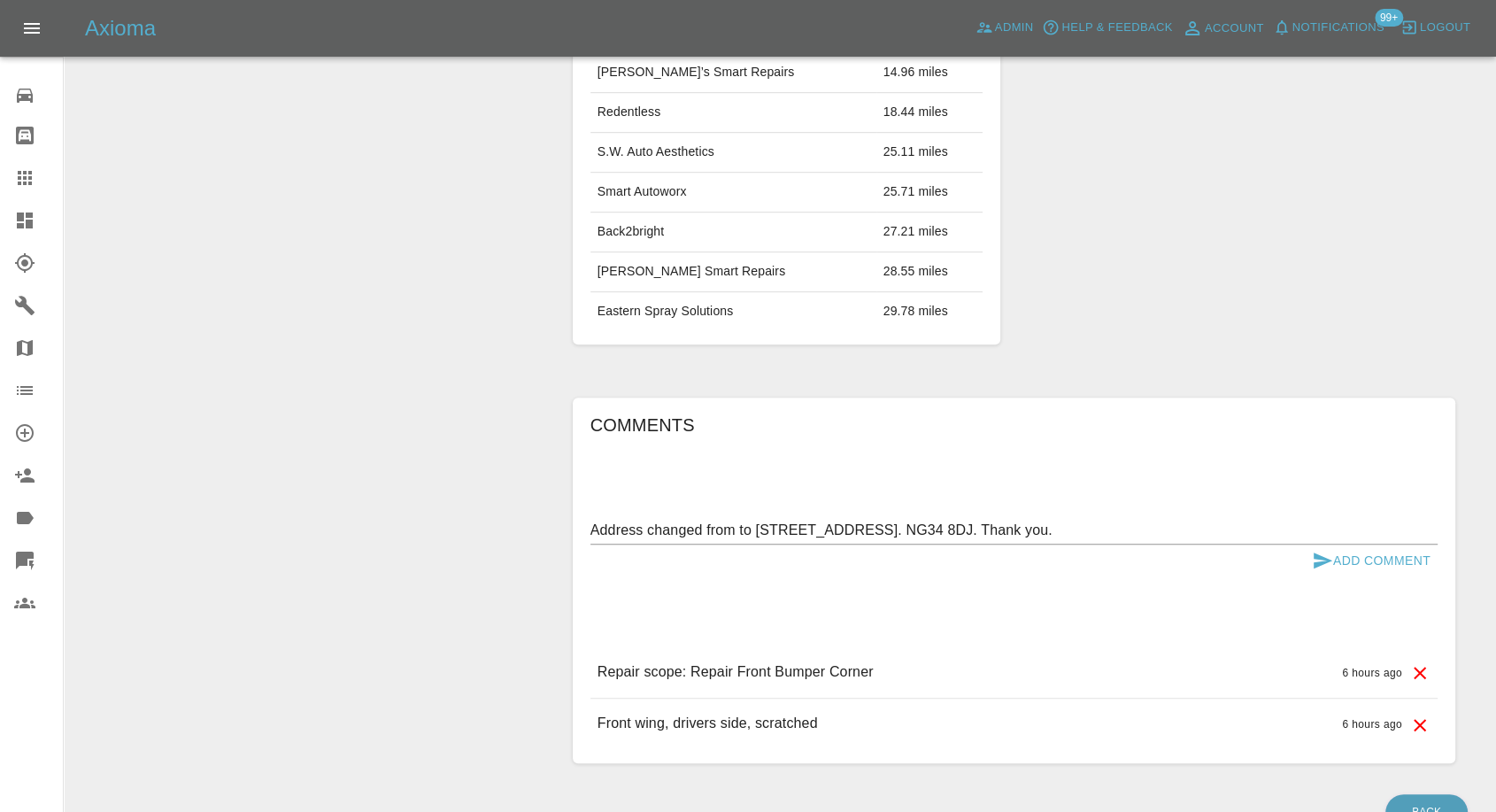
scroll to position [1123, 0]
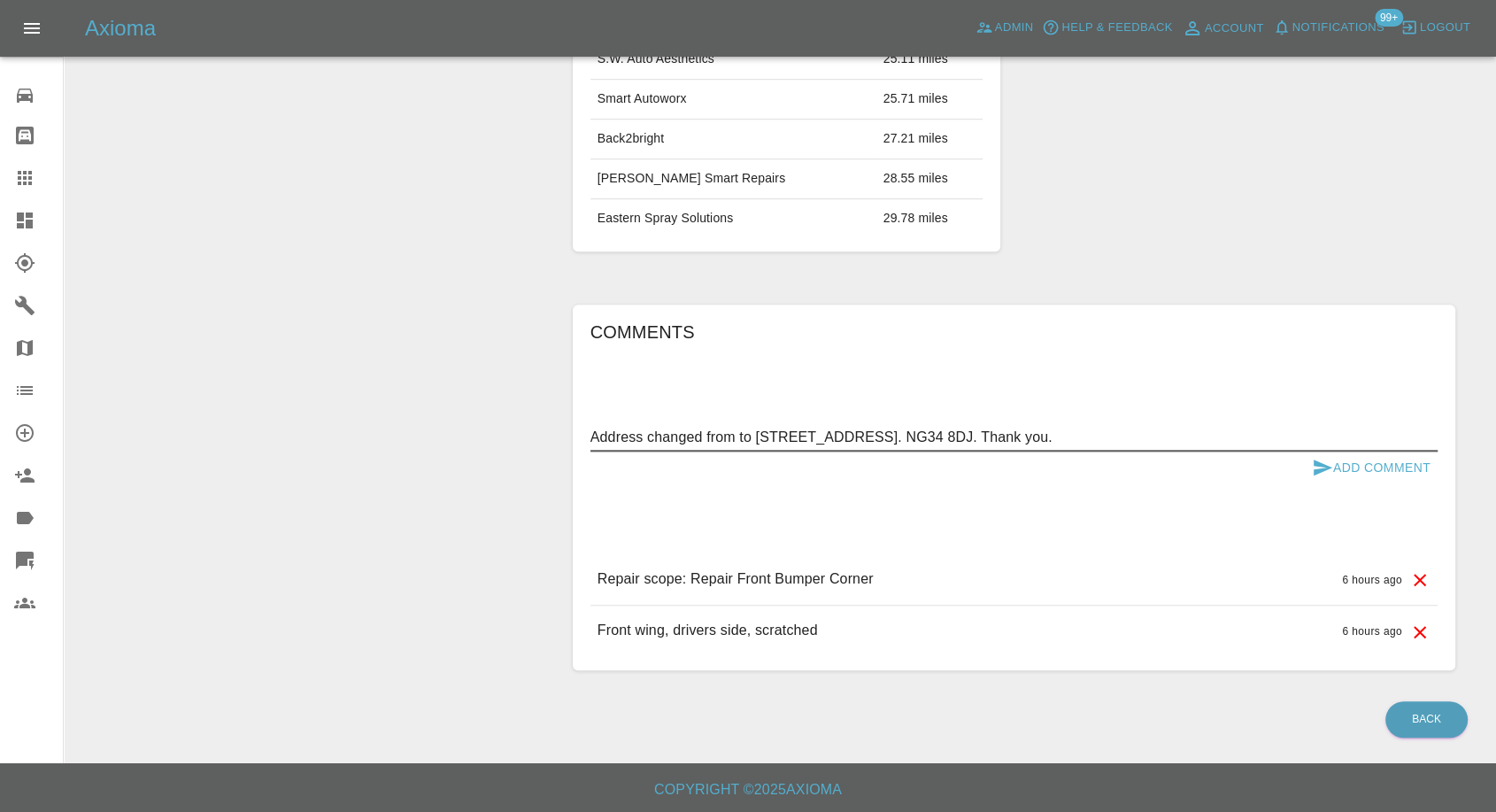
click at [740, 438] on textarea "Address changed from to 24 College Road, Cranwell, Sleaford. NG34 8DJ. Thank yo…" at bounding box center [1014, 438] width 848 height 21
paste textarea "PE8 6QP"
type textarea "Address changed from PE8 6QP to 24 College Road, Cranwell, Sleaford. NG34 8DJ. …"
click at [1313, 459] on icon "submit" at bounding box center [1323, 467] width 19 height 16
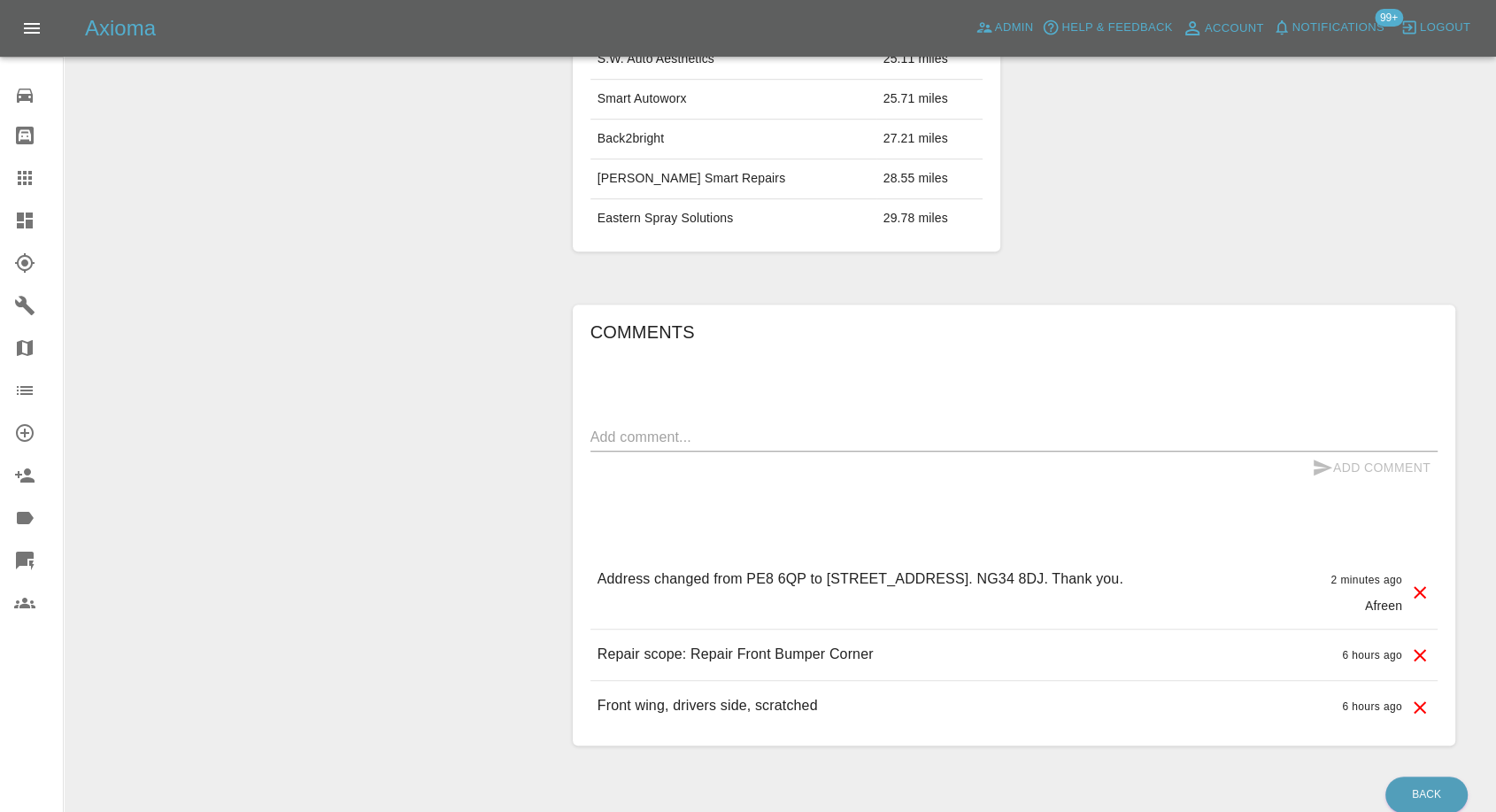
drag, startPoint x: 1067, startPoint y: 576, endPoint x: 1134, endPoint y: 568, distance: 67.5
click at [1123, 568] on p "Address changed from PE8 6QP to 24 College Road, Cranwell, Sleaford. NG34 8DJ. …" at bounding box center [860, 579] width 526 height 22
copy p "NG34 8DJ"
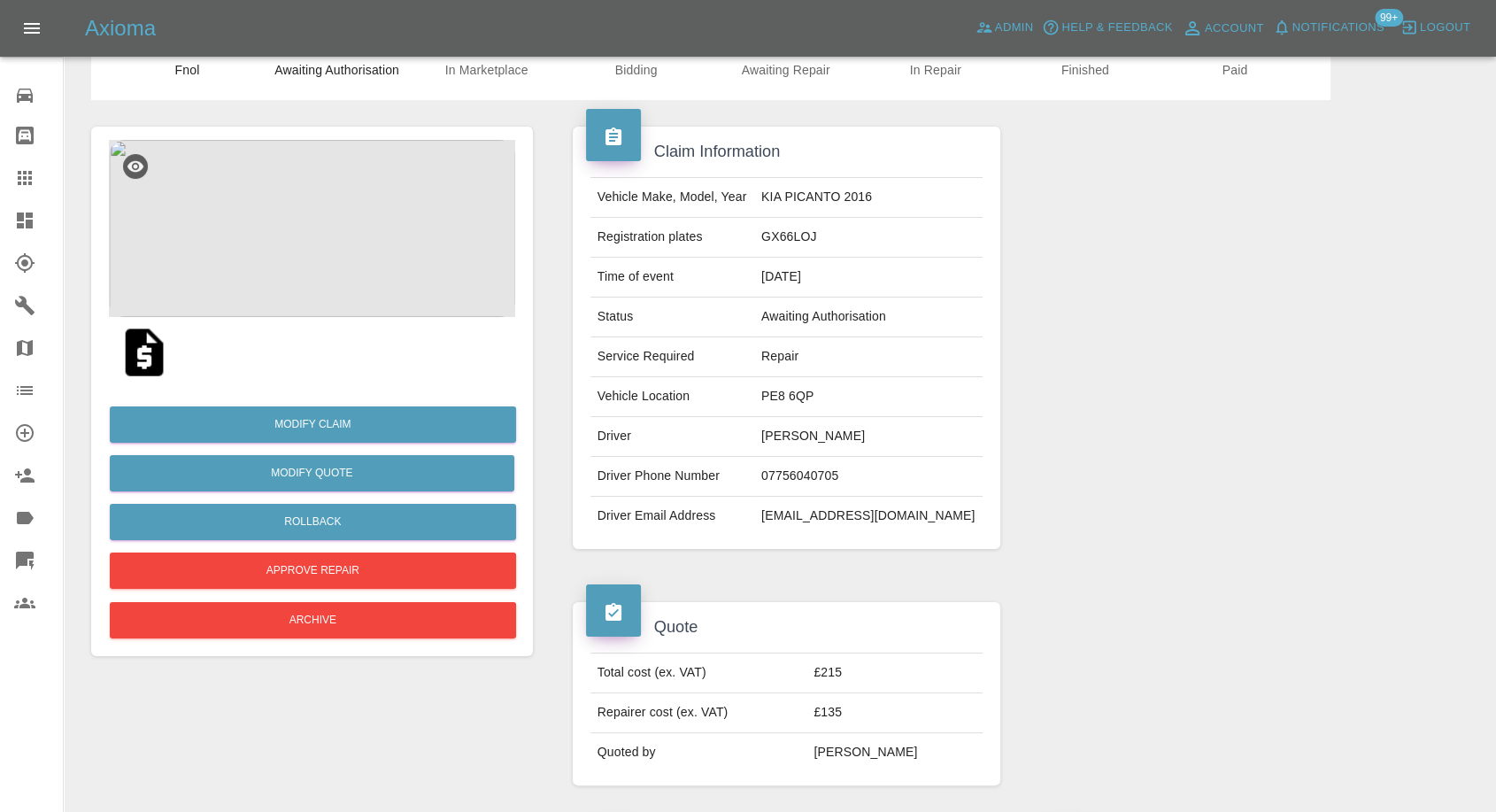
scroll to position [41, 0]
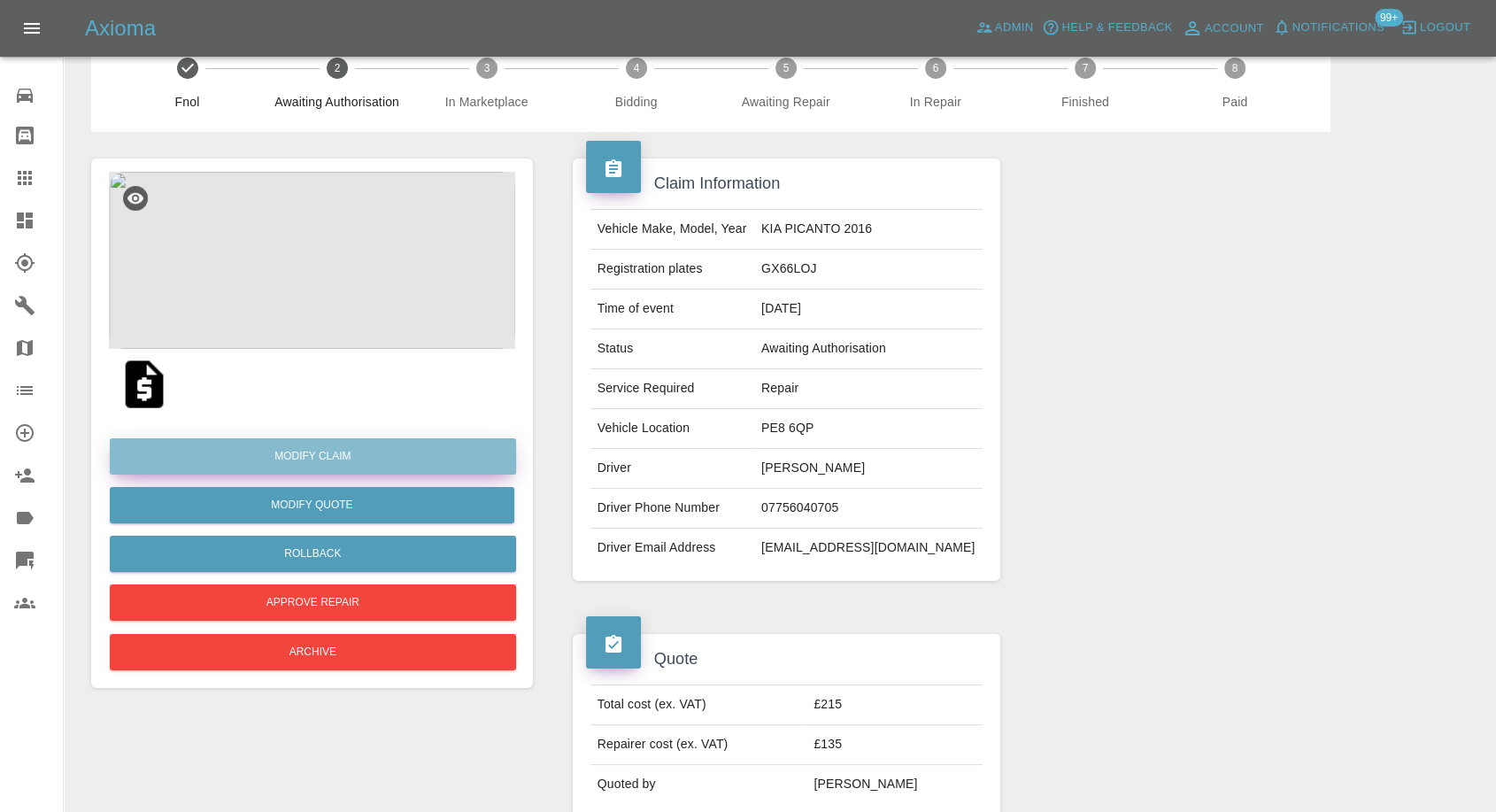
click at [336, 454] on link "Modify Claim" at bounding box center [313, 456] width 406 height 37
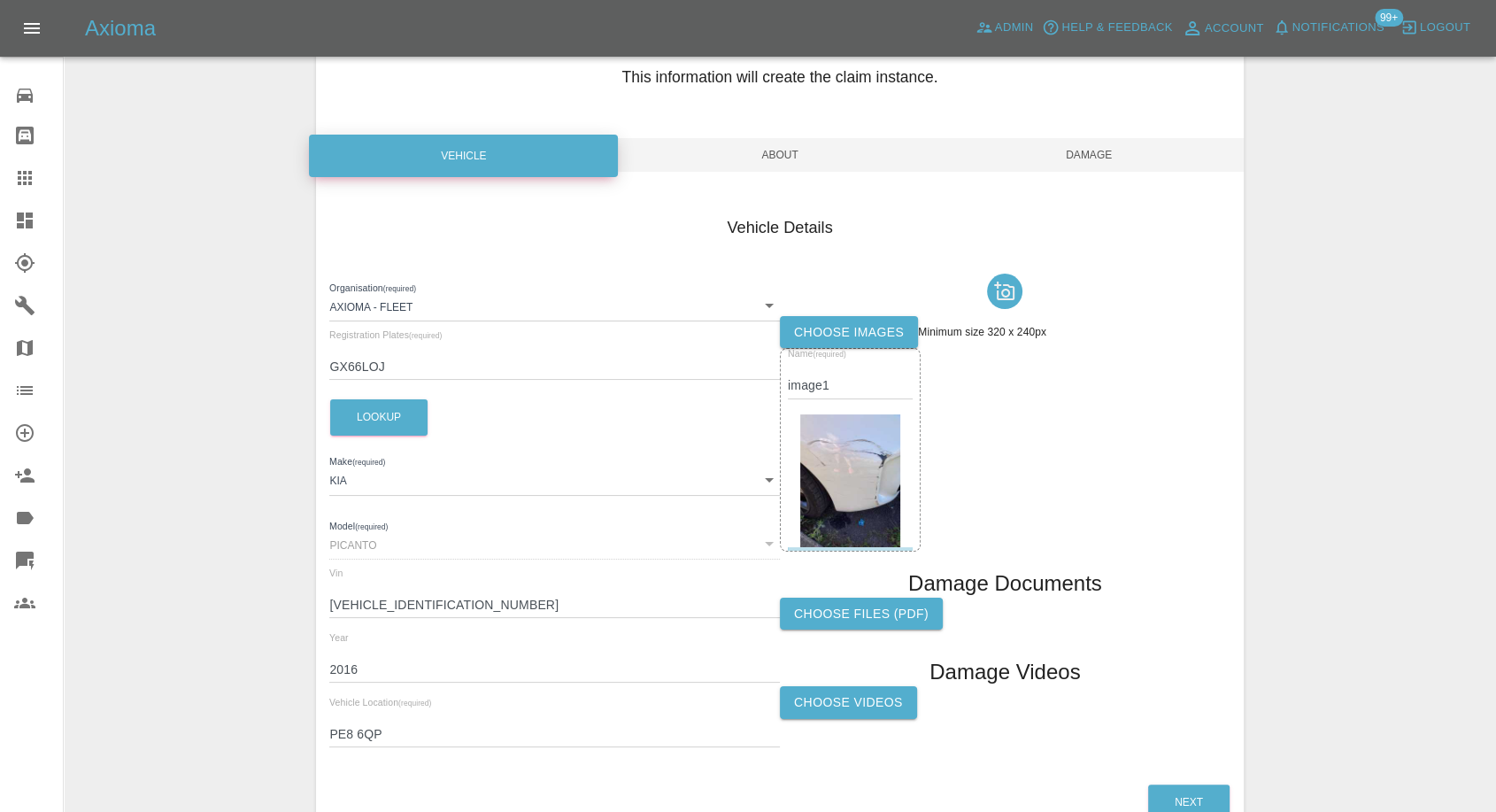
scroll to position [200, 0]
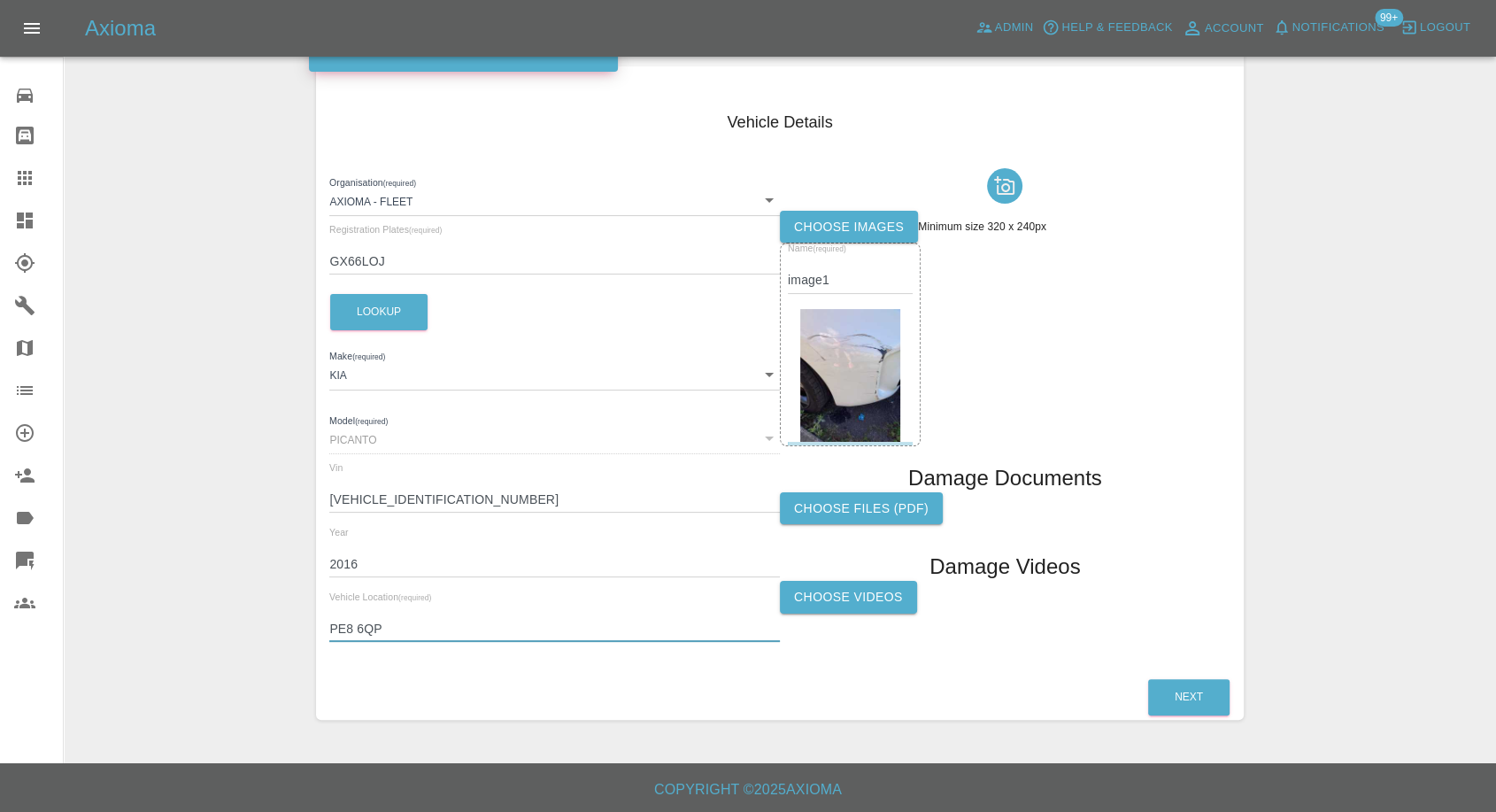
drag, startPoint x: 414, startPoint y: 618, endPoint x: 283, endPoint y: 645, distance: 133.8
click at [283, 645] on div "Enter Claim Details This information will create the claim instance. Vehicle Ab…" at bounding box center [780, 310] width 1431 height 864
paste input "NG34 8DJ"
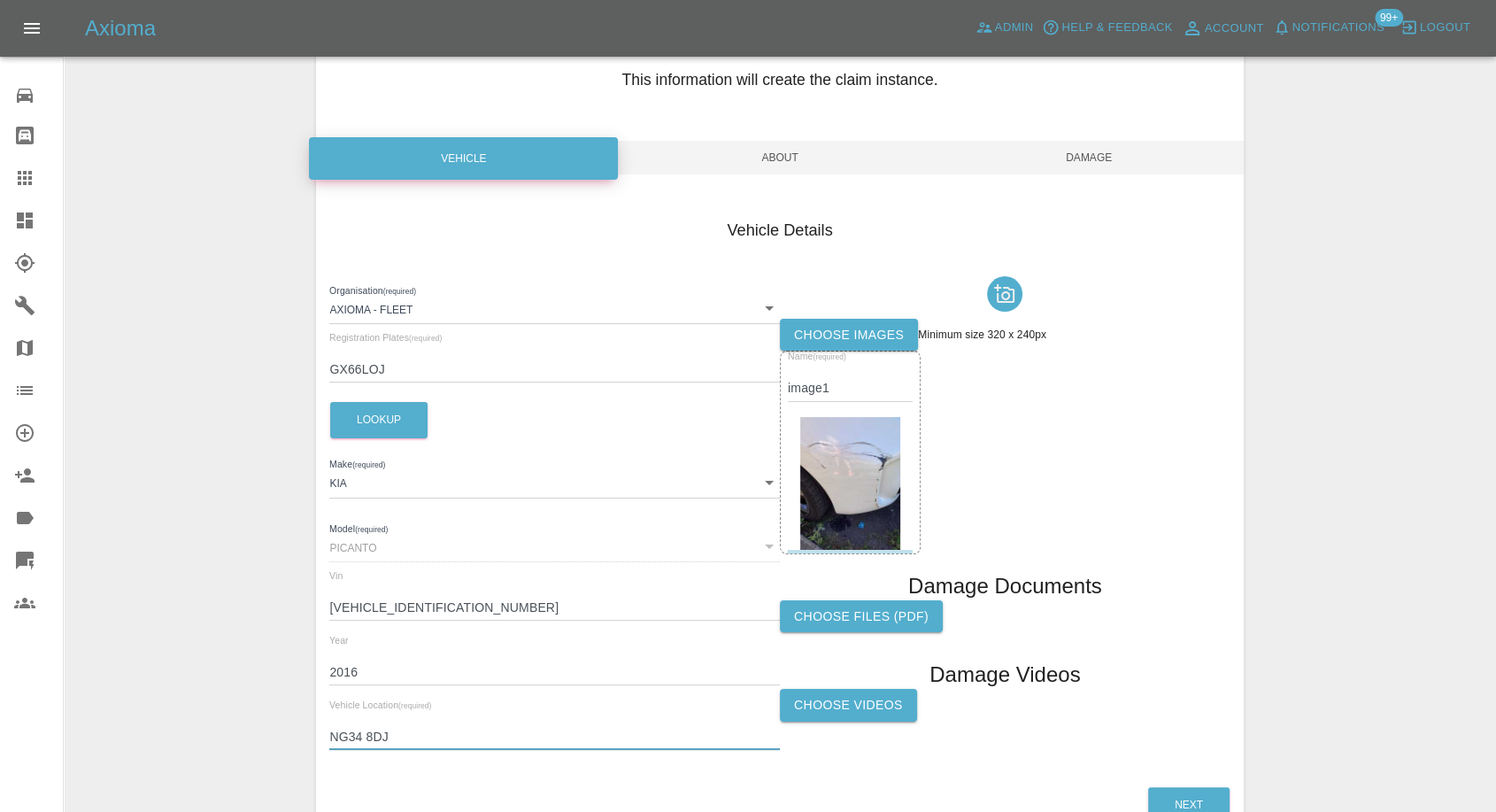
scroll to position [0, 0]
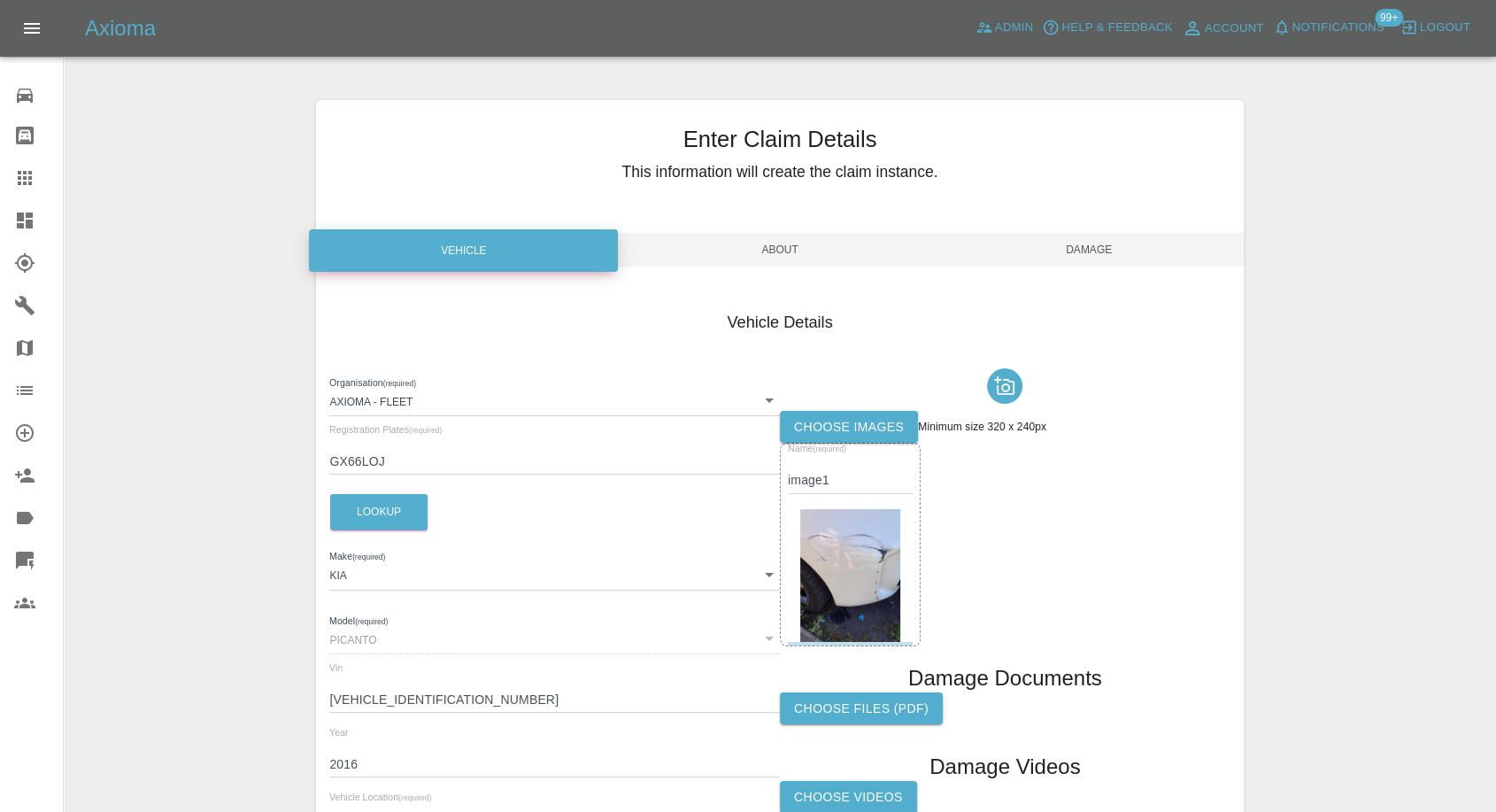
type input "NG34 8DJ"
click at [1095, 252] on span "Damage" at bounding box center [1090, 249] width 309 height 34
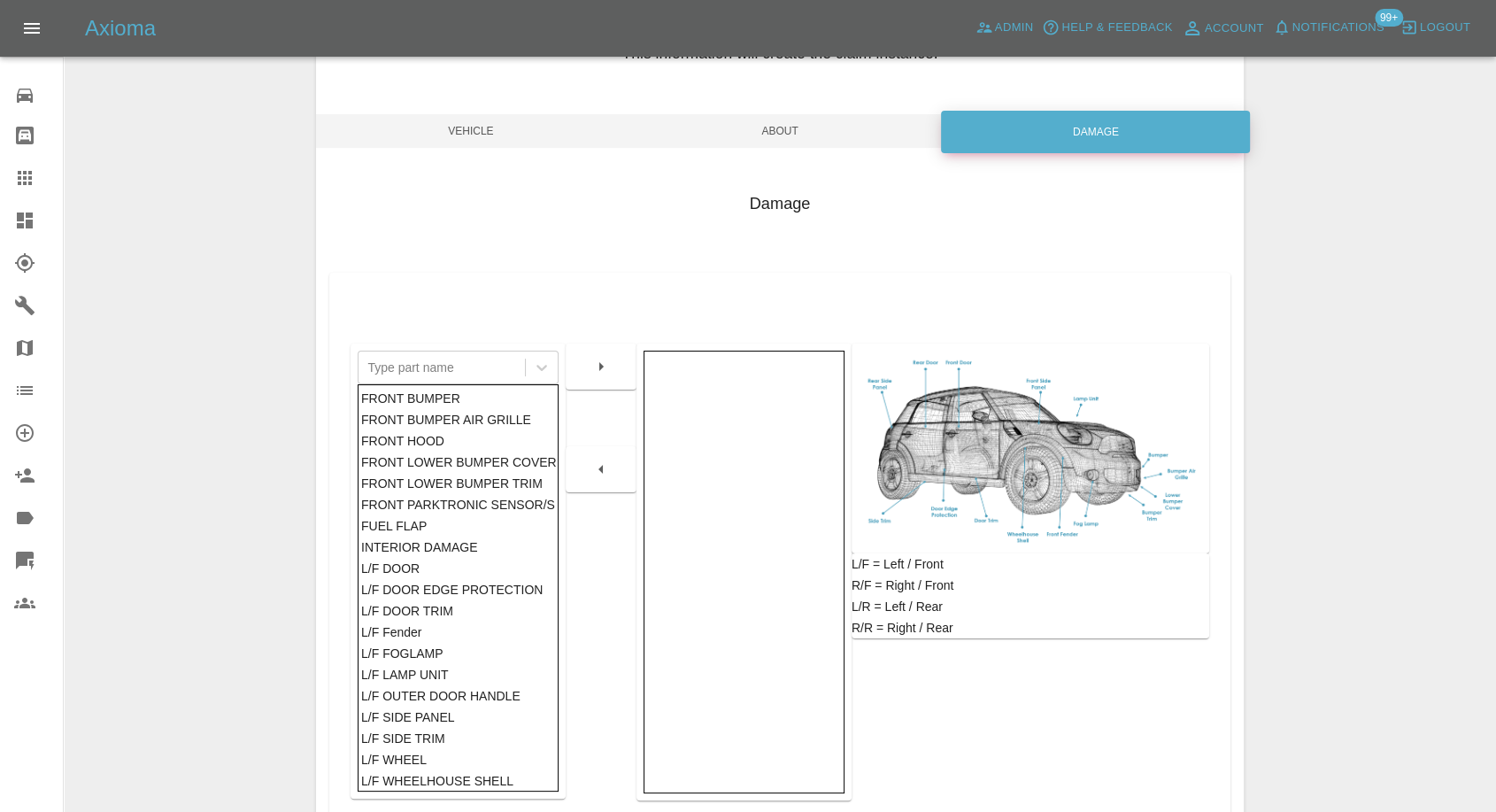
scroll to position [283, 0]
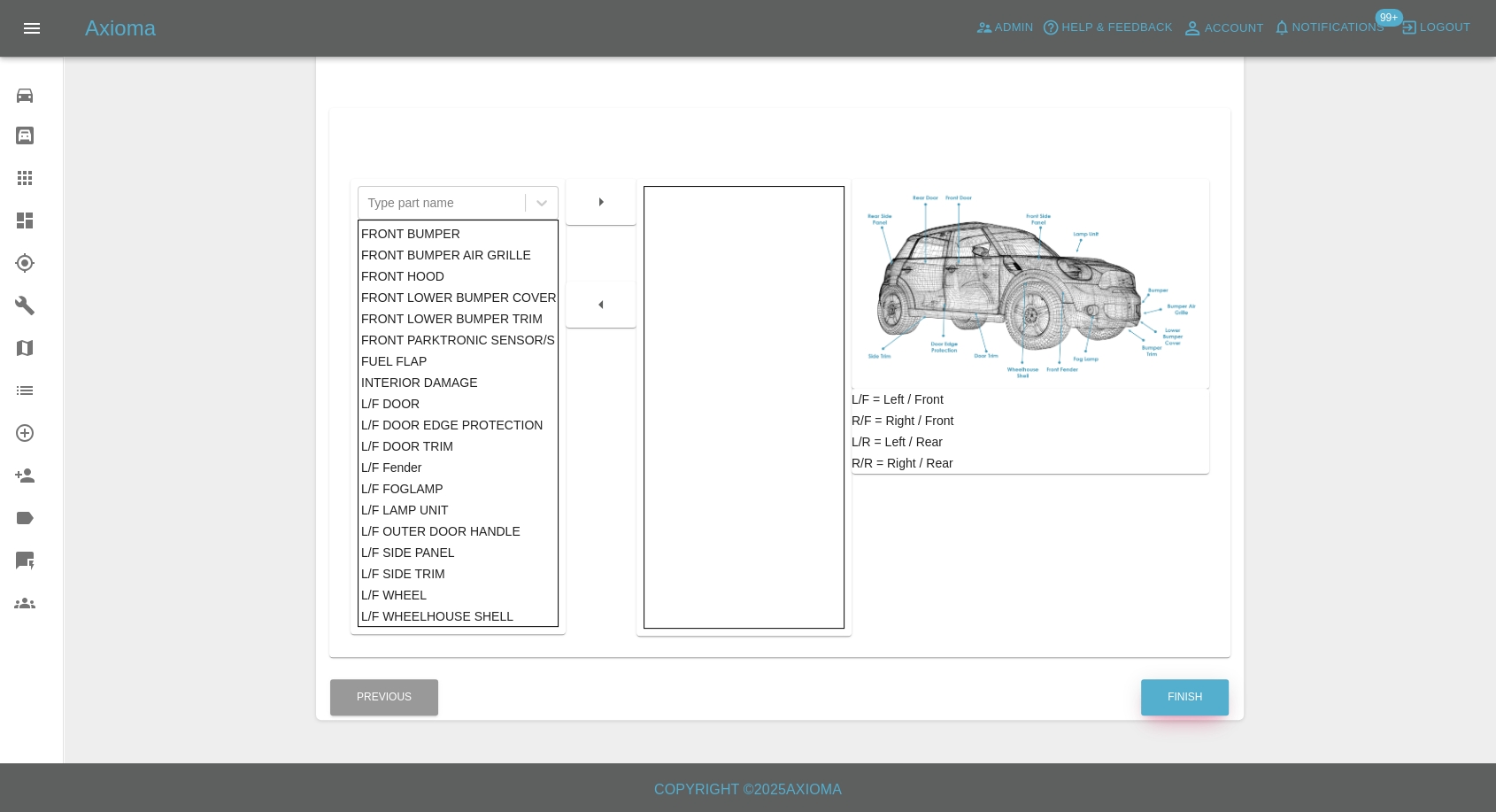
click at [1165, 697] on button "Finish" at bounding box center [1185, 697] width 88 height 37
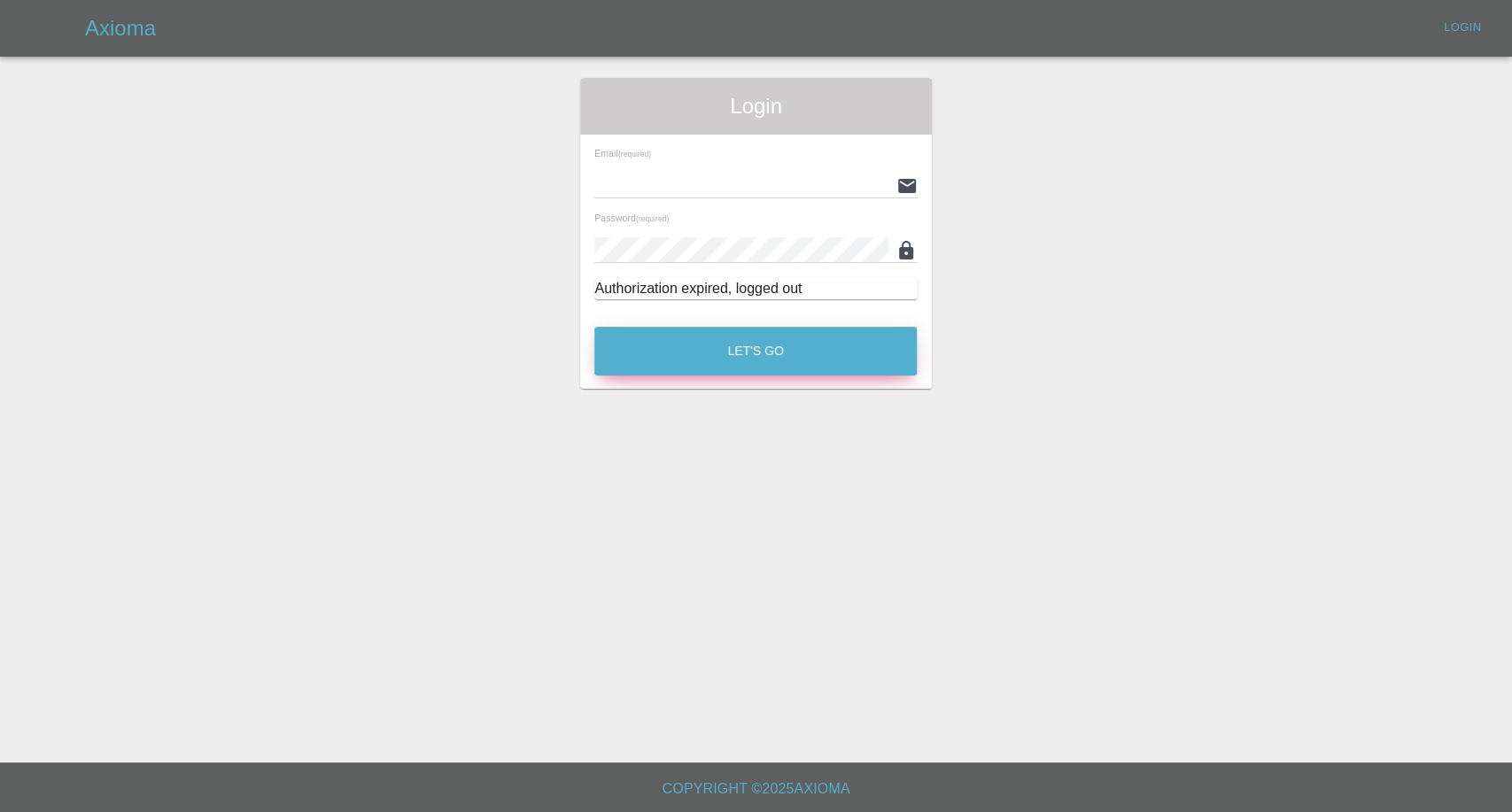
type input "[EMAIL_ADDRESS][DOMAIN_NAME]"
click at [804, 352] on button "Let's Go" at bounding box center [755, 351] width 323 height 49
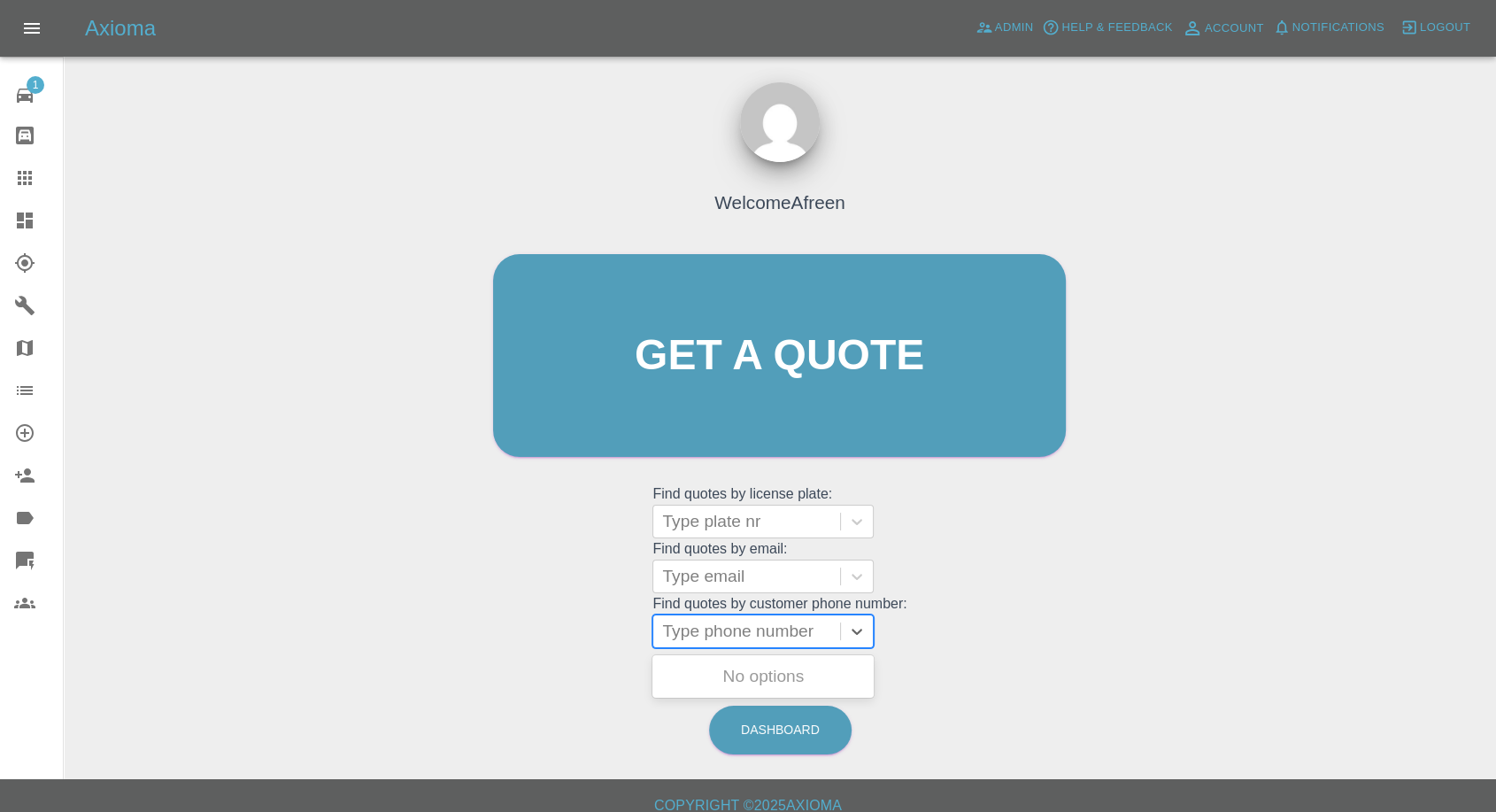
click at [708, 639] on div at bounding box center [747, 631] width 169 height 24
paste input "+447971987215"
drag, startPoint x: 698, startPoint y: 639, endPoint x: 544, endPoint y: 613, distance: 156.2
click at [546, 615] on div "Welcome Afreen Get a quote Get a quote Find quotes by license plate: Type plate…" at bounding box center [779, 390] width 610 height 534
type input "07971987215"
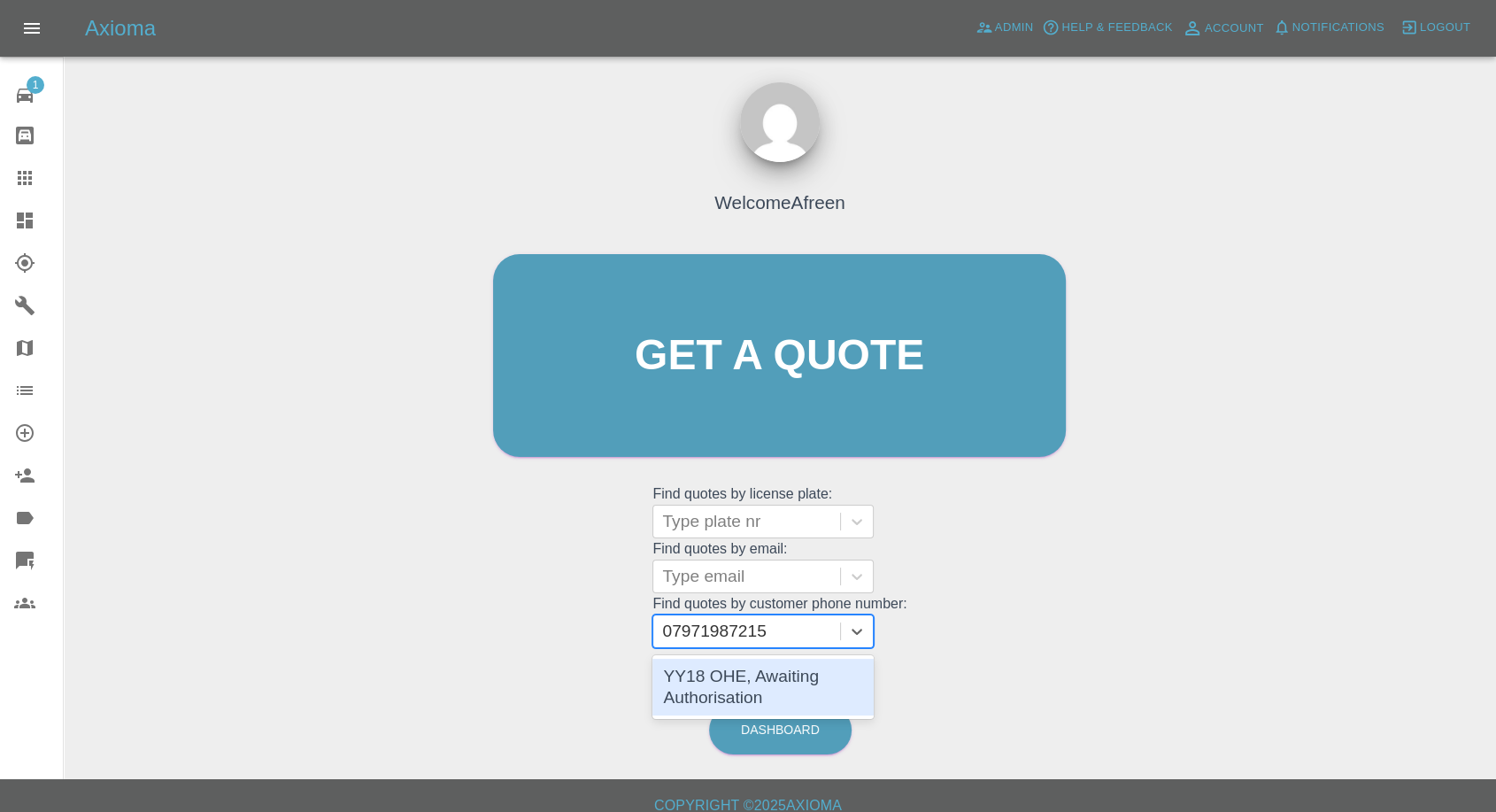
click at [665, 680] on div "YY18 OHE, Awaiting Authorisation" at bounding box center [763, 687] width 221 height 56
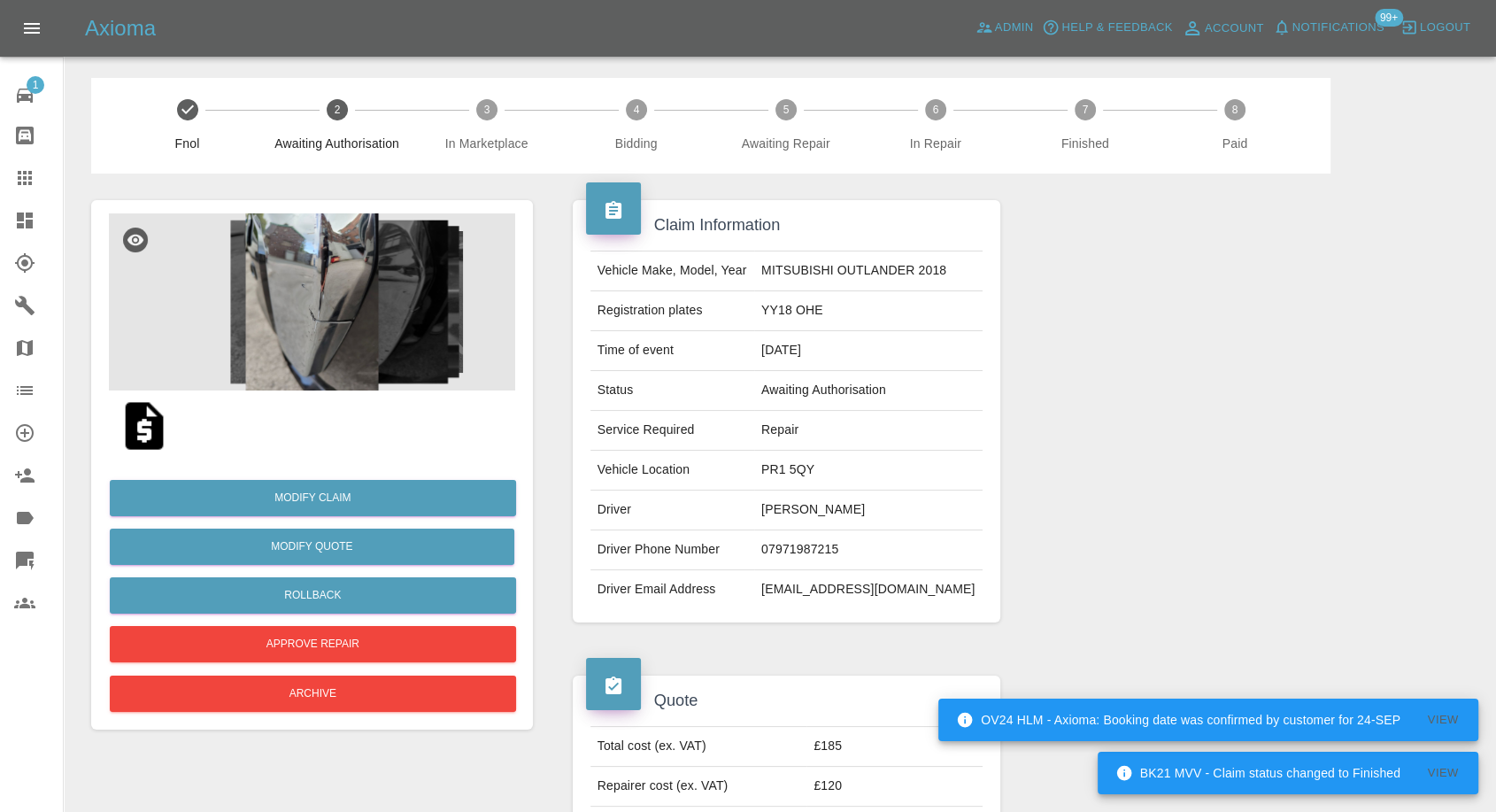
click at [144, 443] on img at bounding box center [144, 426] width 56 height 56
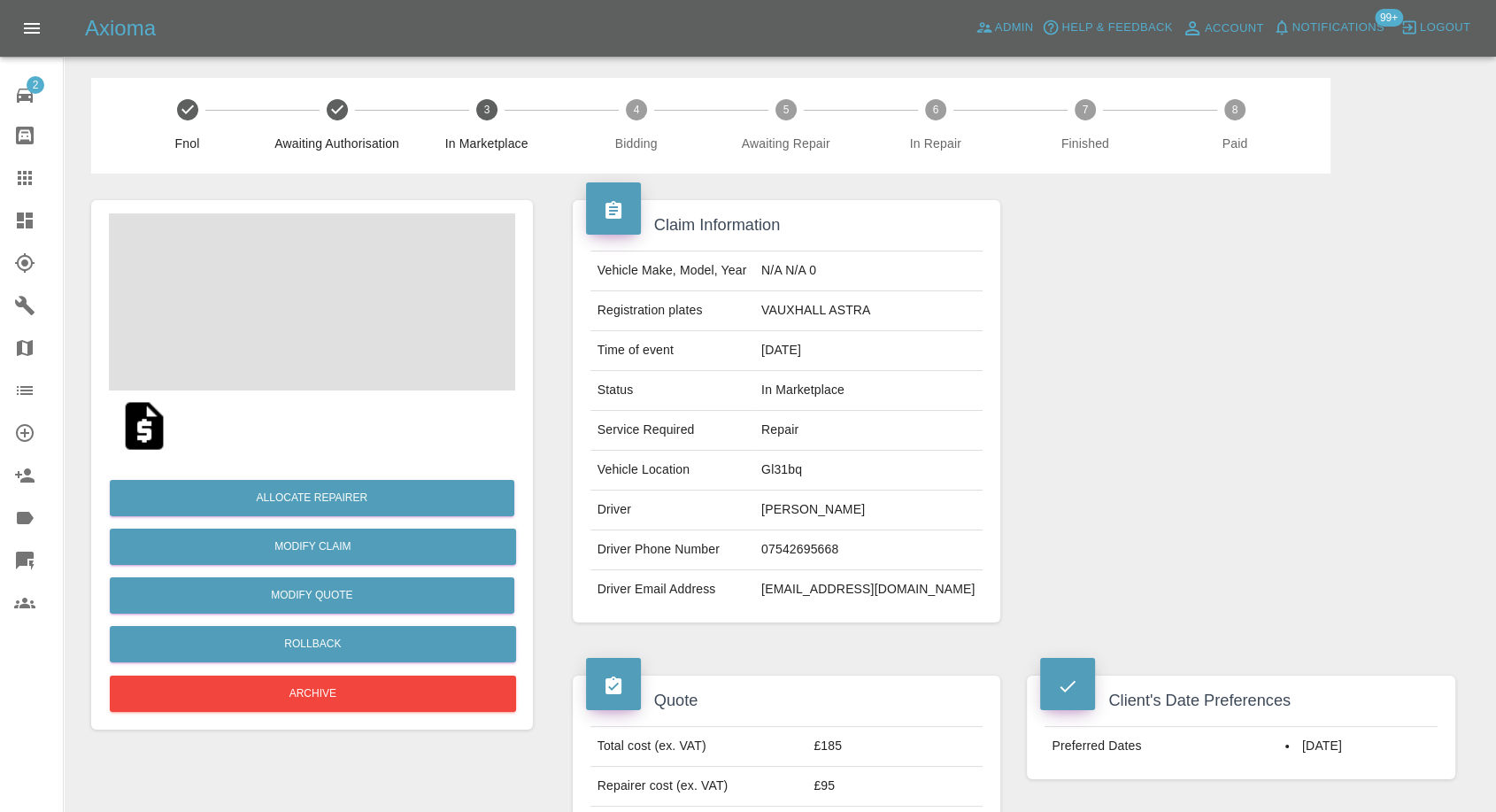
click at [138, 430] on img at bounding box center [144, 426] width 56 height 56
click at [304, 293] on img at bounding box center [312, 302] width 406 height 177
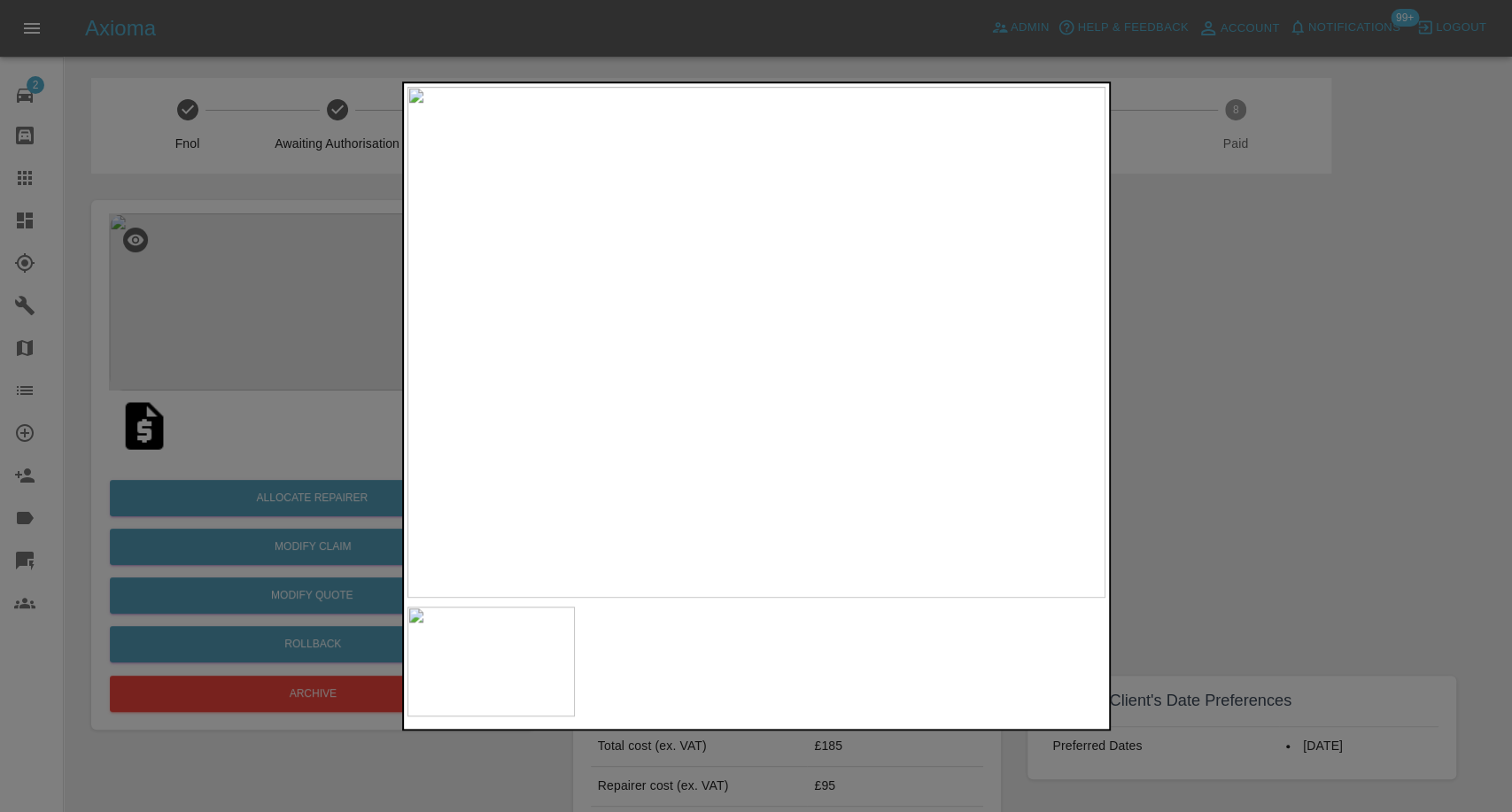
click at [1280, 496] on div at bounding box center [756, 406] width 1512 height 812
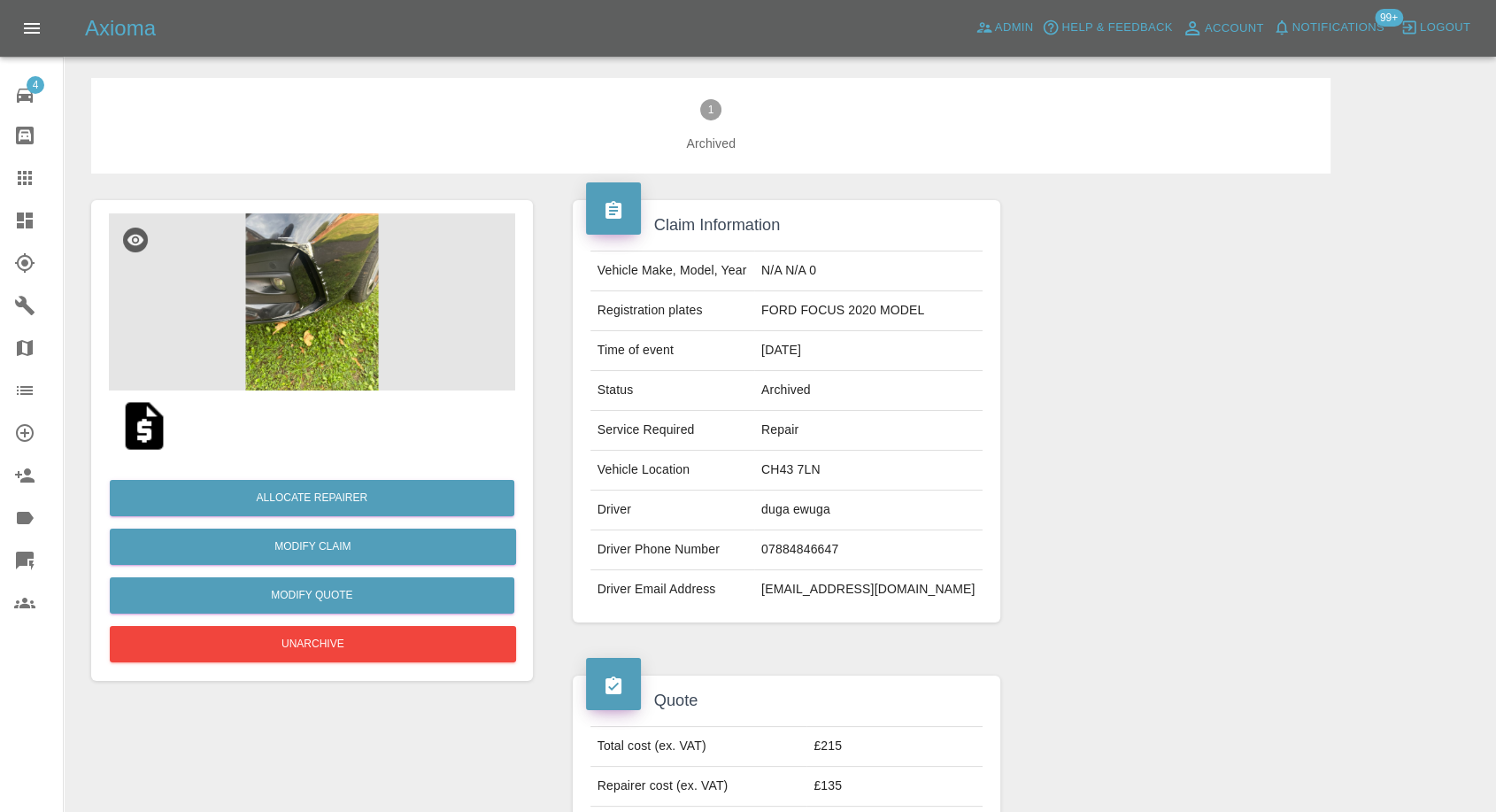
click at [144, 426] on img at bounding box center [144, 426] width 56 height 56
click at [331, 326] on img at bounding box center [312, 302] width 406 height 177
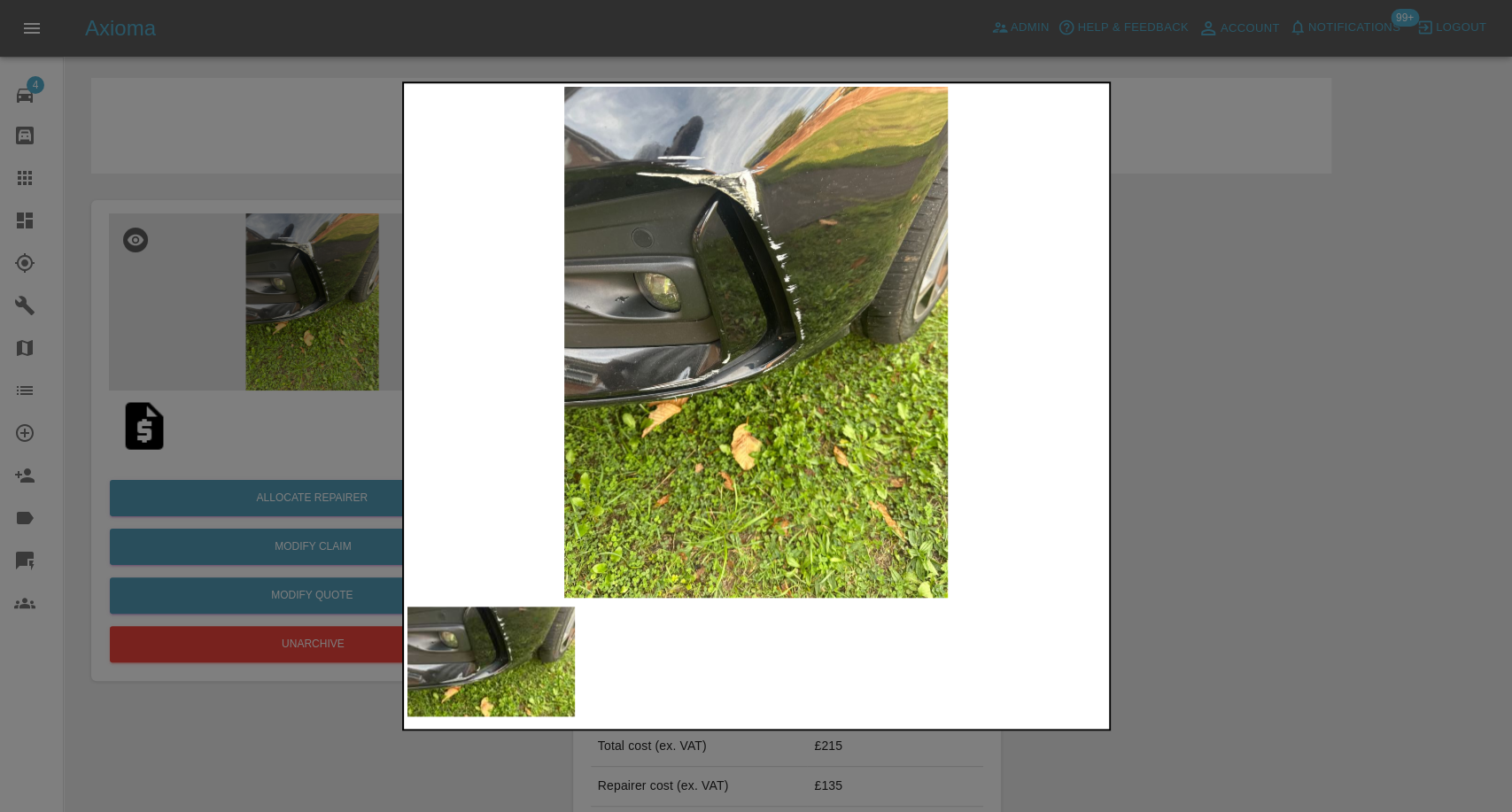
click at [1225, 527] on div at bounding box center [756, 406] width 1512 height 812
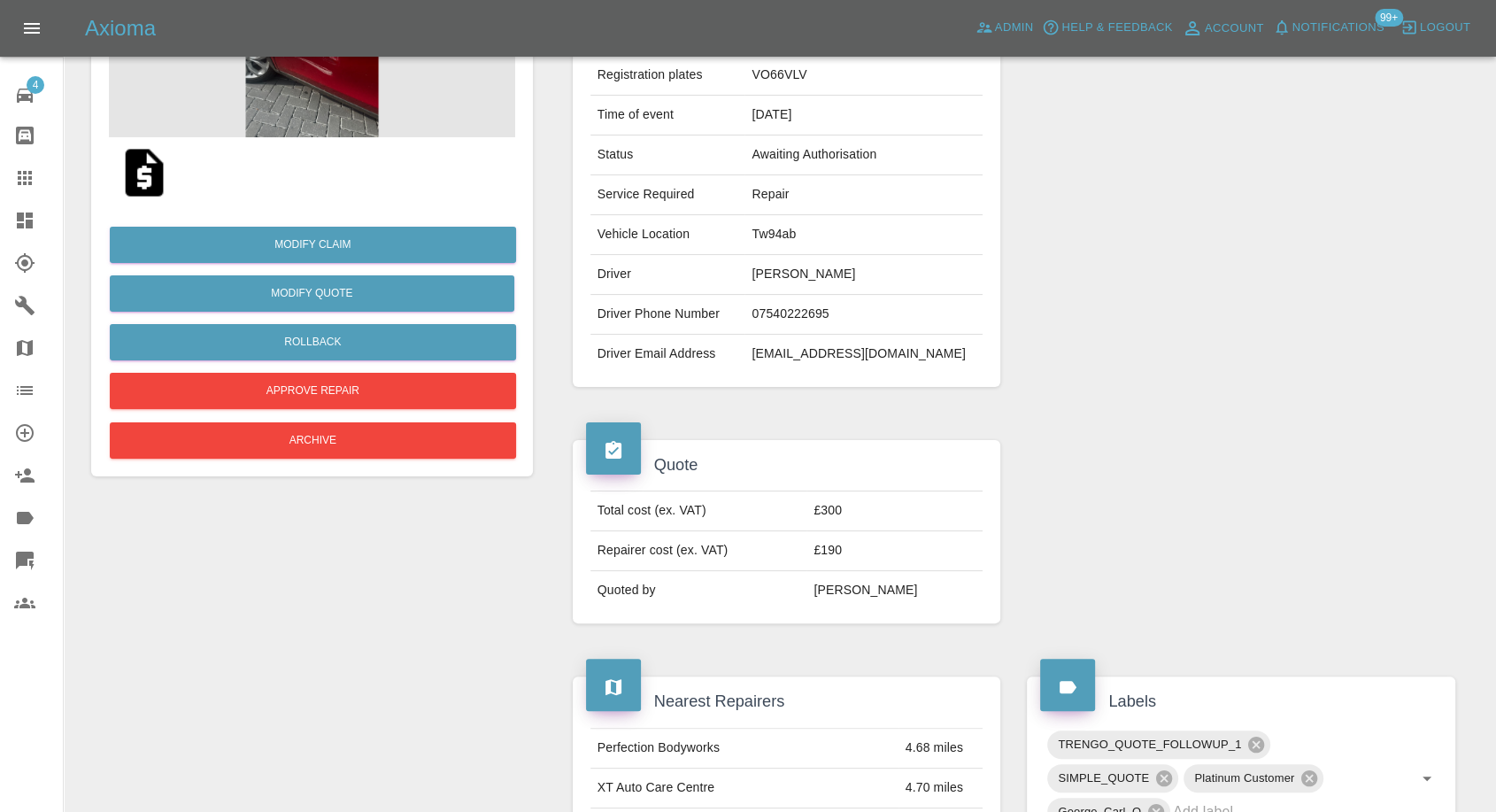
scroll to position [295, 0]
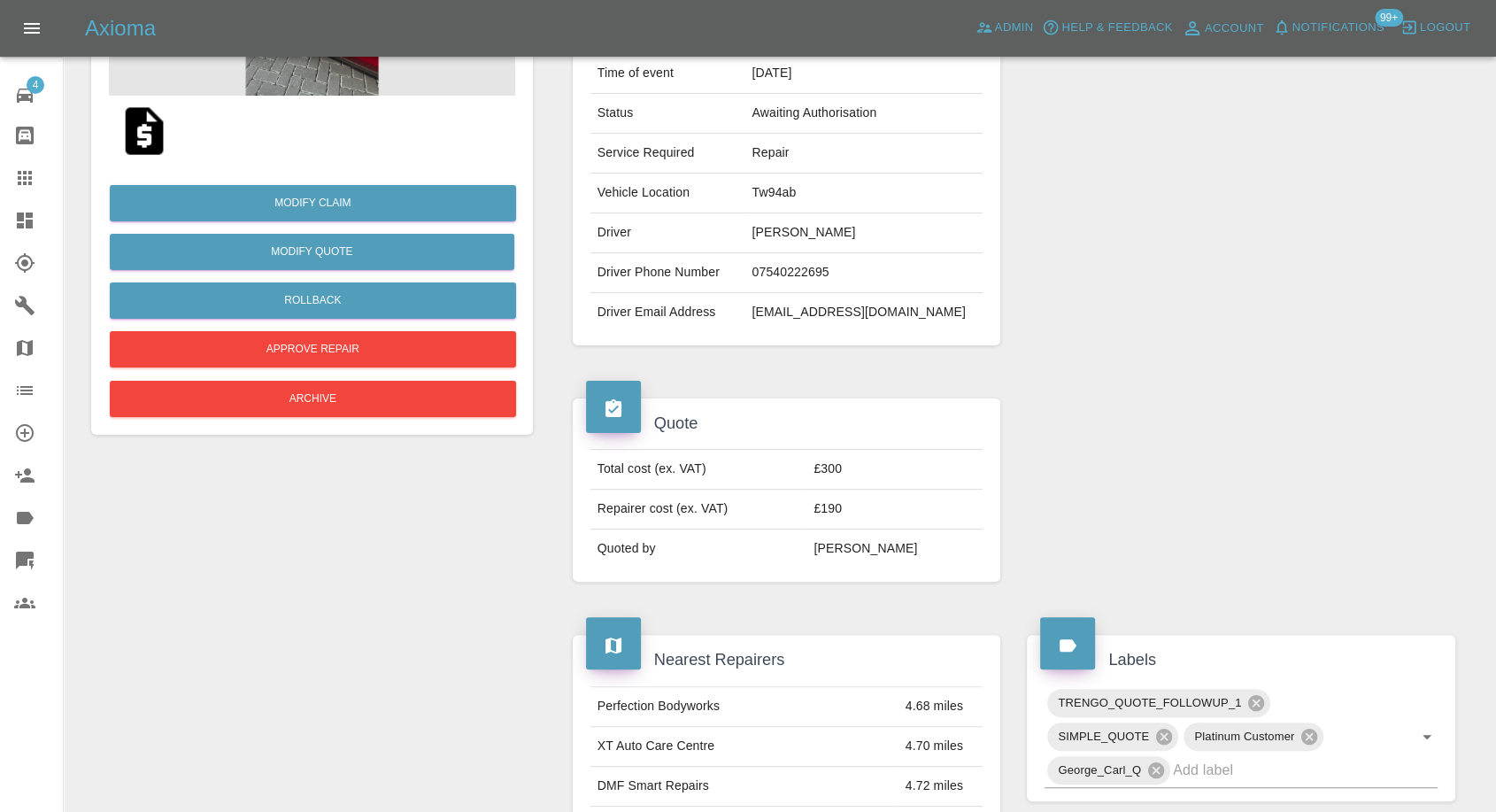
click at [142, 143] on img at bounding box center [144, 131] width 56 height 56
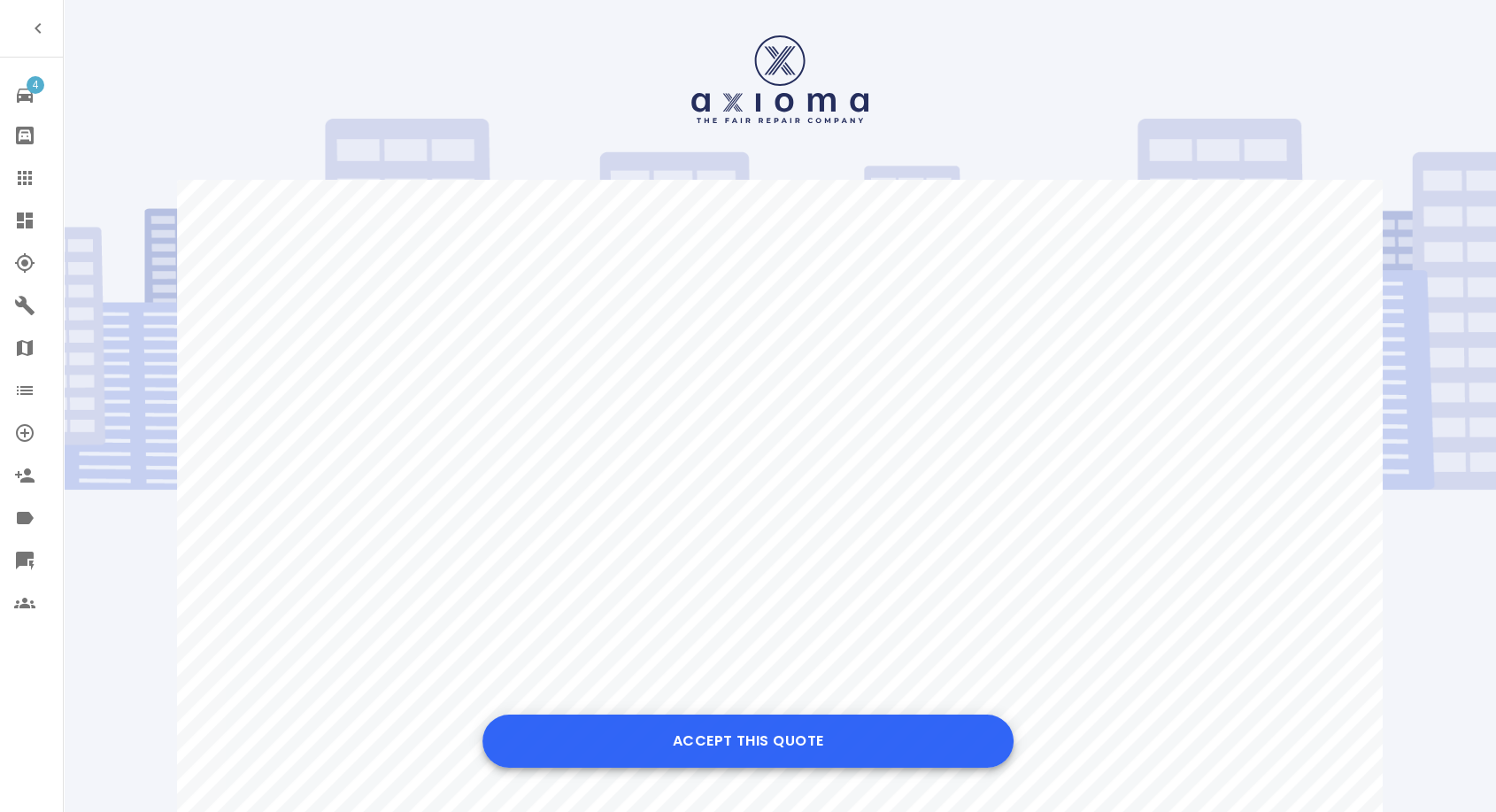
click at [720, 756] on button "Accept this Quote" at bounding box center [748, 740] width 532 height 53
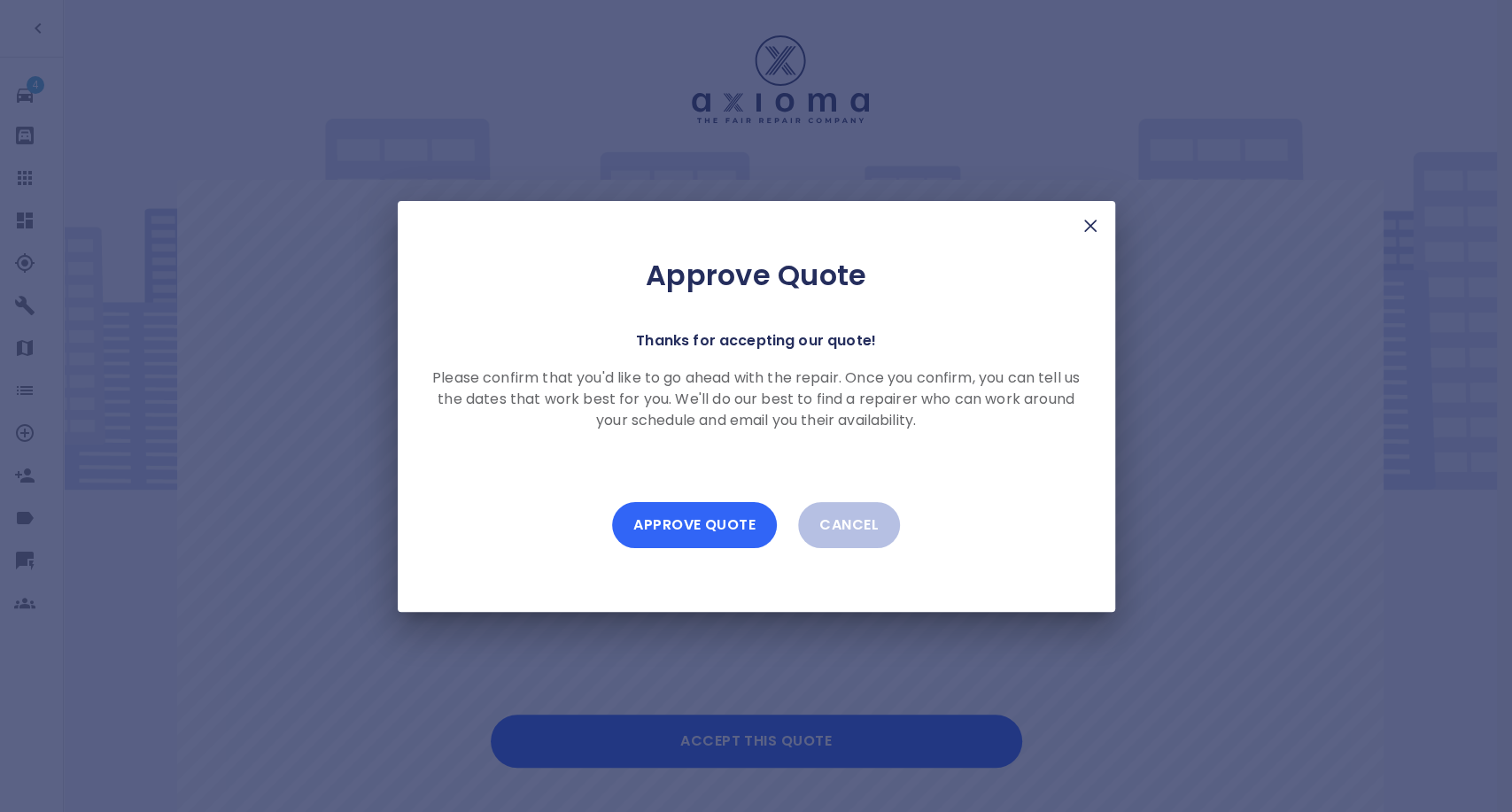
click at [702, 513] on button "Approve Quote" at bounding box center [694, 525] width 165 height 46
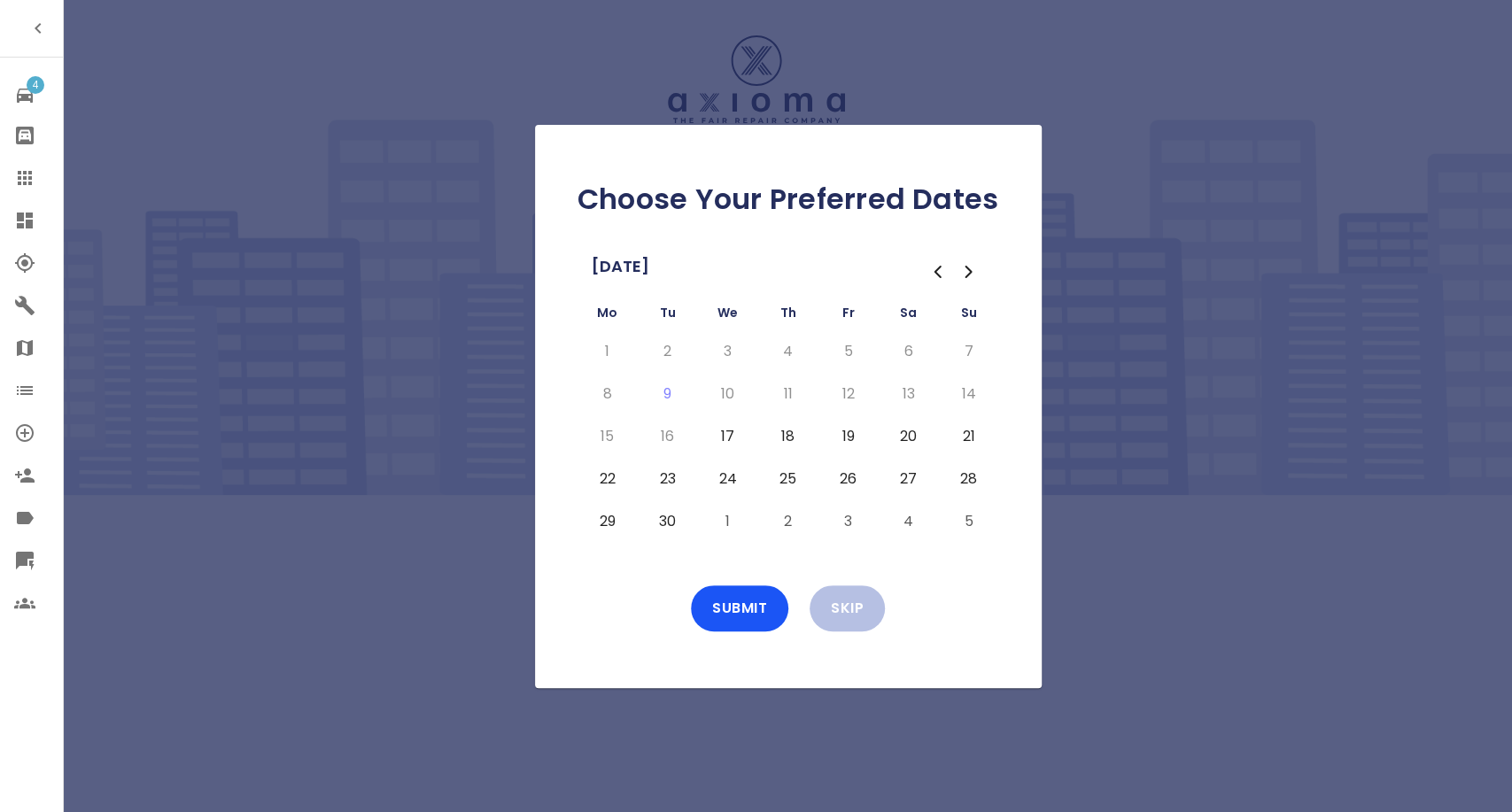
drag, startPoint x: 716, startPoint y: 432, endPoint x: 758, endPoint y: 436, distance: 42.2
click at [716, 432] on button "17" at bounding box center [729, 437] width 32 height 28
click at [779, 435] on button "18" at bounding box center [789, 437] width 32 height 28
click at [844, 436] on button "19" at bounding box center [849, 437] width 32 height 28
click at [741, 607] on button "Submit" at bounding box center [740, 608] width 98 height 46
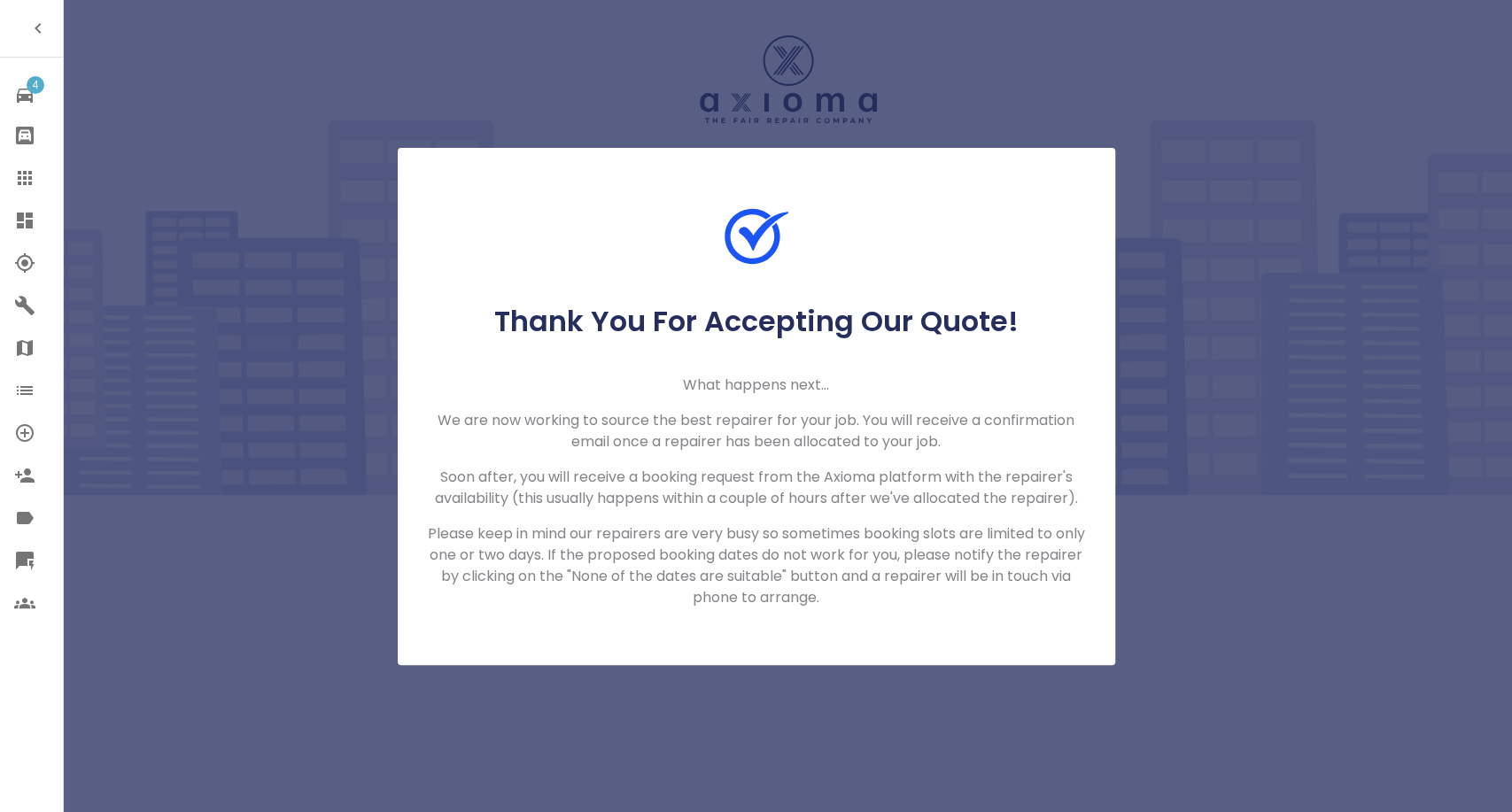
drag, startPoint x: 24, startPoint y: 172, endPoint x: 29, endPoint y: 165, distance: 8.6
click at [24, 172] on icon at bounding box center [24, 178] width 14 height 14
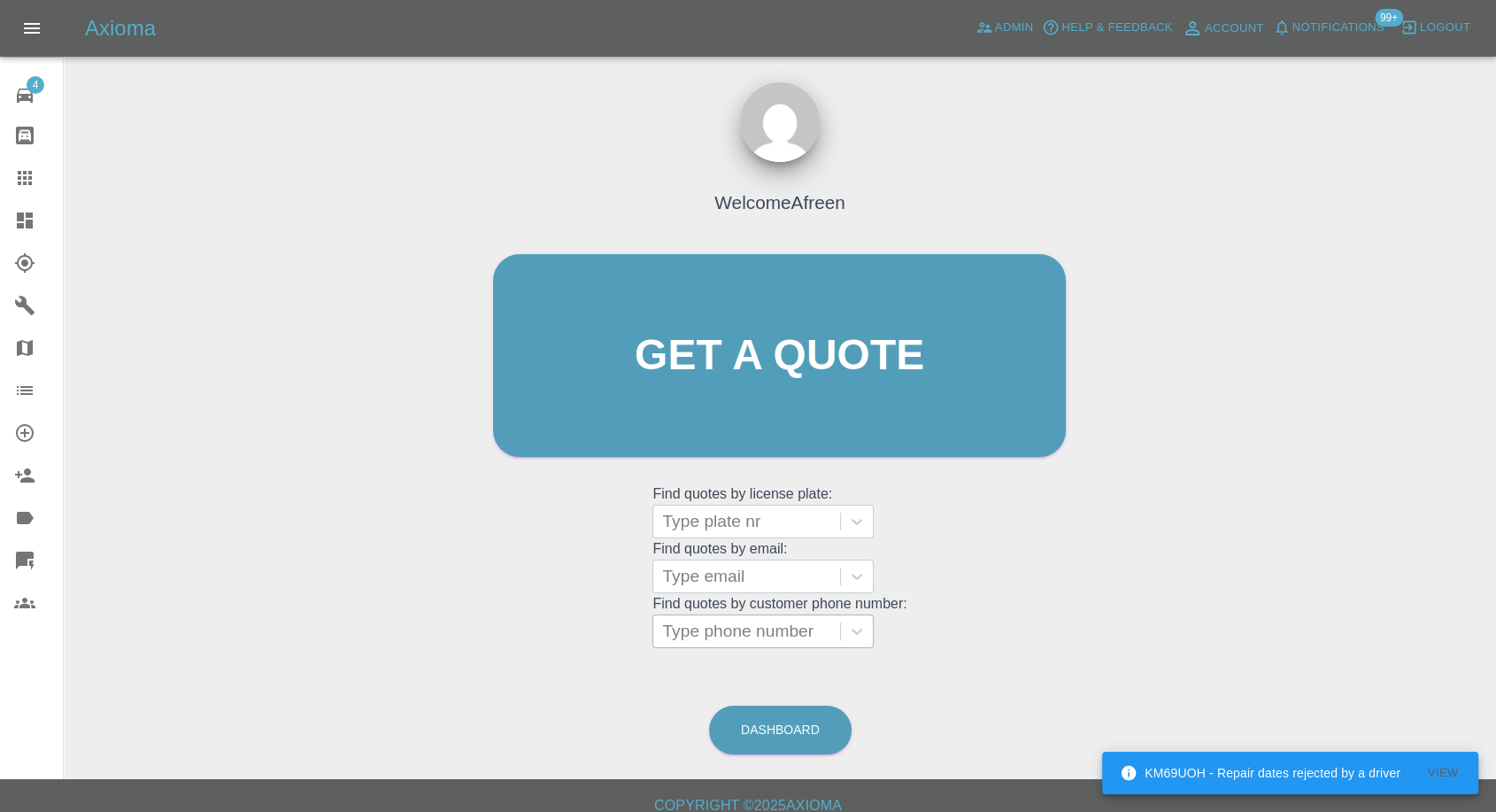
click at [711, 629] on div at bounding box center [747, 631] width 169 height 24
paste input "+447540222695"
drag, startPoint x: 701, startPoint y: 632, endPoint x: 477, endPoint y: 620, distance: 224.3
click at [477, 620] on div "Welcome Afreen Get a quote Get a quote Find quotes by license plate: Type plate…" at bounding box center [779, 390] width 610 height 534
type input "07540222695"
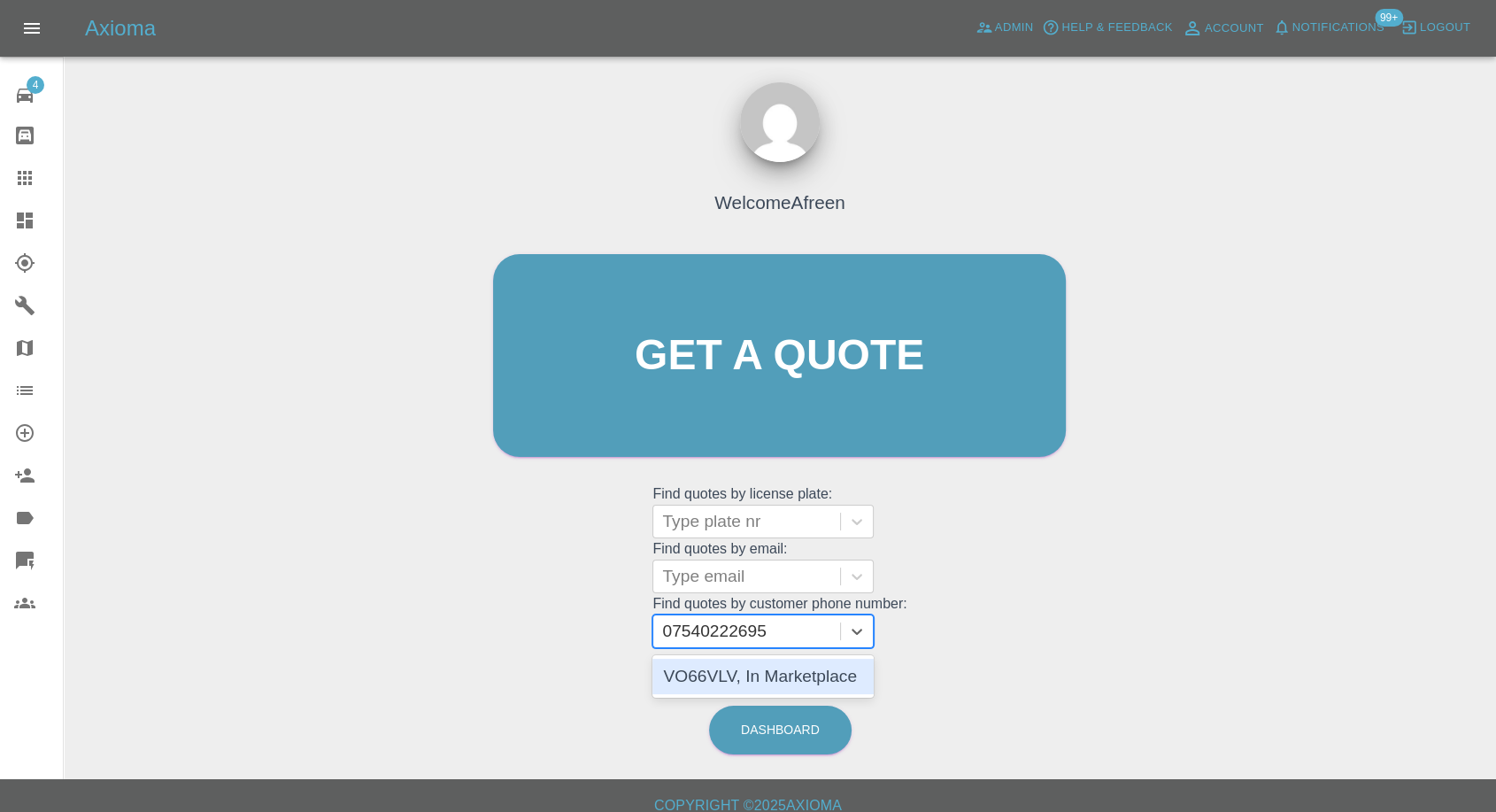
click at [743, 681] on div "VO66VLV, In Marketplace" at bounding box center [763, 677] width 221 height 36
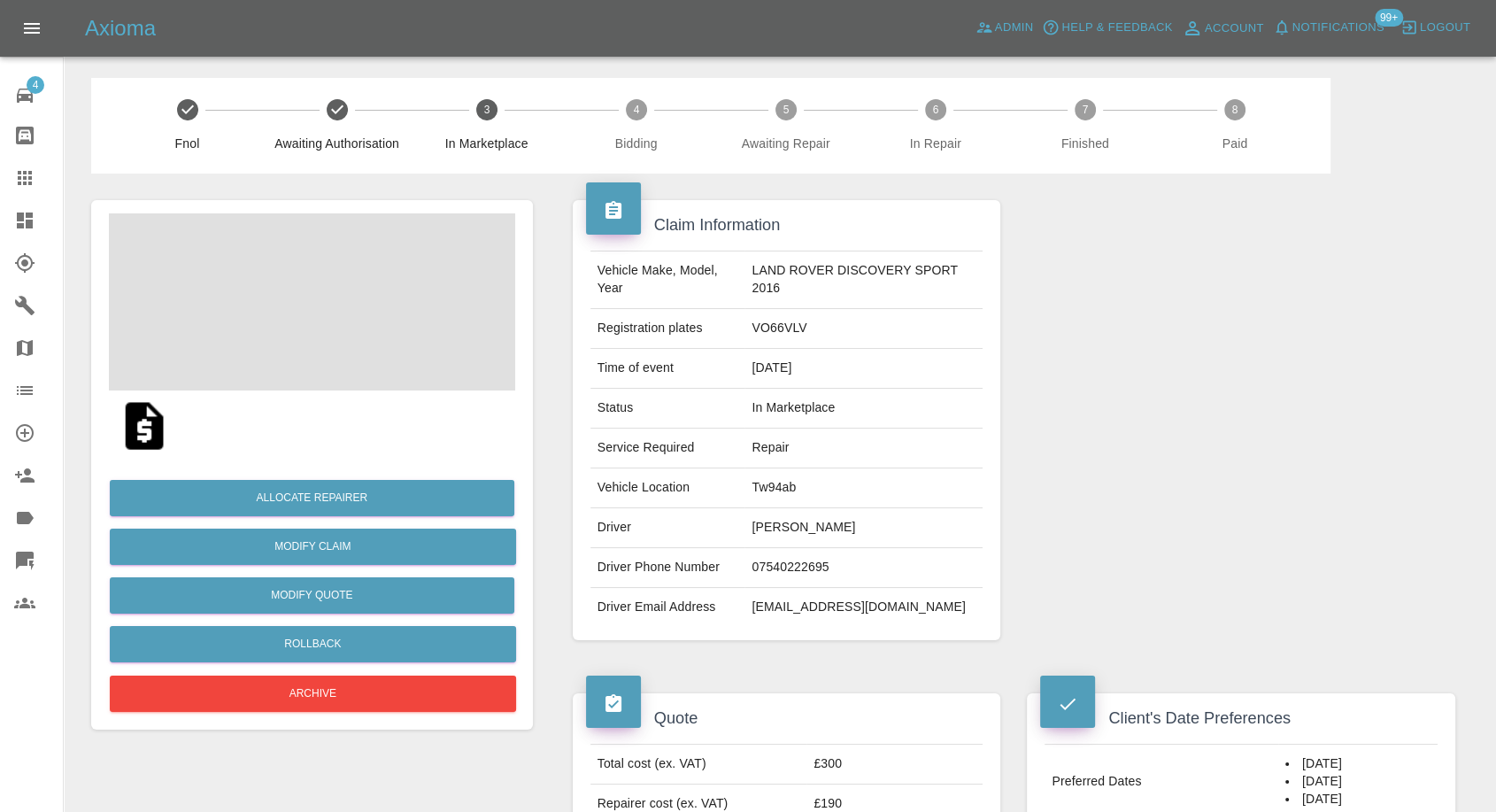
scroll to position [98, 0]
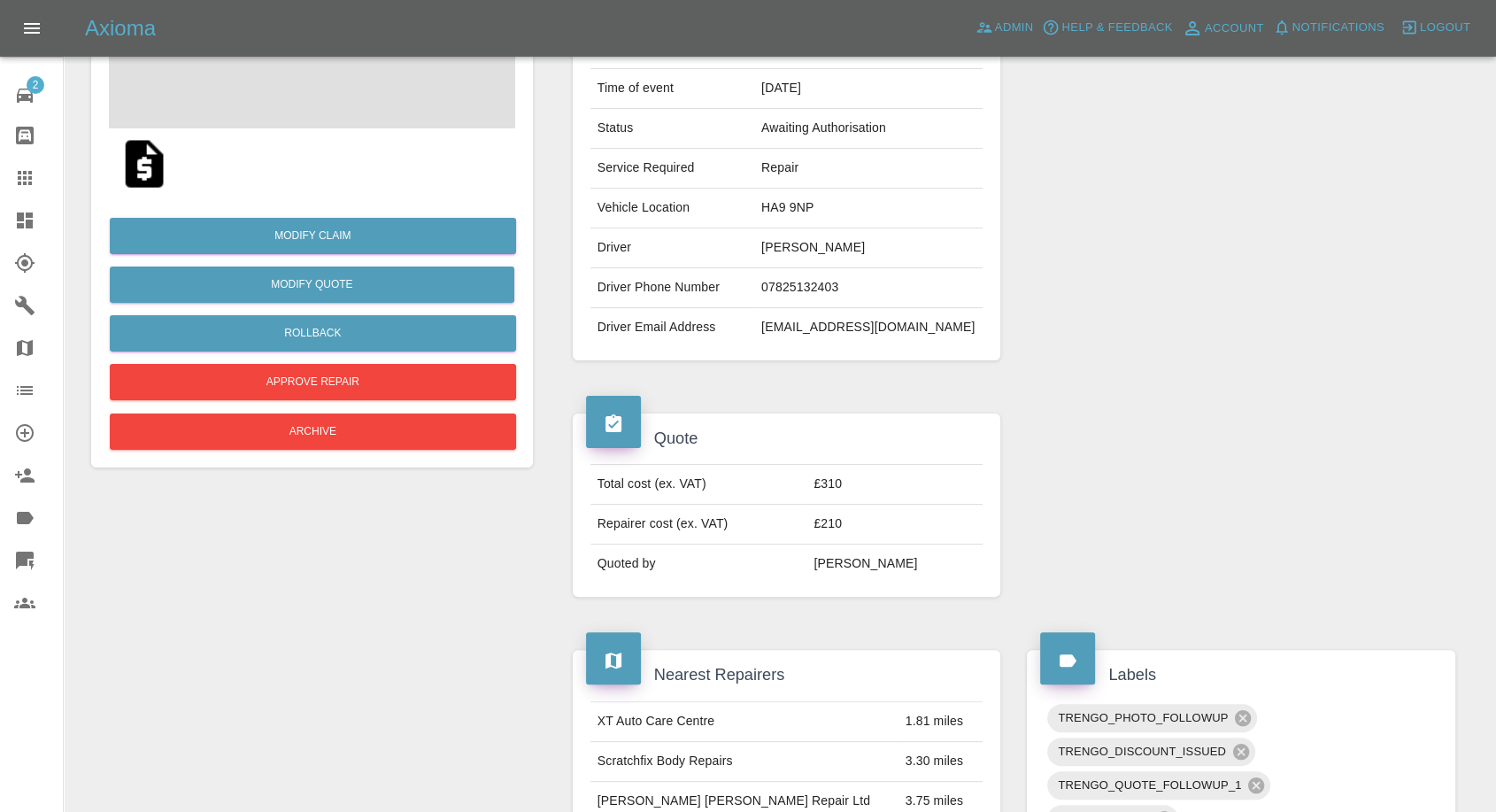
scroll to position [295, 0]
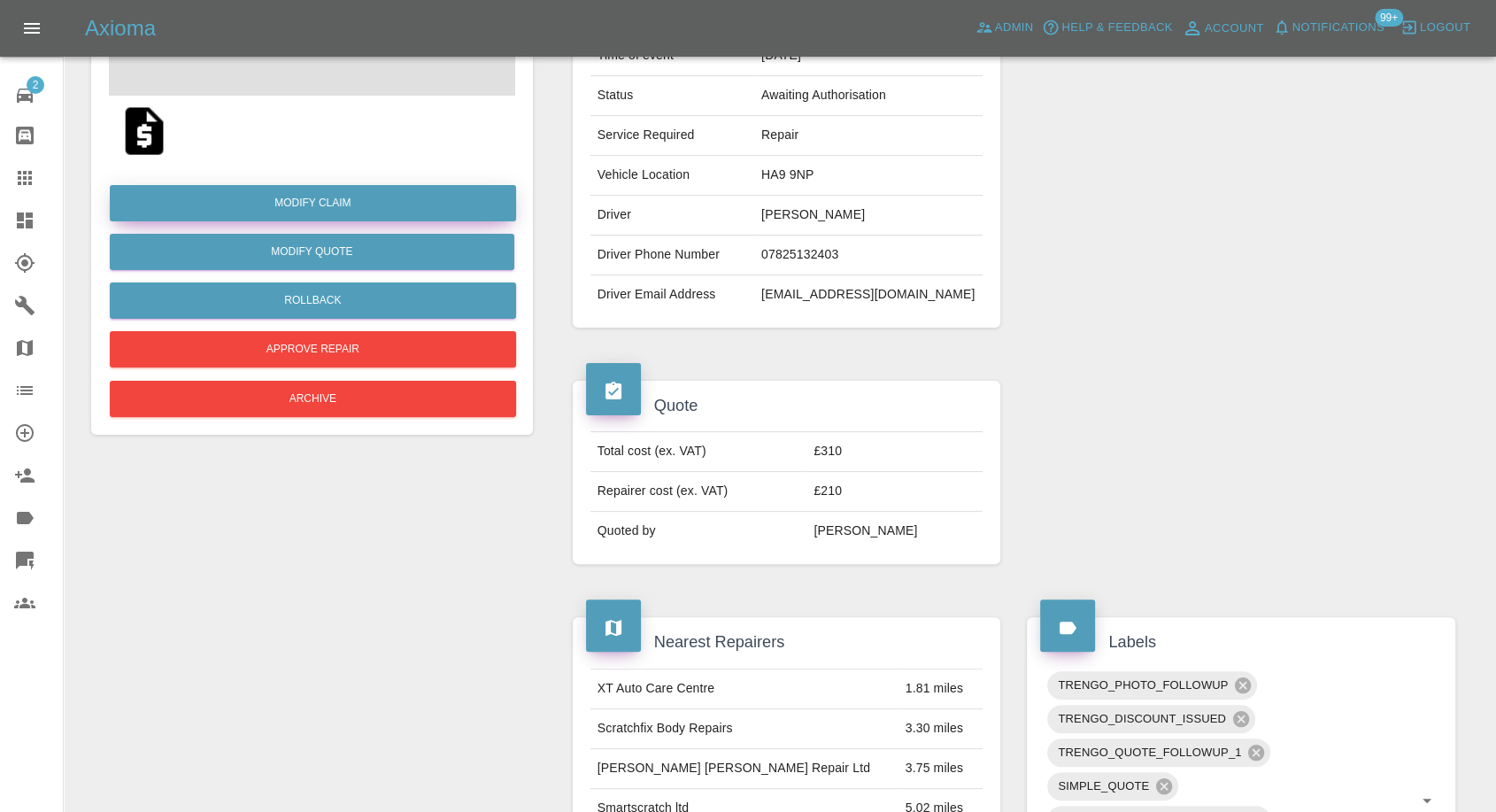
click at [326, 202] on link "Modify Claim" at bounding box center [313, 203] width 406 height 37
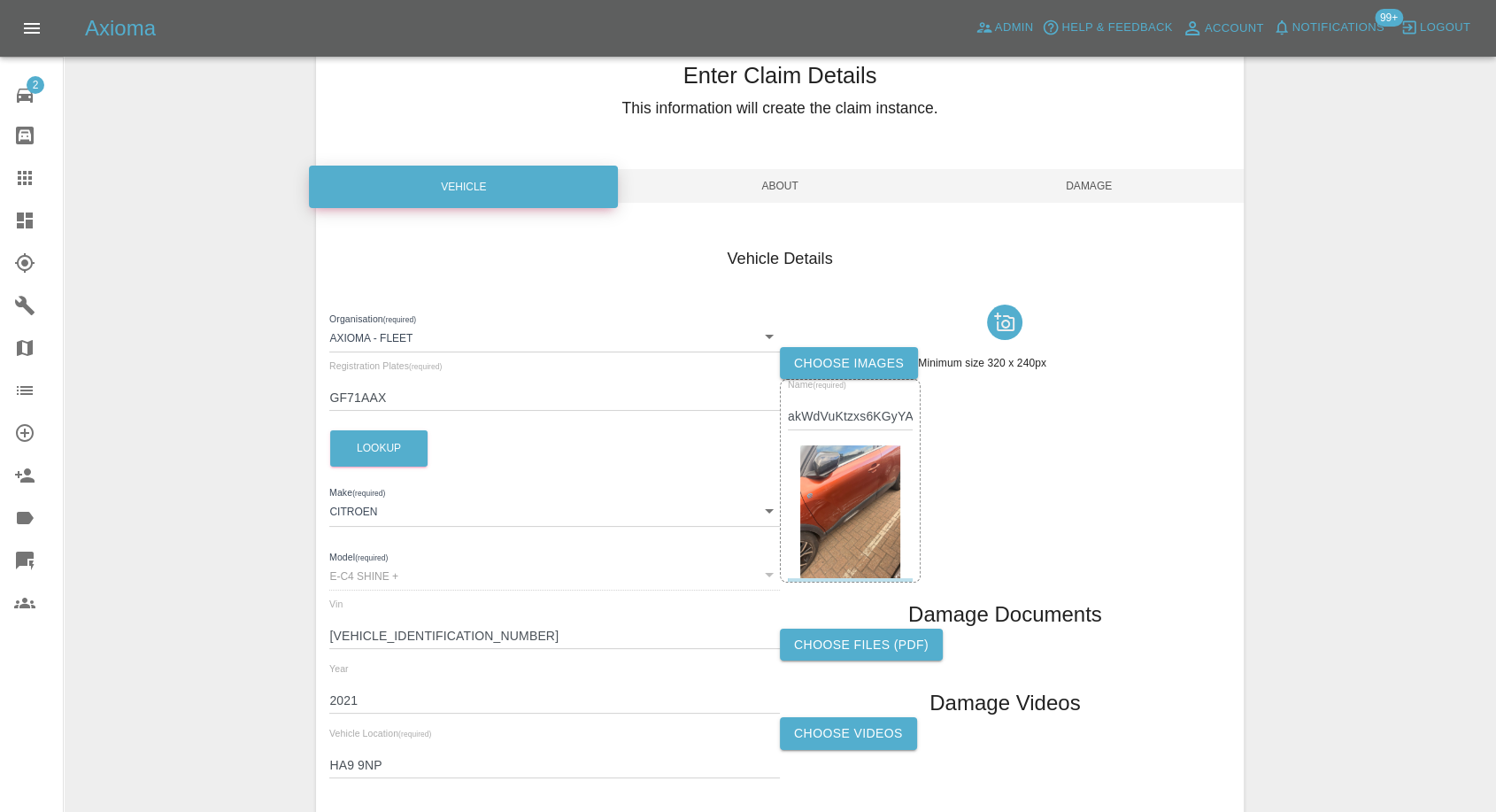
scroll to position [197, 0]
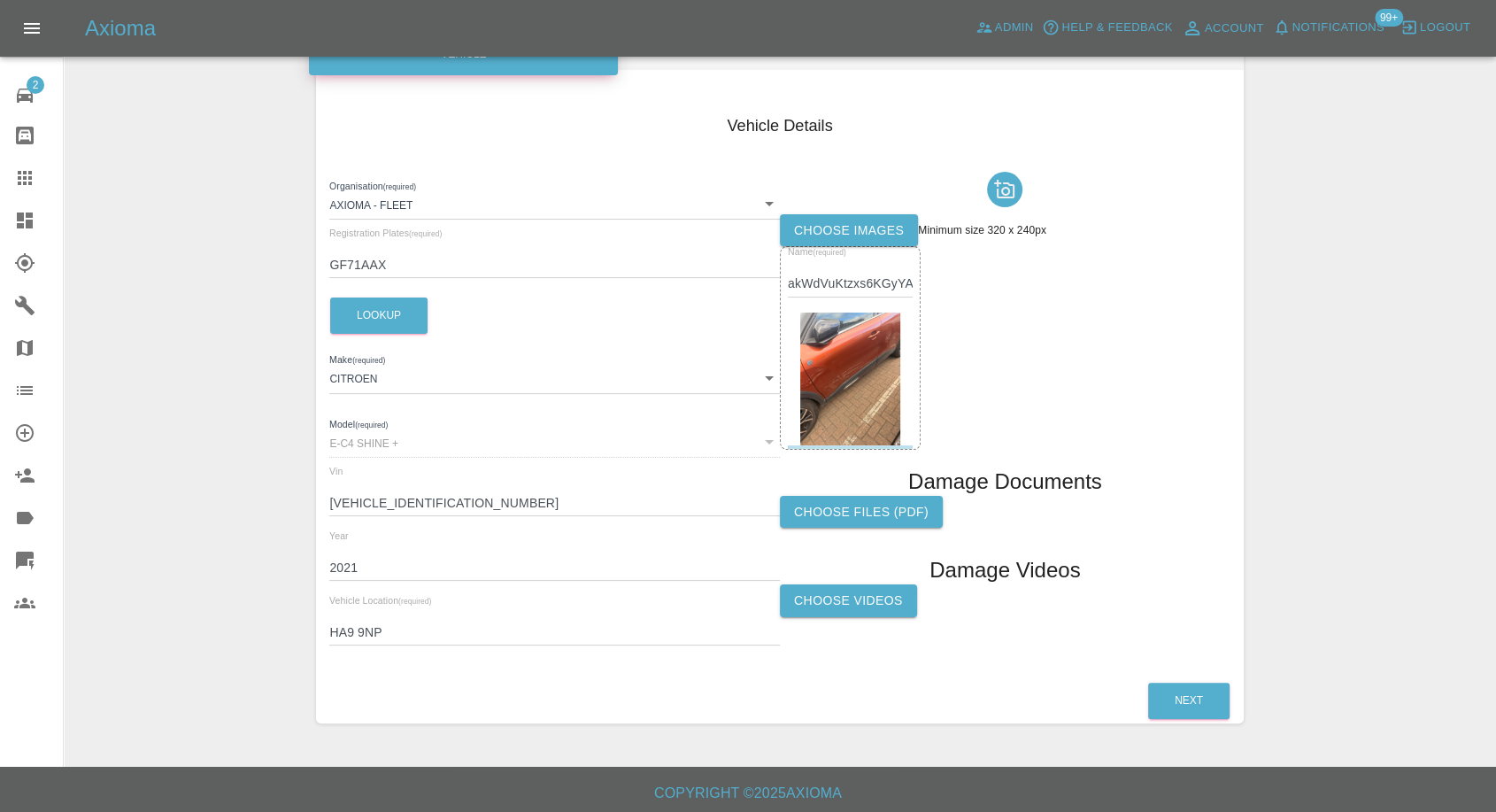
click at [883, 595] on label "Choose Videos" at bounding box center [849, 600] width 137 height 33
click at [0, 0] on input "Choose Videos" at bounding box center [0, 0] width 0 height 0
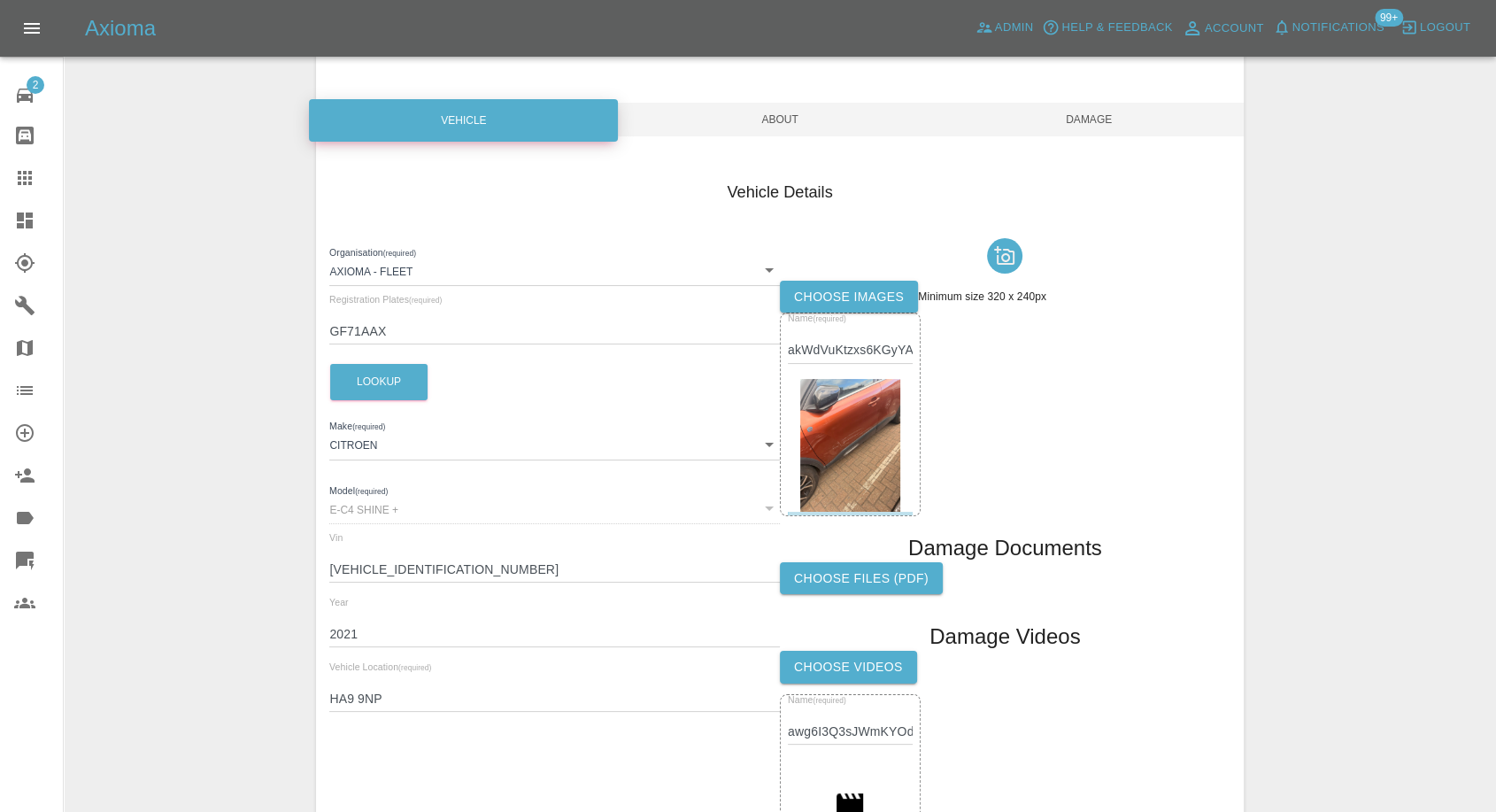
scroll to position [0, 0]
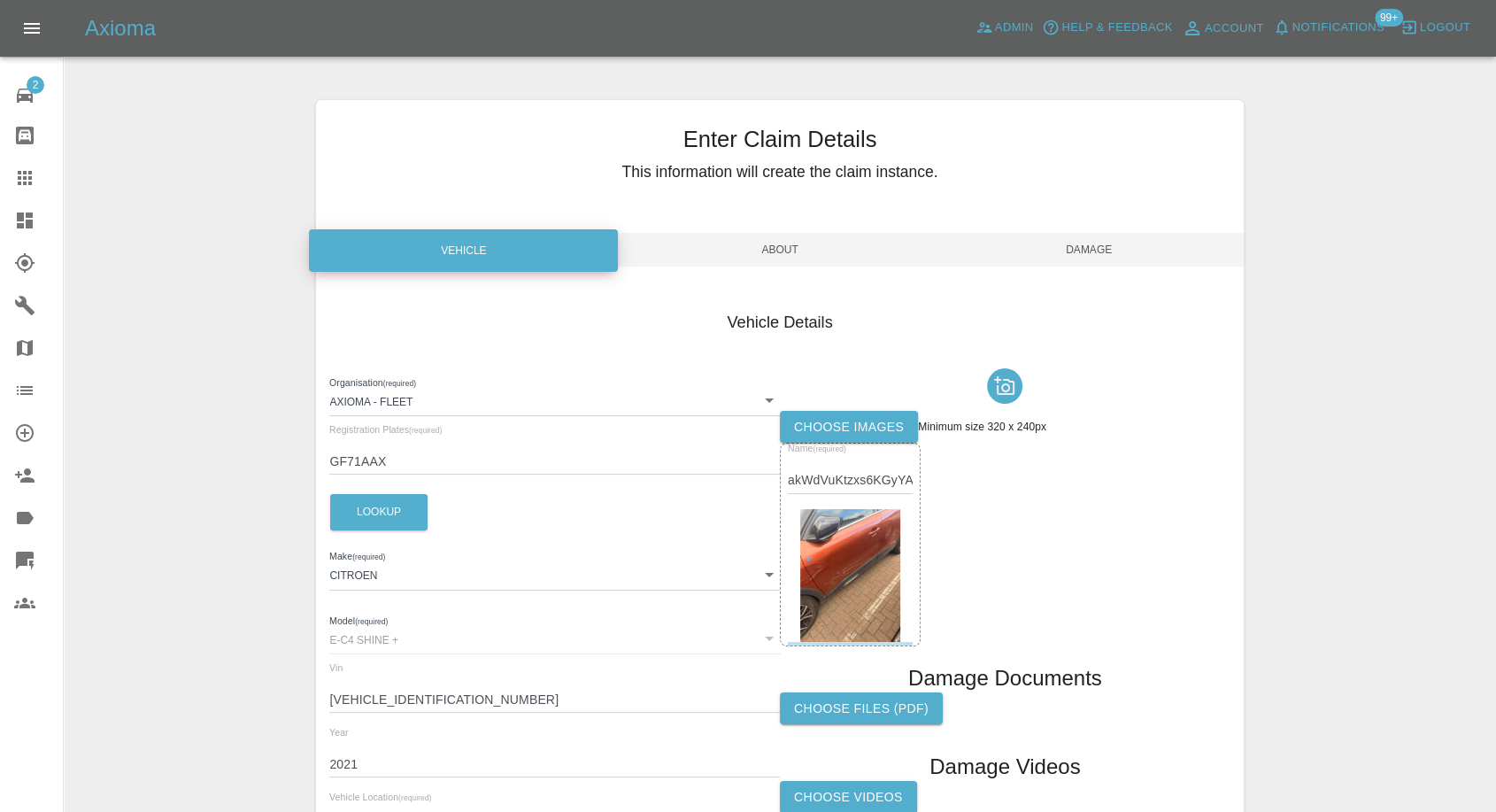
click at [1090, 258] on span "Damage" at bounding box center [1090, 249] width 309 height 34
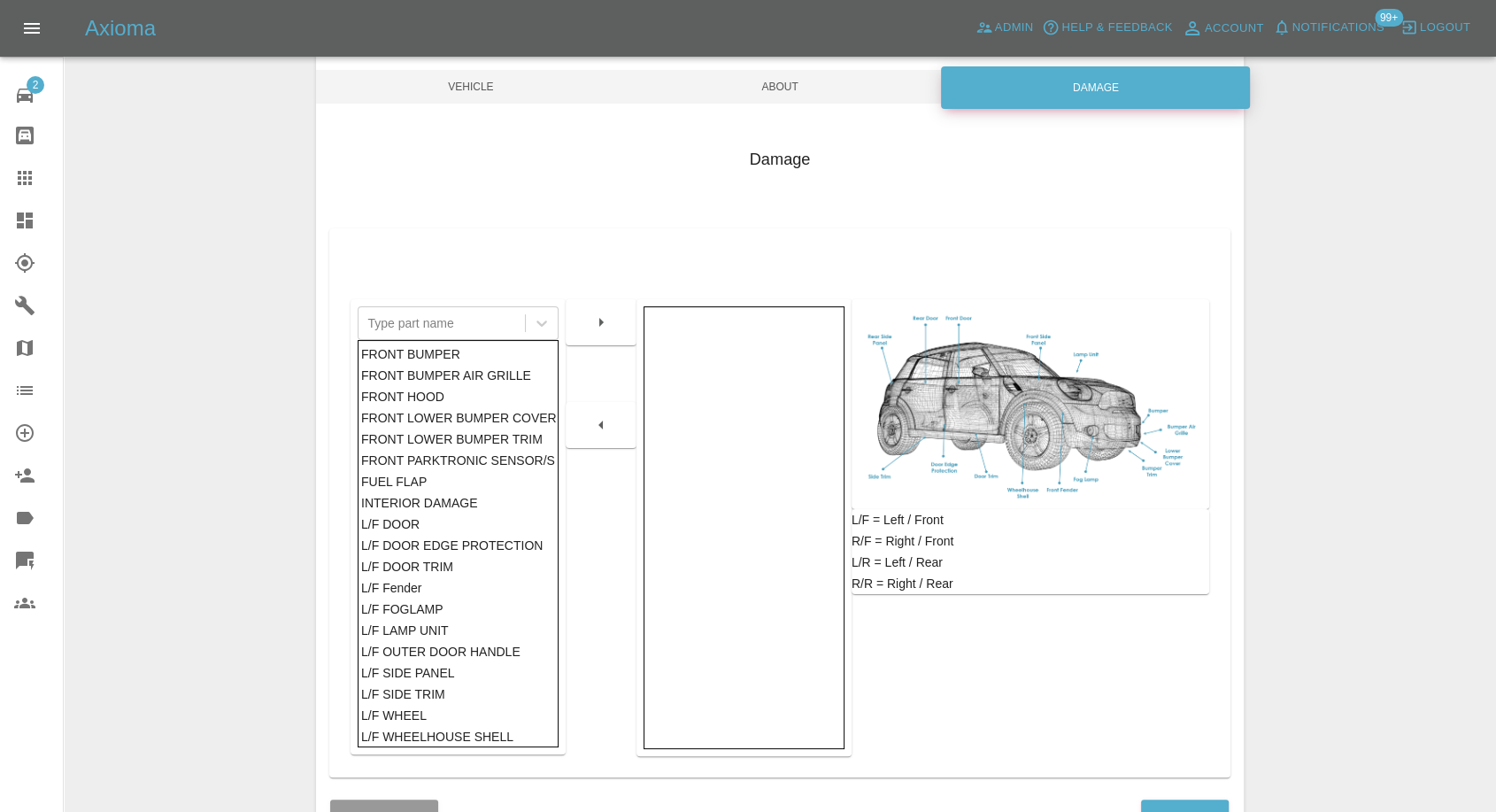
scroll to position [197, 0]
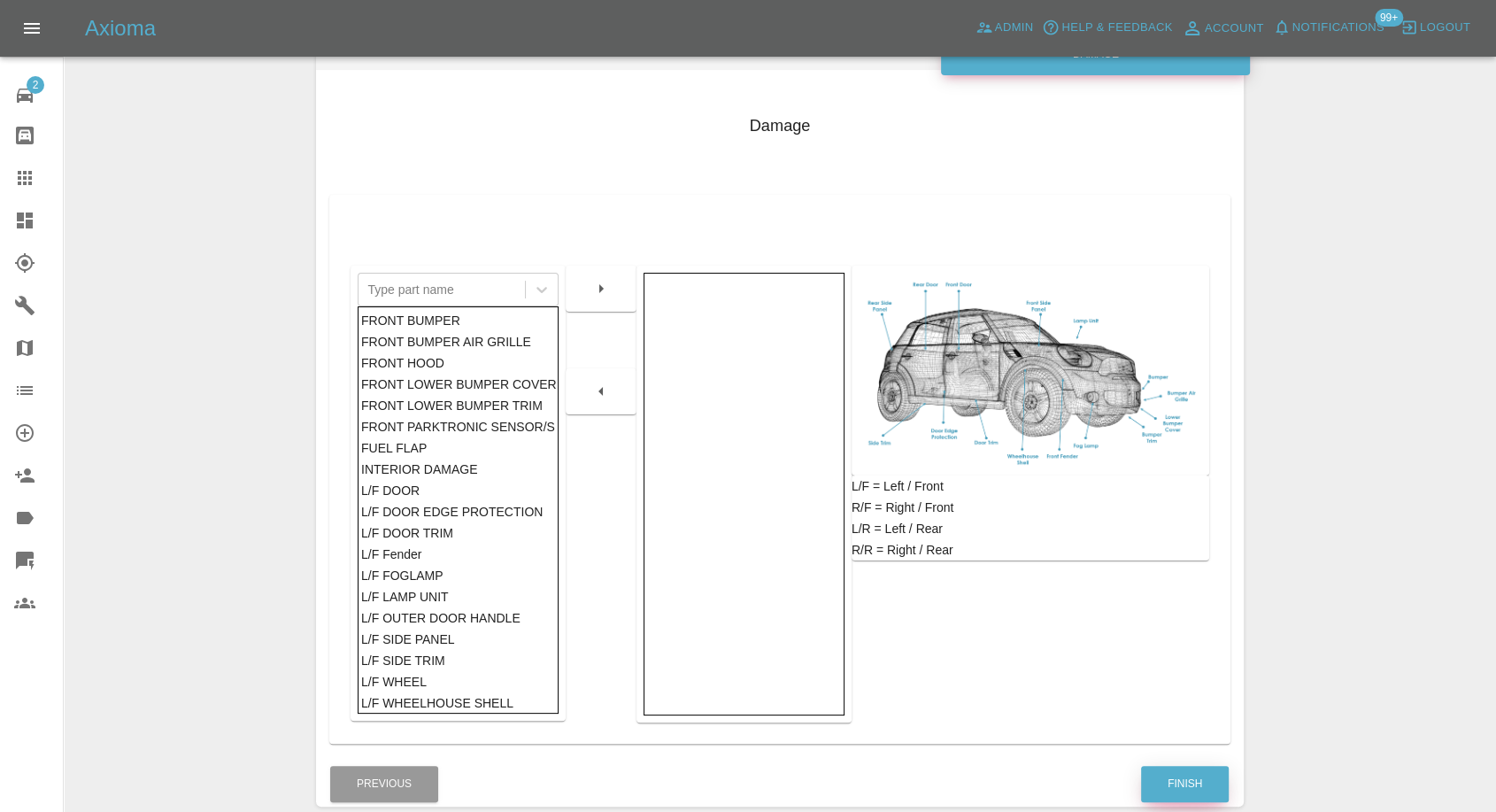
click at [1170, 784] on button "Finish" at bounding box center [1185, 784] width 88 height 37
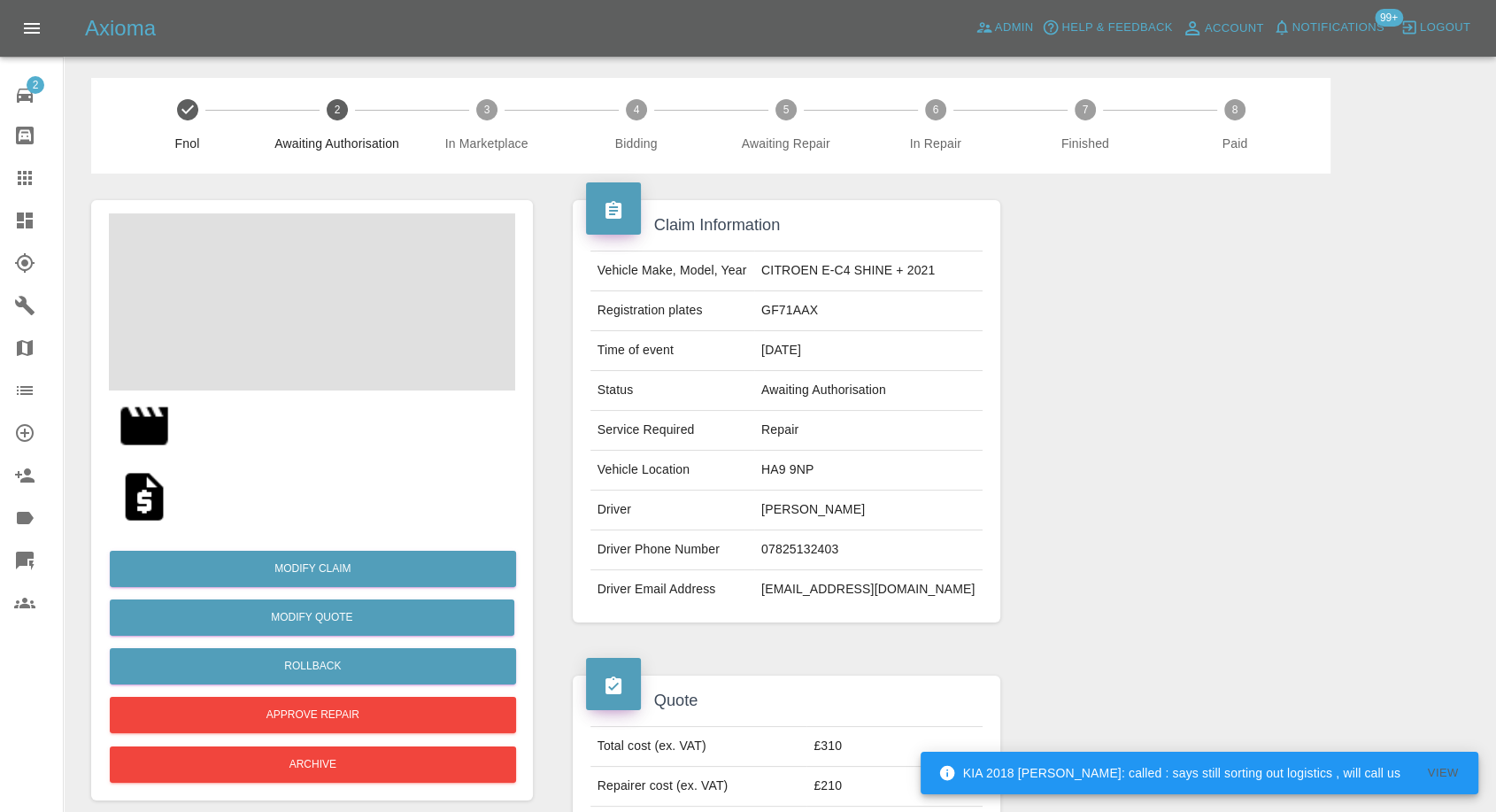
click at [283, 326] on span at bounding box center [312, 302] width 406 height 177
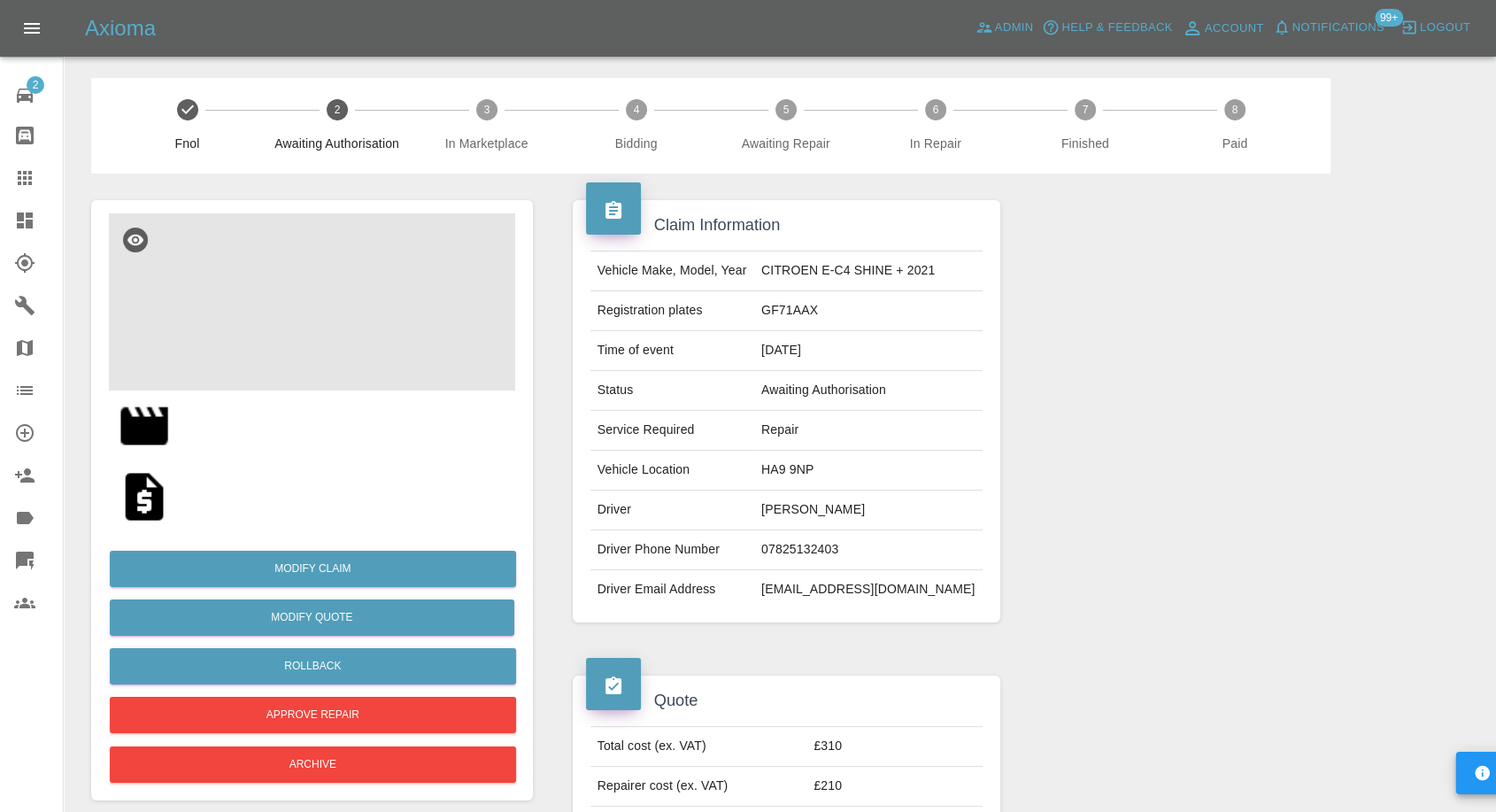
click at [310, 310] on img at bounding box center [312, 302] width 406 height 177
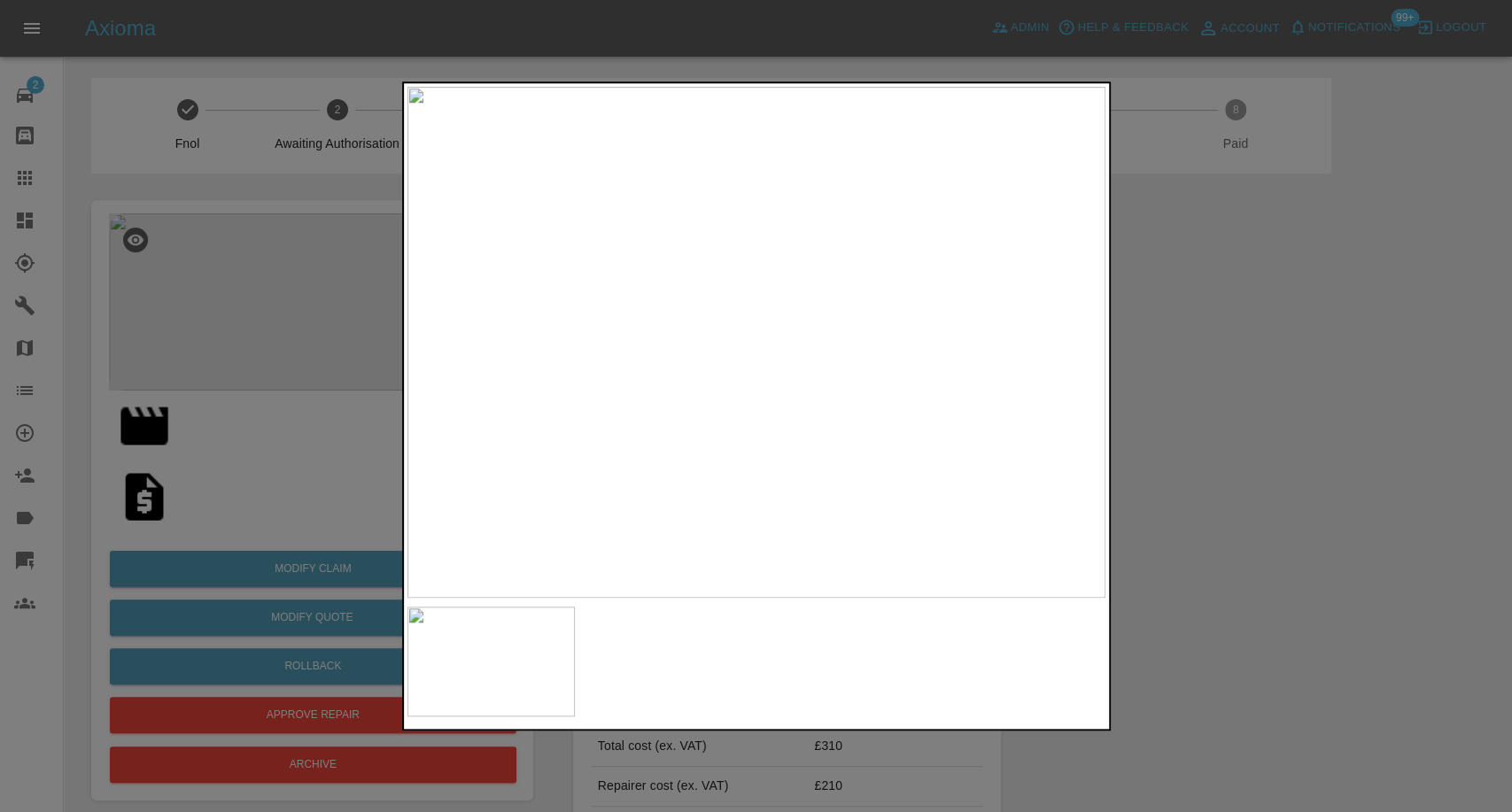
click at [1244, 531] on div at bounding box center [756, 406] width 1512 height 812
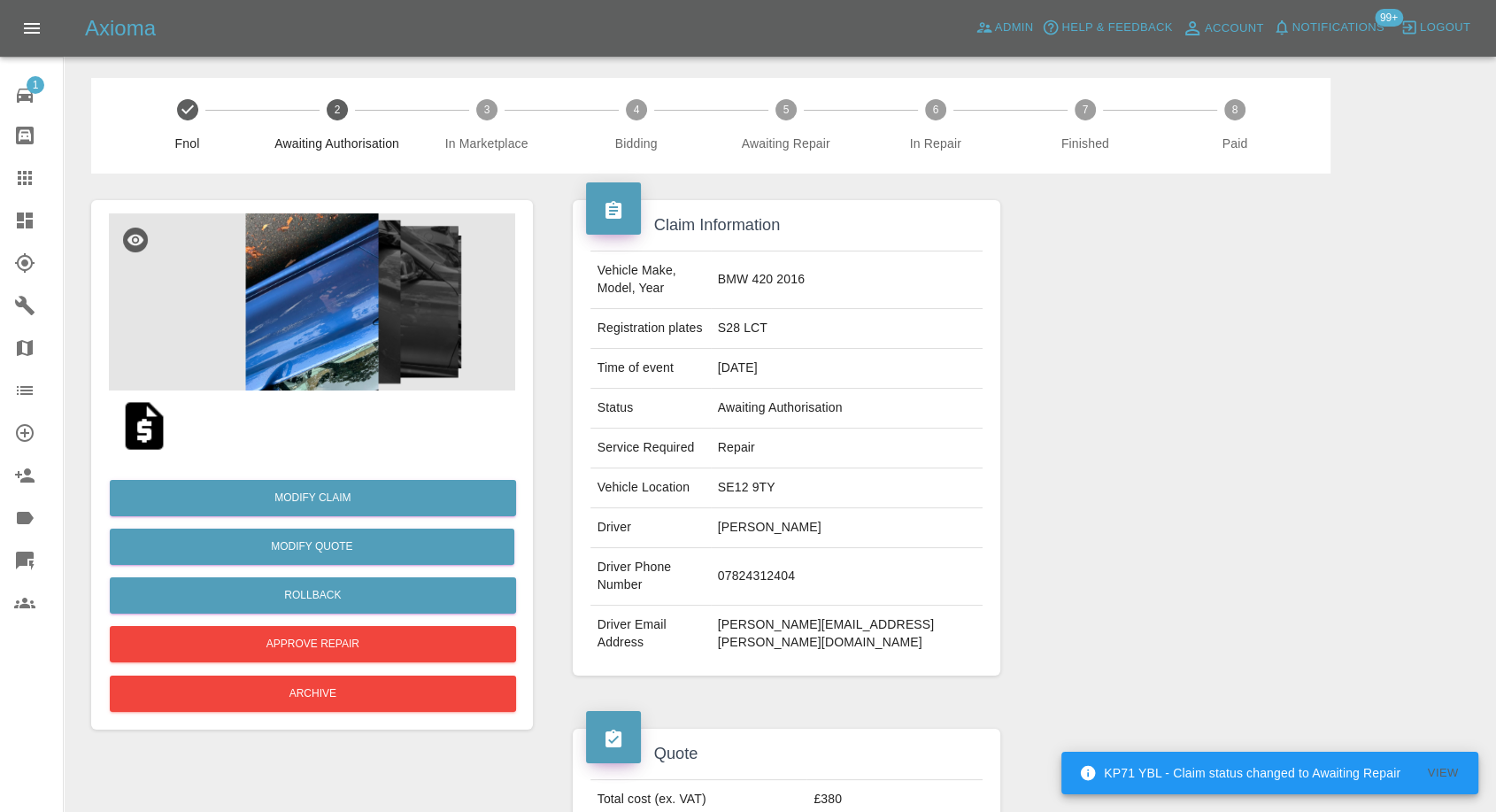
click at [284, 301] on img at bounding box center [312, 302] width 406 height 177
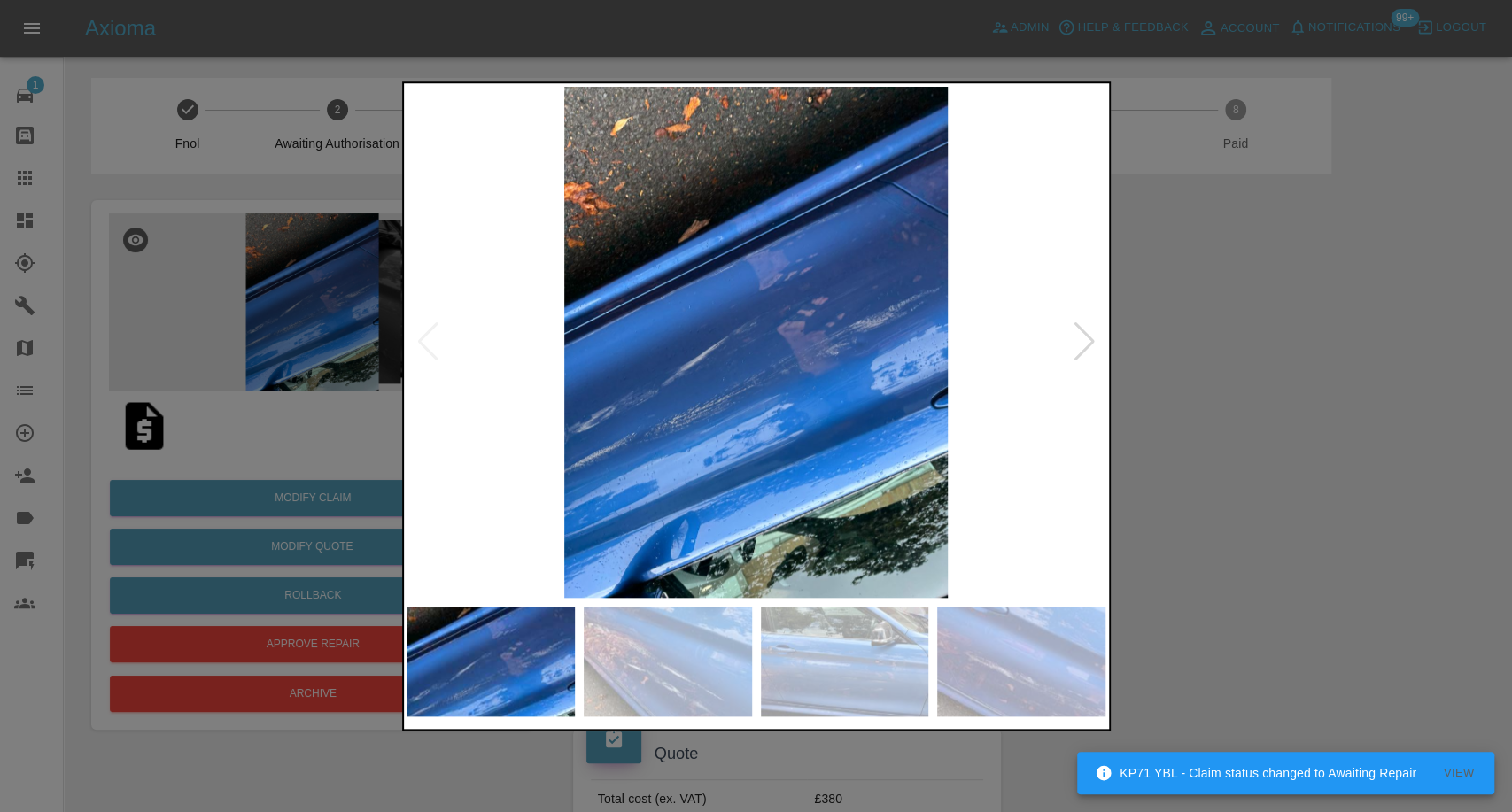
click at [688, 657] on img at bounding box center [668, 661] width 169 height 110
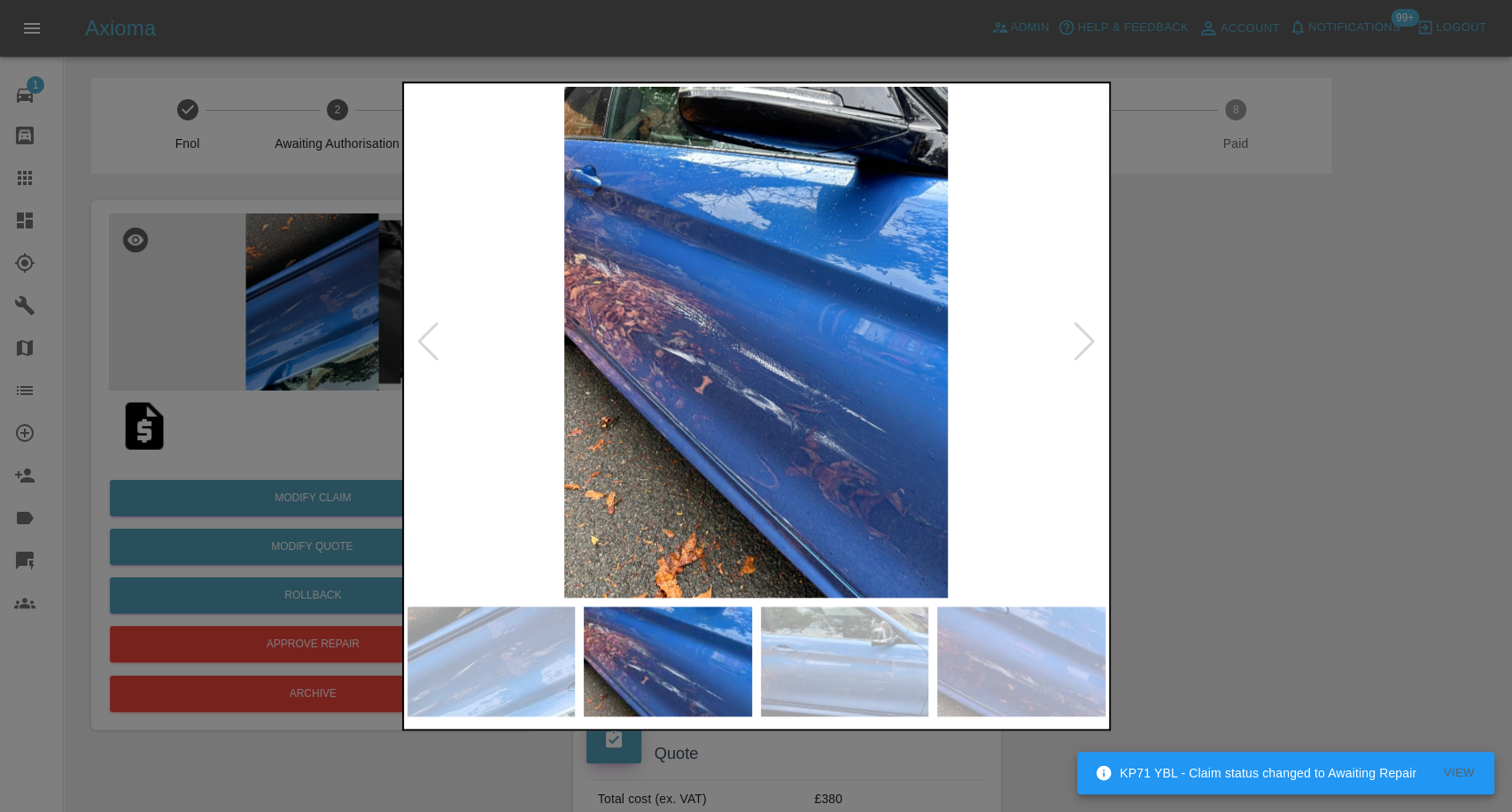
click at [894, 679] on img at bounding box center [844, 661] width 169 height 110
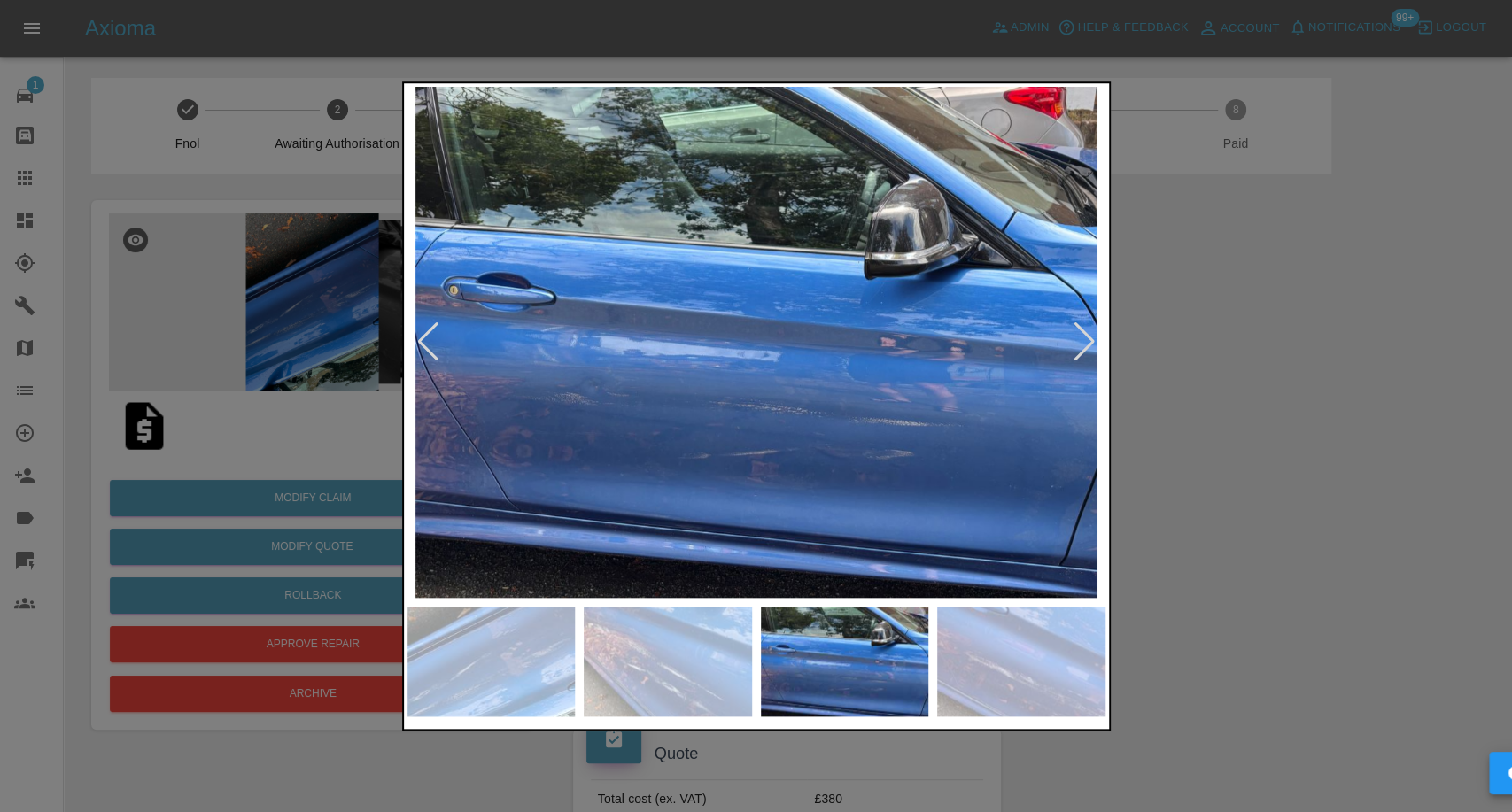
click at [1006, 668] on img at bounding box center [1021, 661] width 169 height 110
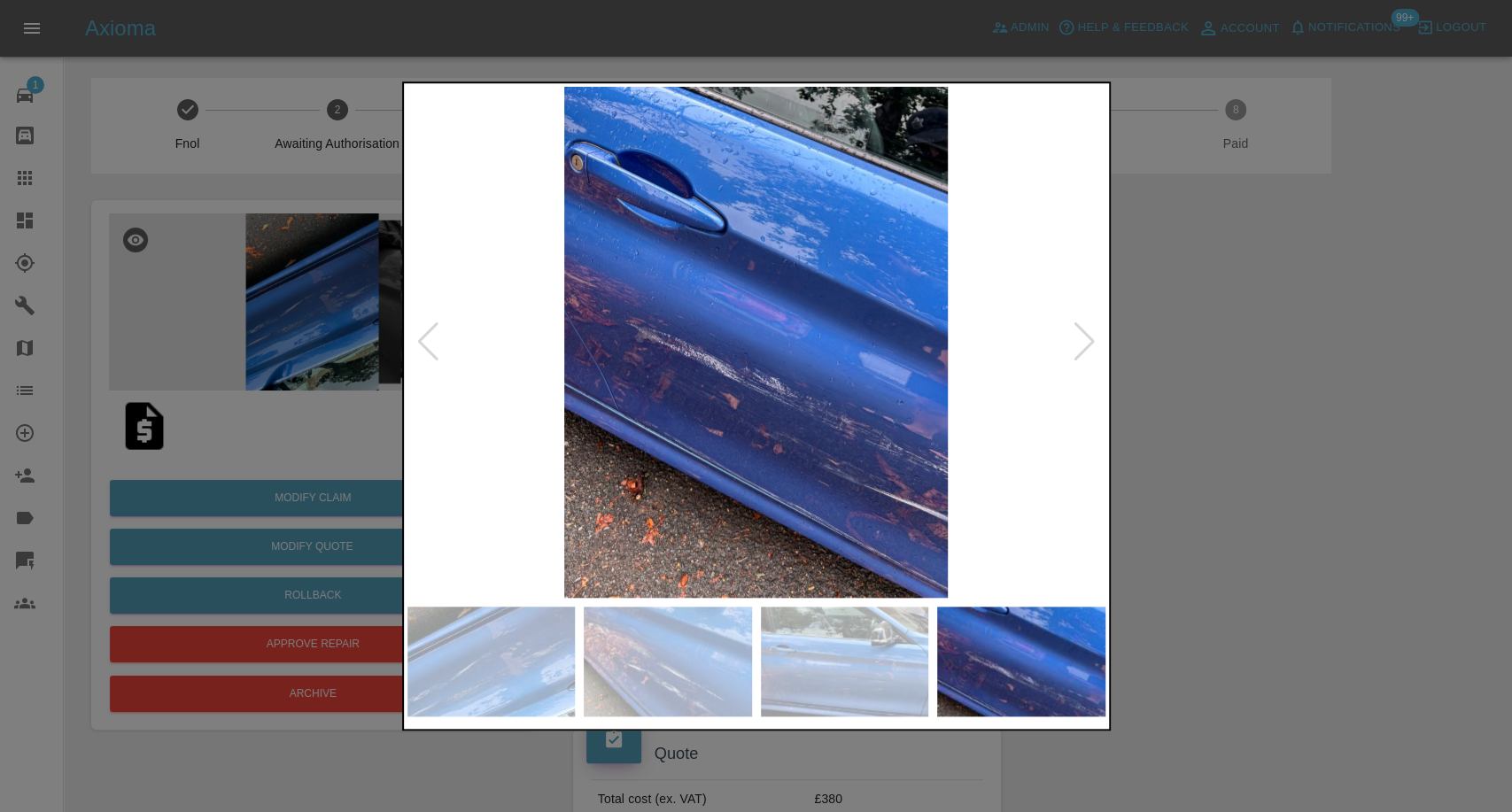
click at [1079, 342] on div at bounding box center [1085, 342] width 24 height 39
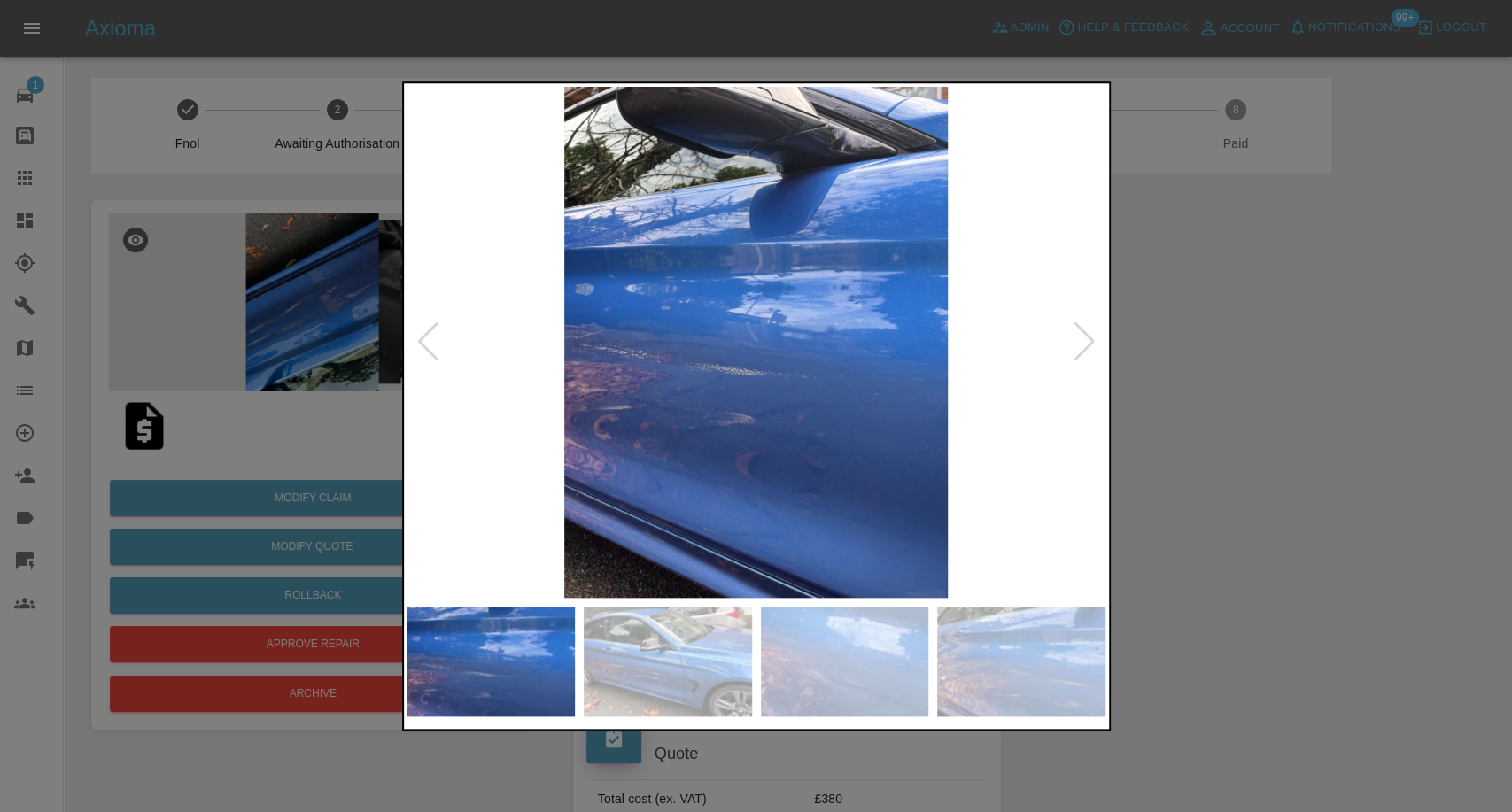
click at [1079, 342] on div at bounding box center [1085, 342] width 24 height 39
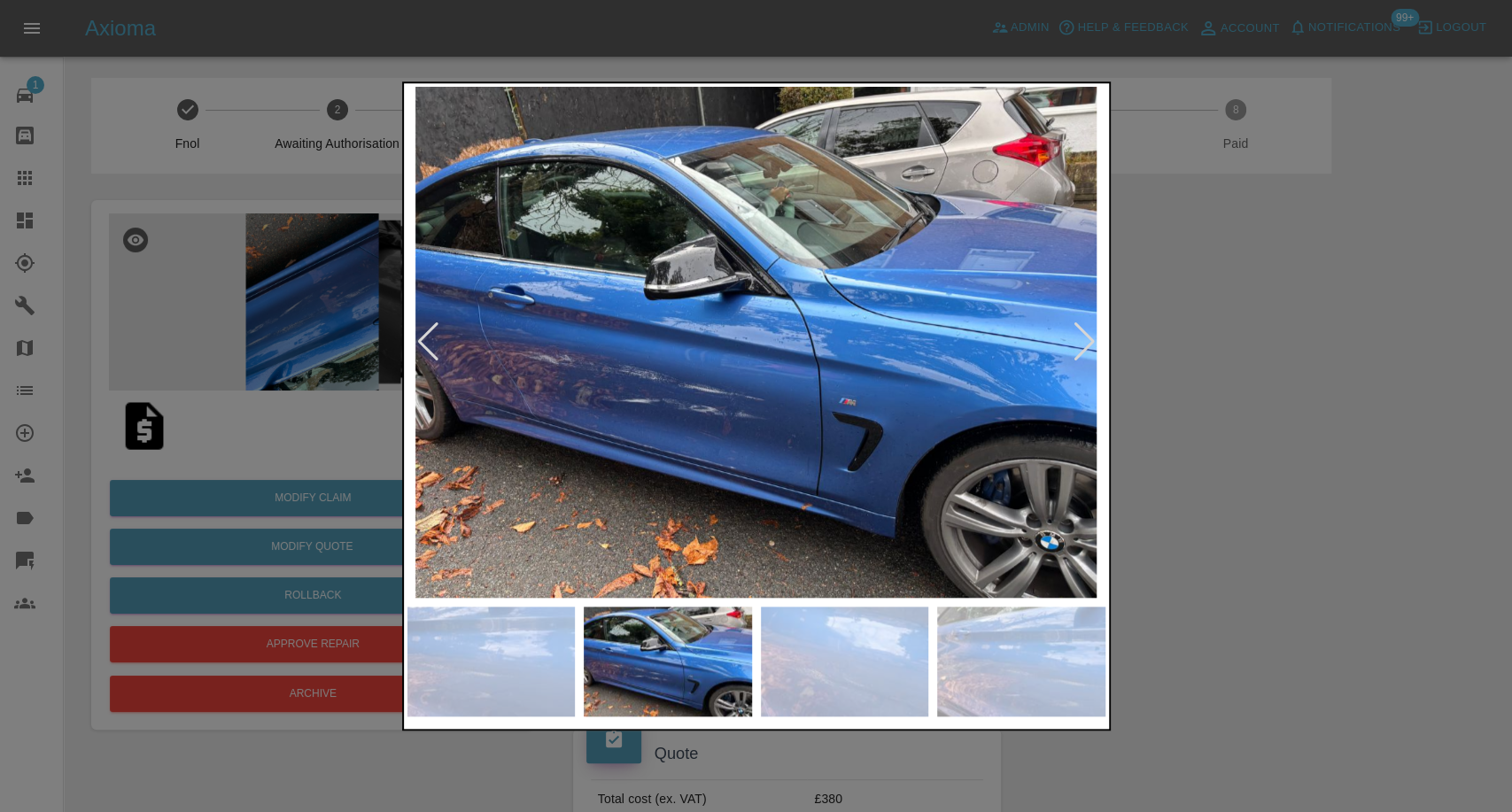
click at [1079, 342] on div at bounding box center [1085, 342] width 24 height 39
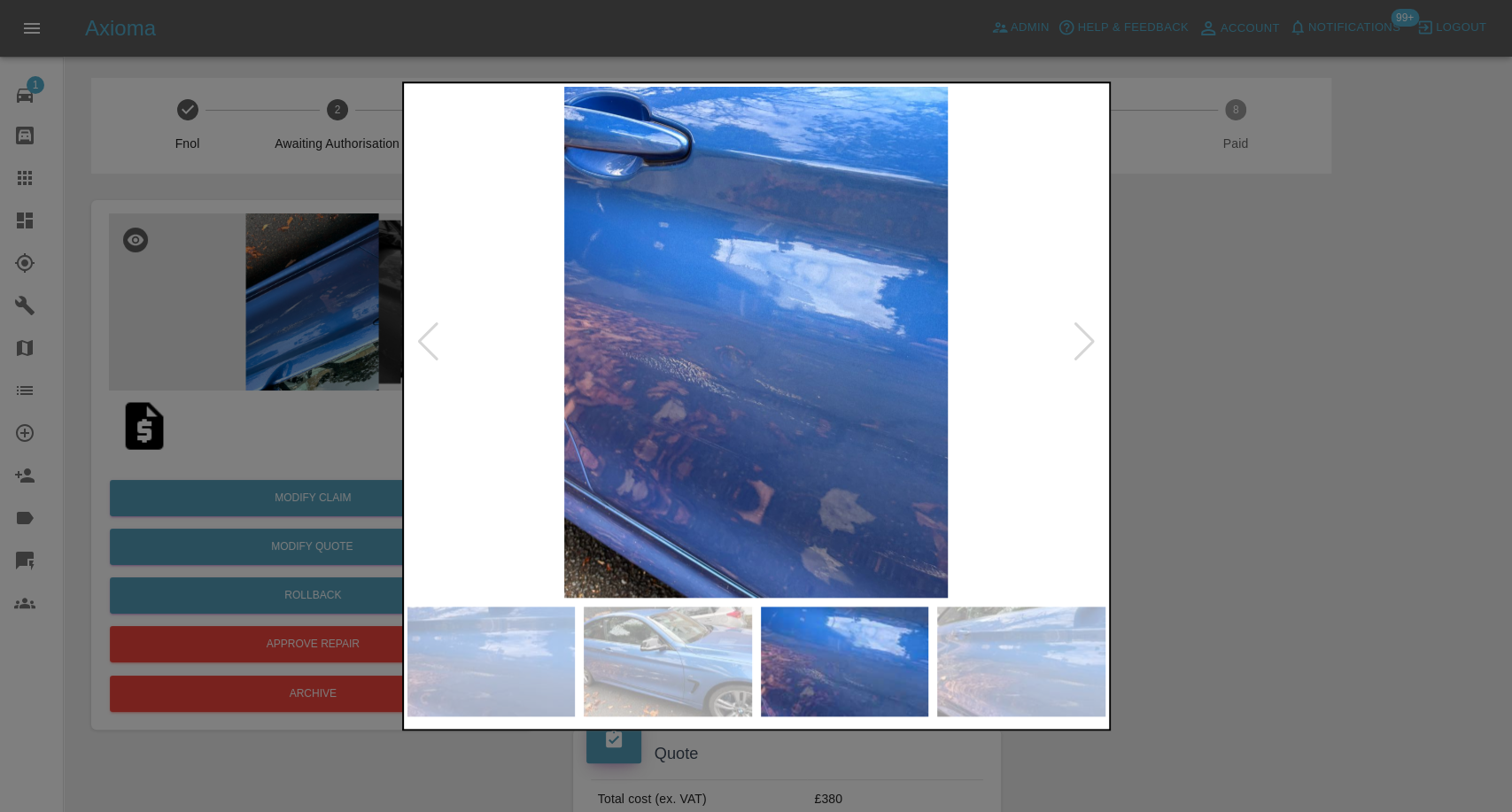
click at [1079, 342] on div at bounding box center [1085, 342] width 24 height 39
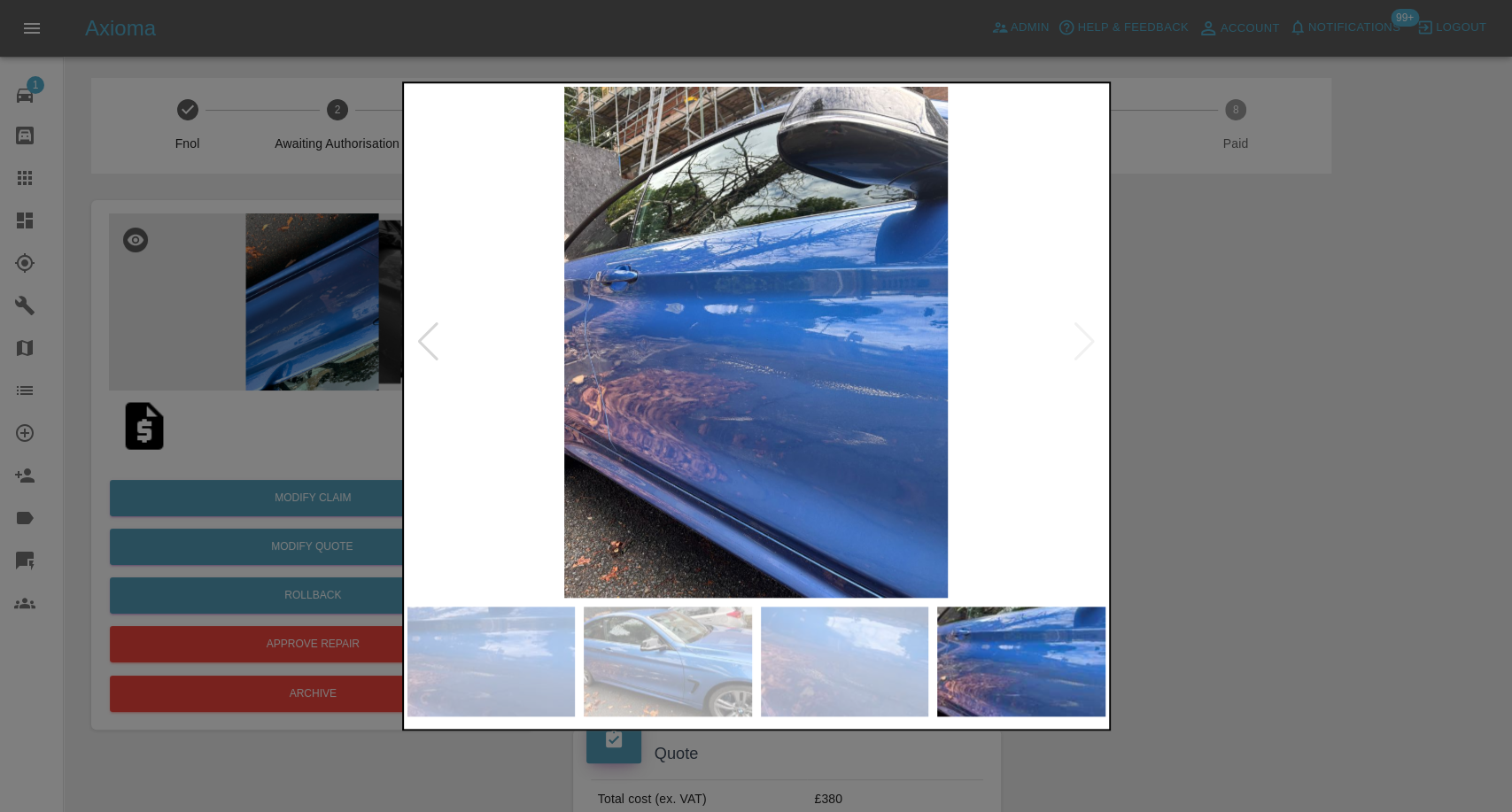
click at [1079, 342] on img at bounding box center [757, 342] width 699 height 511
click at [700, 669] on img at bounding box center [668, 661] width 169 height 110
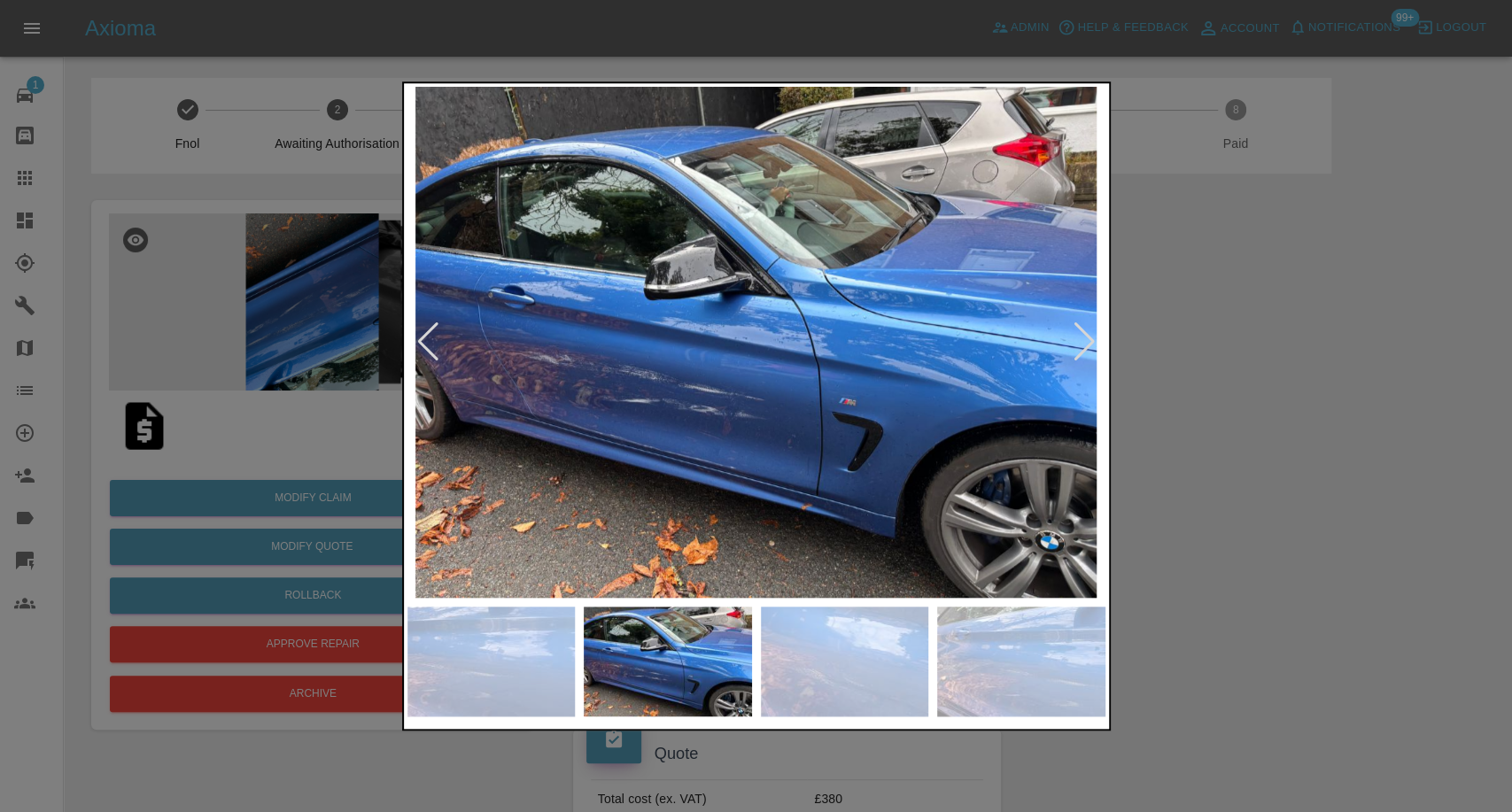
click at [1222, 480] on div at bounding box center [756, 406] width 1512 height 812
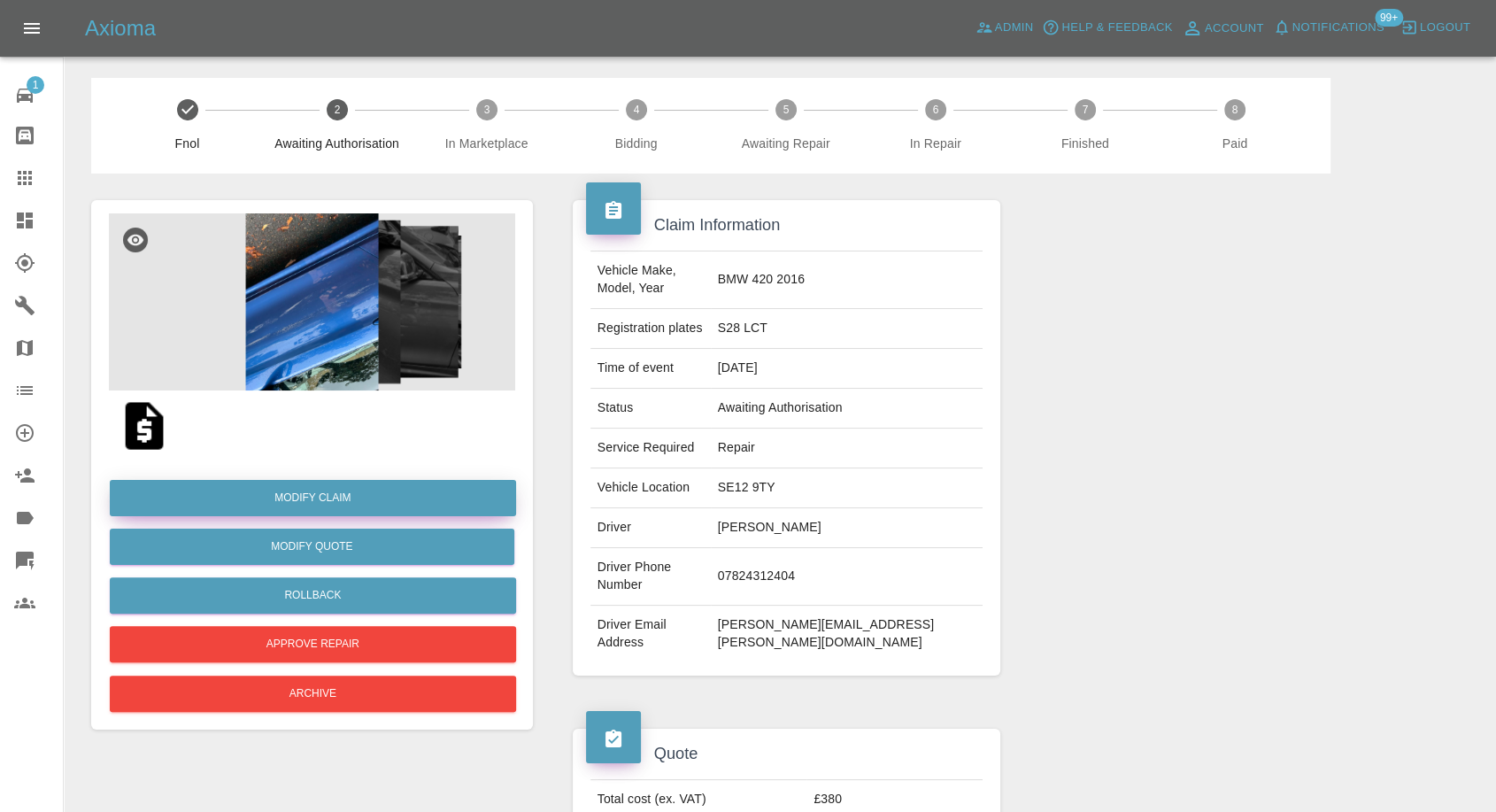
drag, startPoint x: 323, startPoint y: 502, endPoint x: 352, endPoint y: 490, distance: 31.4
click at [323, 501] on link "Modify Claim" at bounding box center [313, 498] width 406 height 37
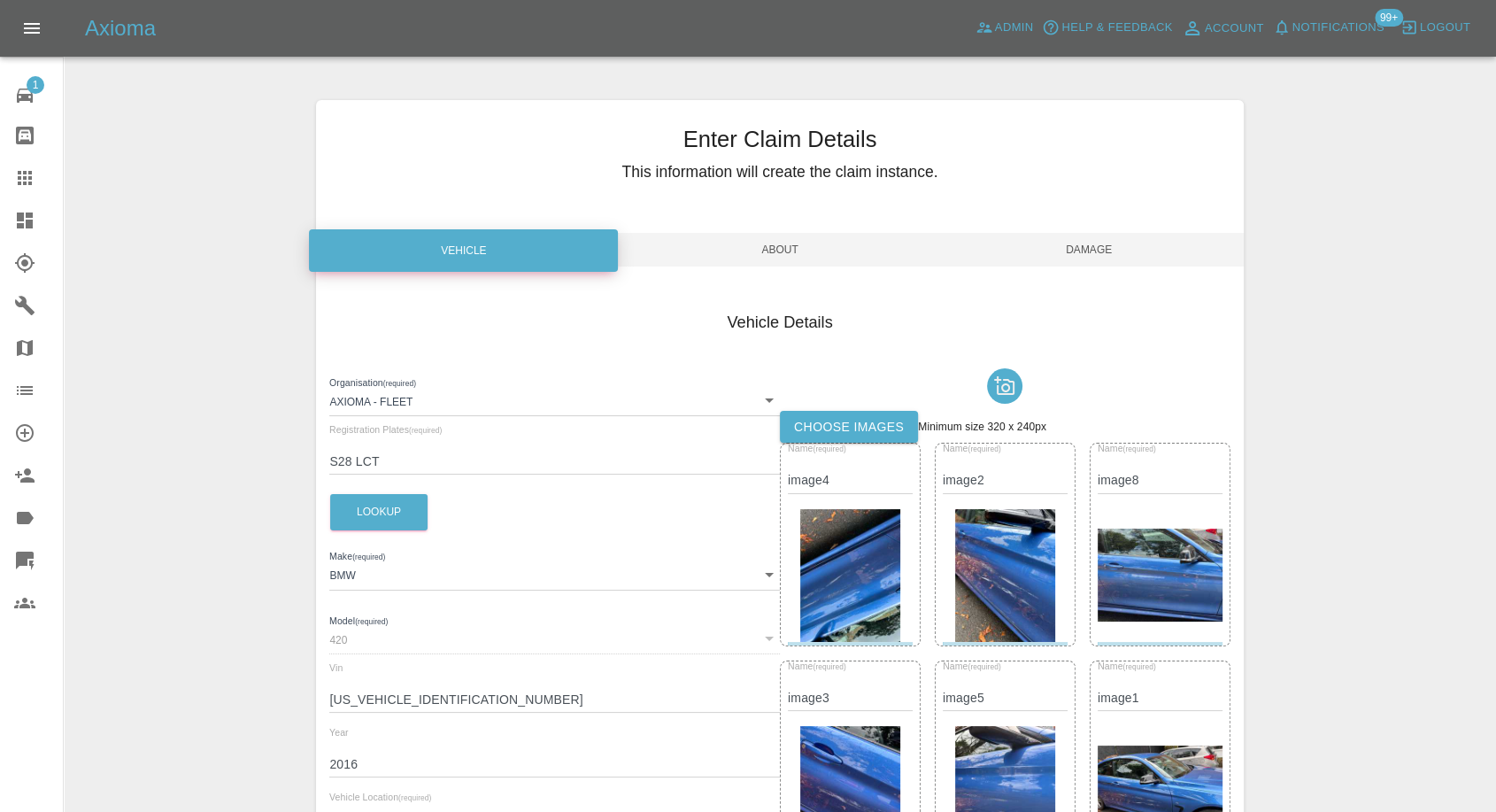
click at [876, 419] on label "Choose images" at bounding box center [849, 427] width 138 height 33
click at [0, 0] on input "Choose images" at bounding box center [0, 0] width 0 height 0
click at [846, 425] on label "Choose images" at bounding box center [849, 427] width 138 height 33
click at [0, 0] on input "Choose images" at bounding box center [0, 0] width 0 height 0
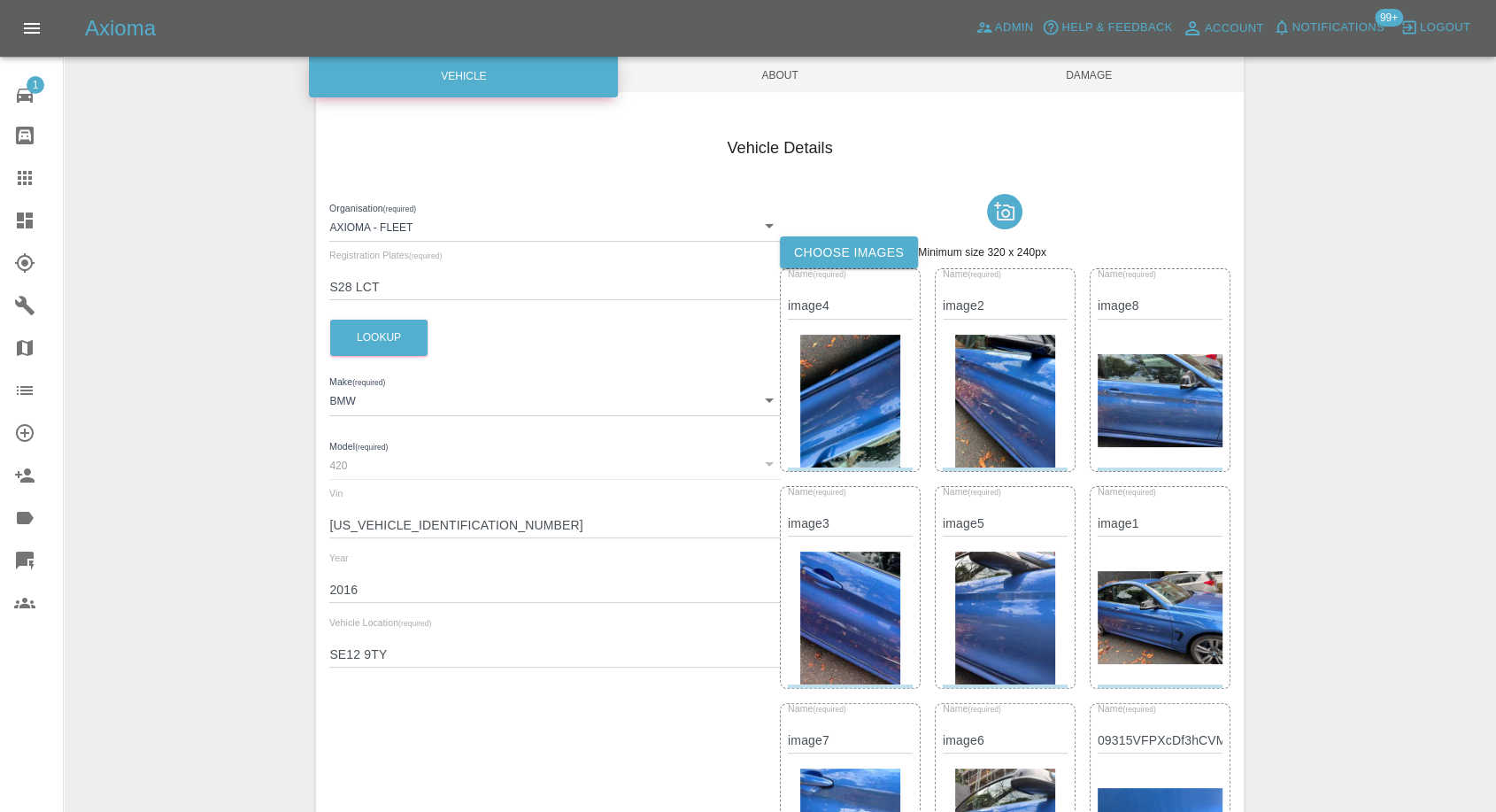
scroll to position [98, 0]
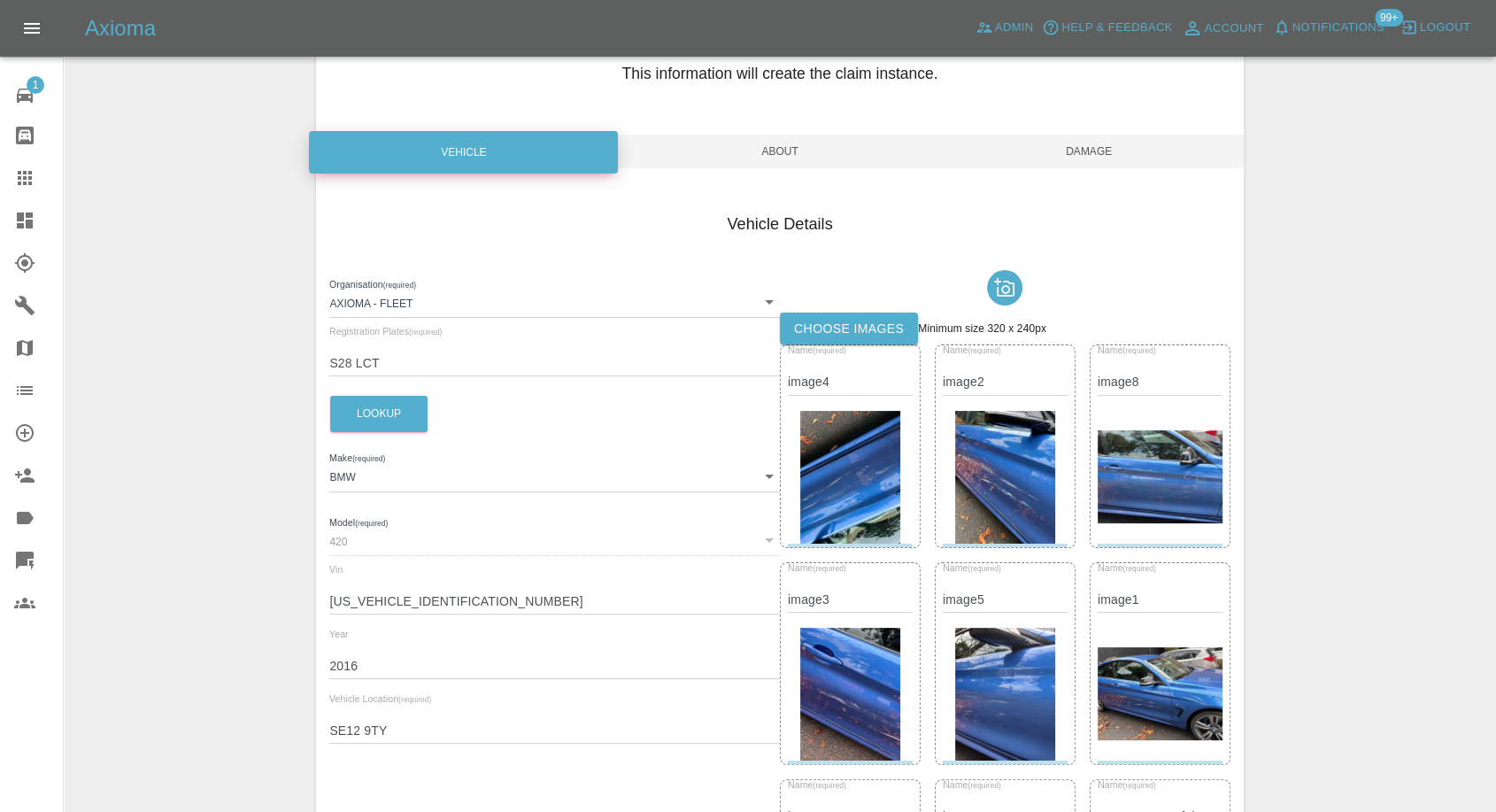
click at [1103, 153] on span "Damage" at bounding box center [1090, 151] width 309 height 34
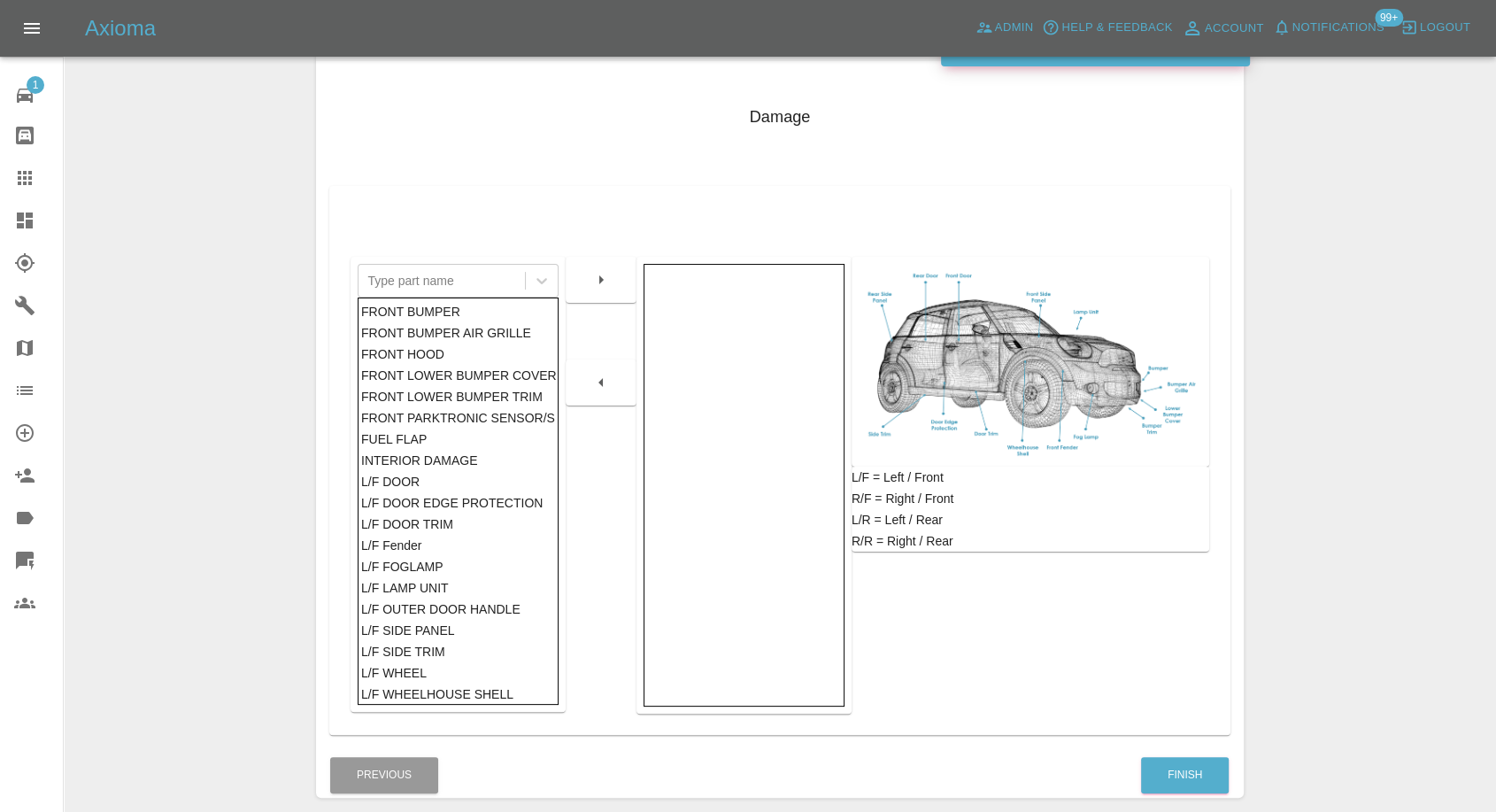
scroll to position [283, 0]
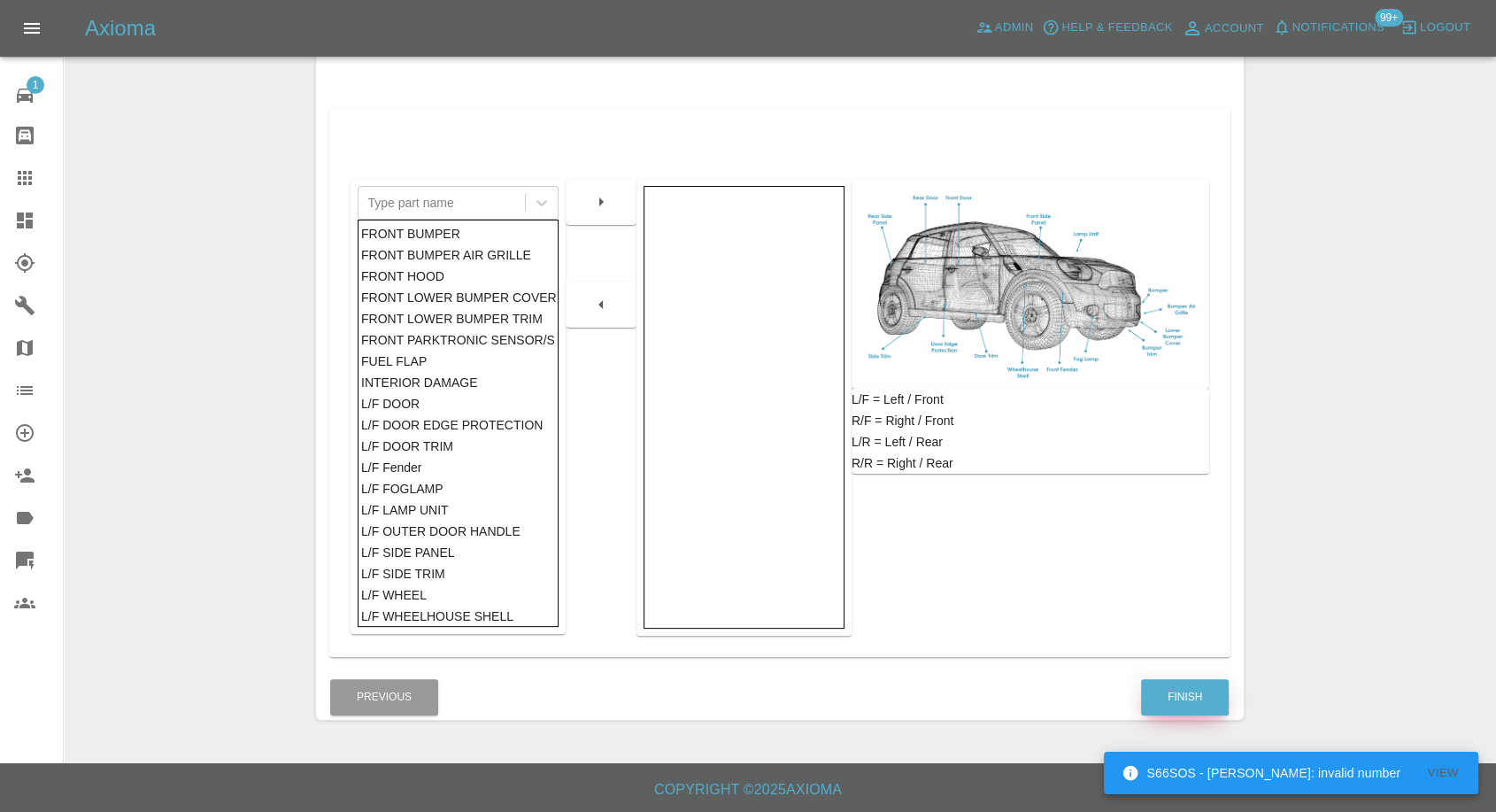
click at [1173, 692] on button "Finish" at bounding box center [1185, 697] width 88 height 37
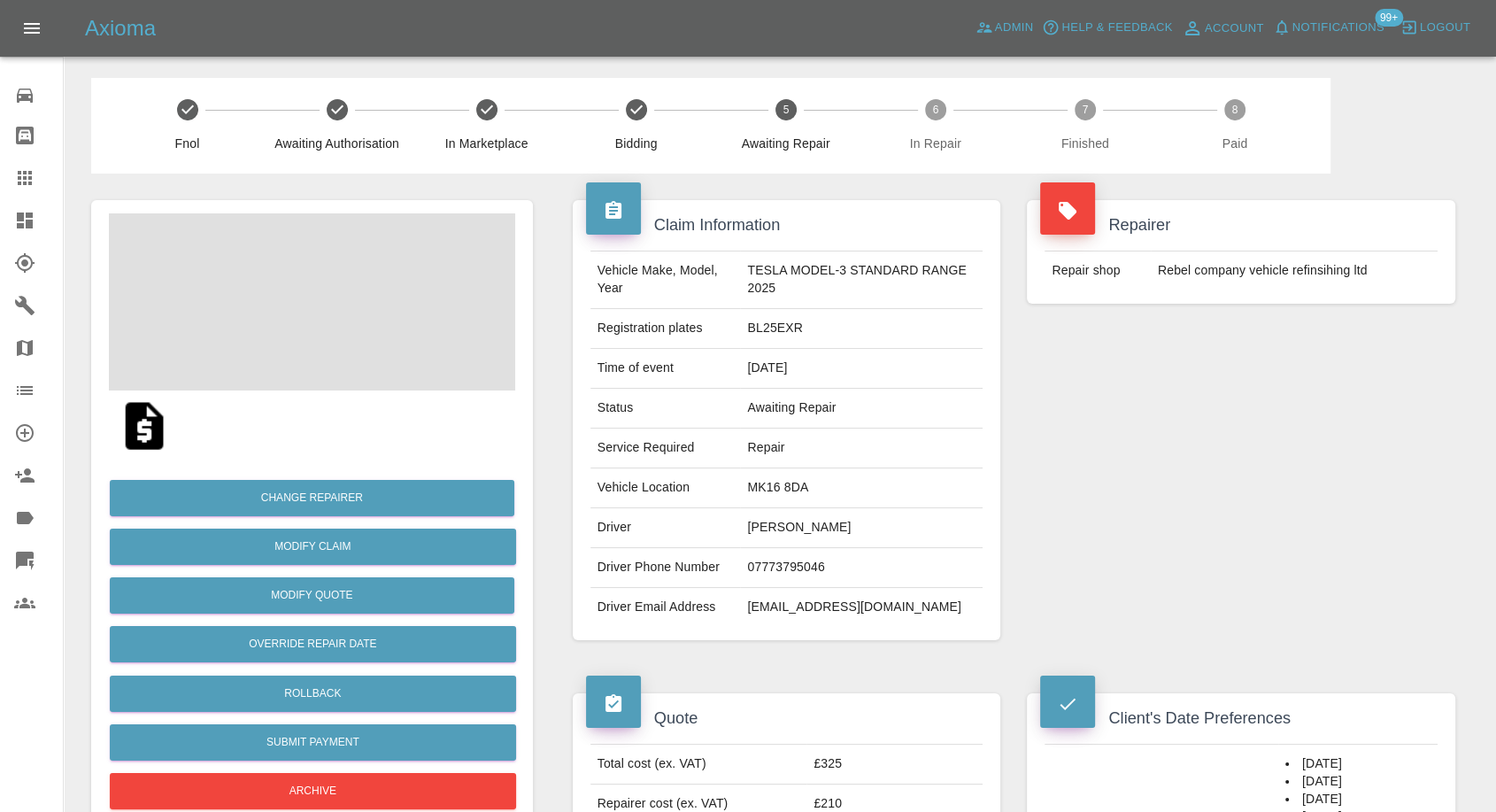
click at [772, 528] on td "[PERSON_NAME]" at bounding box center [862, 528] width 243 height 40
copy td "[PERSON_NAME]"
